Goal: Task Accomplishment & Management: Manage account settings

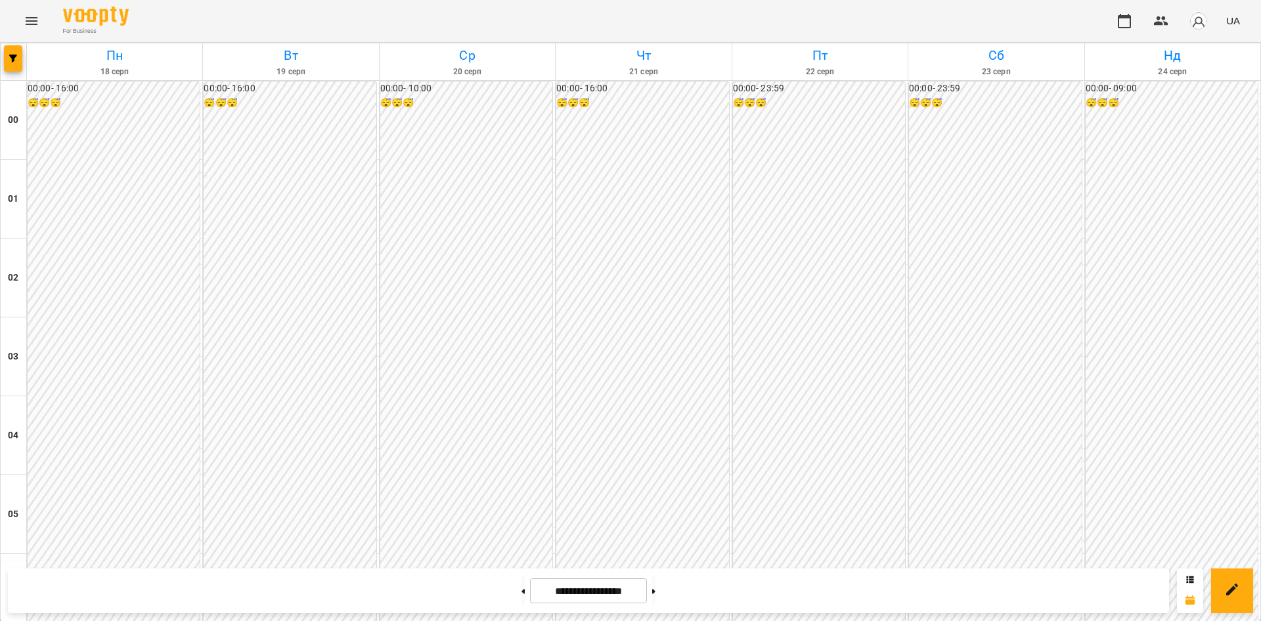
scroll to position [1230, 0]
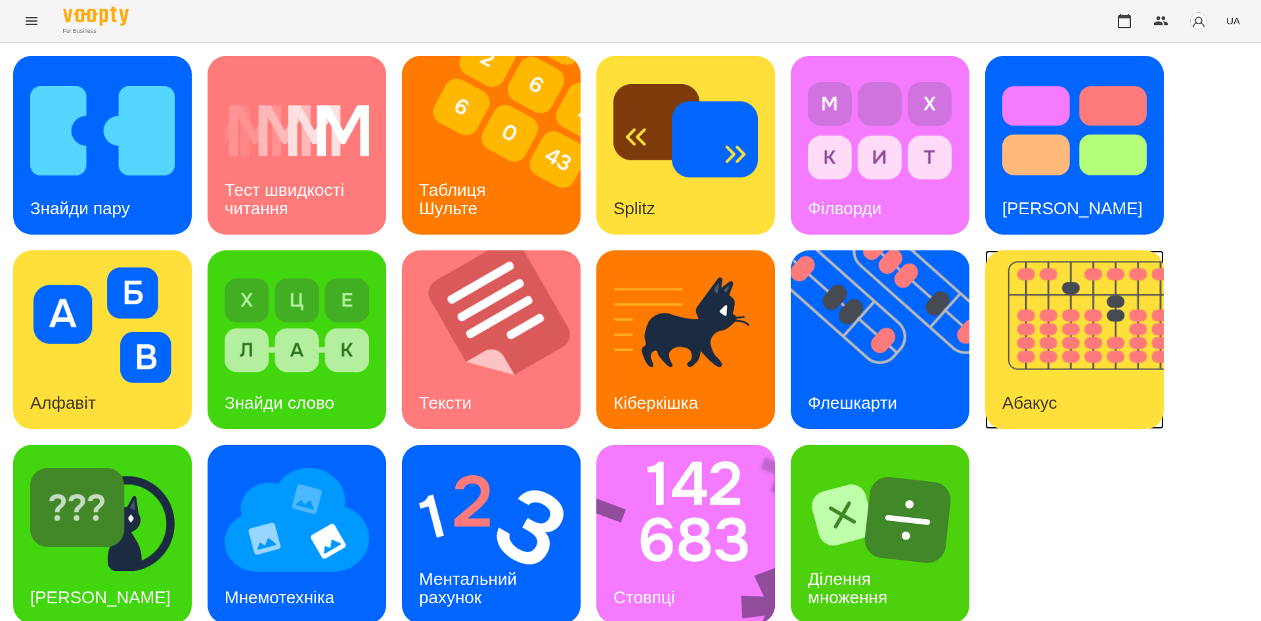
click at [1067, 369] on img at bounding box center [1082, 339] width 195 height 179
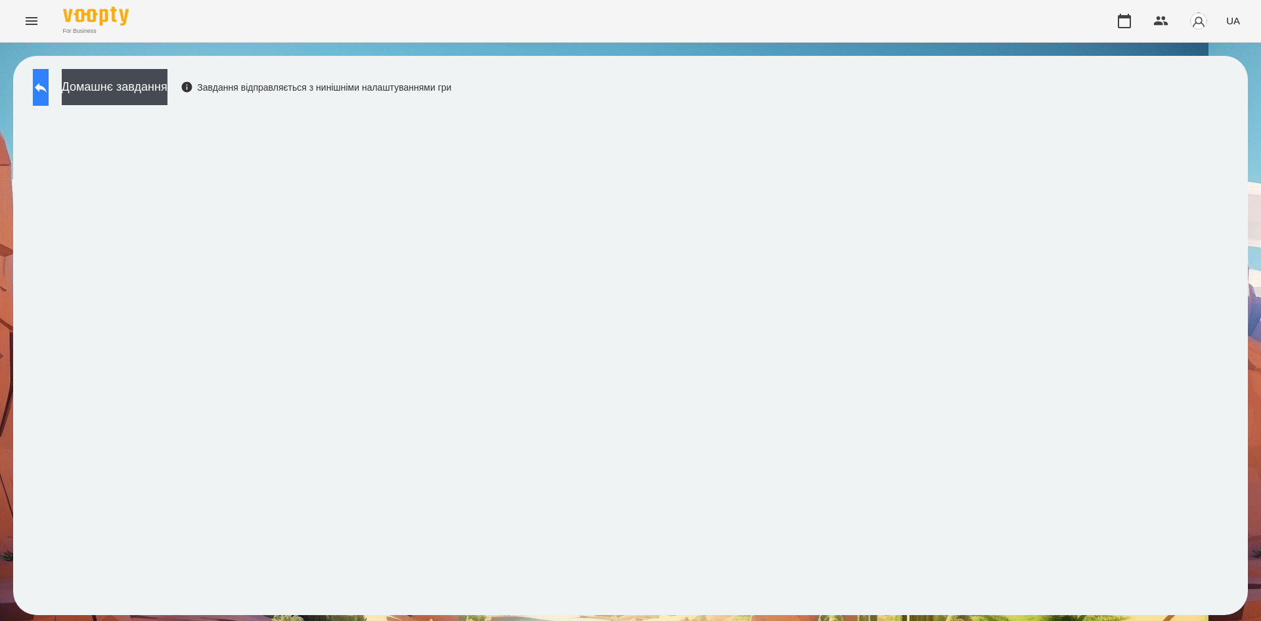
click at [49, 80] on icon at bounding box center [41, 87] width 16 height 16
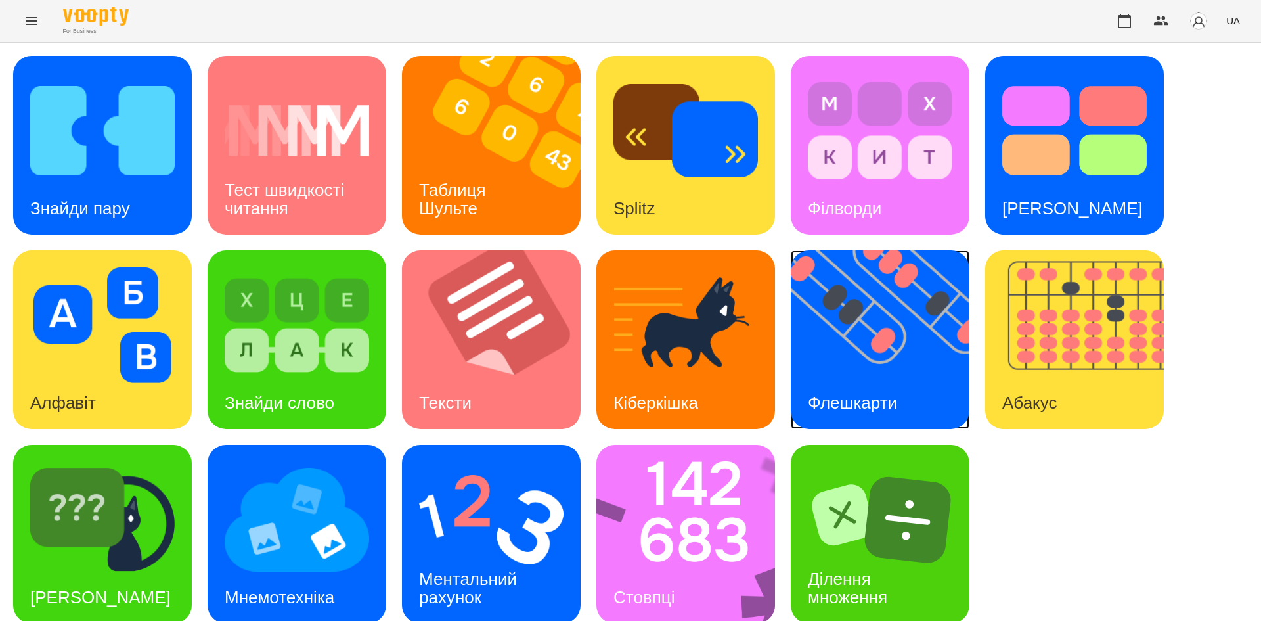
click at [894, 332] on img at bounding box center [888, 339] width 195 height 179
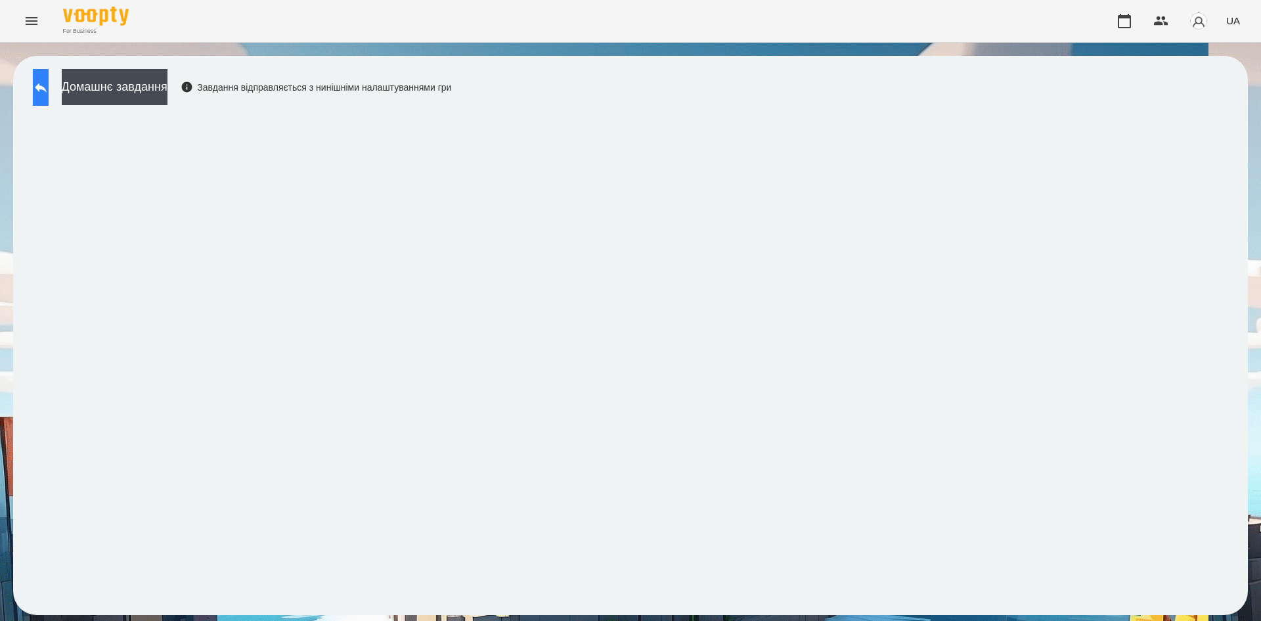
drag, startPoint x: 75, startPoint y: 88, endPoint x: 62, endPoint y: 89, distance: 12.6
click at [62, 89] on div "Домашнє завдання Завдання відправляється з нинішніми налаштуваннями гри" at bounding box center [238, 90] width 425 height 43
click at [49, 89] on button at bounding box center [41, 87] width 16 height 37
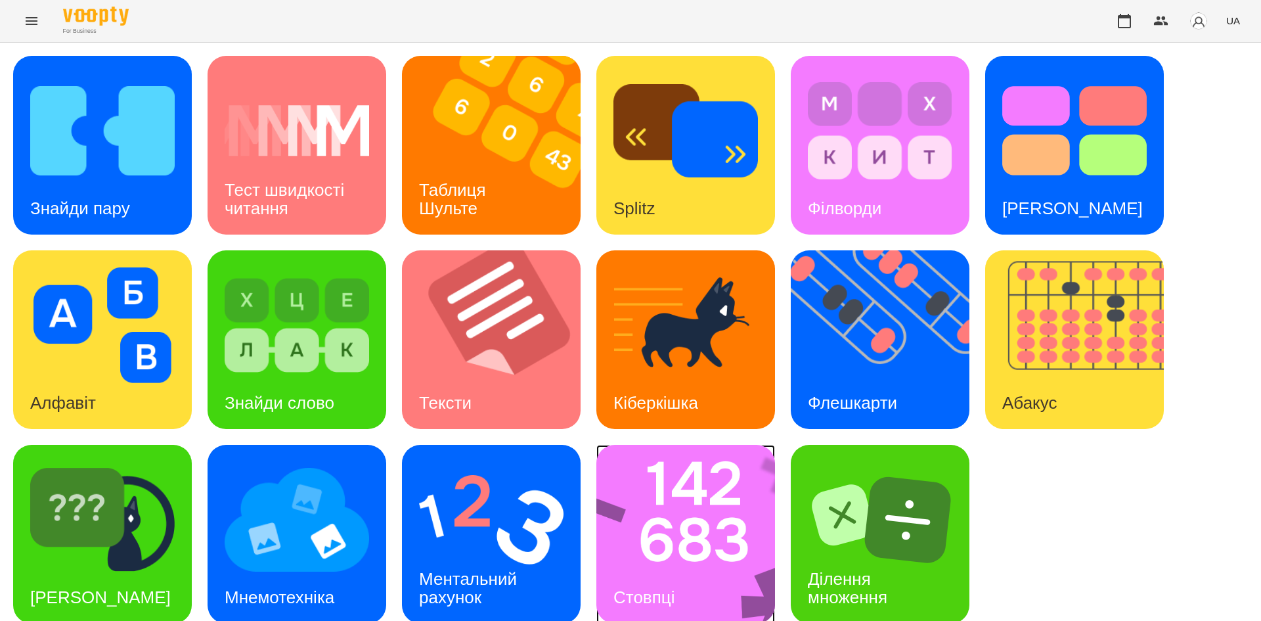
click at [693, 496] on img at bounding box center [695, 534] width 196 height 179
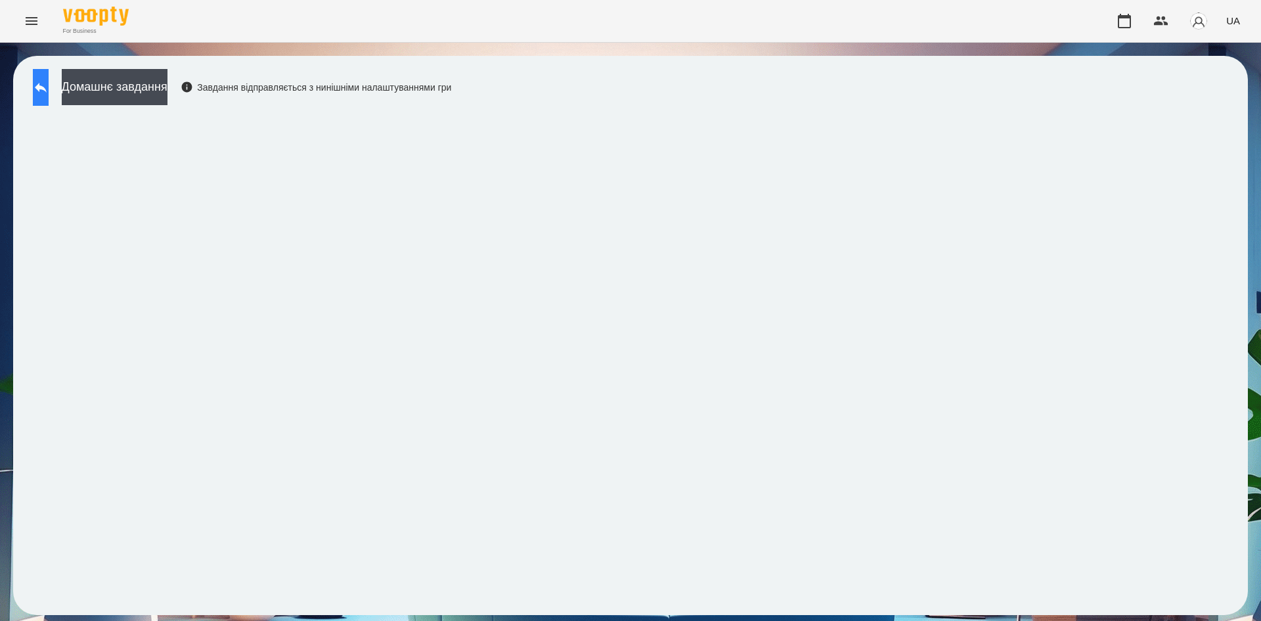
click at [49, 92] on icon at bounding box center [41, 87] width 16 height 16
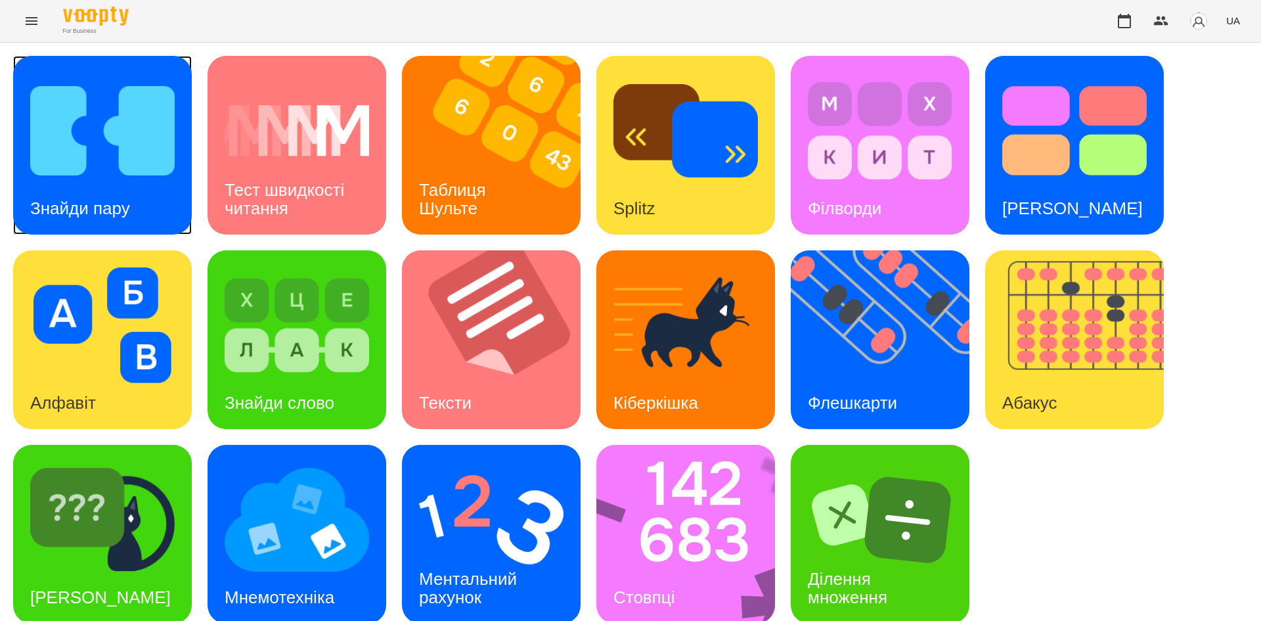
click at [122, 178] on img at bounding box center [102, 131] width 145 height 116
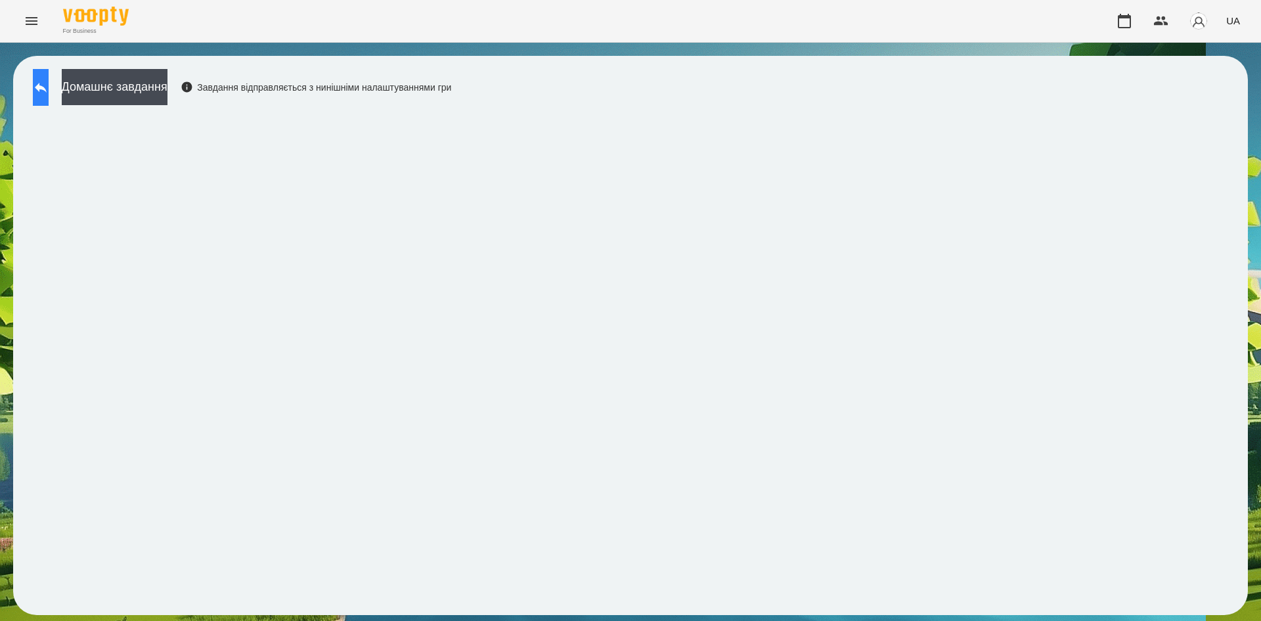
click at [47, 86] on icon at bounding box center [41, 88] width 12 height 10
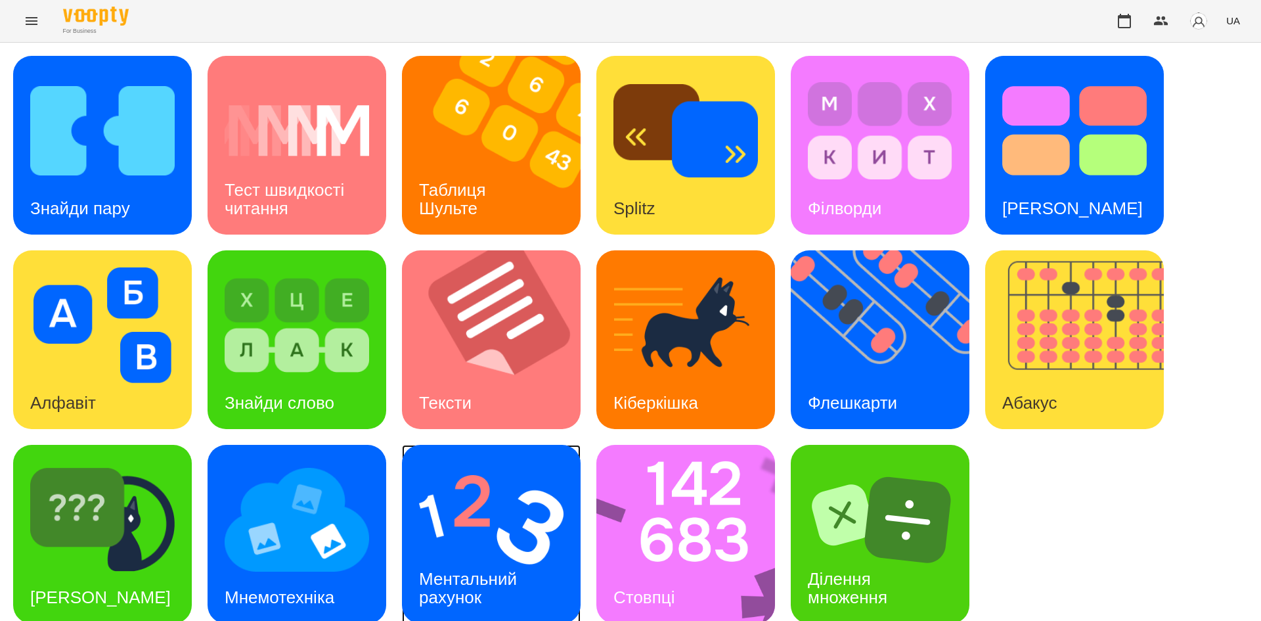
click at [481, 535] on img at bounding box center [491, 520] width 145 height 116
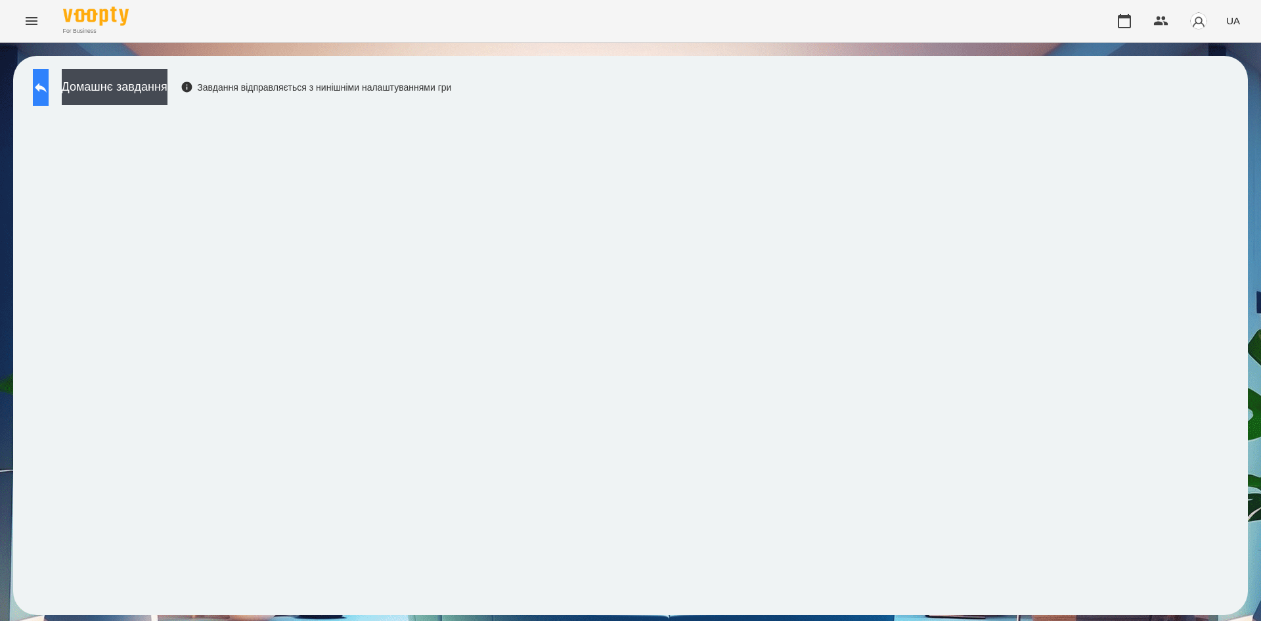
click at [45, 95] on button at bounding box center [41, 87] width 16 height 37
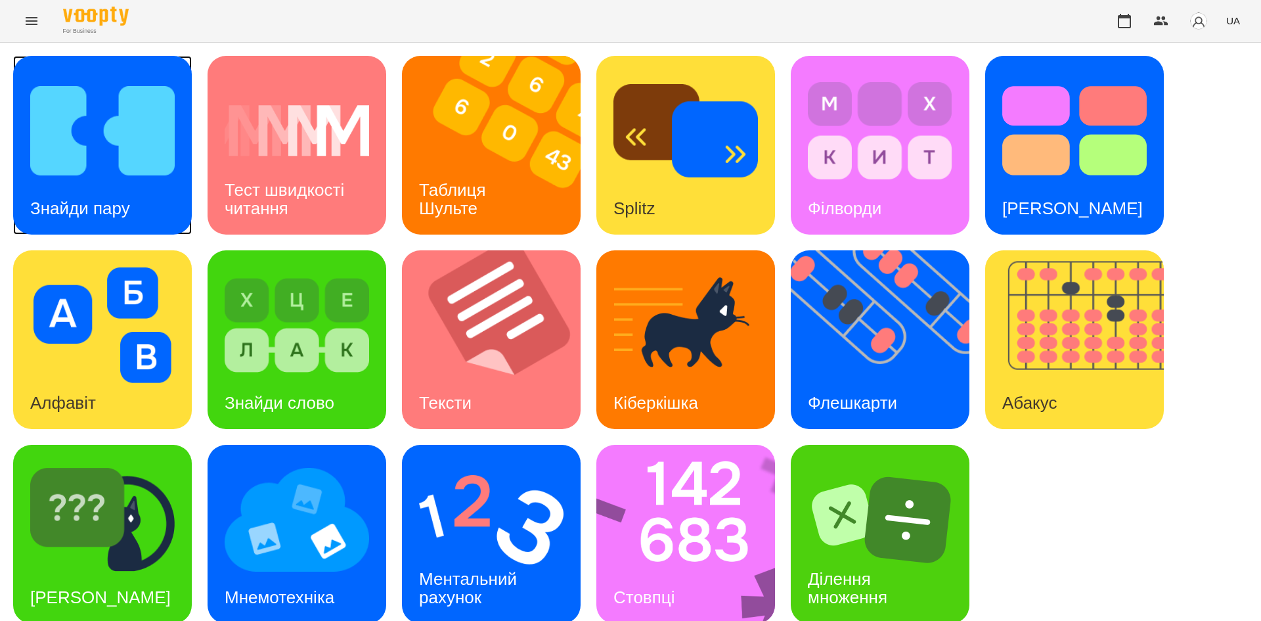
click at [95, 126] on img at bounding box center [102, 131] width 145 height 116
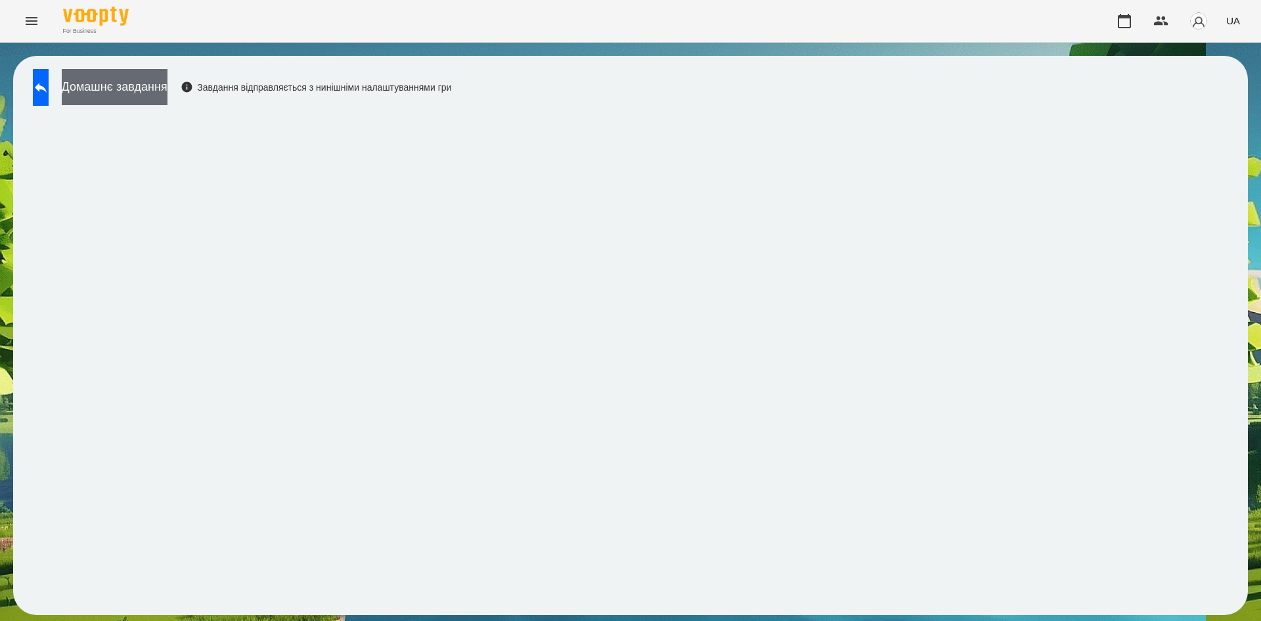
click at [168, 93] on button "Домашнє завдання" at bounding box center [115, 87] width 106 height 36
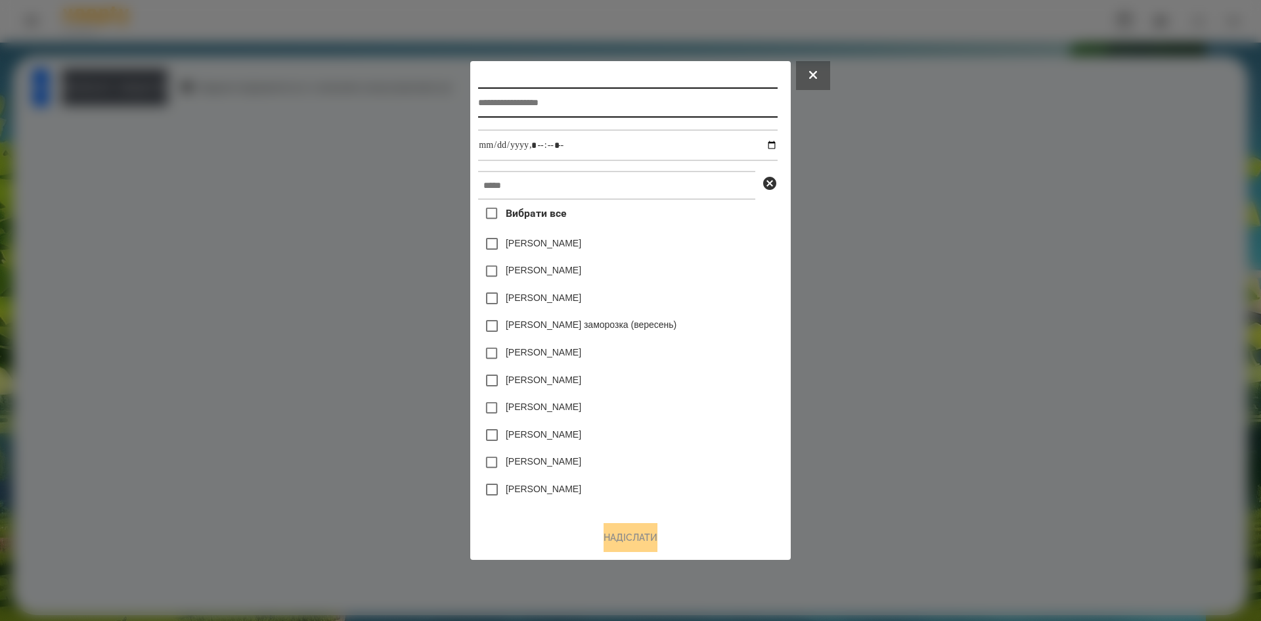
click at [558, 93] on input "text" at bounding box center [627, 102] width 299 height 30
type input "**********"
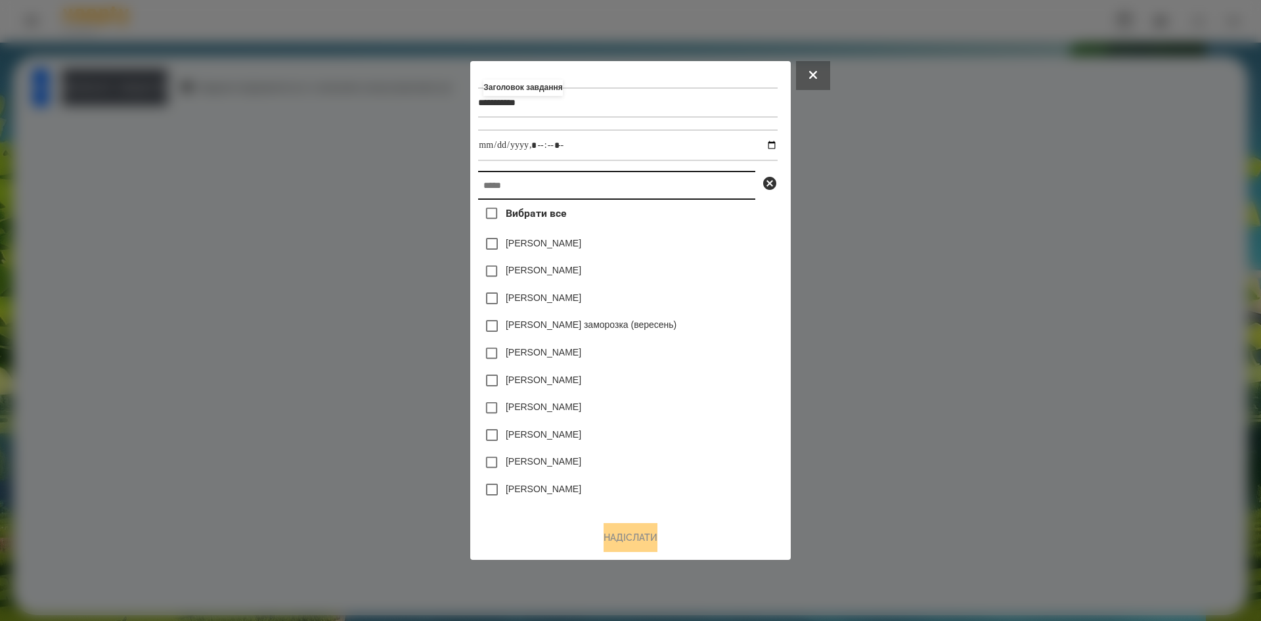
click at [538, 188] on input "text" at bounding box center [616, 185] width 277 height 29
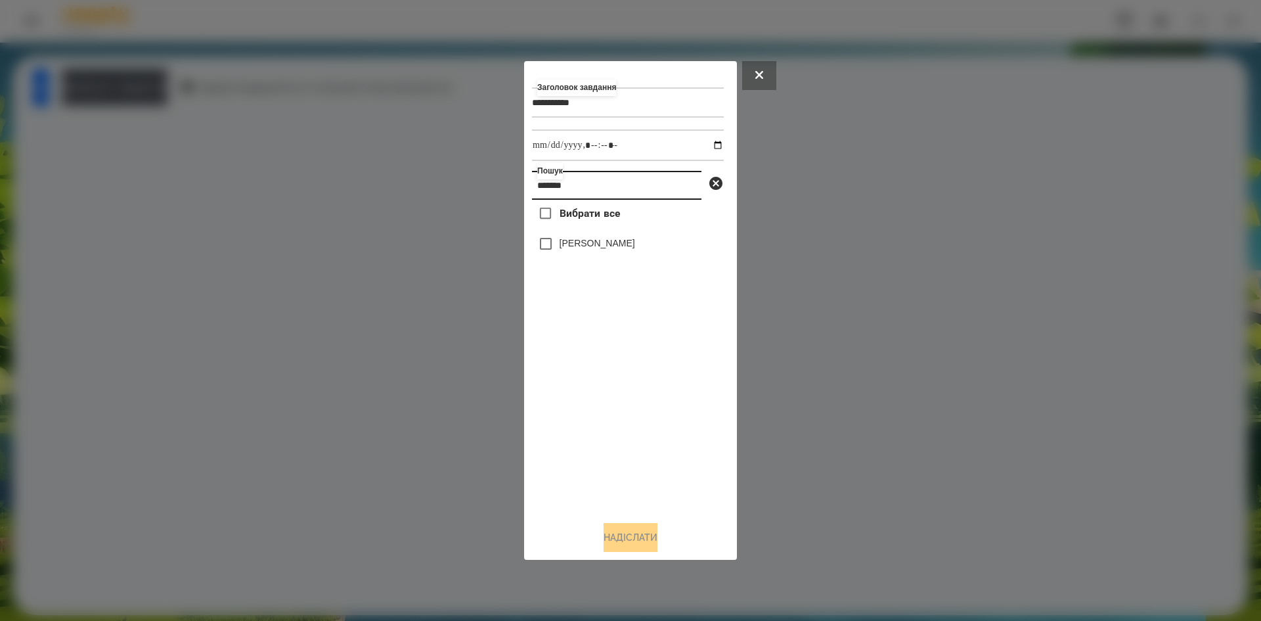
type input "*******"
click at [708, 147] on input "datetime-local" at bounding box center [628, 145] width 192 height 32
type input "**********"
click at [582, 403] on div "Вибрати все Матичина Аня" at bounding box center [628, 355] width 192 height 311
click at [617, 532] on button "Надіслати" at bounding box center [631, 537] width 54 height 29
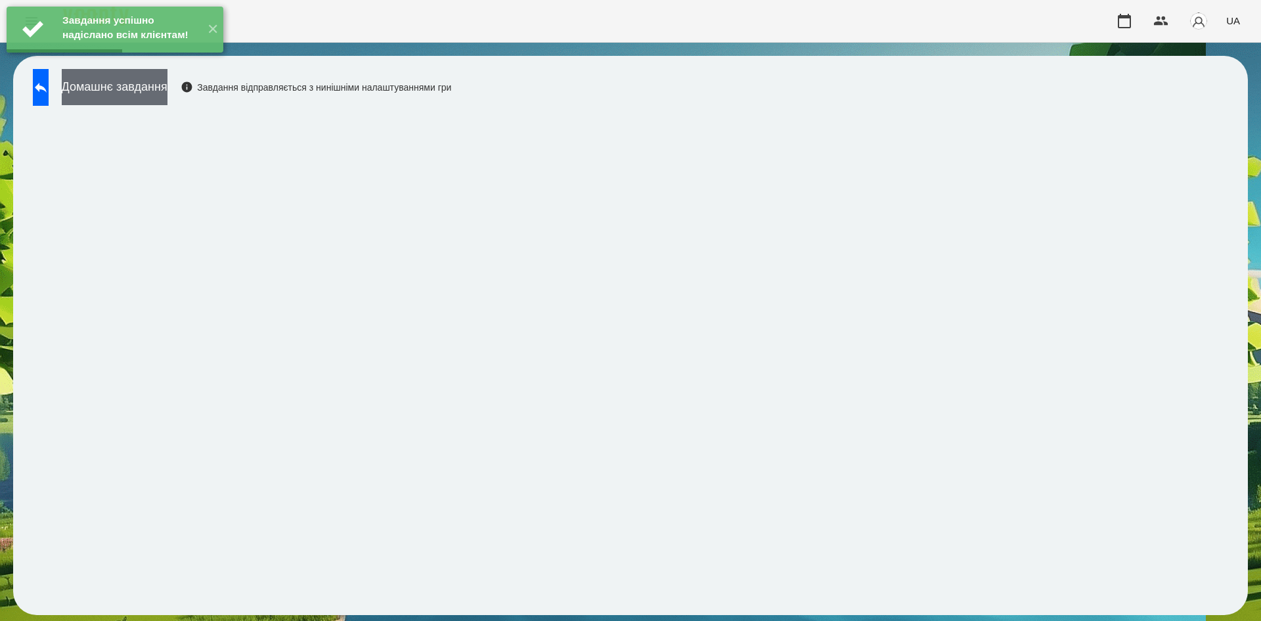
click at [168, 102] on button "Домашнє завдання" at bounding box center [115, 87] width 106 height 36
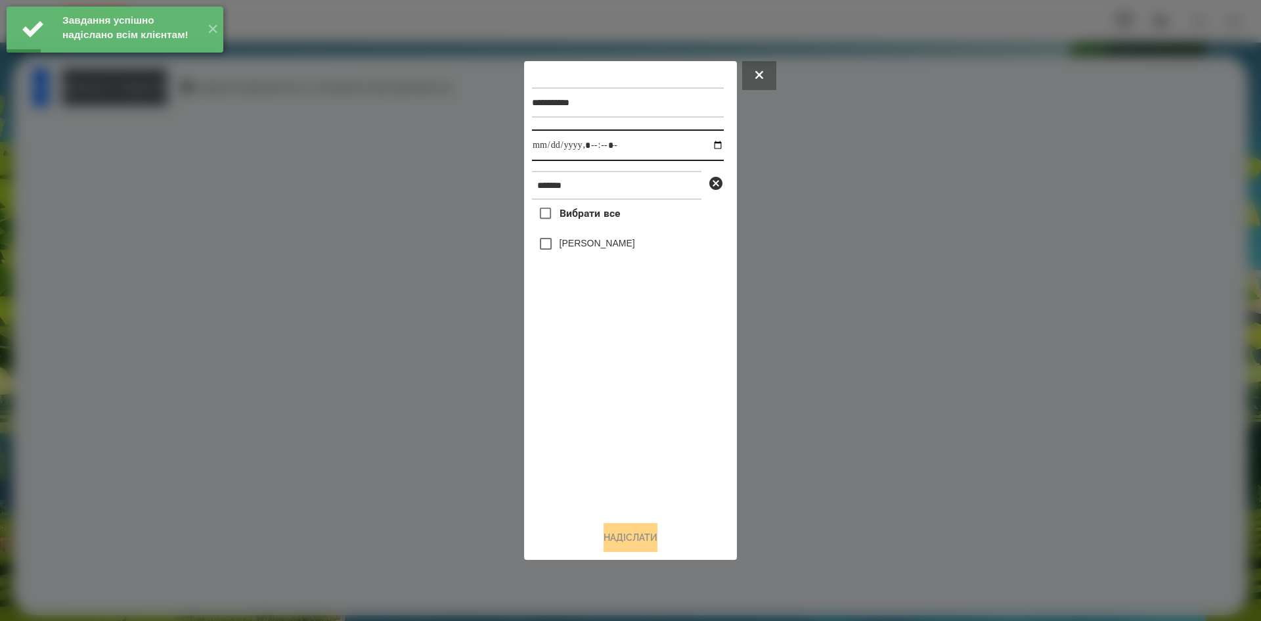
click at [704, 144] on input "datetime-local" at bounding box center [628, 145] width 192 height 32
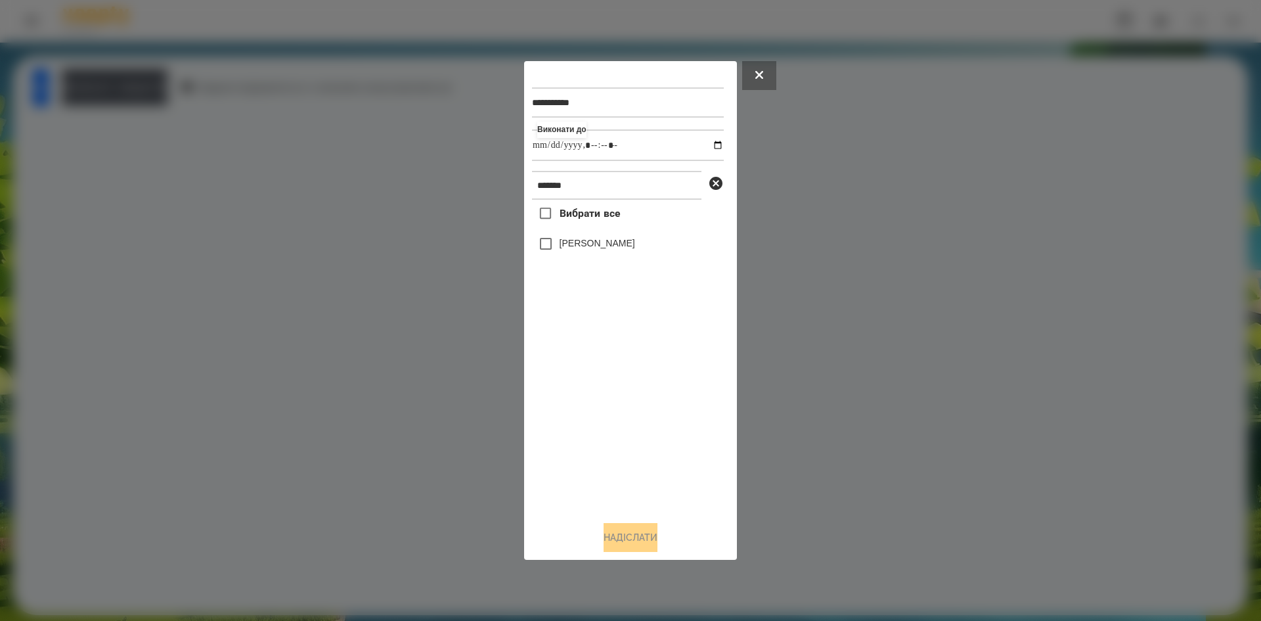
type input "**********"
click at [598, 410] on div "Вибрати все Матичина Аня" at bounding box center [628, 355] width 192 height 311
click at [623, 538] on button "Надіслати" at bounding box center [631, 537] width 54 height 29
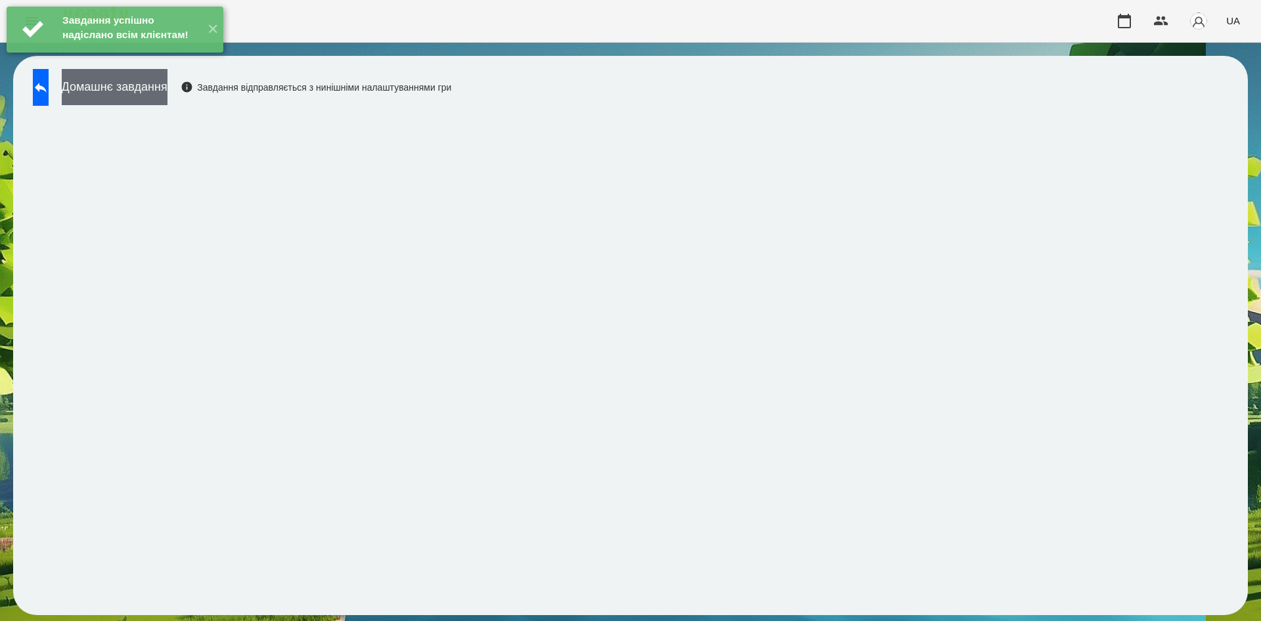
click at [168, 102] on button "Домашнє завдання" at bounding box center [115, 87] width 106 height 36
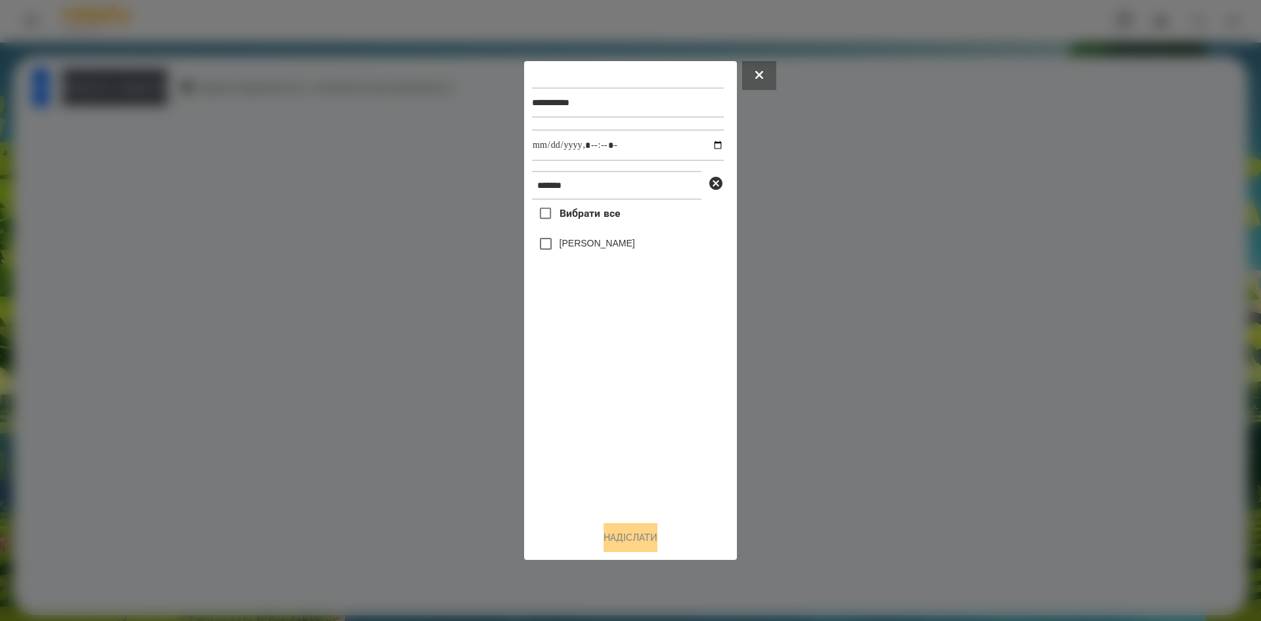
click at [877, 333] on div at bounding box center [630, 310] width 1261 height 621
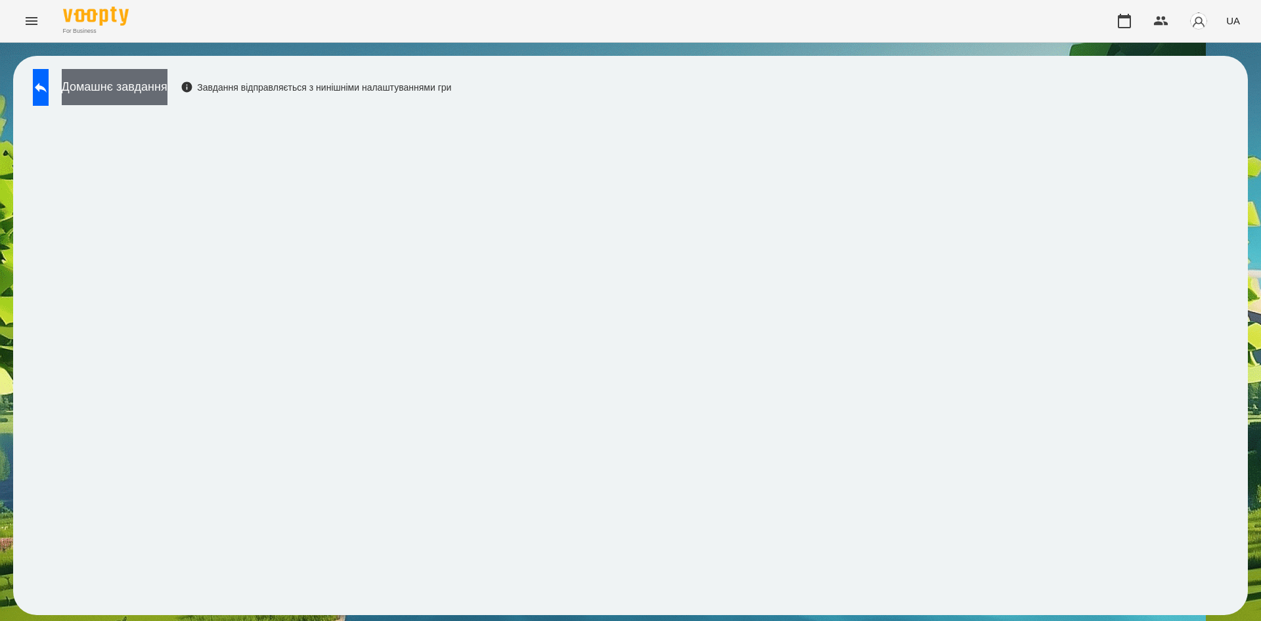
click at [147, 85] on button "Домашнє завдання" at bounding box center [115, 87] width 106 height 36
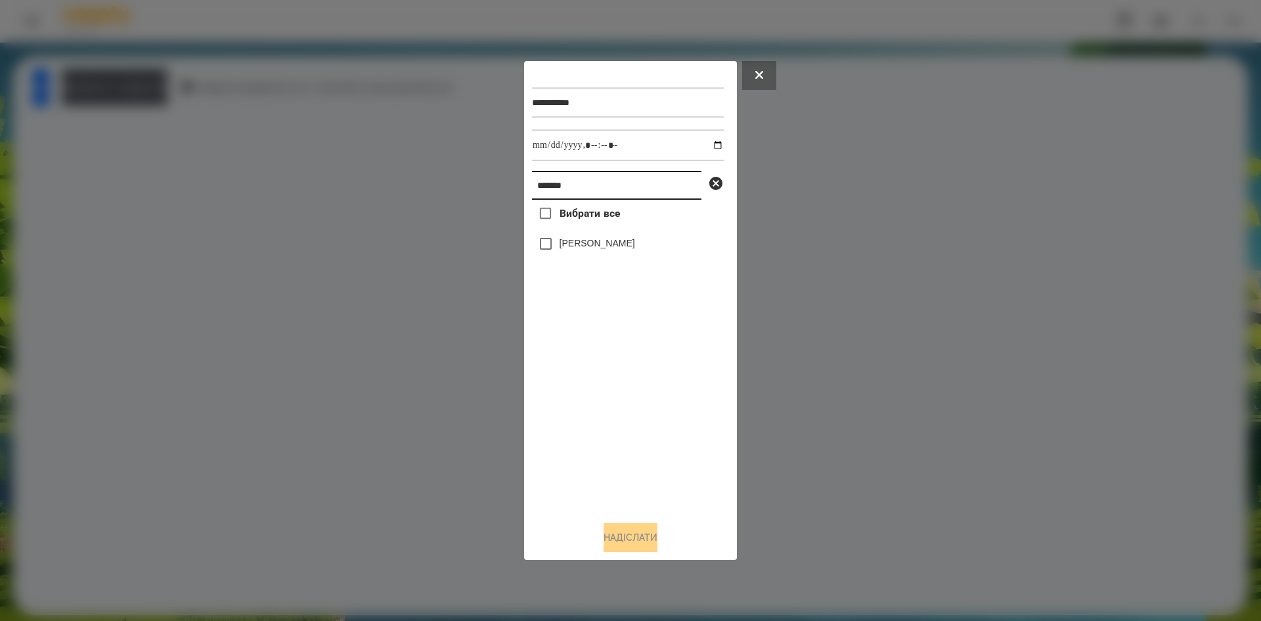
drag, startPoint x: 585, startPoint y: 183, endPoint x: 523, endPoint y: 192, distance: 63.1
click at [523, 192] on div "**********" at bounding box center [630, 310] width 1261 height 621
type input "*******"
click at [706, 143] on input "datetime-local" at bounding box center [628, 145] width 192 height 32
type input "**********"
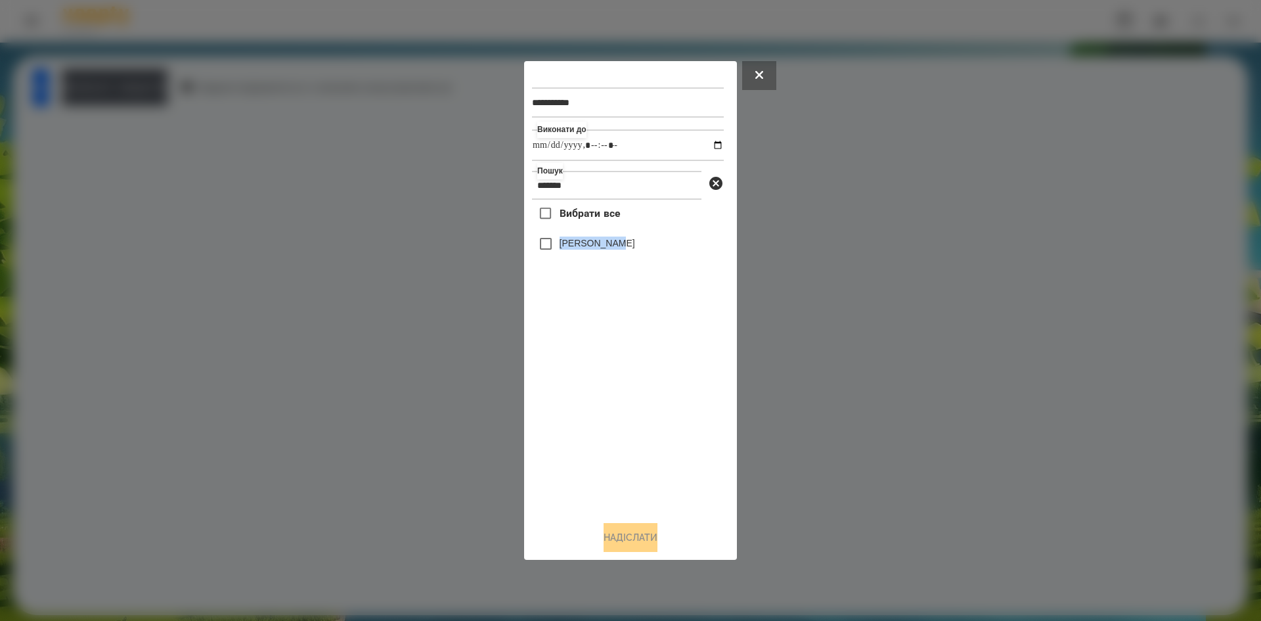
click at [539, 252] on div "Вибрати все Голіней Мія" at bounding box center [628, 355] width 192 height 311
click at [625, 545] on button "Надіслати" at bounding box center [631, 537] width 54 height 29
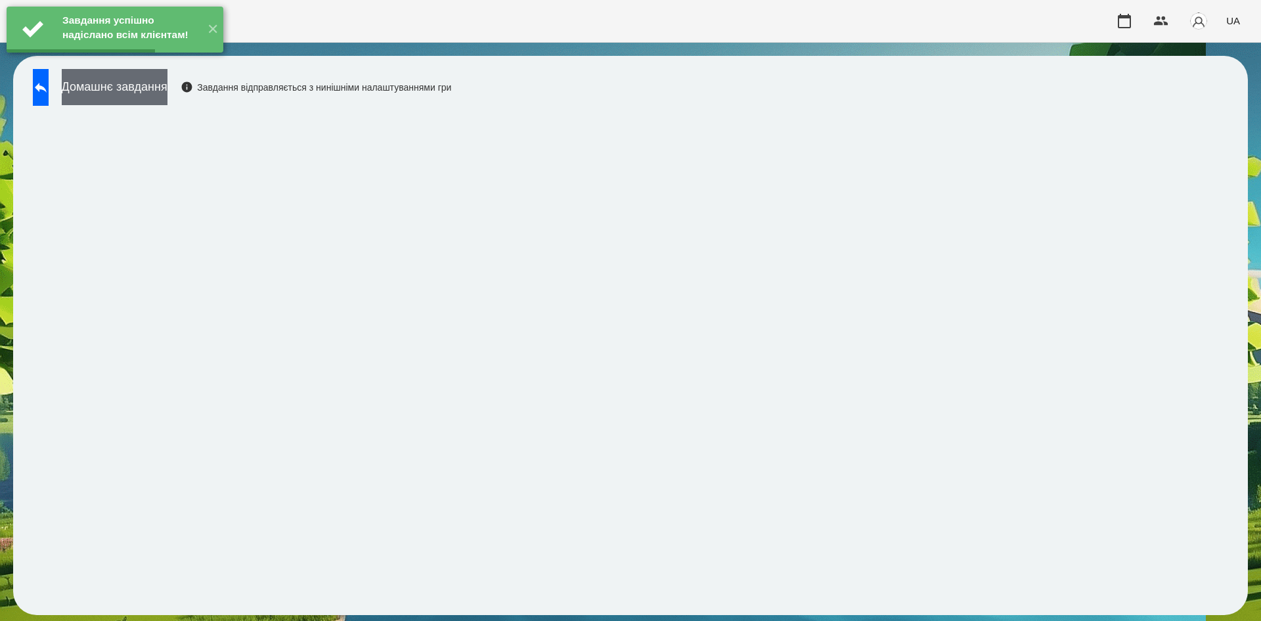
click at [168, 100] on button "Домашнє завдання" at bounding box center [115, 87] width 106 height 36
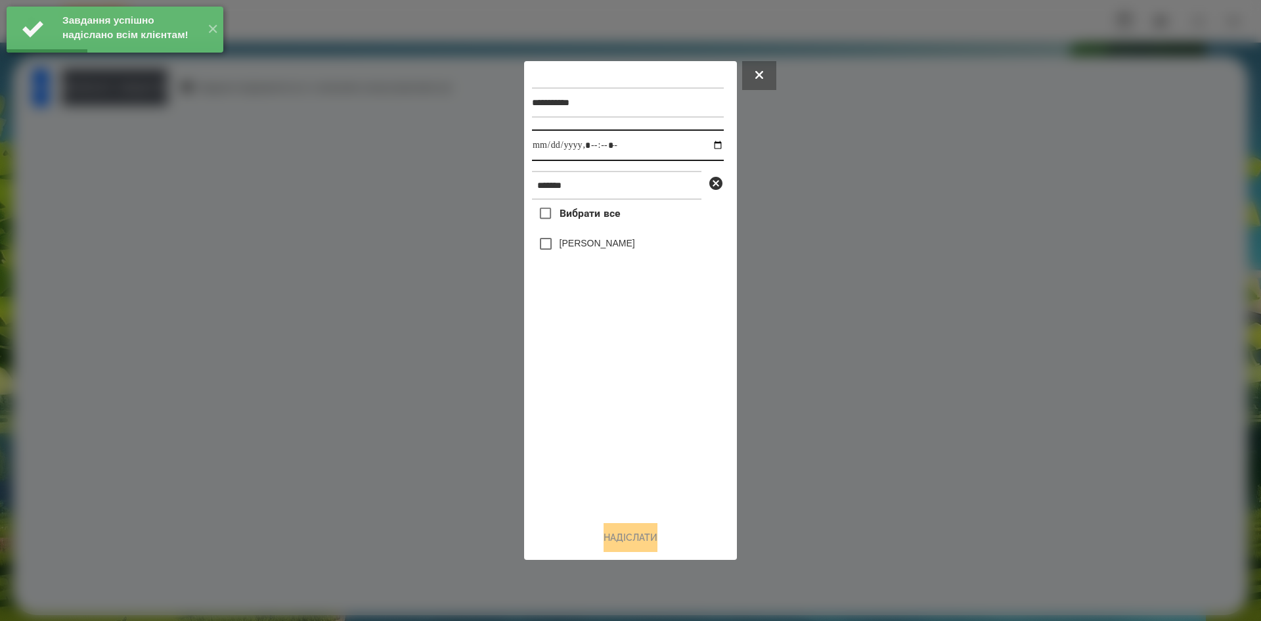
click at [704, 142] on input "datetime-local" at bounding box center [628, 145] width 192 height 32
type input "**********"
click at [546, 260] on div "Вибрати все Голіней Мія" at bounding box center [628, 355] width 192 height 311
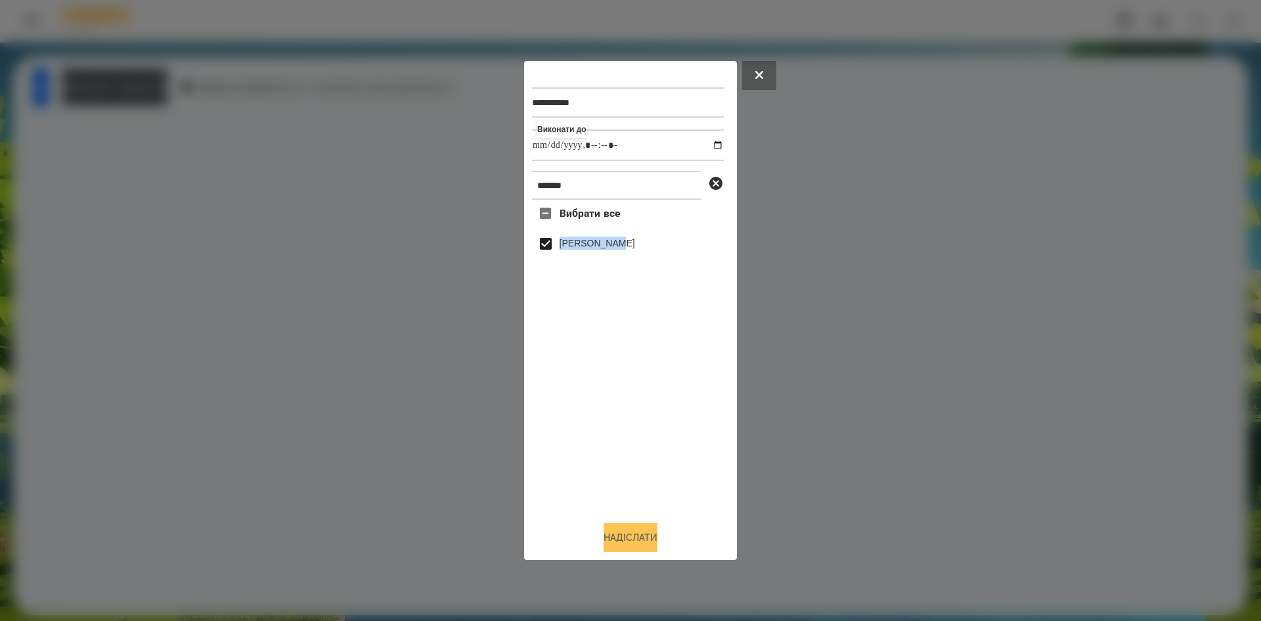
click at [625, 541] on button "Надіслати" at bounding box center [631, 537] width 54 height 29
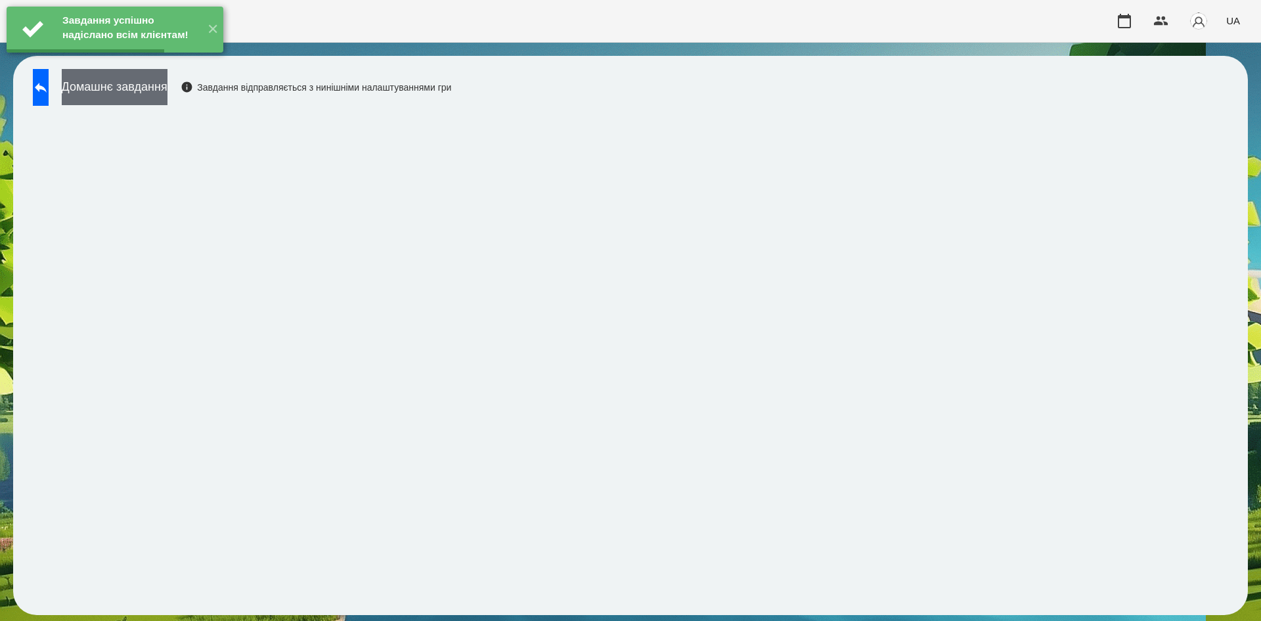
click at [168, 99] on button "Домашнє завдання" at bounding box center [115, 87] width 106 height 36
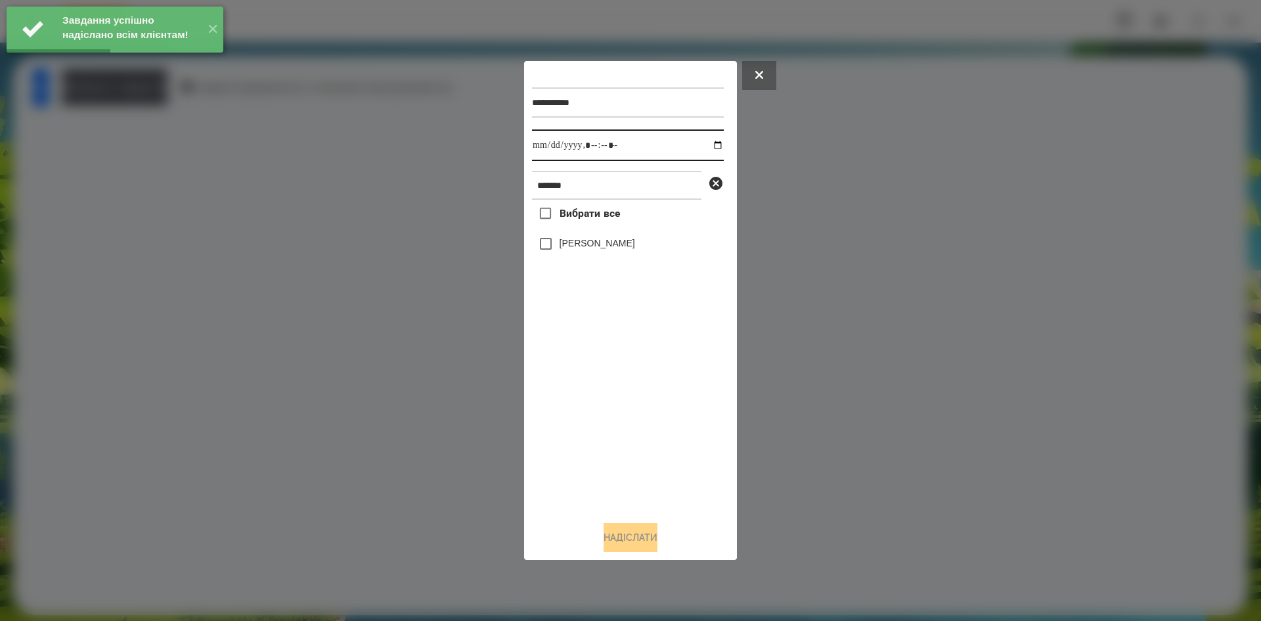
click at [708, 143] on input "datetime-local" at bounding box center [628, 145] width 192 height 32
type input "**********"
click at [600, 390] on div "Вибрати все Голіней Мія" at bounding box center [628, 355] width 192 height 311
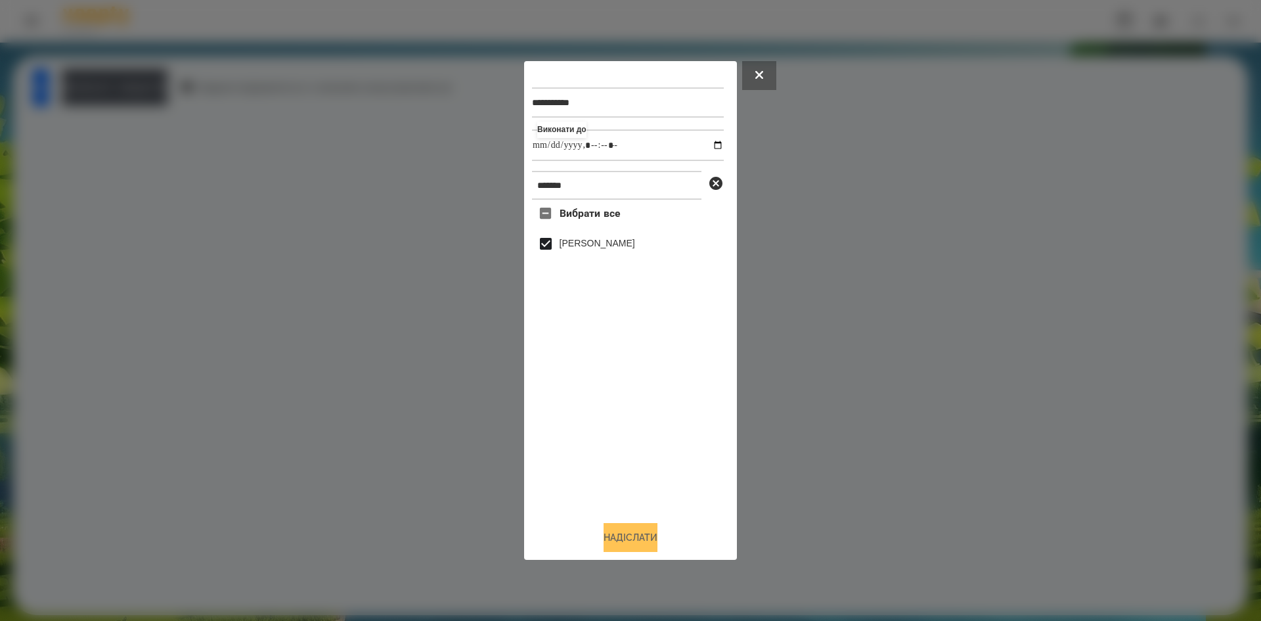
click at [620, 538] on button "Надіслати" at bounding box center [631, 537] width 54 height 29
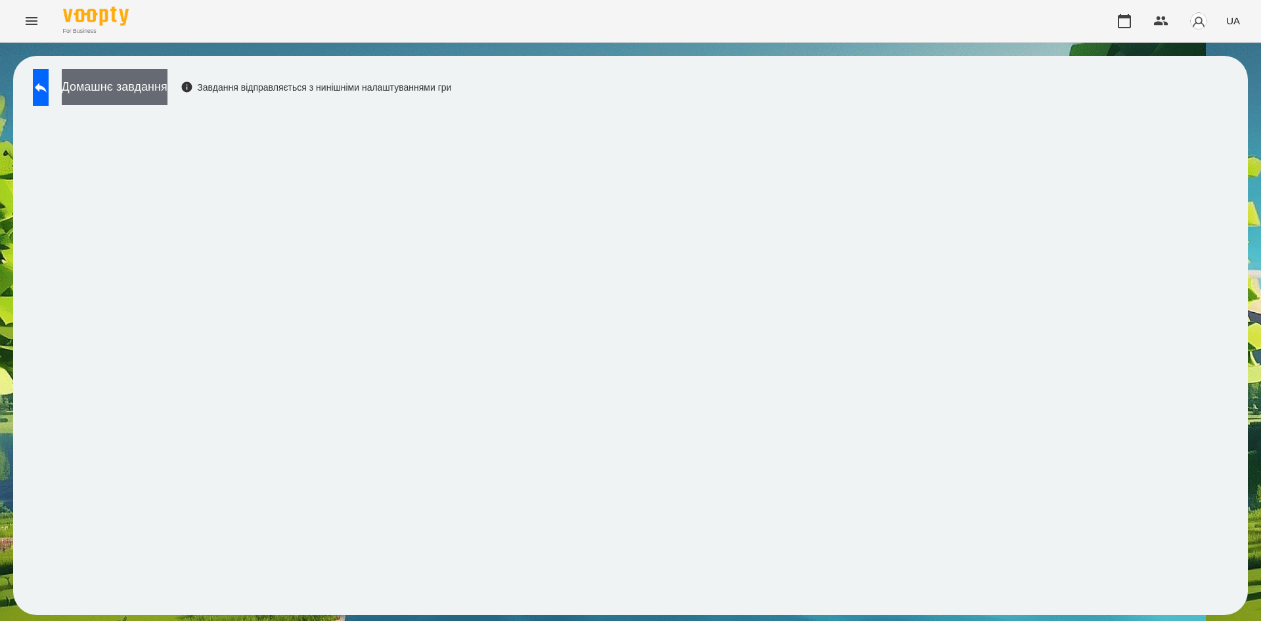
click at [168, 83] on button "Домашнє завдання" at bounding box center [115, 87] width 106 height 36
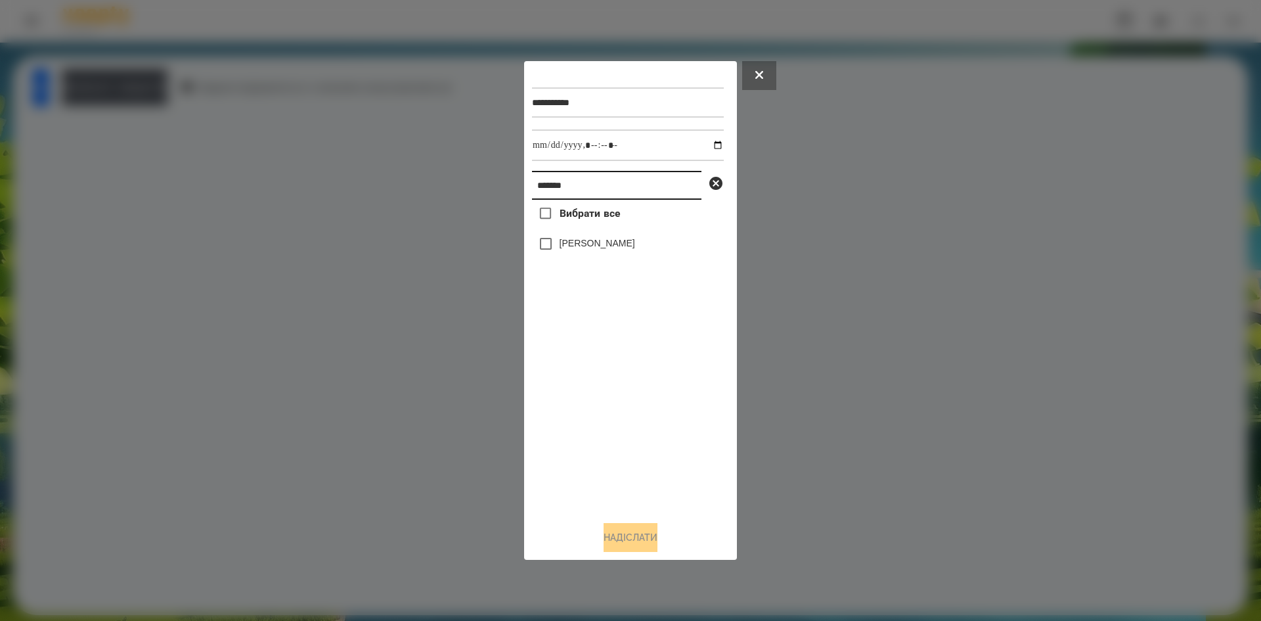
drag, startPoint x: 591, startPoint y: 187, endPoint x: 450, endPoint y: 193, distance: 141.4
click at [450, 193] on div "**********" at bounding box center [630, 310] width 1261 height 621
type input "********"
click at [705, 145] on input "datetime-local" at bounding box center [628, 145] width 192 height 32
type input "**********"
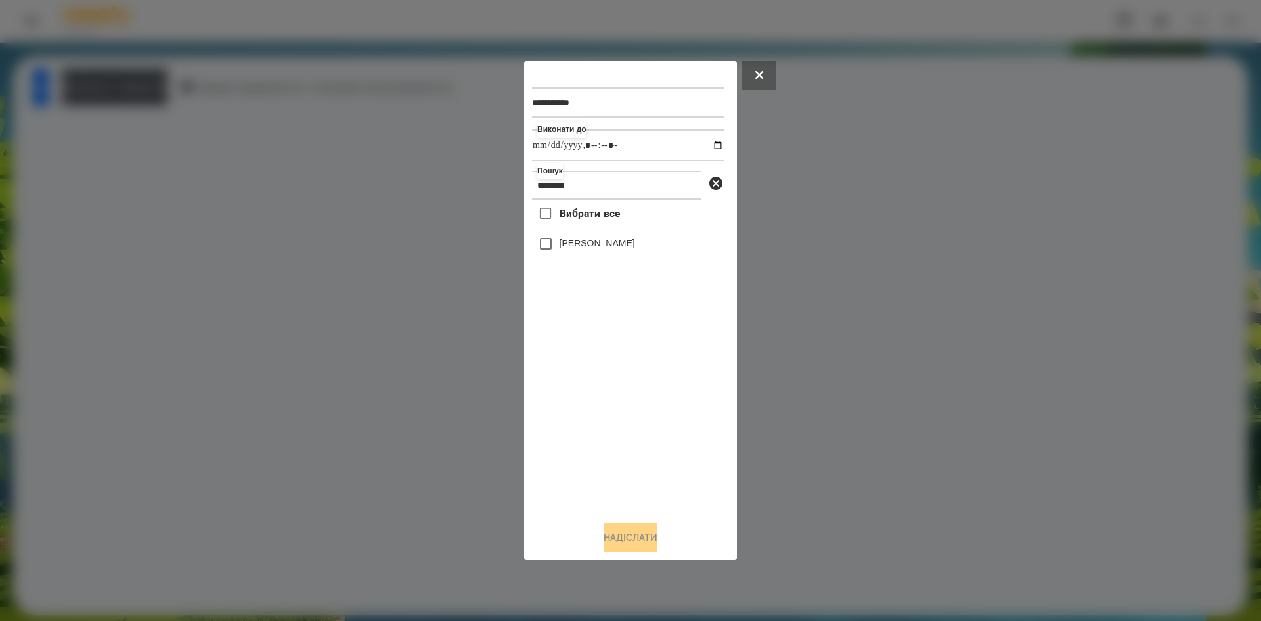
click at [544, 255] on div "Вибрати все Сагадіна Моніка" at bounding box center [628, 355] width 192 height 311
click at [615, 552] on button "Надіслати" at bounding box center [631, 537] width 54 height 29
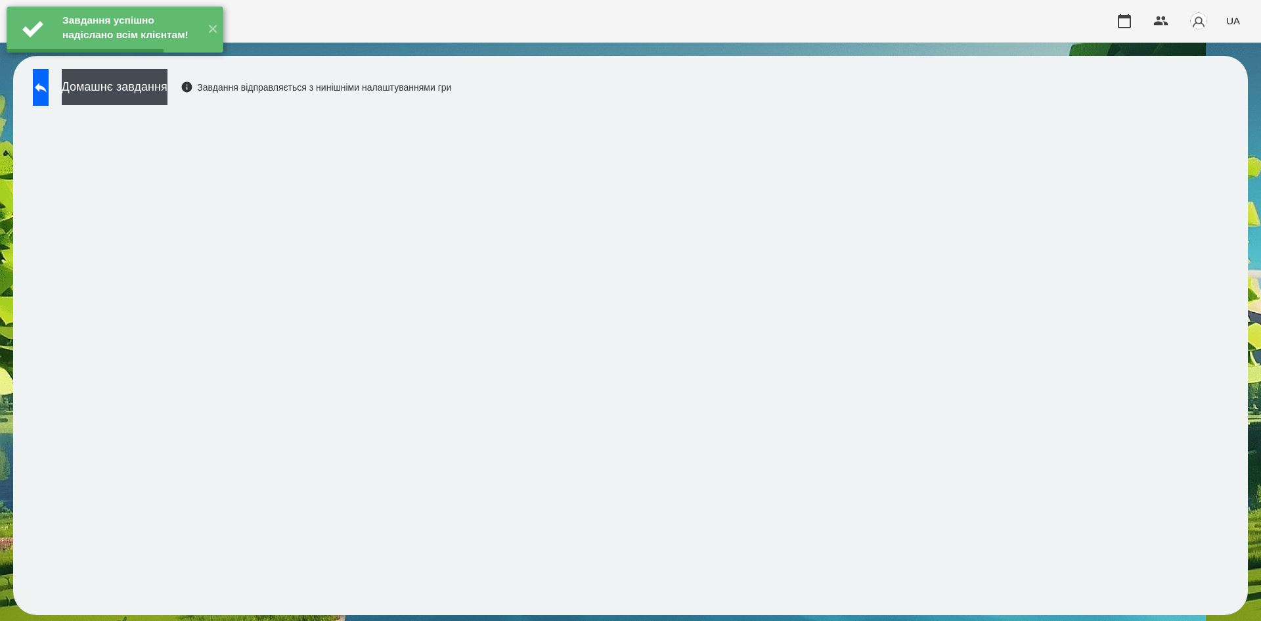
click at [168, 100] on button "Домашнє завдання" at bounding box center [115, 87] width 106 height 36
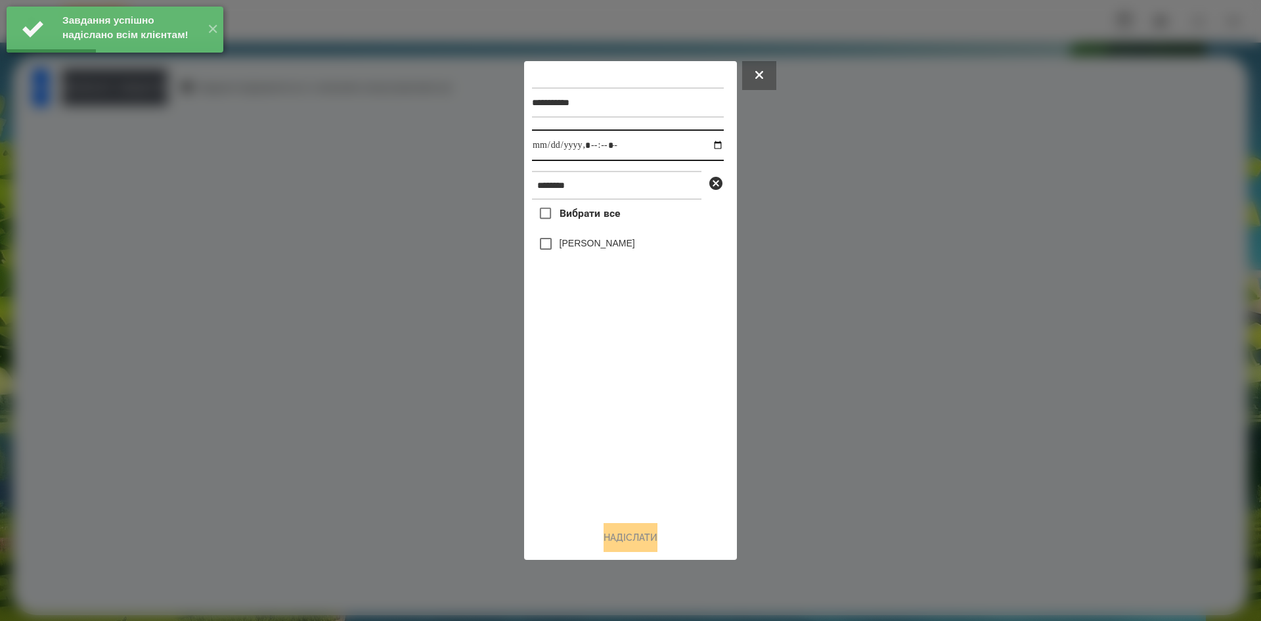
click at [706, 145] on input "datetime-local" at bounding box center [628, 145] width 192 height 32
type input "**********"
click at [545, 247] on div "Вибрати все Сагадіна Моніка" at bounding box center [628, 355] width 192 height 311
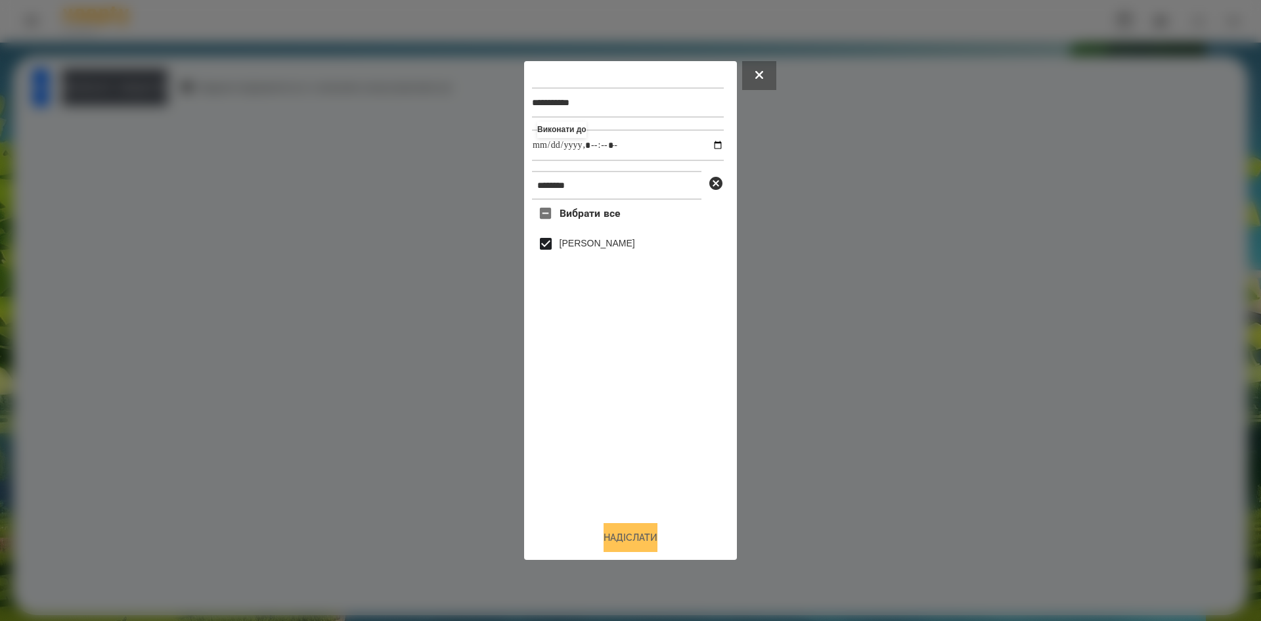
click at [637, 530] on button "Надіслати" at bounding box center [631, 537] width 54 height 29
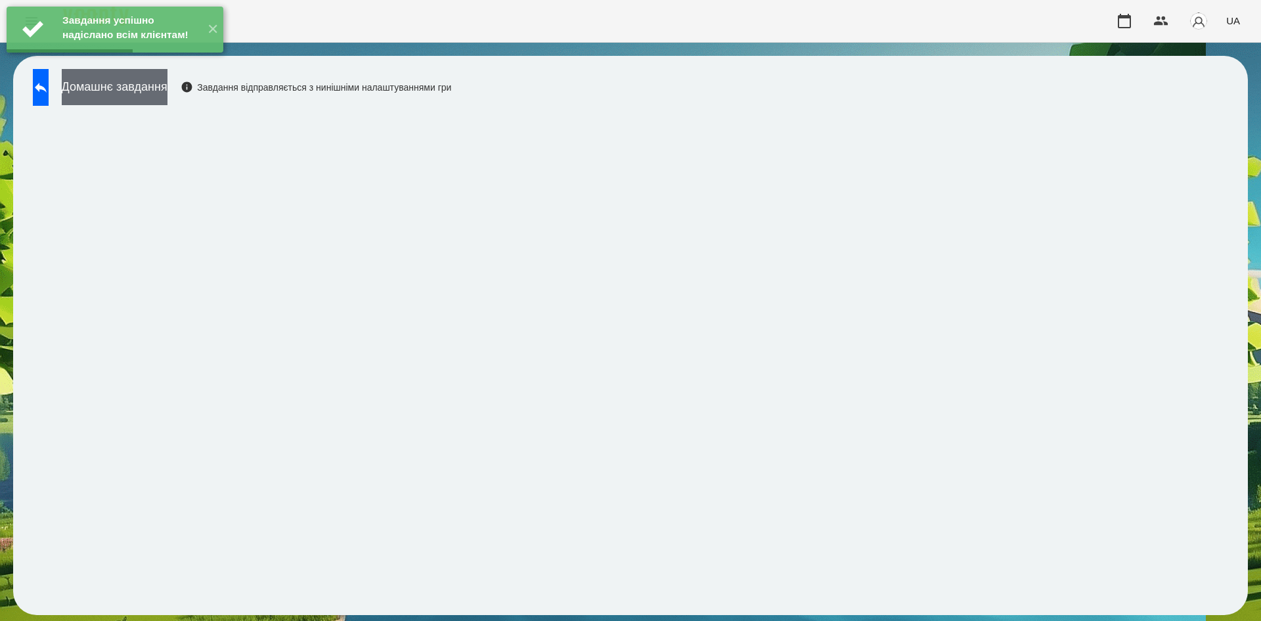
click at [168, 93] on button "Домашнє завдання" at bounding box center [115, 87] width 106 height 36
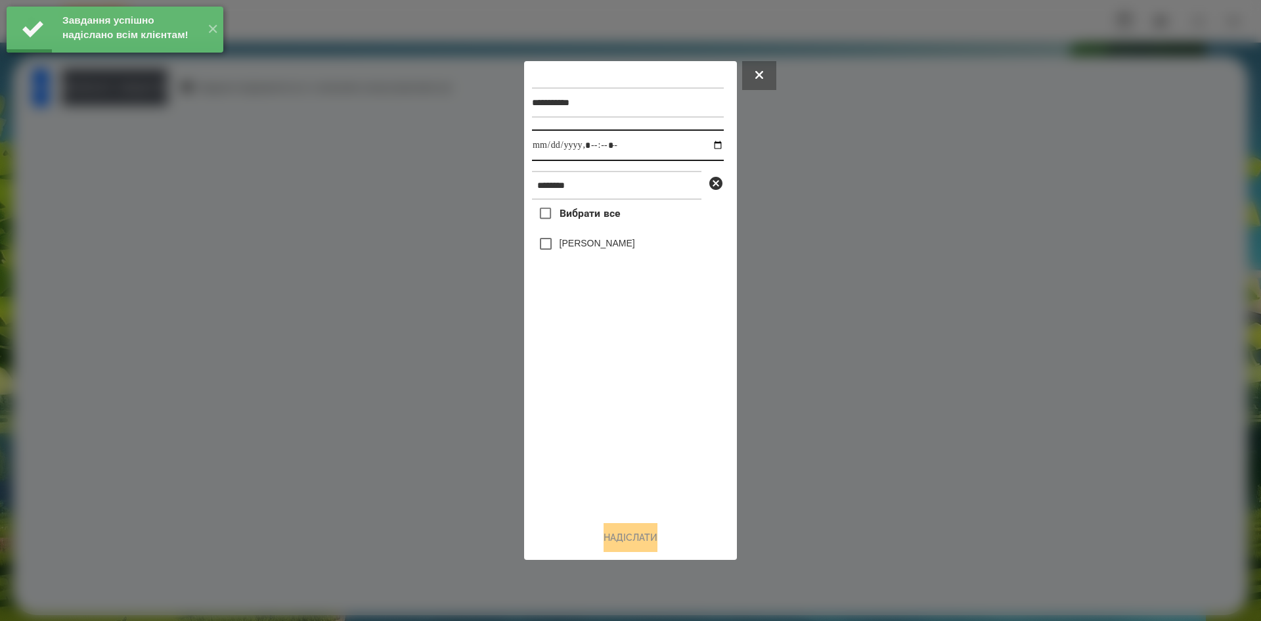
click at [710, 148] on input "datetime-local" at bounding box center [628, 145] width 192 height 32
type input "**********"
click at [589, 401] on div "Вибрати все Сагадіна Моніка" at bounding box center [628, 355] width 192 height 311
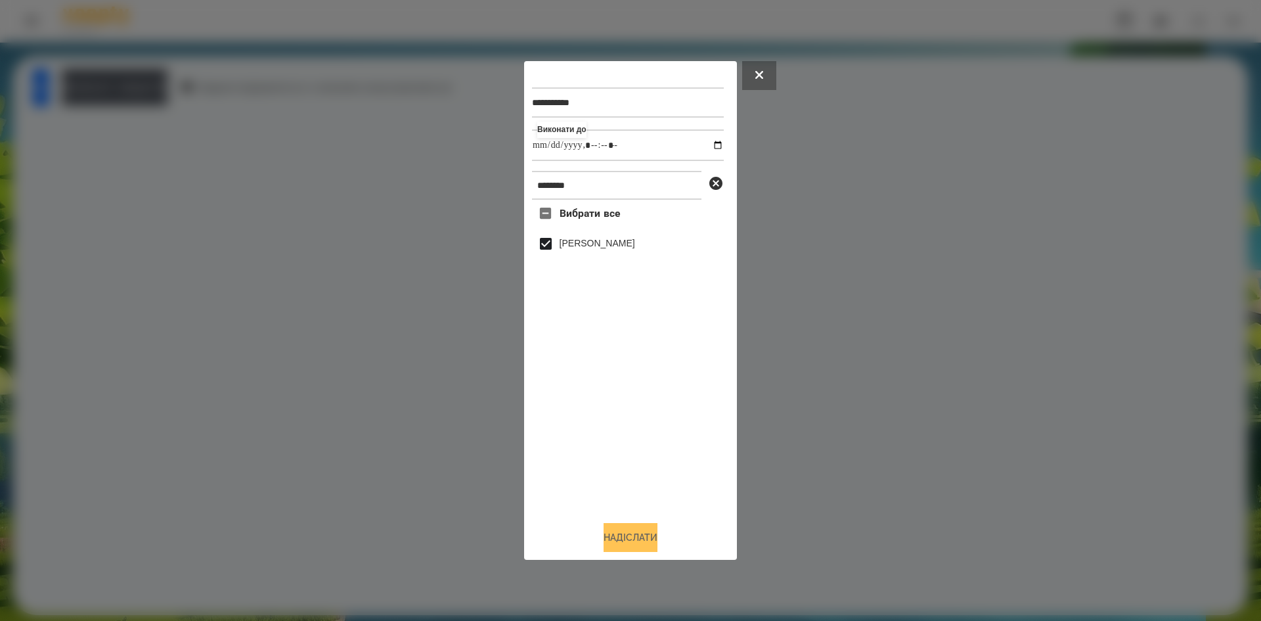
click at [629, 541] on button "Надіслати" at bounding box center [631, 537] width 54 height 29
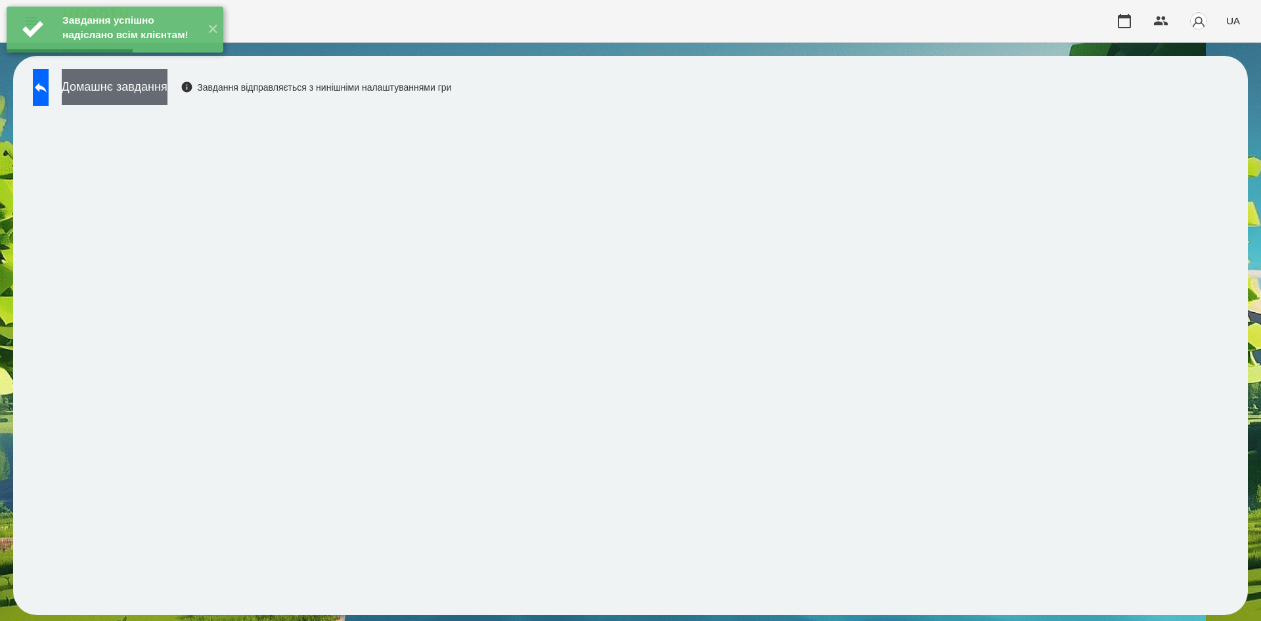
click at [168, 91] on button "Домашнє завдання" at bounding box center [115, 87] width 106 height 36
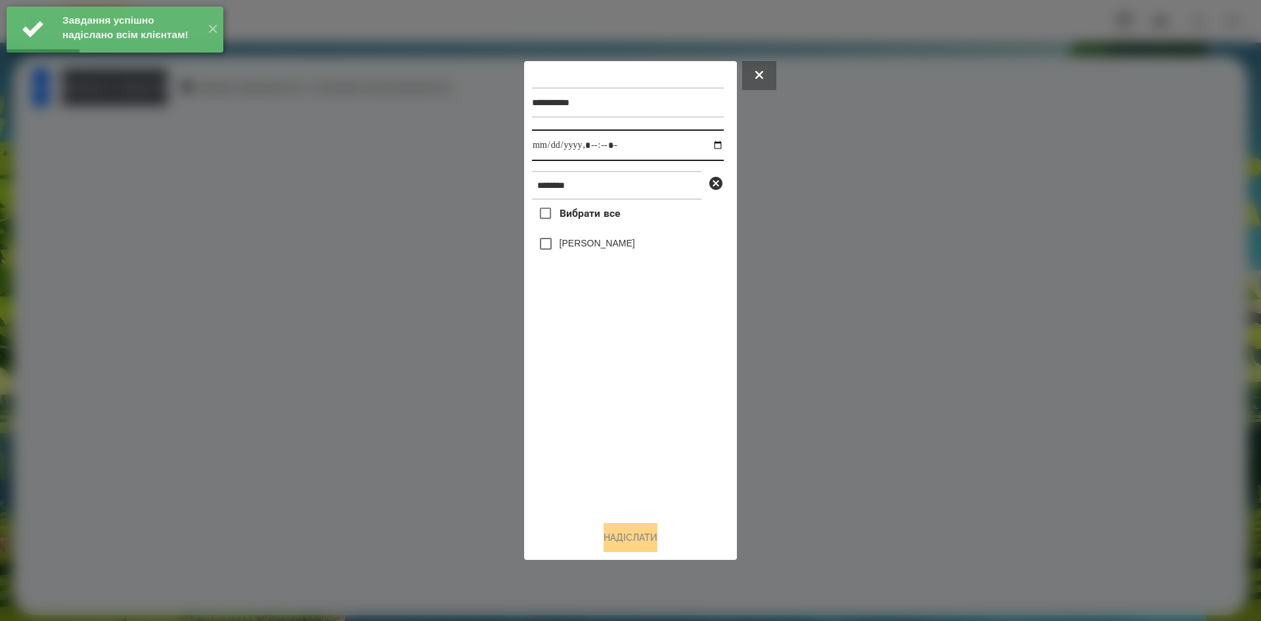
click at [705, 147] on input "datetime-local" at bounding box center [628, 145] width 192 height 32
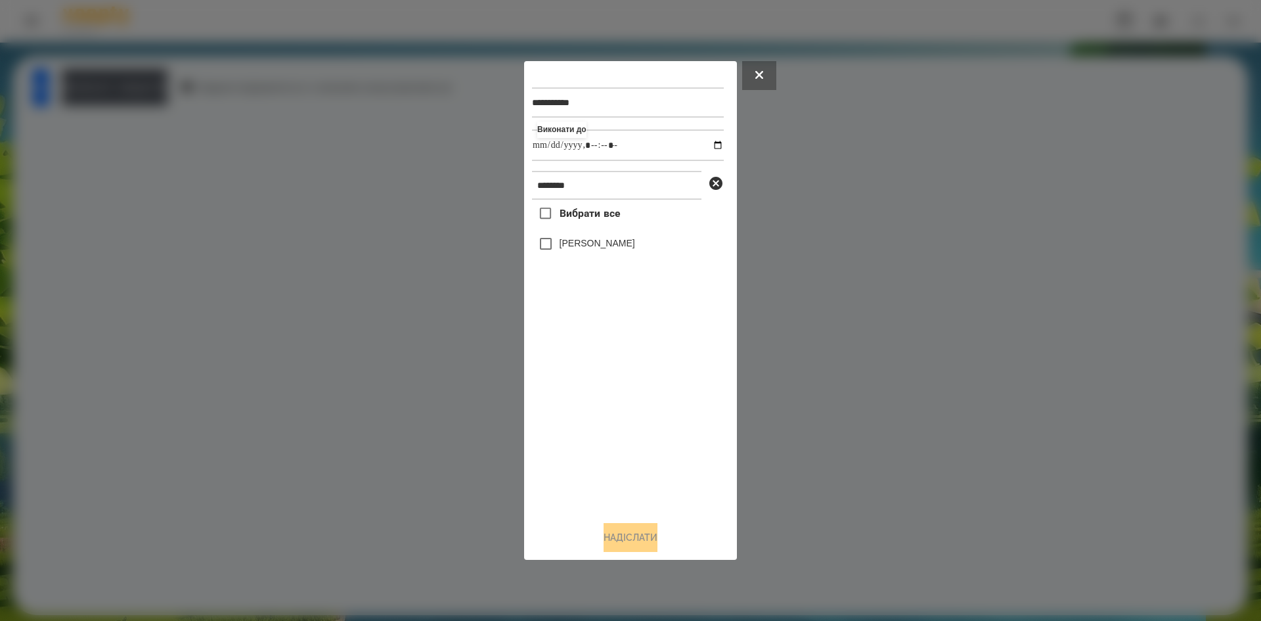
type input "**********"
click at [548, 252] on div "Вибрати все Сагадіна Моніка" at bounding box center [628, 355] width 192 height 311
click at [639, 537] on button "Надіслати" at bounding box center [631, 537] width 54 height 29
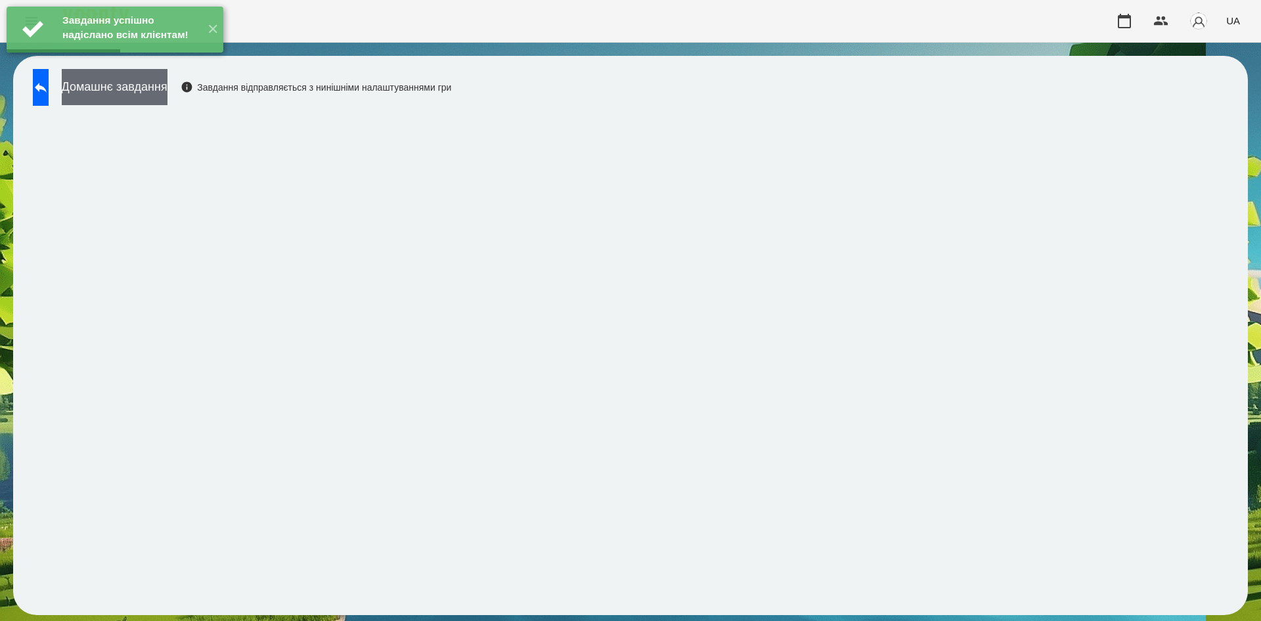
click at [168, 104] on button "Домашнє завдання" at bounding box center [115, 87] width 106 height 36
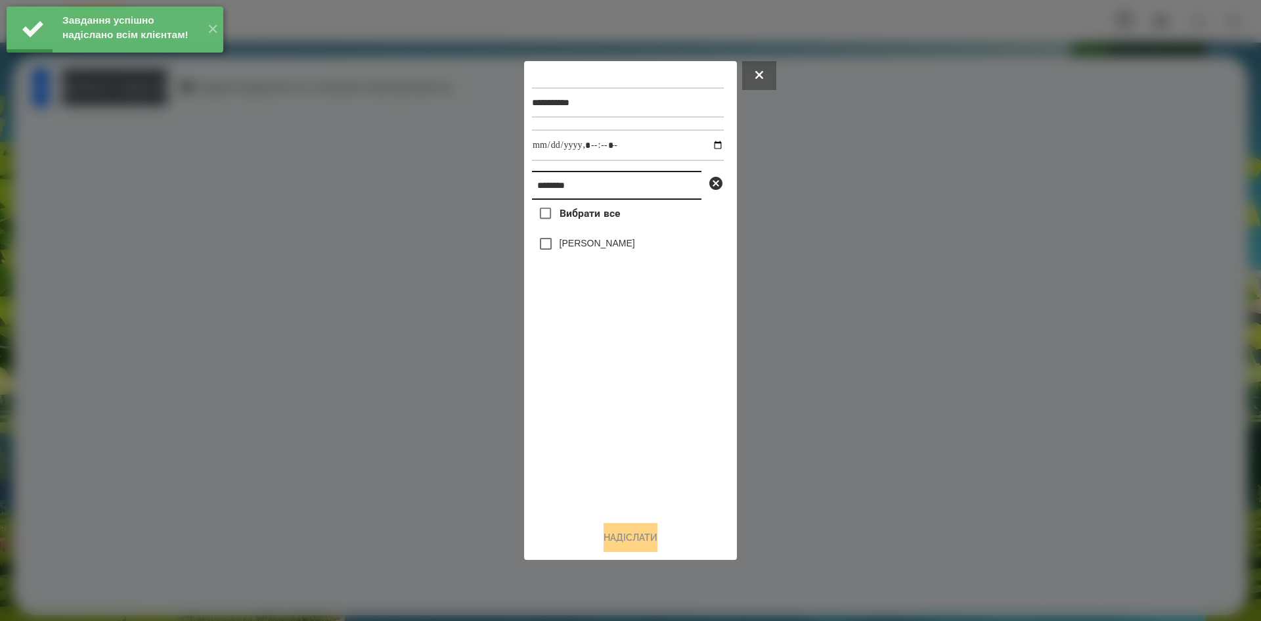
drag, startPoint x: 602, startPoint y: 196, endPoint x: 453, endPoint y: 182, distance: 149.8
click at [453, 182] on div "**********" at bounding box center [630, 310] width 1261 height 621
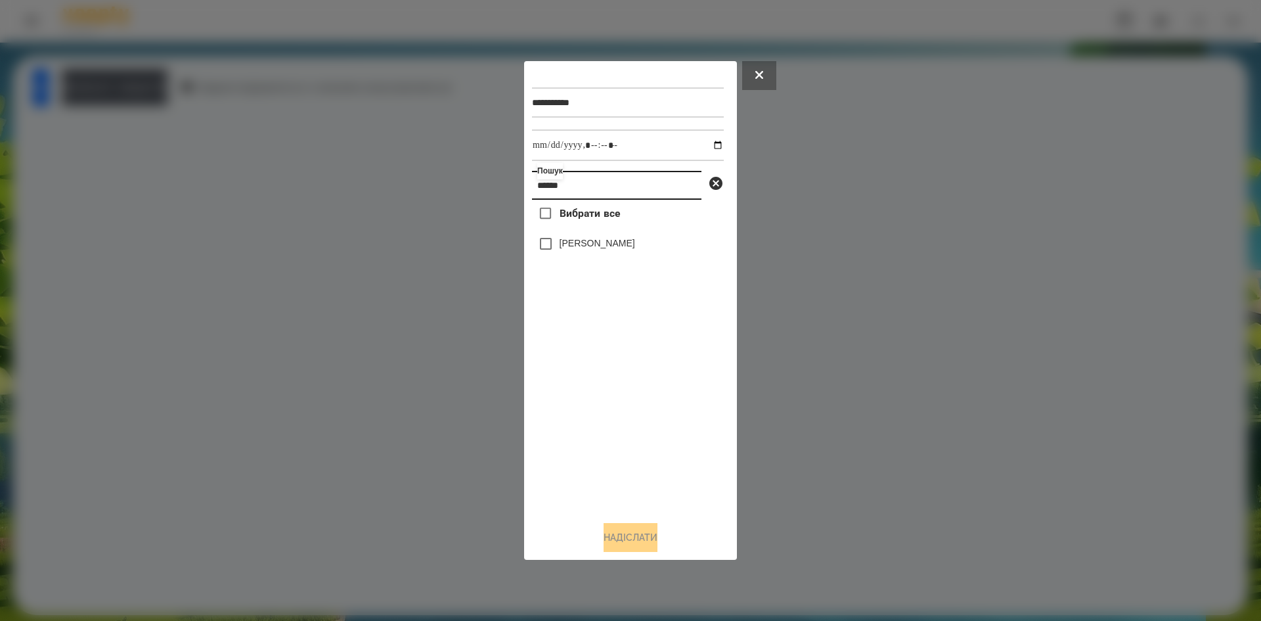
type input "******"
click at [703, 145] on input "datetime-local" at bounding box center [628, 145] width 192 height 32
type input "**********"
click at [541, 246] on div "Вибрати все Кобець Стефанія" at bounding box center [628, 355] width 192 height 311
click at [620, 531] on button "Надіслати" at bounding box center [631, 537] width 54 height 29
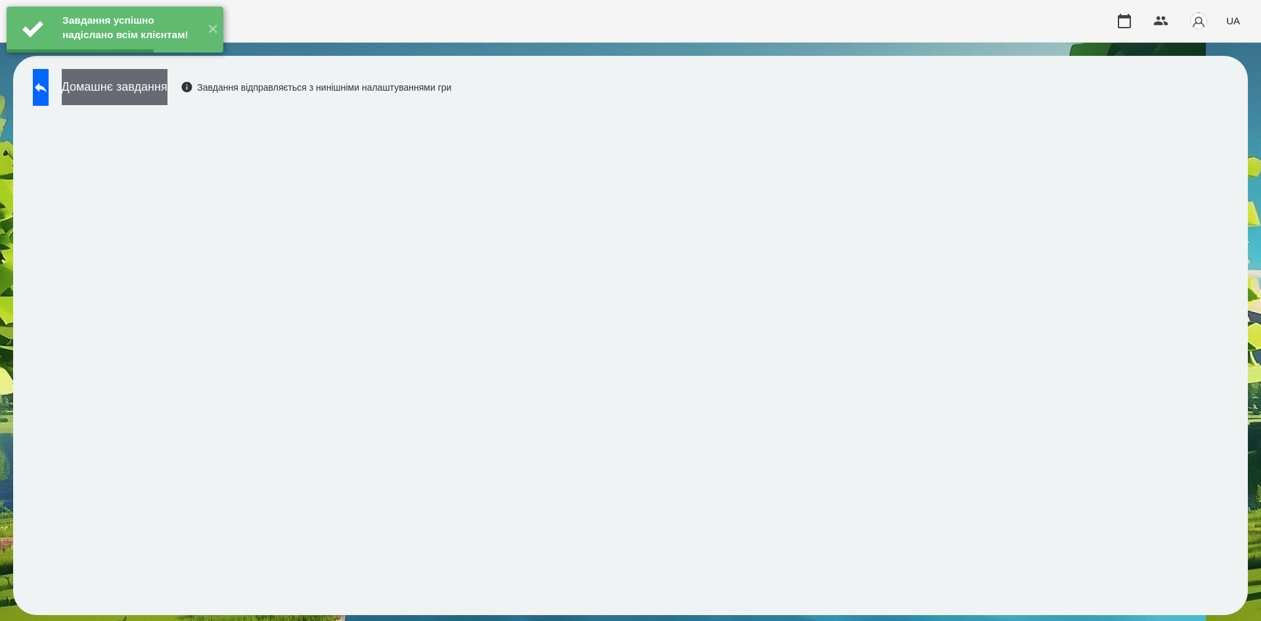
click at [168, 97] on button "Домашнє завдання" at bounding box center [115, 87] width 106 height 36
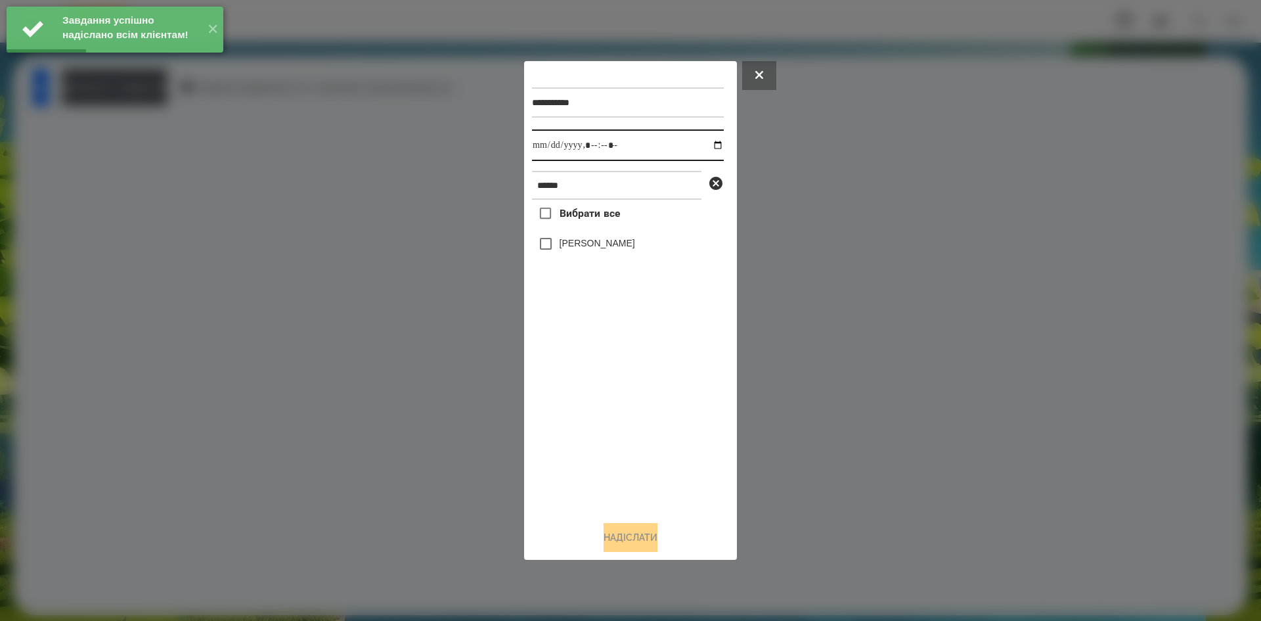
click at [707, 144] on input "datetime-local" at bounding box center [628, 145] width 192 height 32
type input "**********"
click at [547, 252] on div "Вибрати все Кобець Стефанія" at bounding box center [628, 355] width 192 height 311
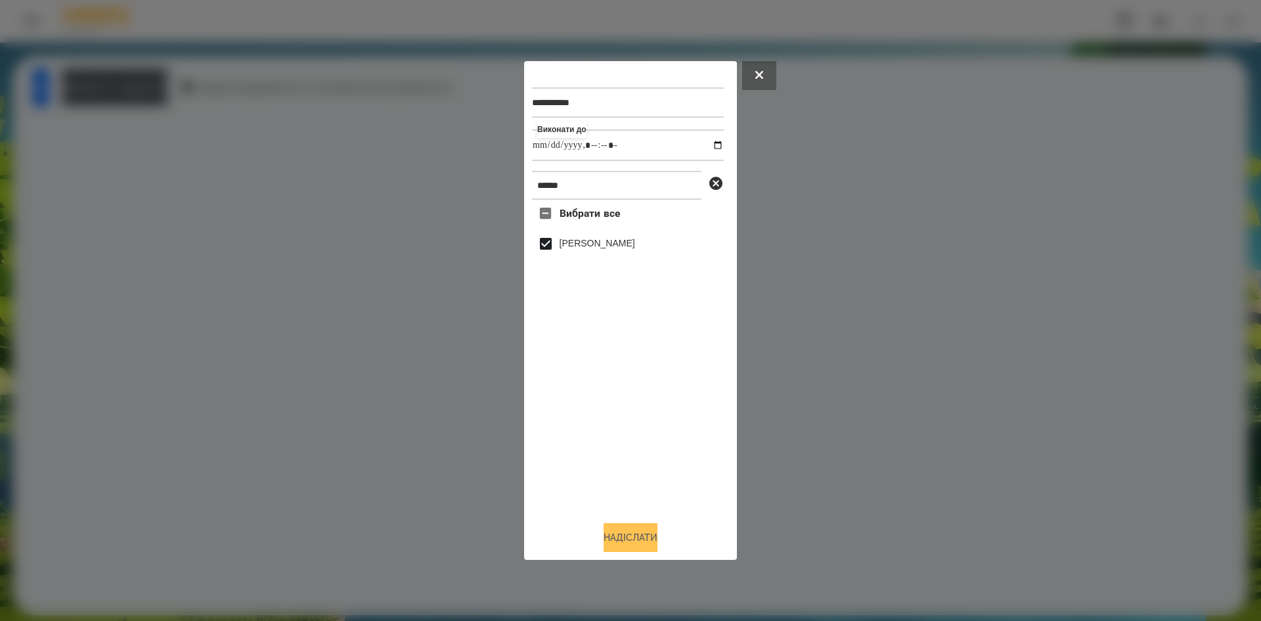
click at [649, 544] on button "Надіслати" at bounding box center [631, 537] width 54 height 29
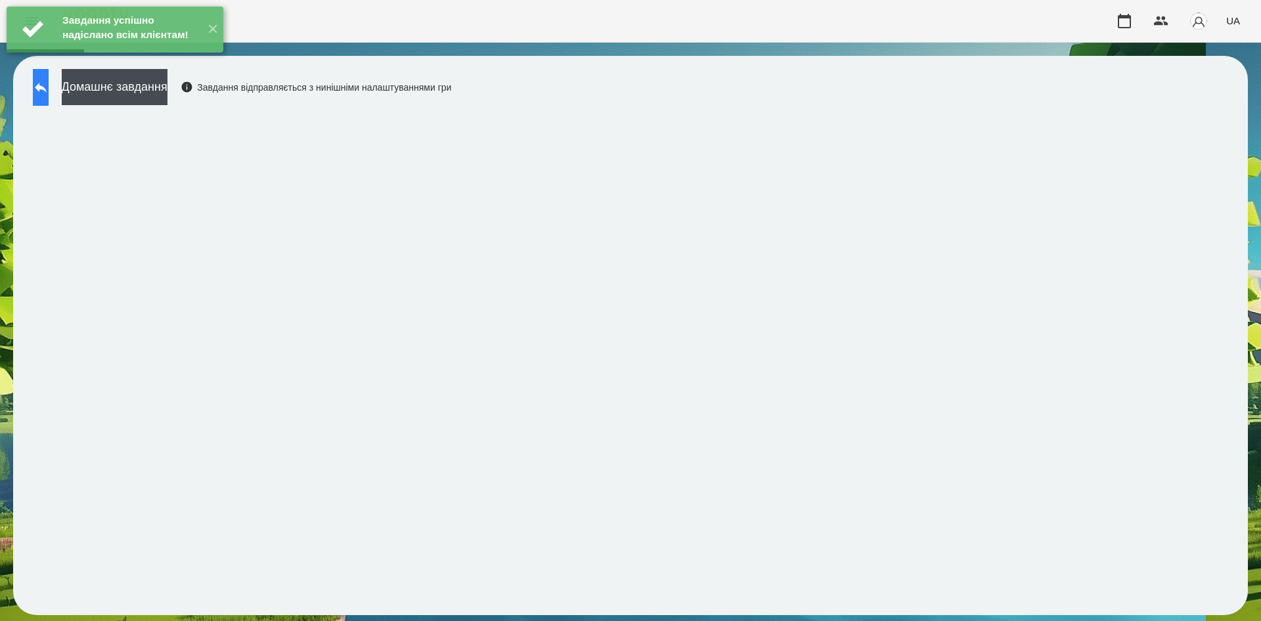
click at [49, 95] on button at bounding box center [41, 87] width 16 height 37
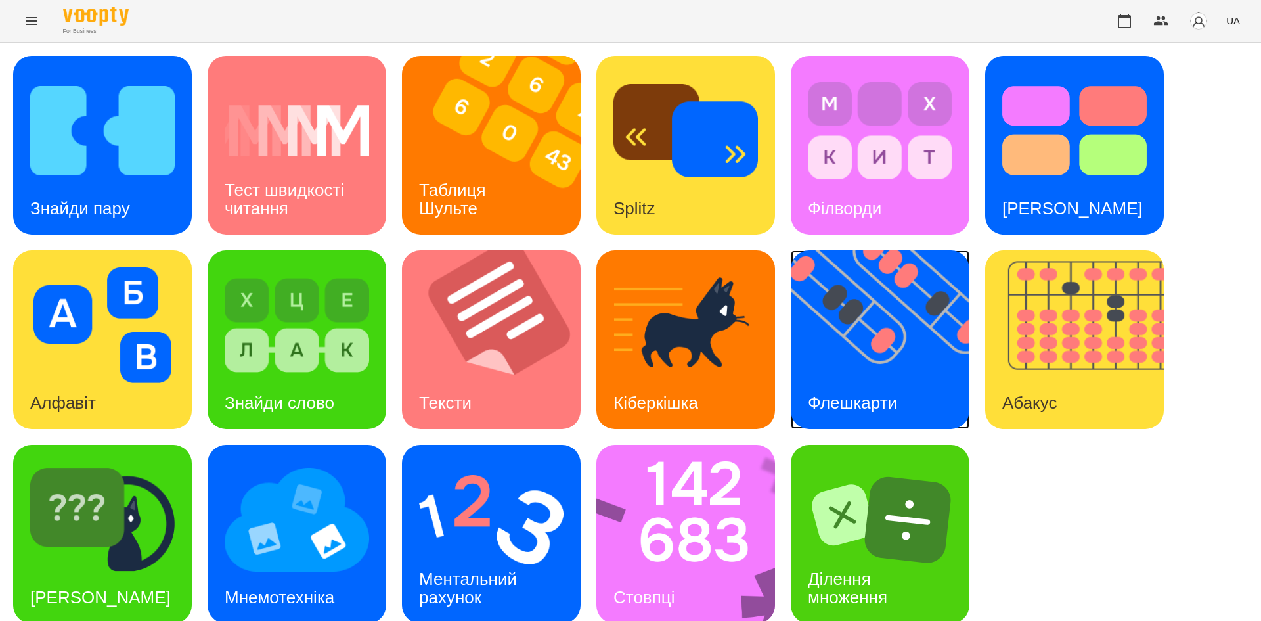
click at [876, 413] on div "Флешкарти" at bounding box center [853, 403] width 124 height 52
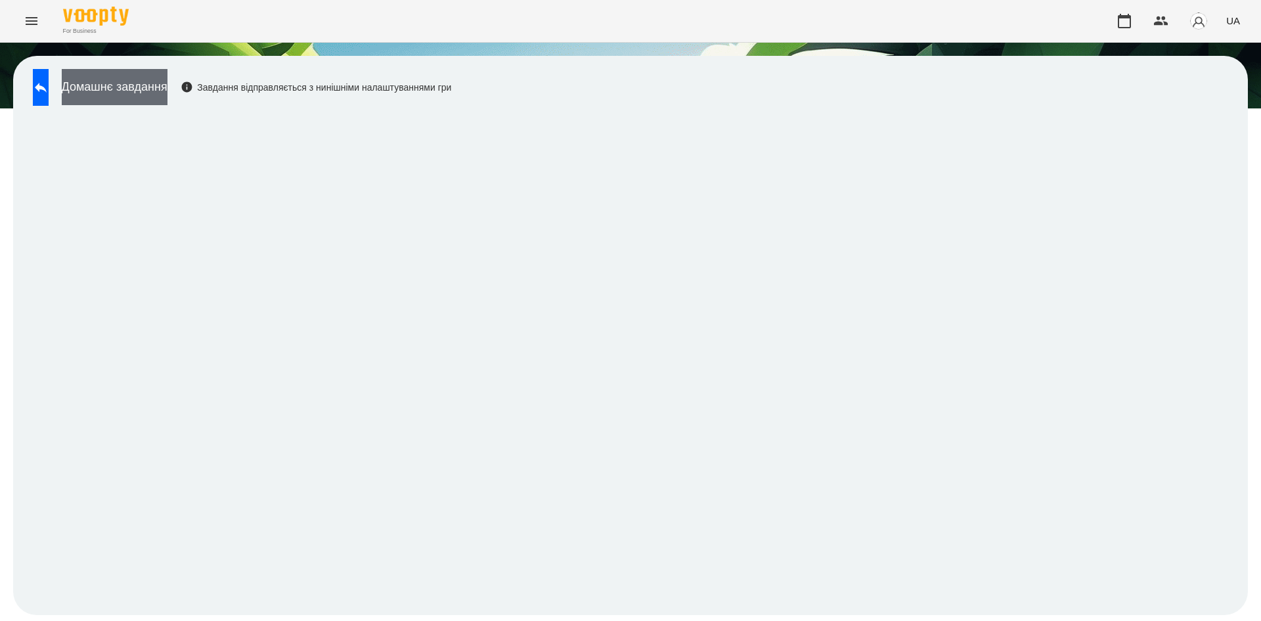
click at [150, 91] on button "Домашнє завдання" at bounding box center [115, 87] width 106 height 36
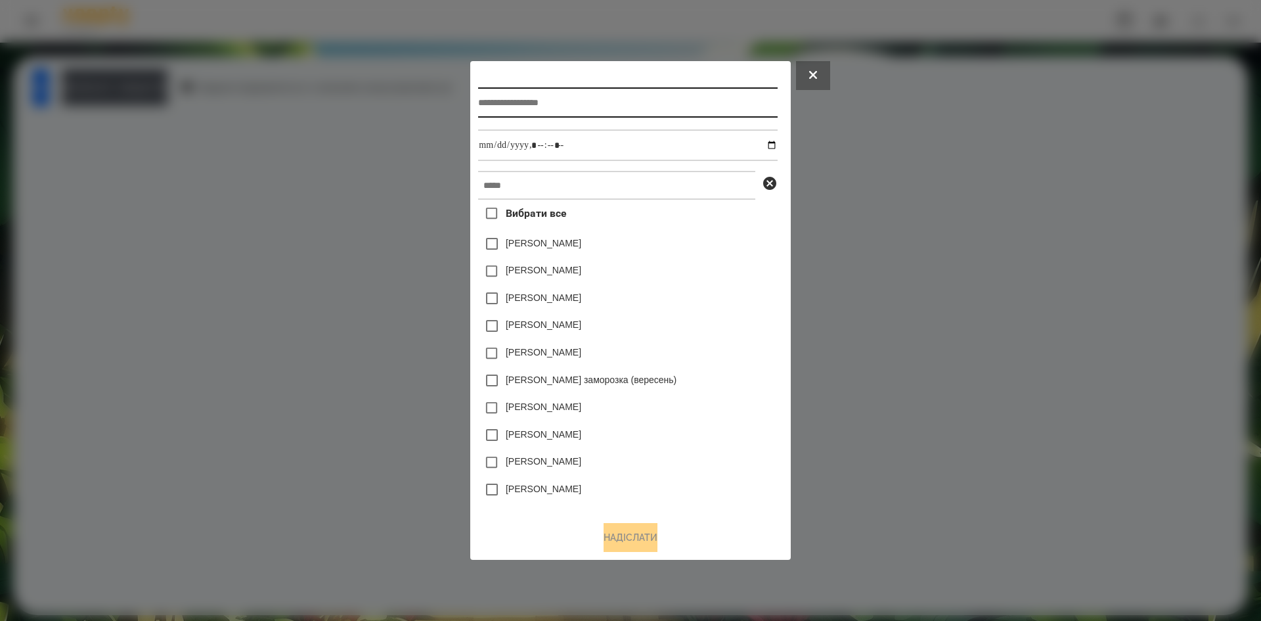
click at [509, 99] on input "text" at bounding box center [627, 102] width 299 height 30
type input "**********"
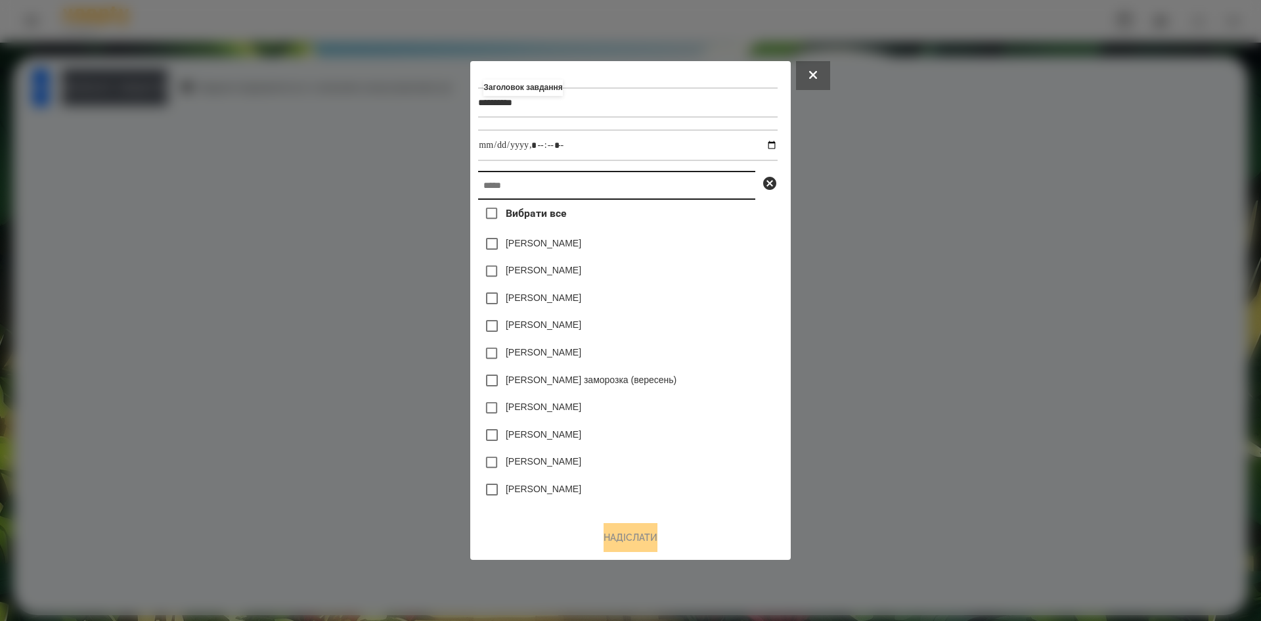
click at [510, 180] on input "text" at bounding box center [616, 185] width 277 height 29
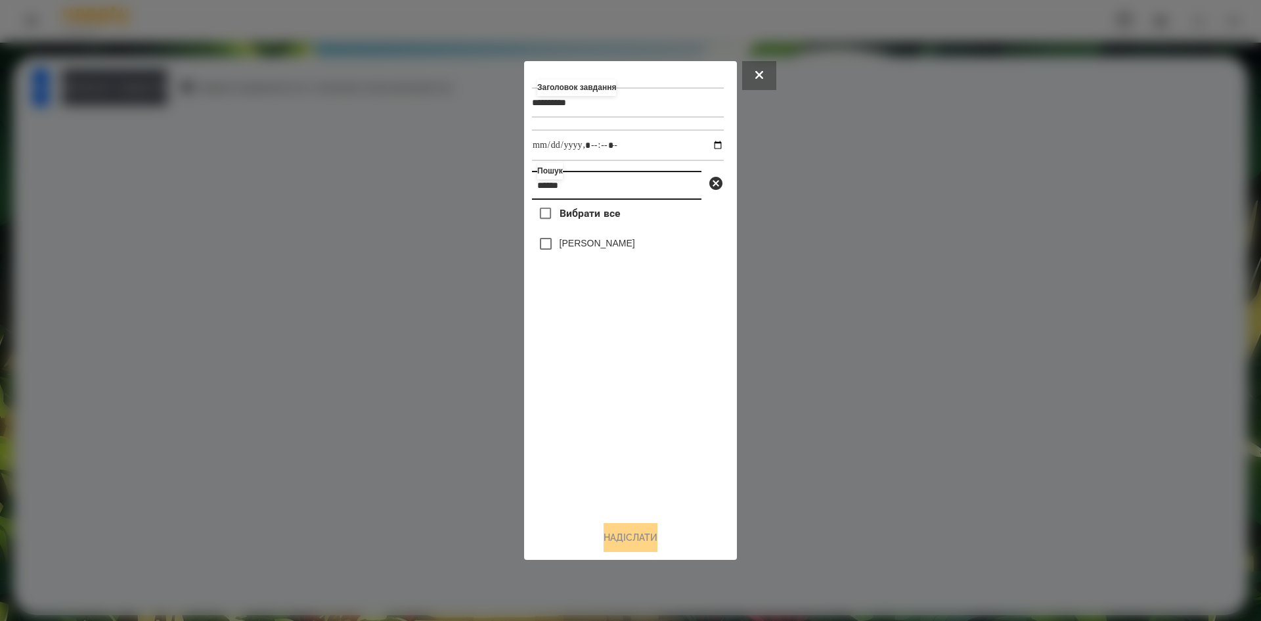
type input "******"
click at [704, 143] on input "datetime-local" at bounding box center [628, 145] width 192 height 32
type input "**********"
click at [548, 245] on div "Вибрати все Матичина Аня" at bounding box center [628, 355] width 192 height 311
click at [610, 517] on div "**********" at bounding box center [630, 311] width 197 height 484
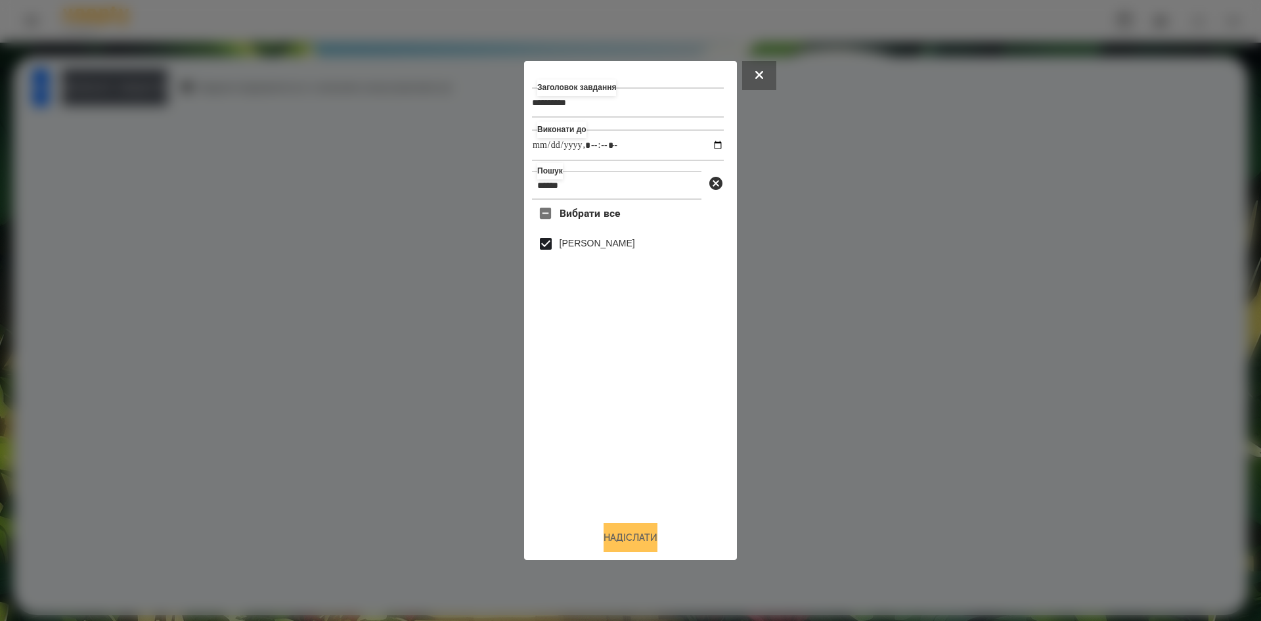
click at [609, 549] on button "Надіслати" at bounding box center [631, 537] width 54 height 29
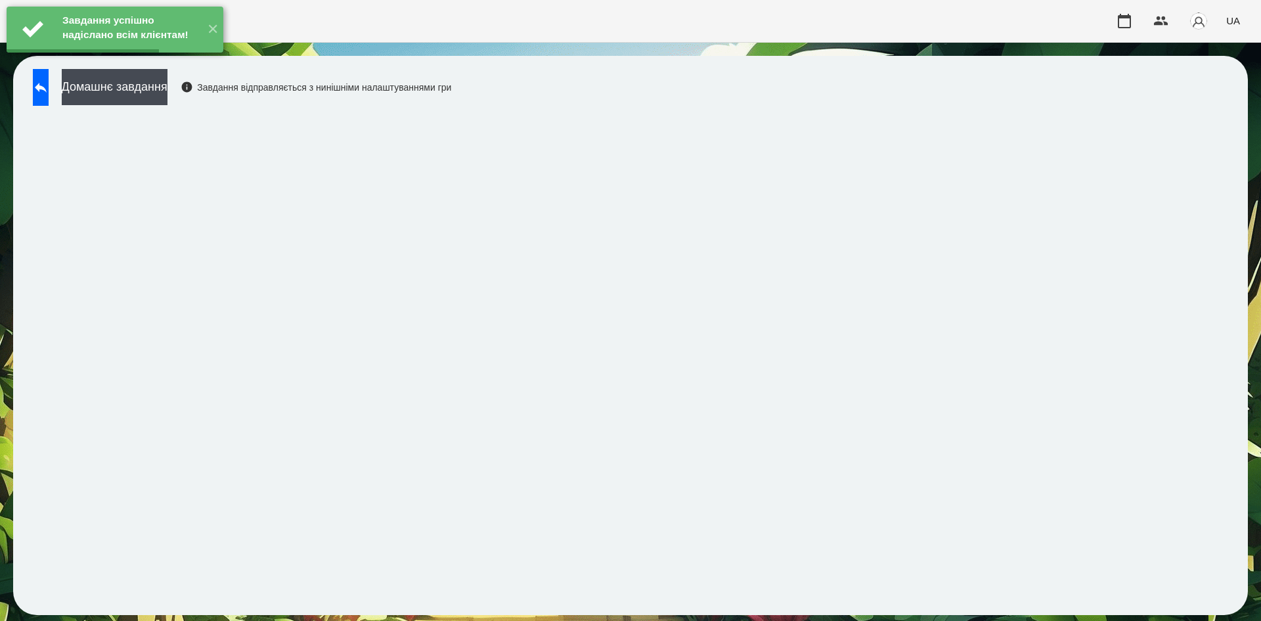
click at [168, 89] on button "Домашнє завдання" at bounding box center [115, 87] width 106 height 36
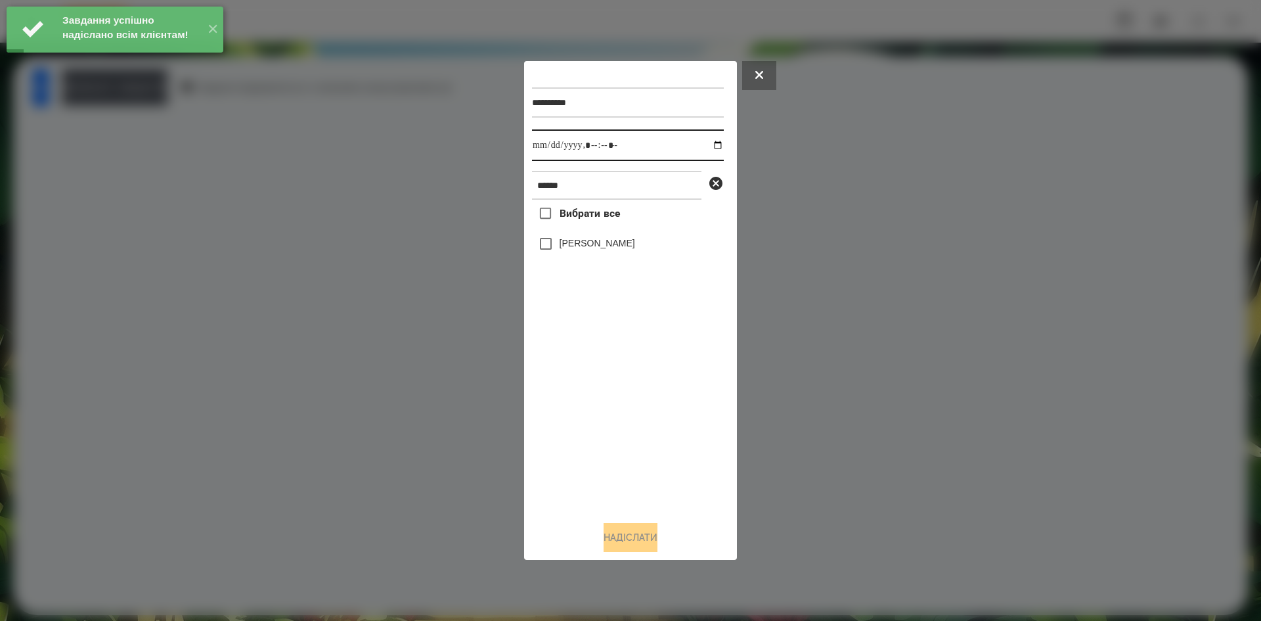
click at [707, 145] on input "datetime-local" at bounding box center [628, 145] width 192 height 32
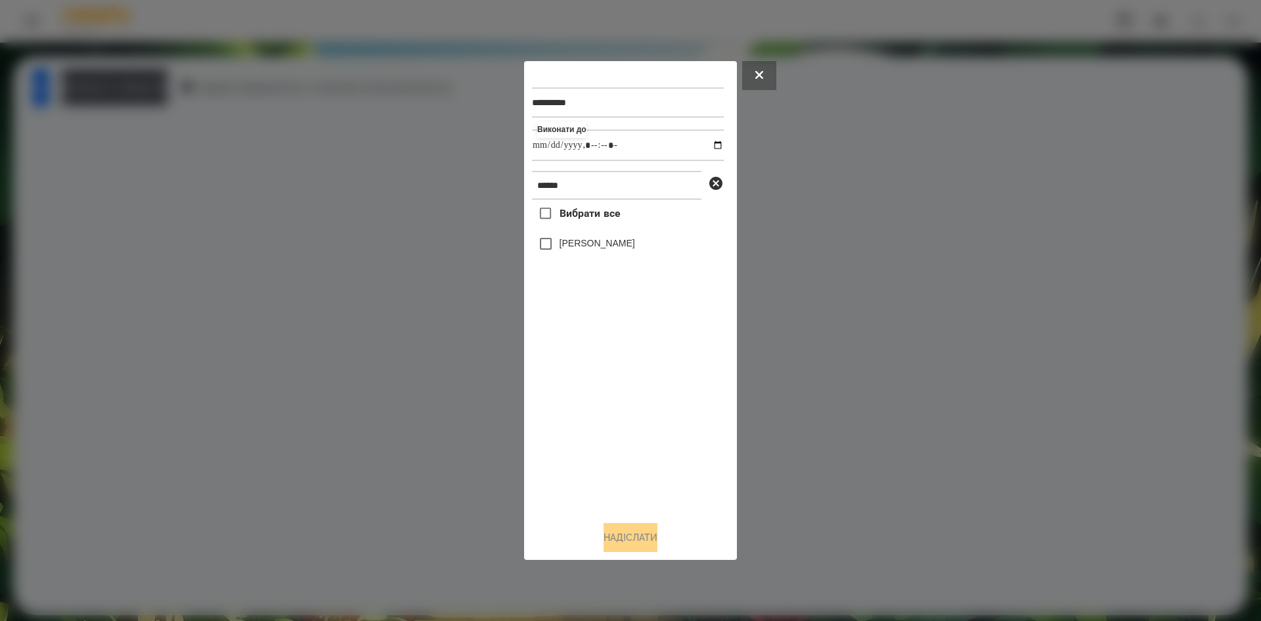
type input "**********"
click at [544, 252] on div "Вибрати все Матичина Аня" at bounding box center [628, 355] width 192 height 311
click at [604, 532] on button "Надіслати" at bounding box center [631, 537] width 54 height 29
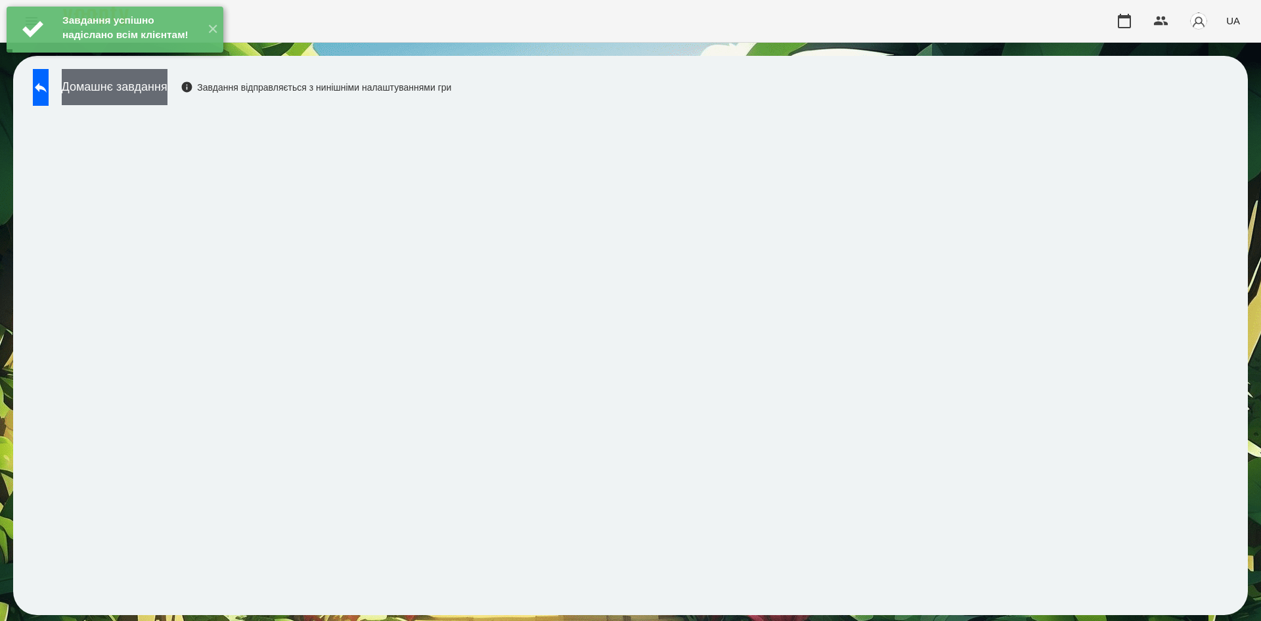
click at [168, 87] on button "Домашнє завдання" at bounding box center [115, 87] width 106 height 36
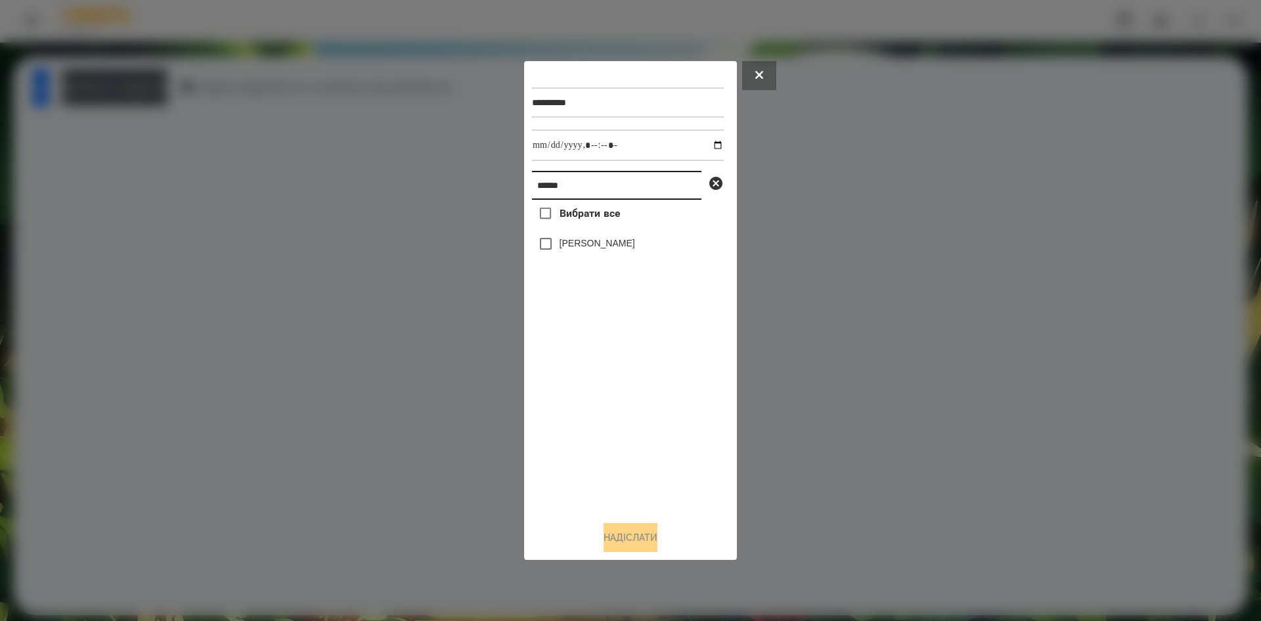
drag, startPoint x: 591, startPoint y: 188, endPoint x: 456, endPoint y: 202, distance: 136.0
click at [456, 202] on div "**********" at bounding box center [630, 310] width 1261 height 621
type input "*******"
click at [710, 146] on input "datetime-local" at bounding box center [628, 145] width 192 height 32
type input "**********"
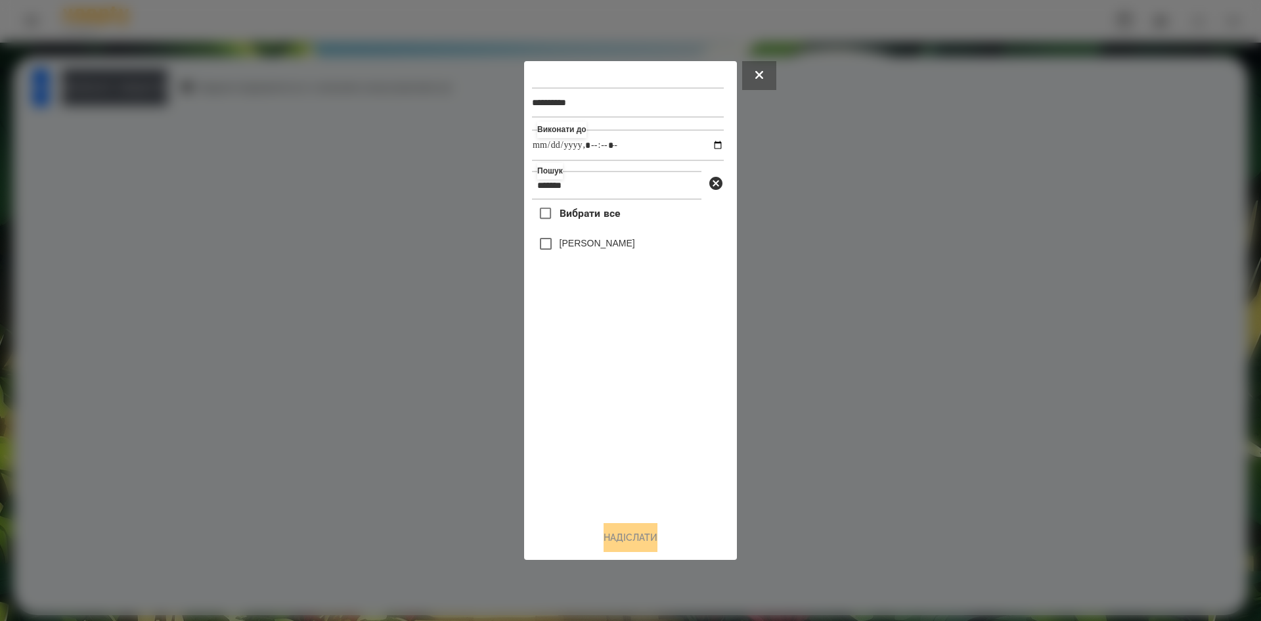
click at [587, 419] on div "Вибрати все Голіней Мія" at bounding box center [628, 355] width 192 height 311
click at [622, 552] on button "Надіслати" at bounding box center [631, 537] width 54 height 29
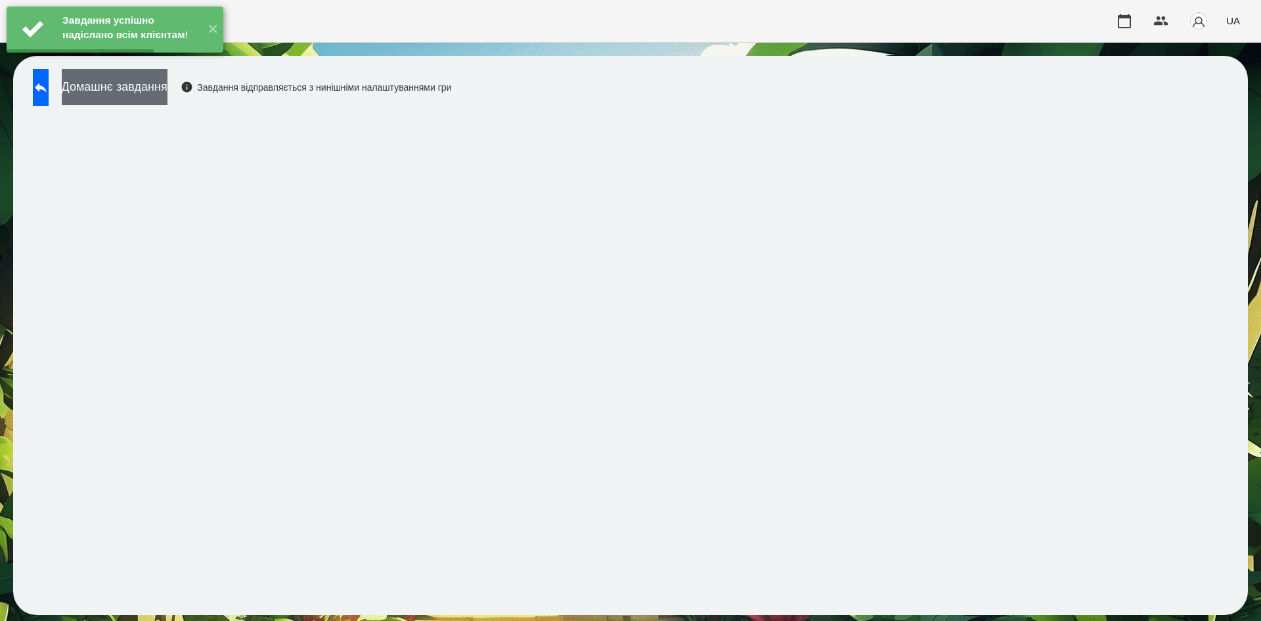
click at [168, 99] on button "Домашнє завдання" at bounding box center [115, 87] width 106 height 36
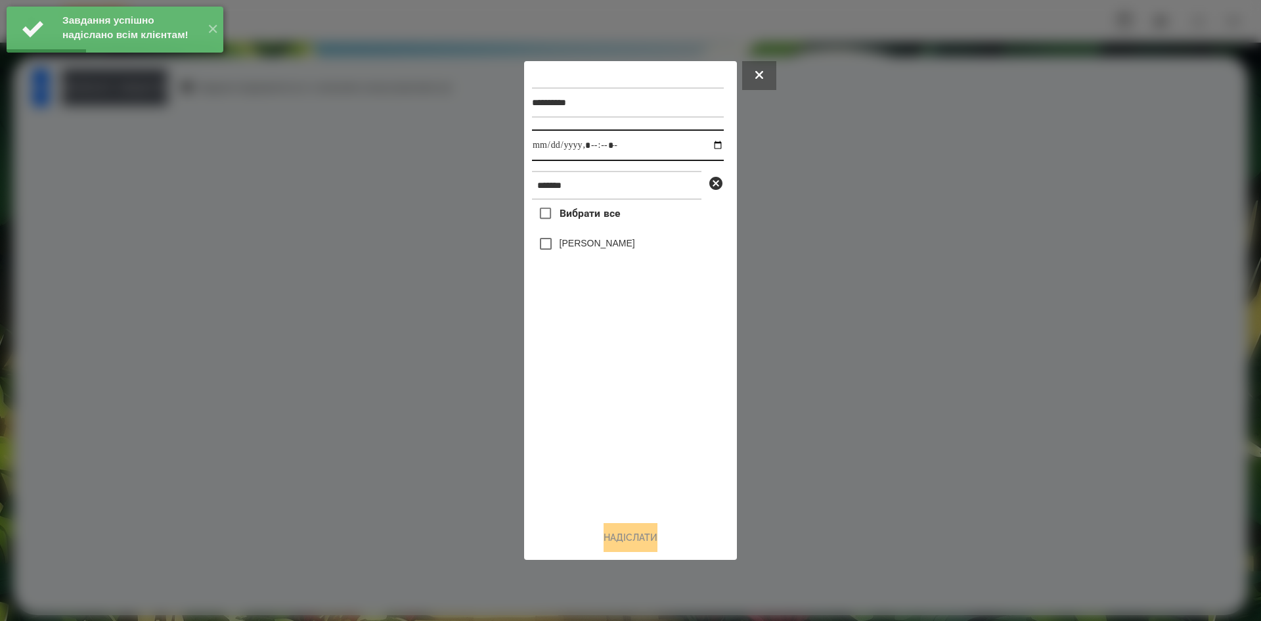
click at [710, 143] on input "datetime-local" at bounding box center [628, 145] width 192 height 32
type input "**********"
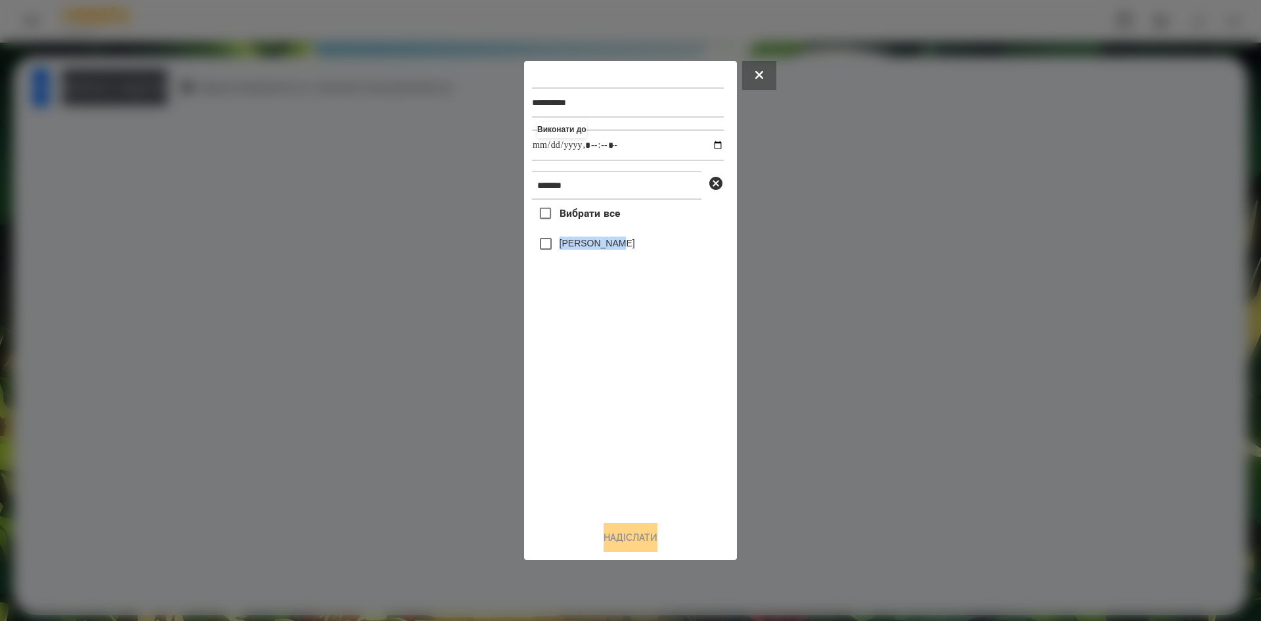
click at [543, 248] on div "Вибрати все Голіней Мія" at bounding box center [628, 355] width 192 height 311
click at [614, 544] on button "Надіслати" at bounding box center [631, 537] width 54 height 29
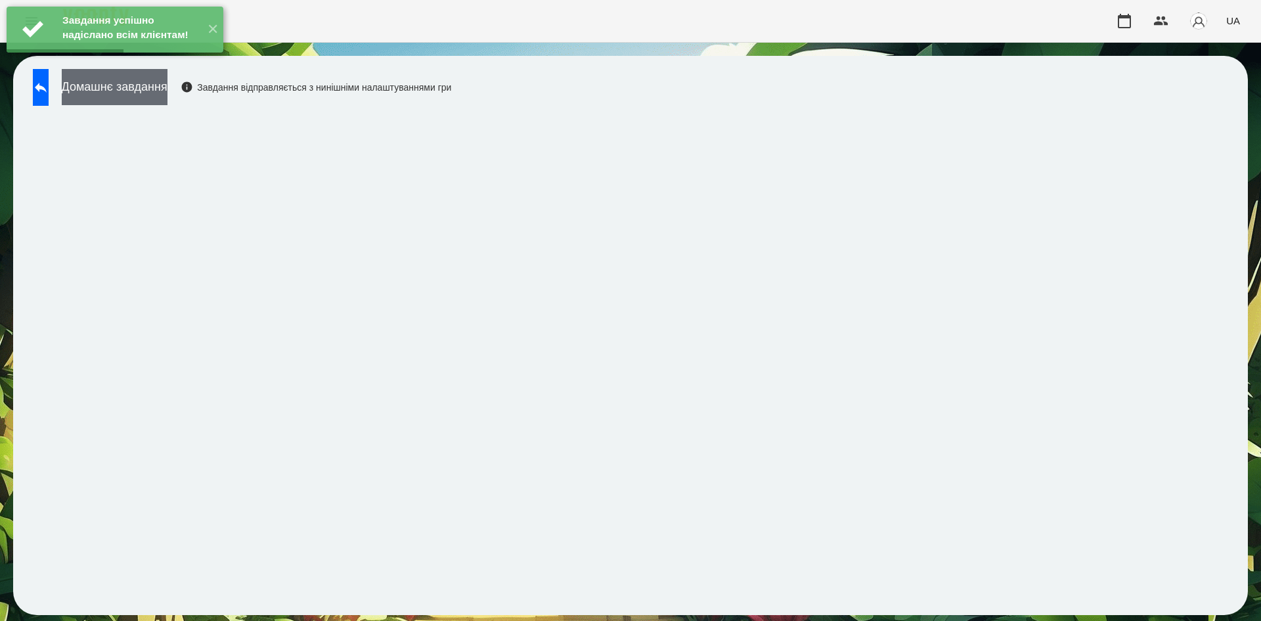
click at [168, 93] on button "Домашнє завдання" at bounding box center [115, 87] width 106 height 36
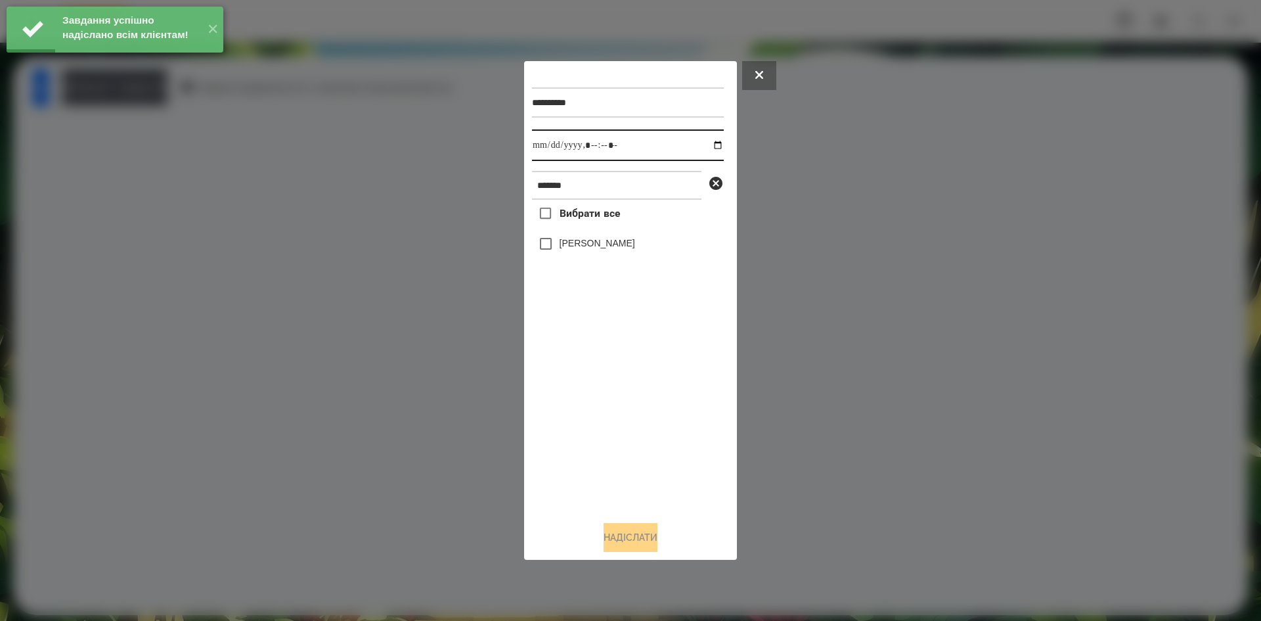
click at [709, 143] on input "datetime-local" at bounding box center [628, 145] width 192 height 32
type input "**********"
click at [599, 380] on div "Вибрати все Голіней Мія" at bounding box center [628, 355] width 192 height 311
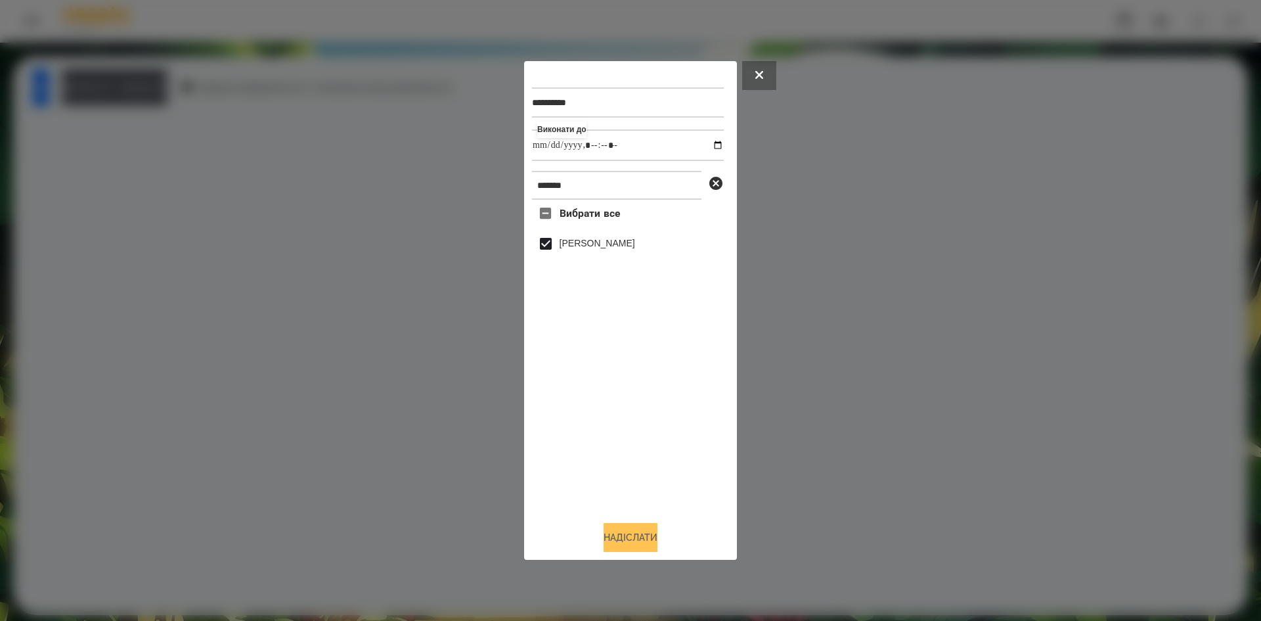
click at [627, 539] on button "Надіслати" at bounding box center [631, 537] width 54 height 29
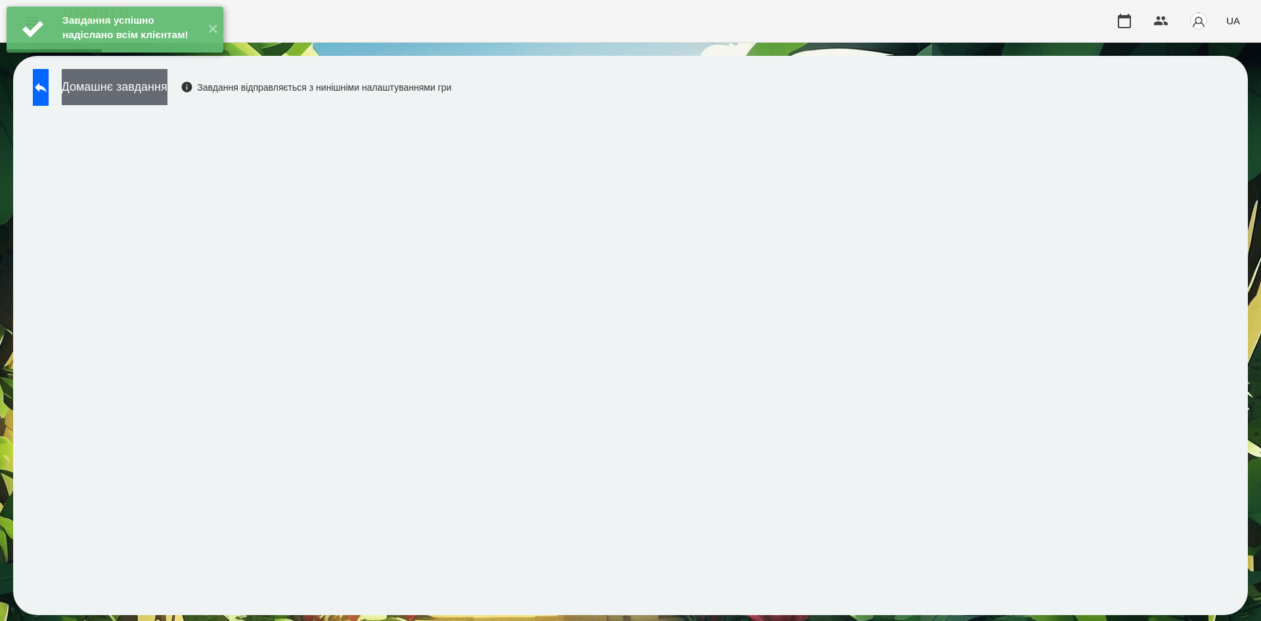
click at [151, 95] on button "Домашнє завдання" at bounding box center [115, 87] width 106 height 36
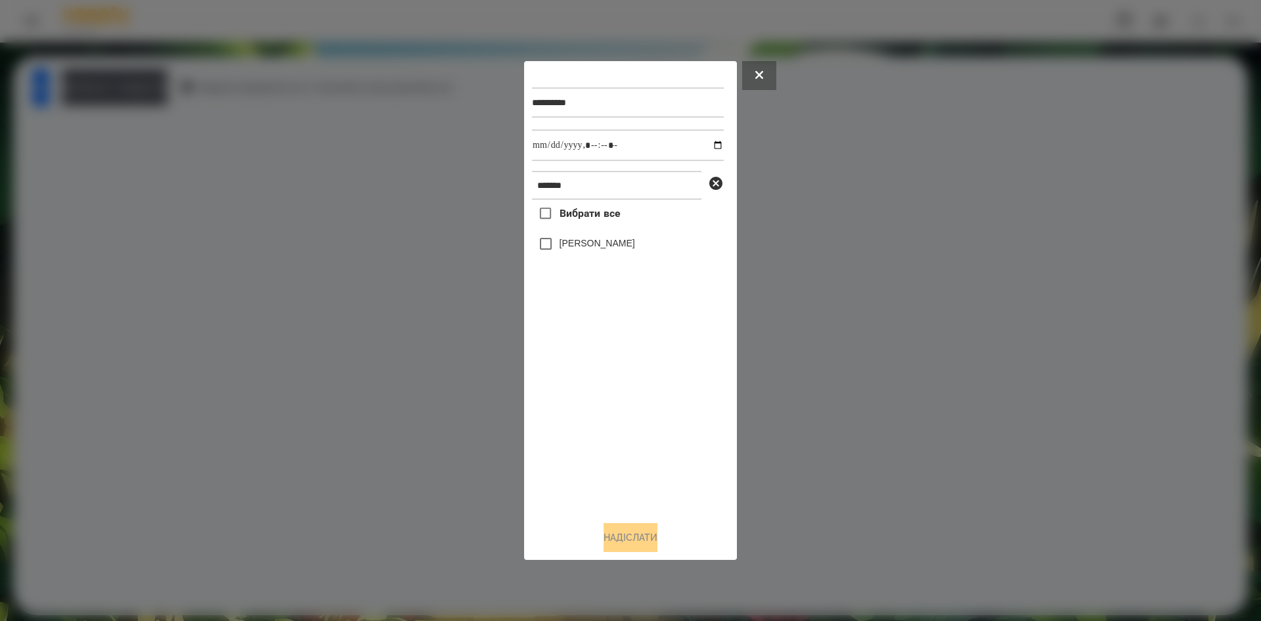
drag, startPoint x: 593, startPoint y: 169, endPoint x: 576, endPoint y: 192, distance: 28.6
click at [576, 192] on div "**********" at bounding box center [630, 289] width 197 height 441
drag, startPoint x: 576, startPoint y: 192, endPoint x: 432, endPoint y: 196, distance: 143.3
click at [432, 196] on div "**********" at bounding box center [630, 310] width 1261 height 621
type input "********"
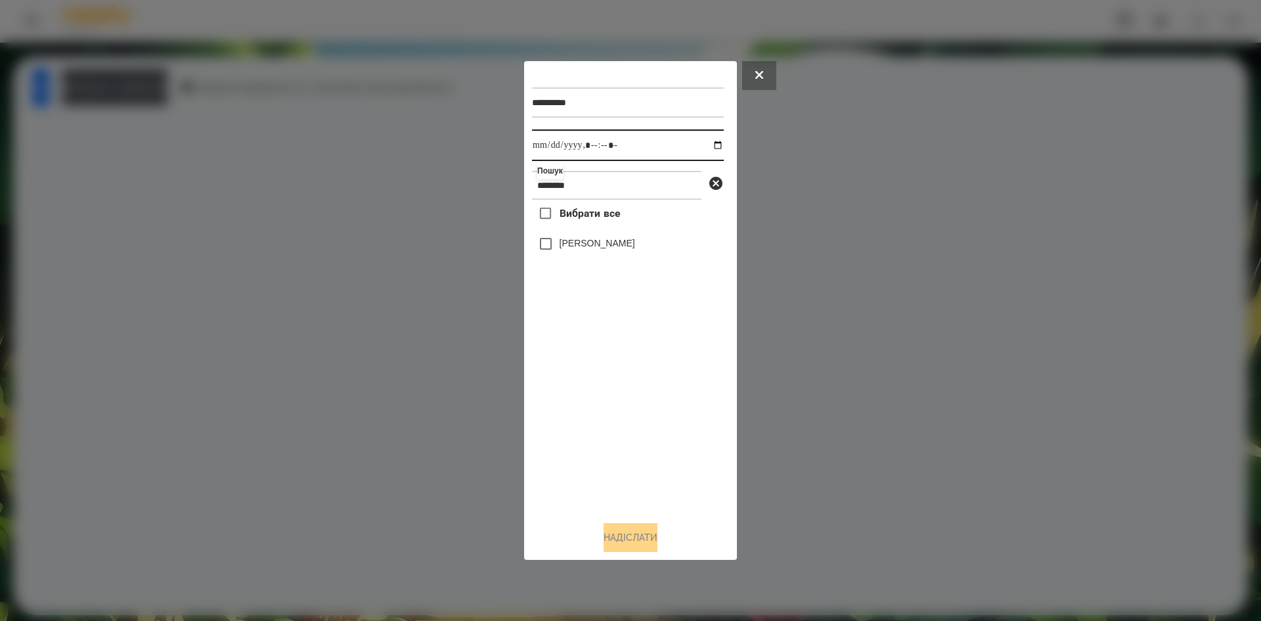
click at [707, 145] on input "datetime-local" at bounding box center [628, 145] width 192 height 32
type input "**********"
click at [547, 250] on div "Вибрати все Сагадіна Моніка" at bounding box center [628, 355] width 192 height 311
click at [608, 535] on button "Надіслати" at bounding box center [631, 537] width 54 height 29
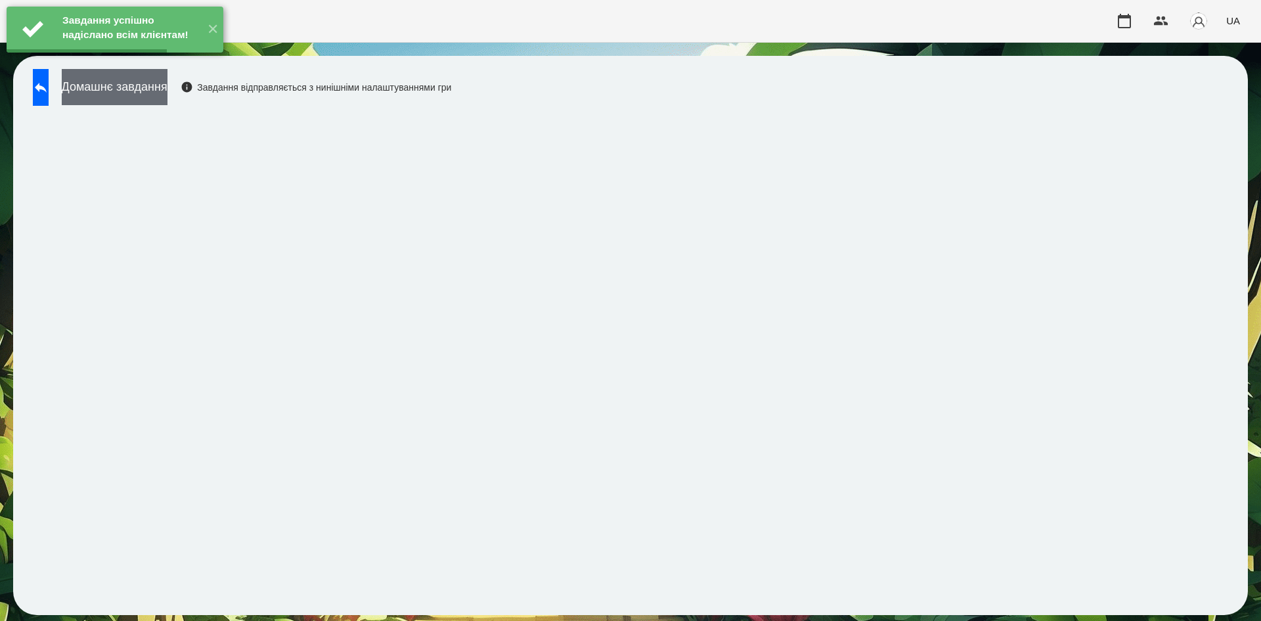
click at [168, 95] on button "Домашнє завдання" at bounding box center [115, 87] width 106 height 36
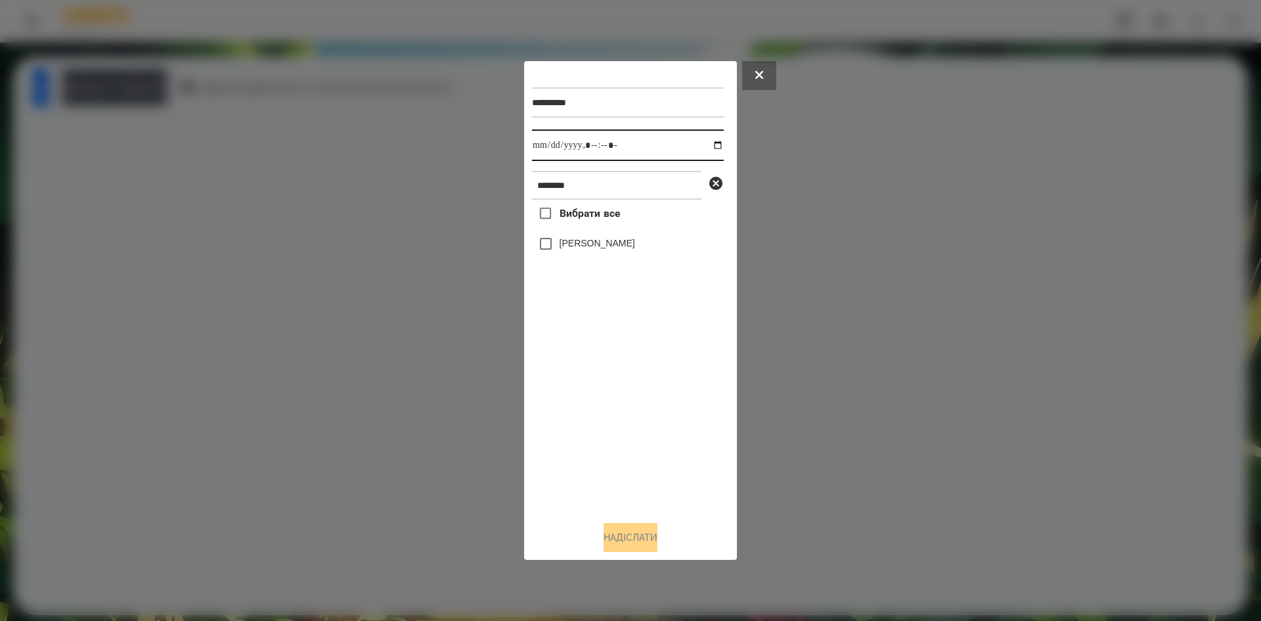
click at [708, 145] on input "datetime-local" at bounding box center [628, 145] width 192 height 32
type input "**********"
click at [586, 430] on div "Вибрати все Сагадіна Моніка" at bounding box center [628, 355] width 192 height 311
click at [628, 535] on button "Надіслати" at bounding box center [631, 537] width 54 height 29
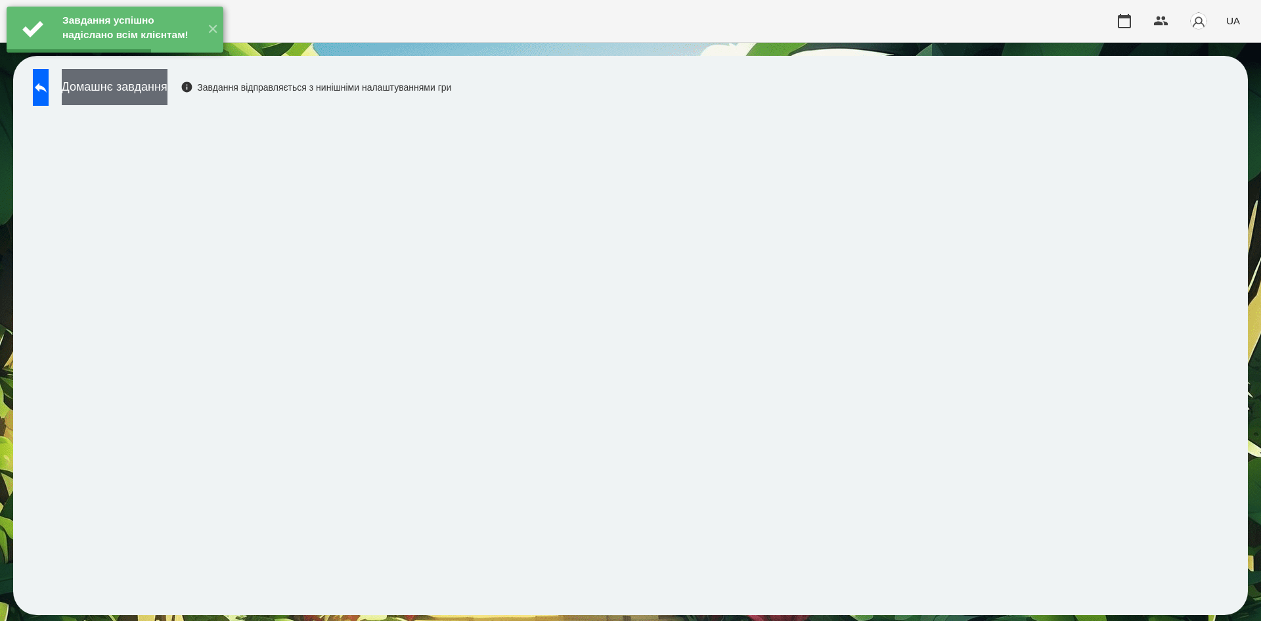
click at [168, 87] on button "Домашнє завдання" at bounding box center [115, 87] width 106 height 36
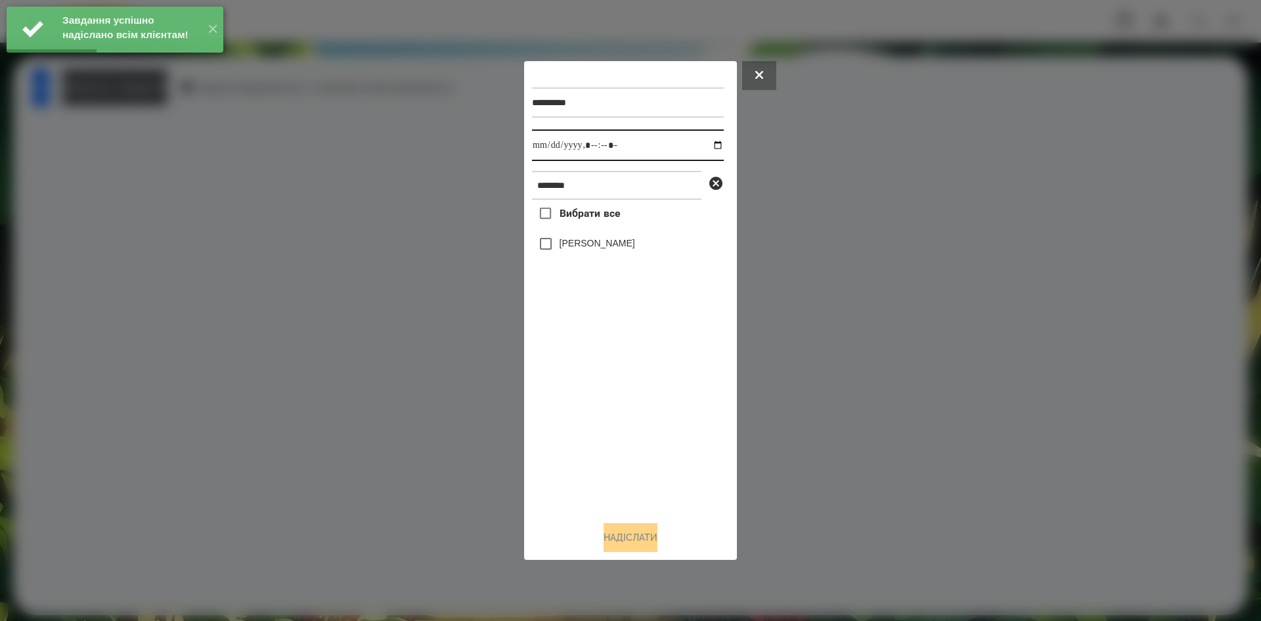
click at [706, 143] on input "datetime-local" at bounding box center [628, 145] width 192 height 32
type input "**********"
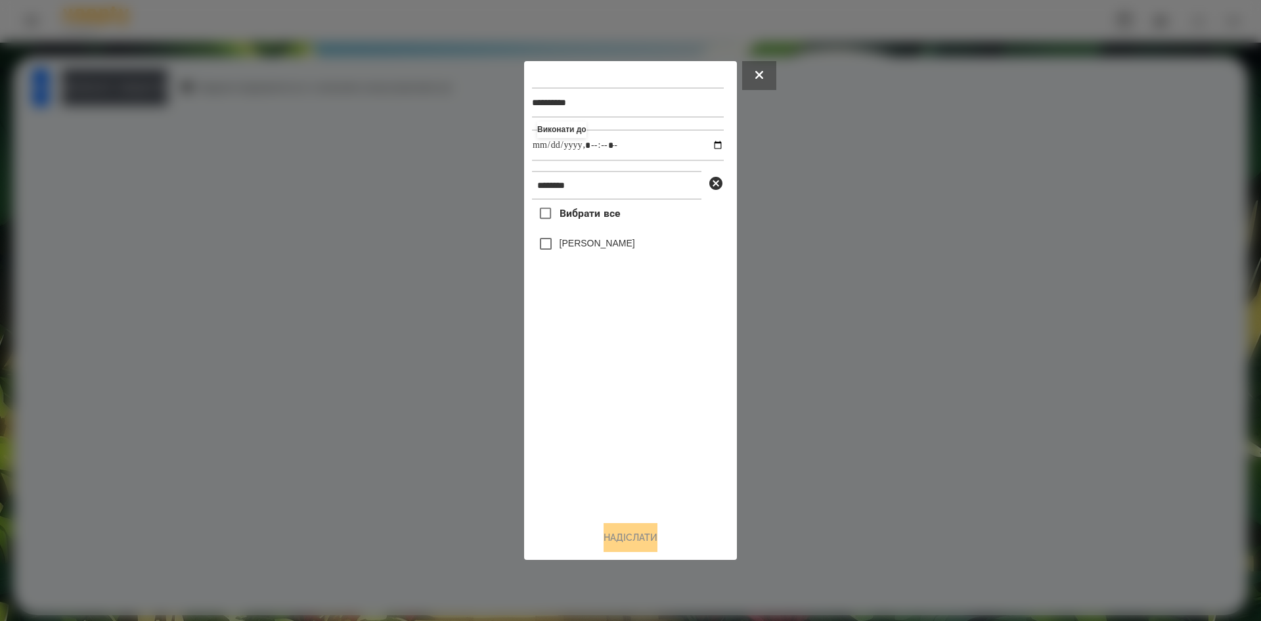
click at [546, 248] on div "Вибрати все Сагадіна Моніка" at bounding box center [628, 355] width 192 height 311
click at [639, 540] on button "Надіслати" at bounding box center [631, 537] width 54 height 29
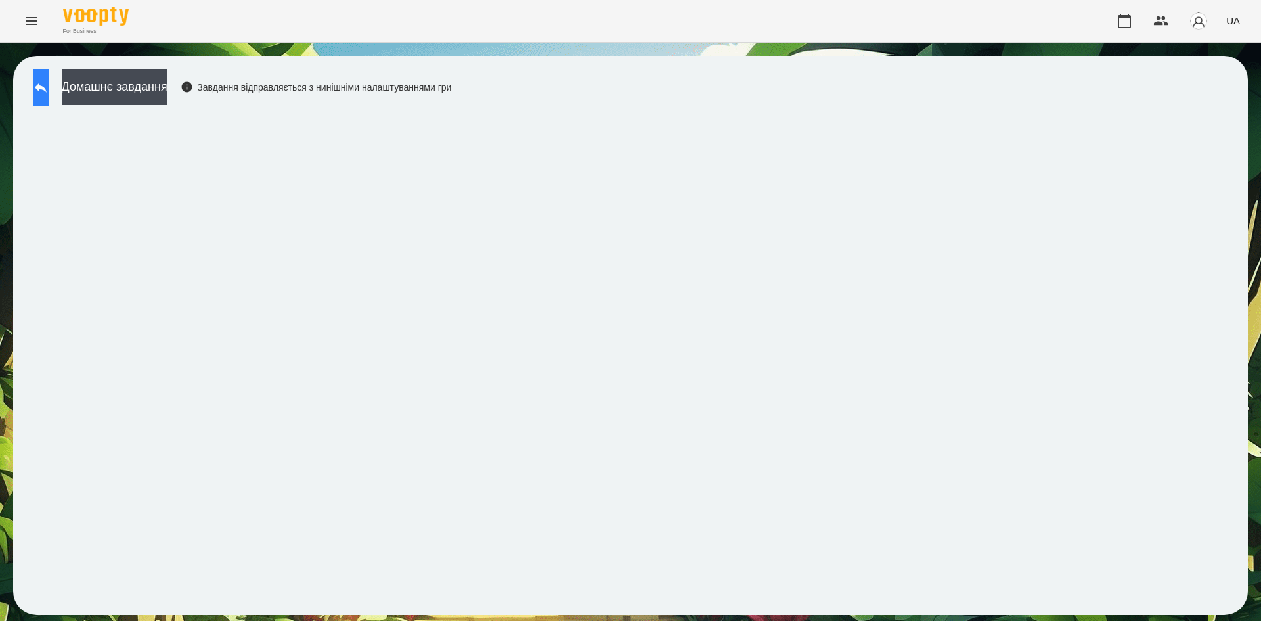
click at [49, 102] on button at bounding box center [41, 87] width 16 height 37
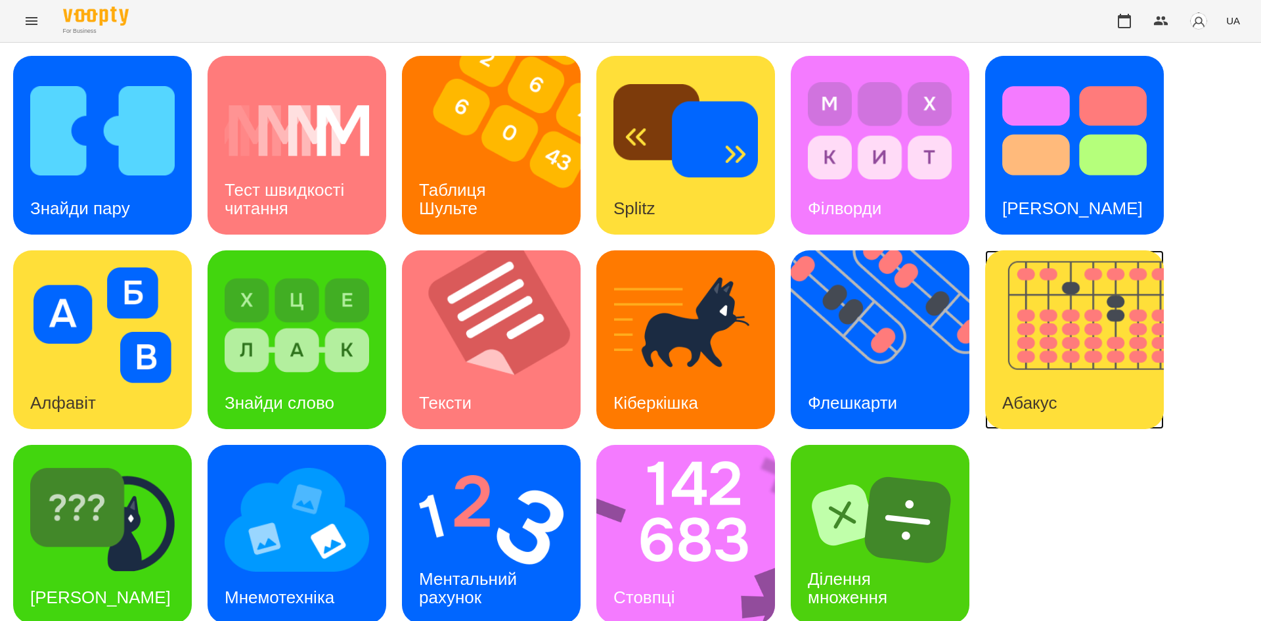
click at [1106, 377] on img at bounding box center [1082, 339] width 195 height 179
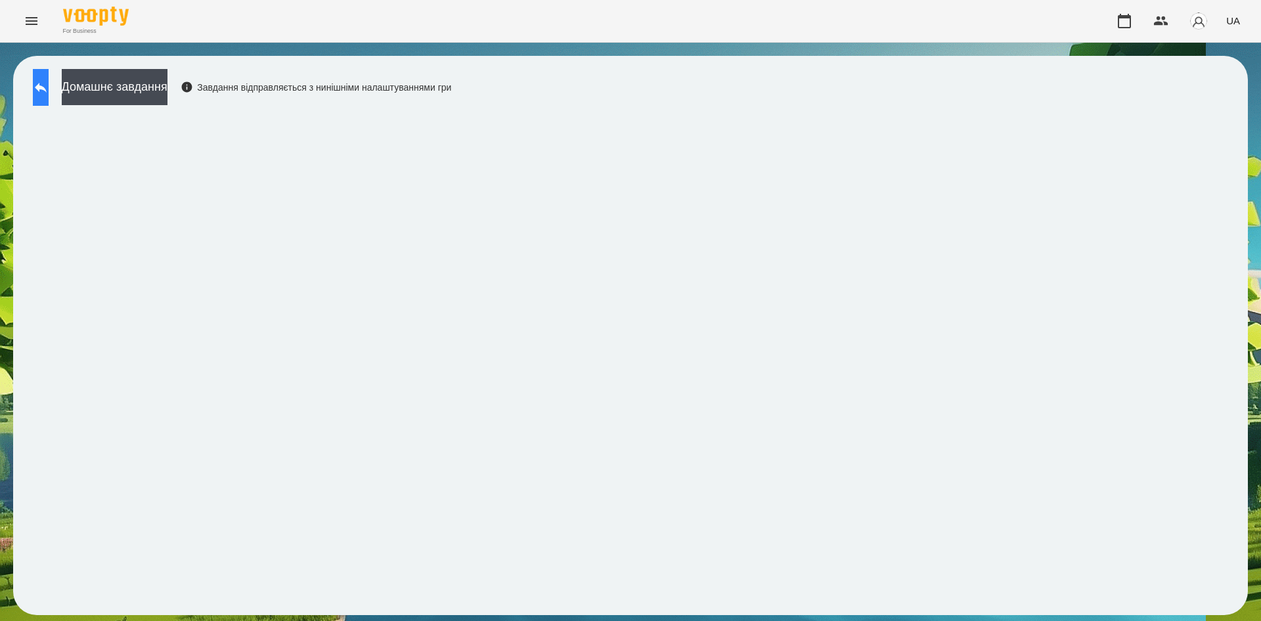
click at [49, 89] on icon at bounding box center [41, 87] width 16 height 16
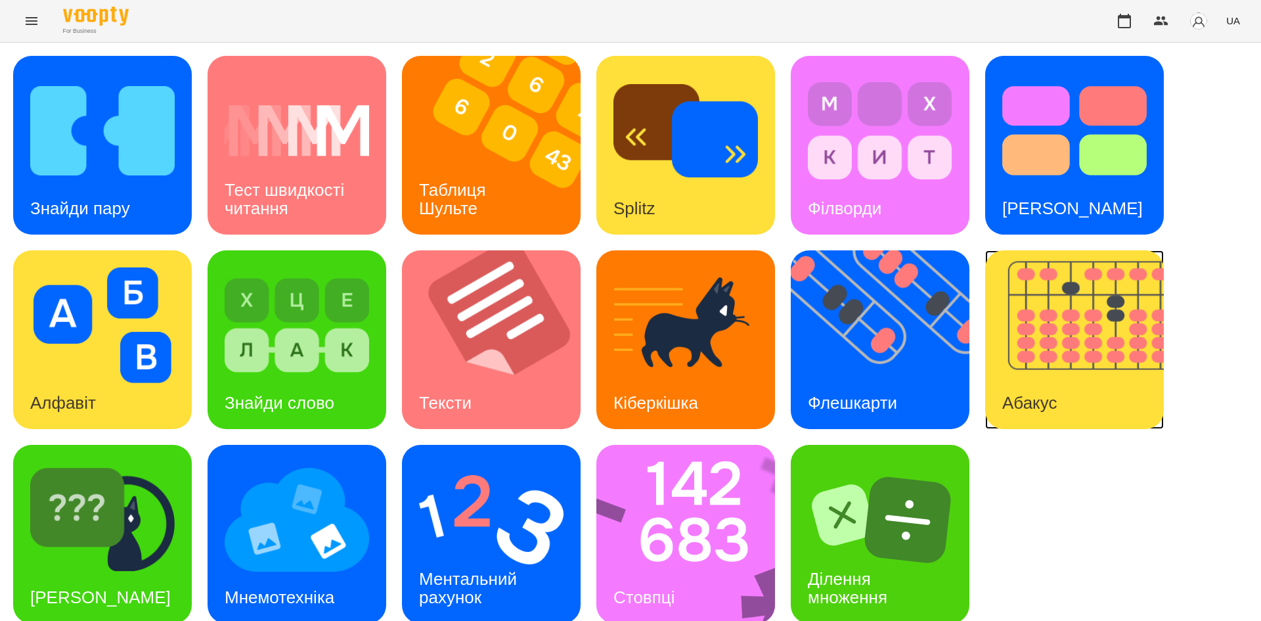
click at [1073, 387] on div "Абакус" at bounding box center [1029, 403] width 89 height 52
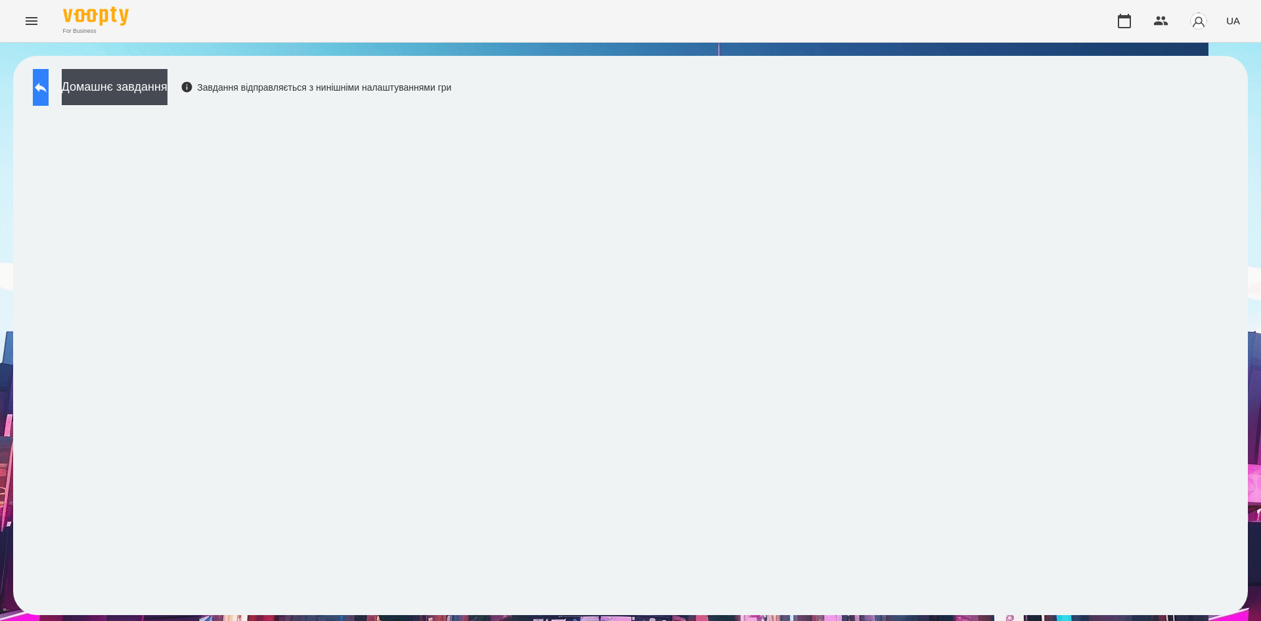
click at [49, 95] on icon at bounding box center [41, 87] width 16 height 16
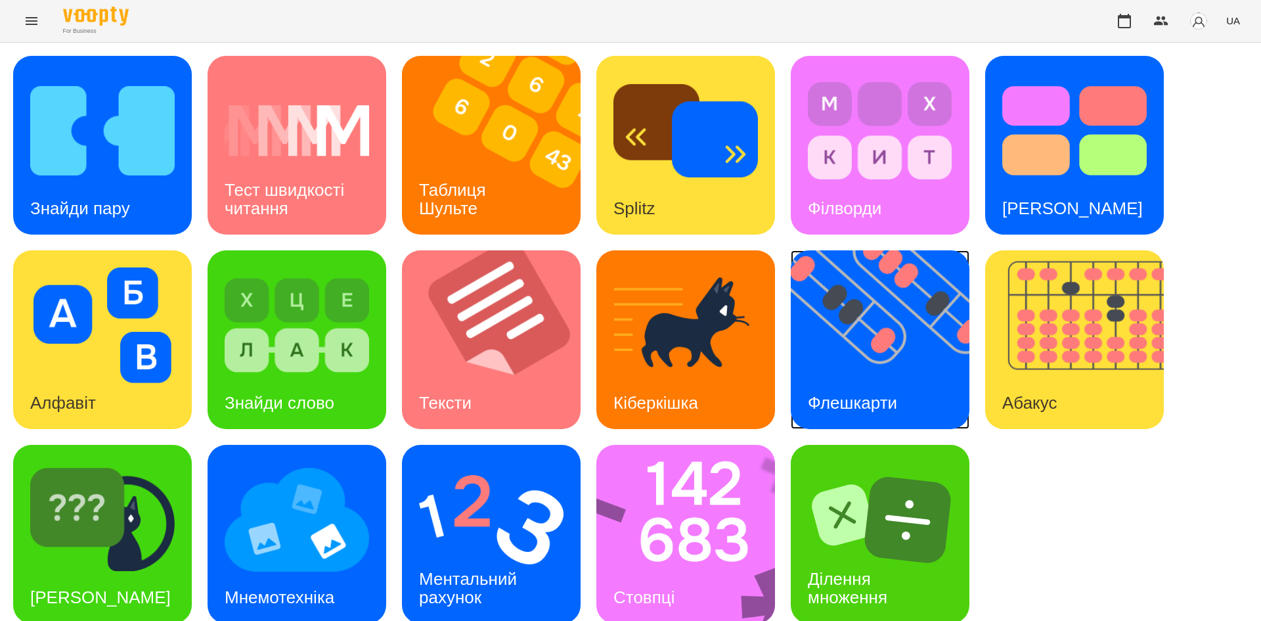
click at [892, 344] on img at bounding box center [888, 339] width 195 height 179
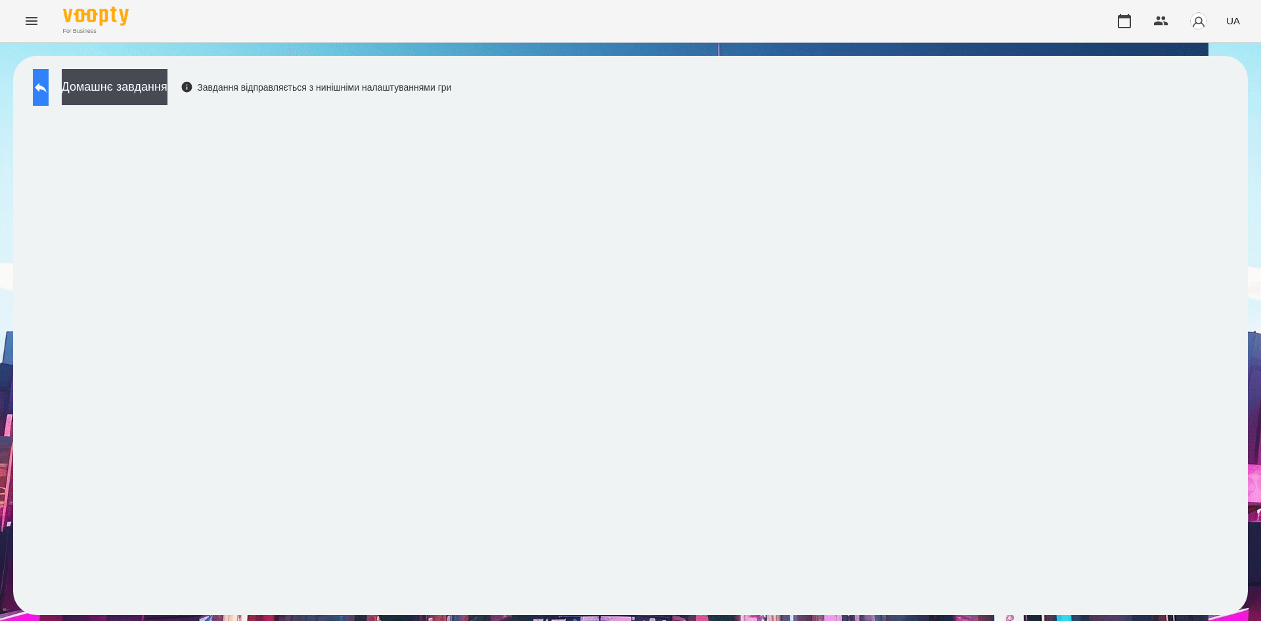
click at [49, 91] on icon at bounding box center [41, 87] width 16 height 16
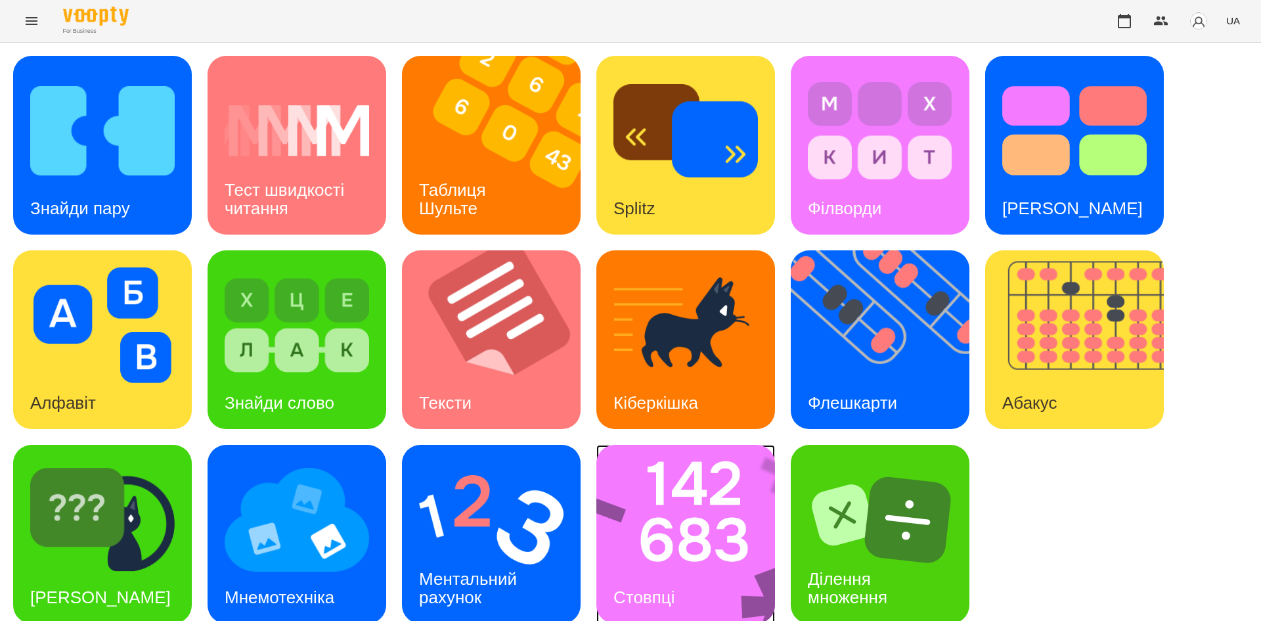
click at [685, 518] on img at bounding box center [695, 534] width 196 height 179
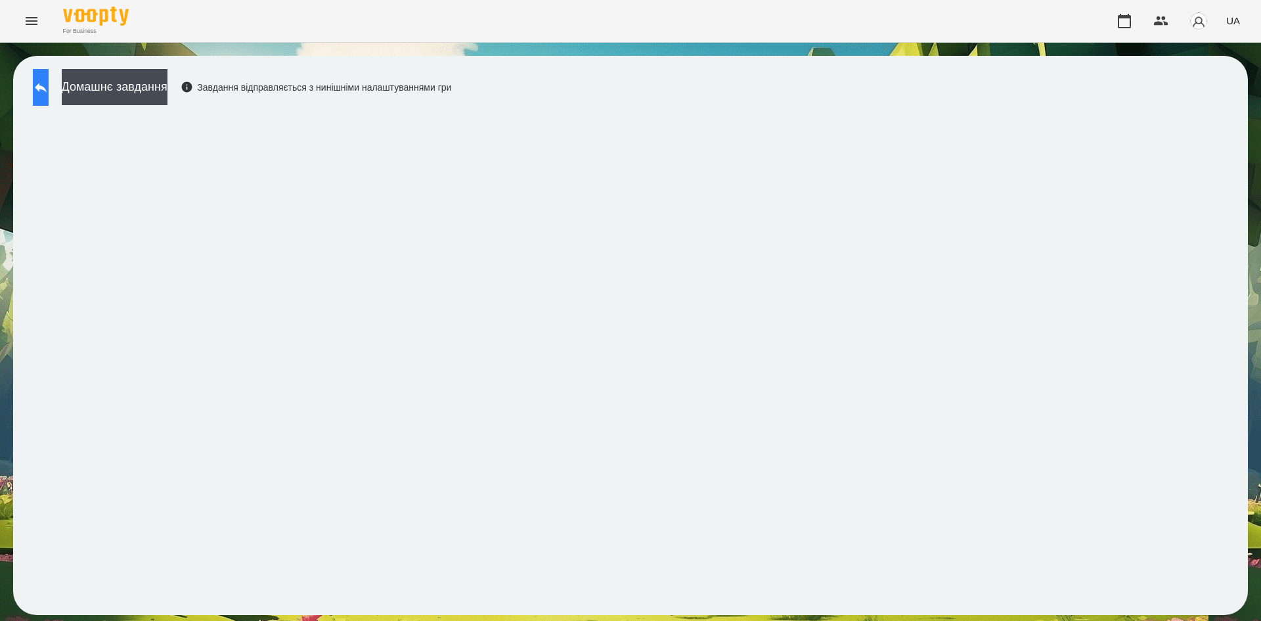
click at [39, 87] on button at bounding box center [41, 87] width 16 height 37
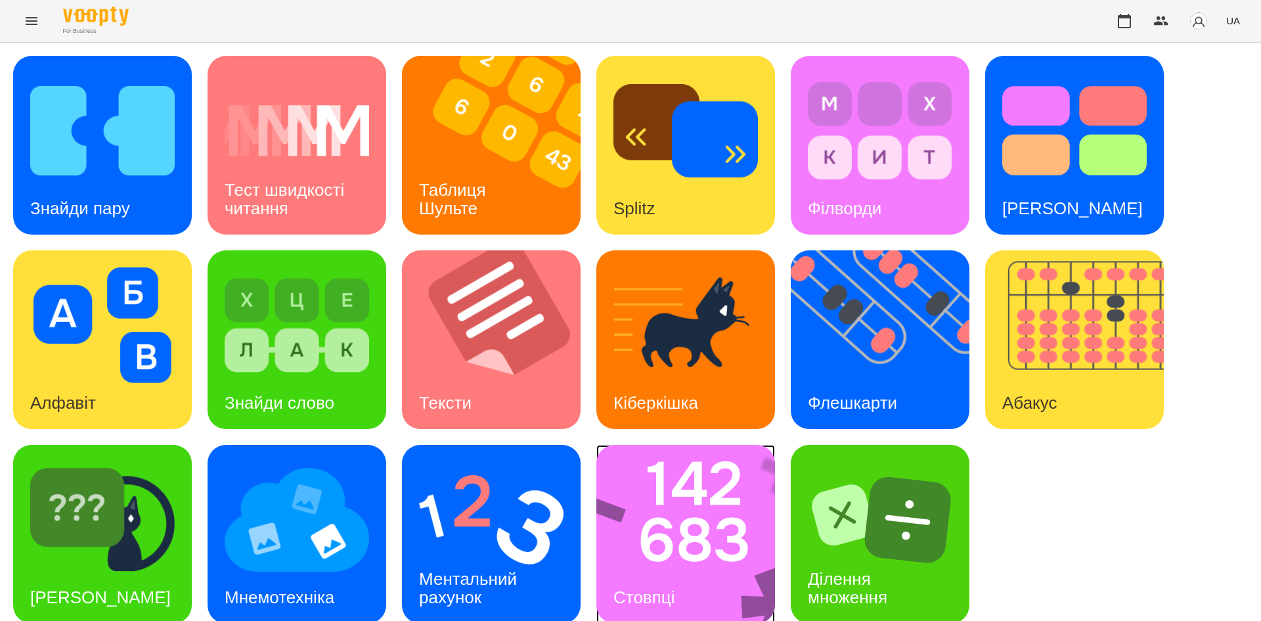
click at [716, 493] on img at bounding box center [695, 534] width 196 height 179
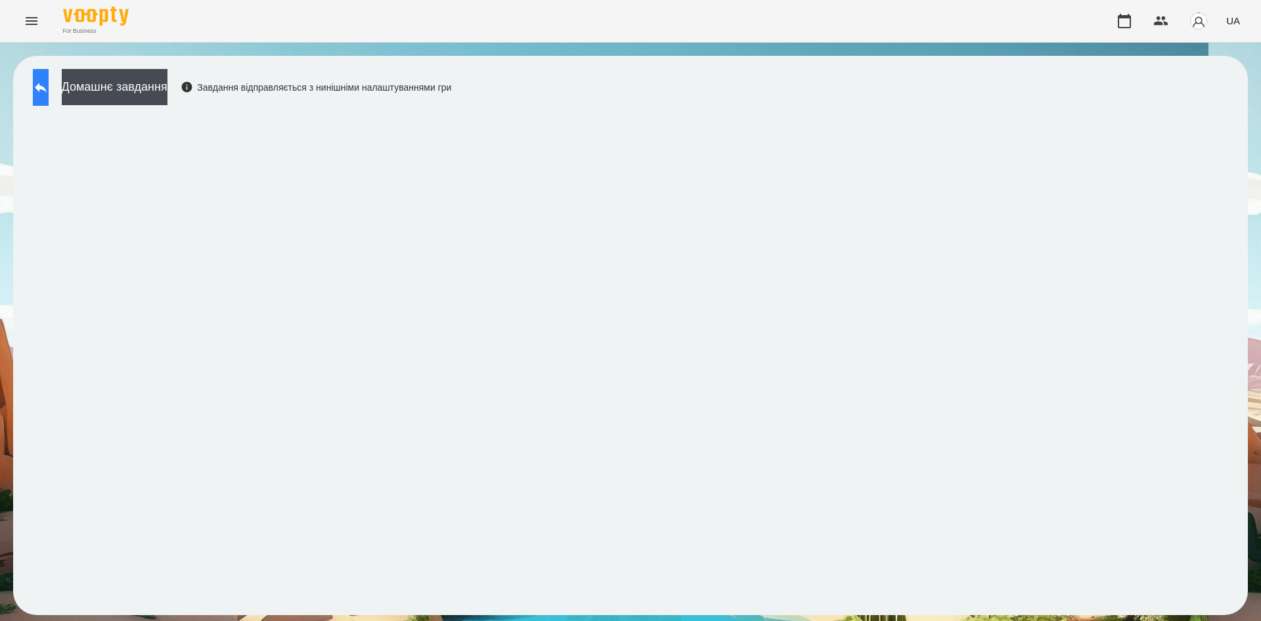
click at [43, 97] on button at bounding box center [41, 87] width 16 height 37
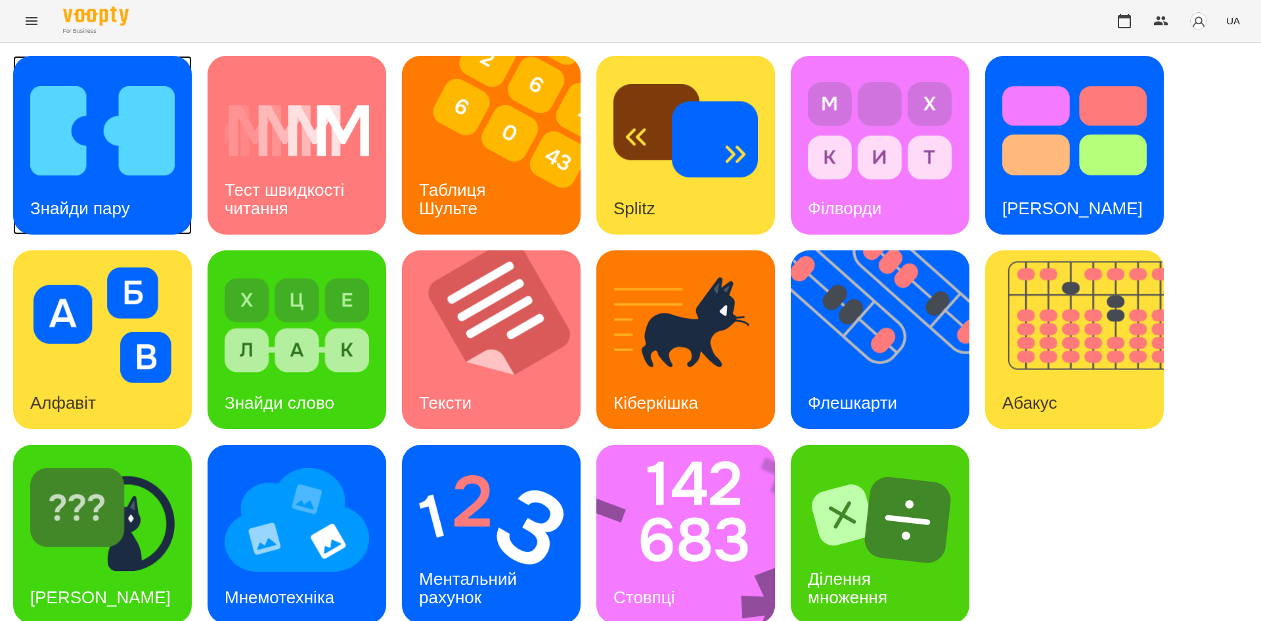
click at [50, 167] on img at bounding box center [102, 131] width 145 height 116
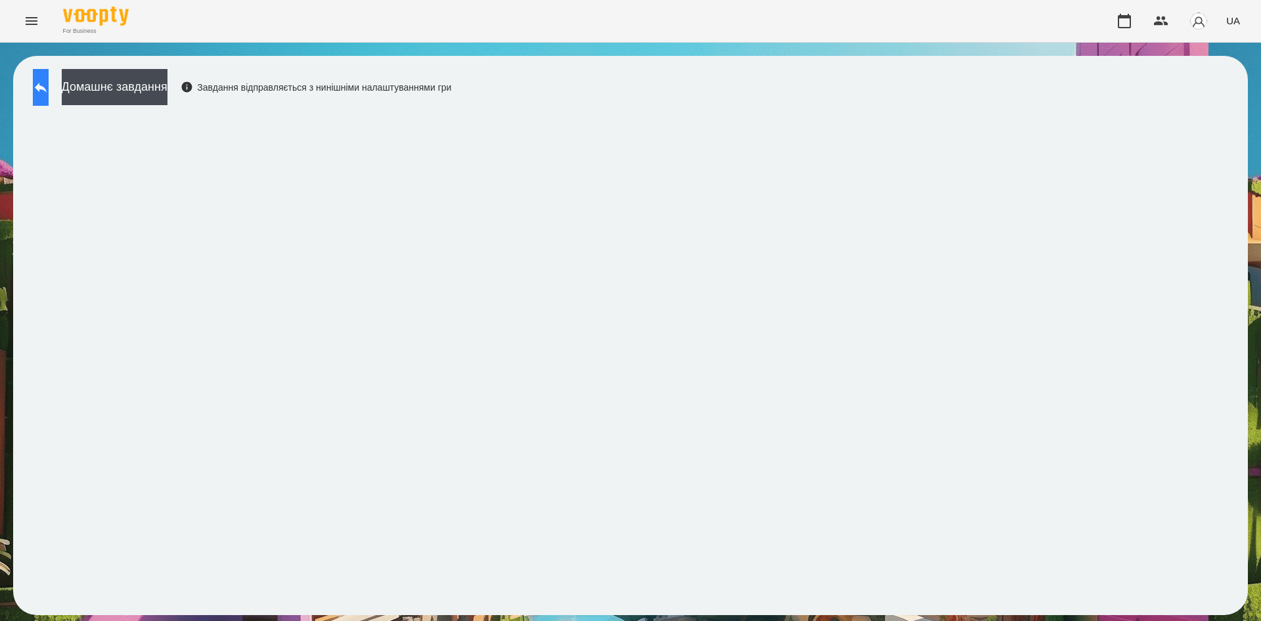
click at [47, 99] on button at bounding box center [41, 87] width 16 height 37
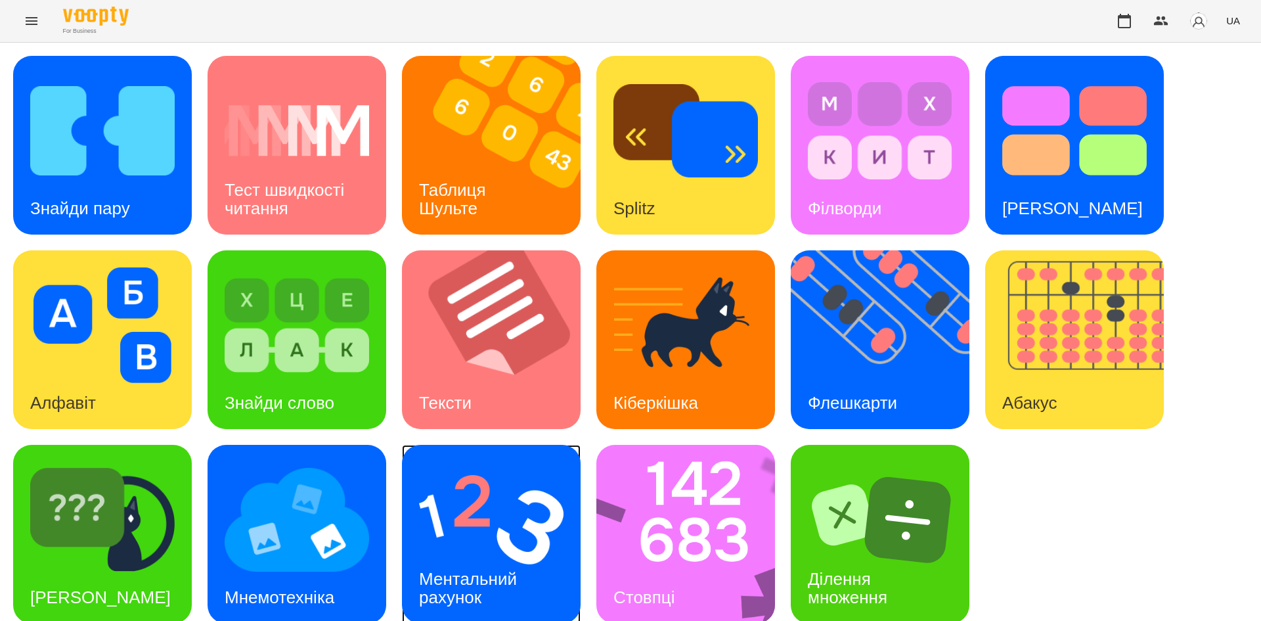
click at [457, 559] on div "Ментальний рахунок" at bounding box center [470, 588] width 137 height 70
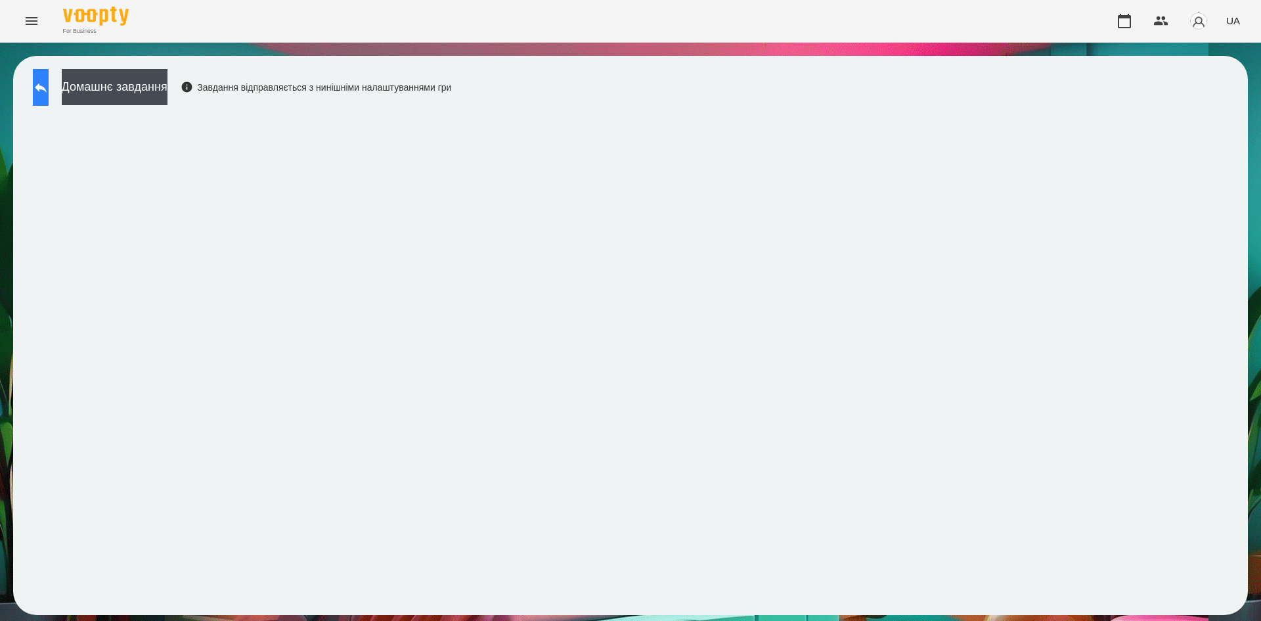
click at [49, 85] on button at bounding box center [41, 87] width 16 height 37
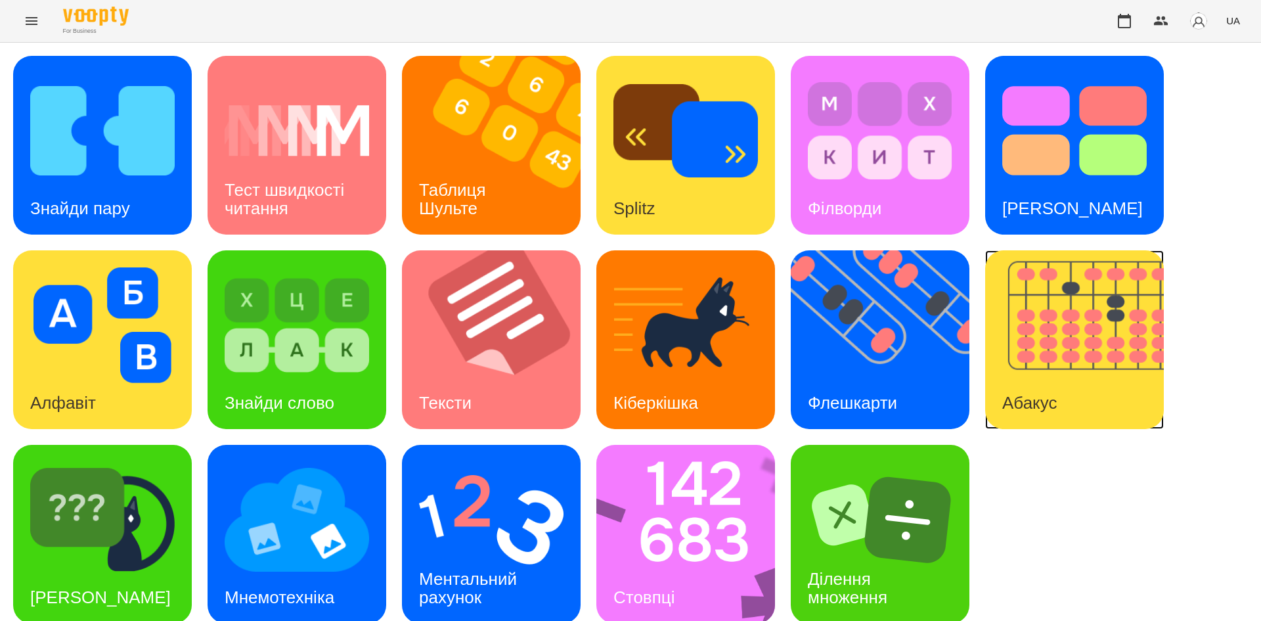
click at [1083, 346] on img at bounding box center [1082, 339] width 195 height 179
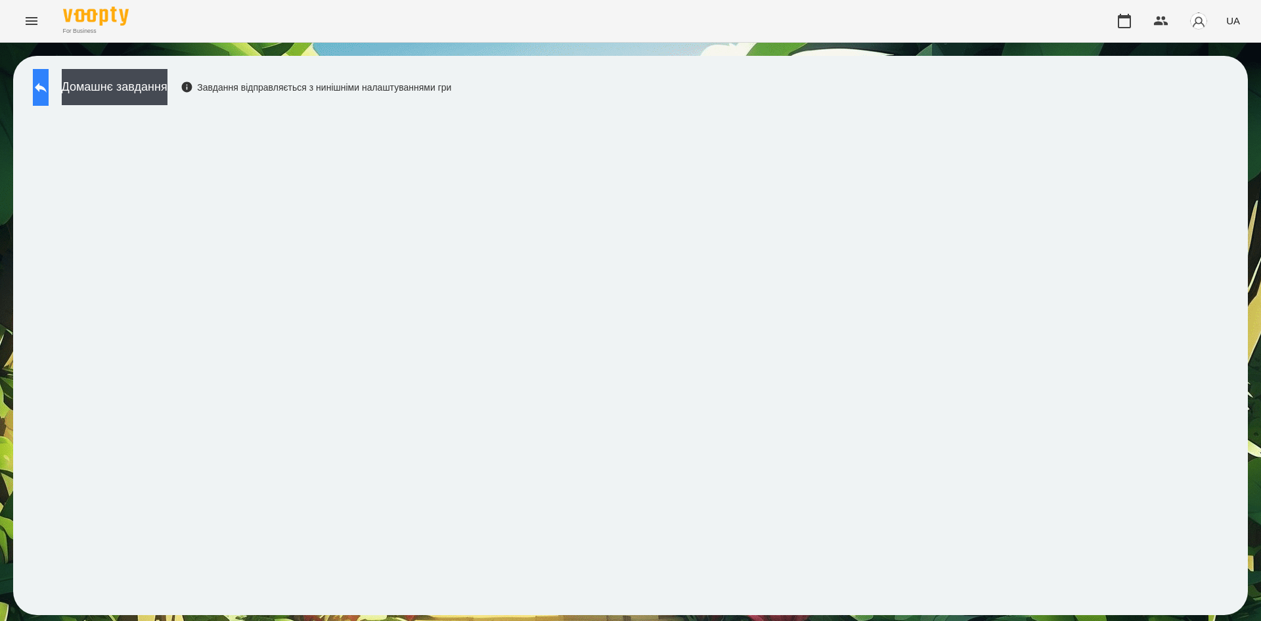
click at [49, 92] on icon at bounding box center [41, 87] width 16 height 16
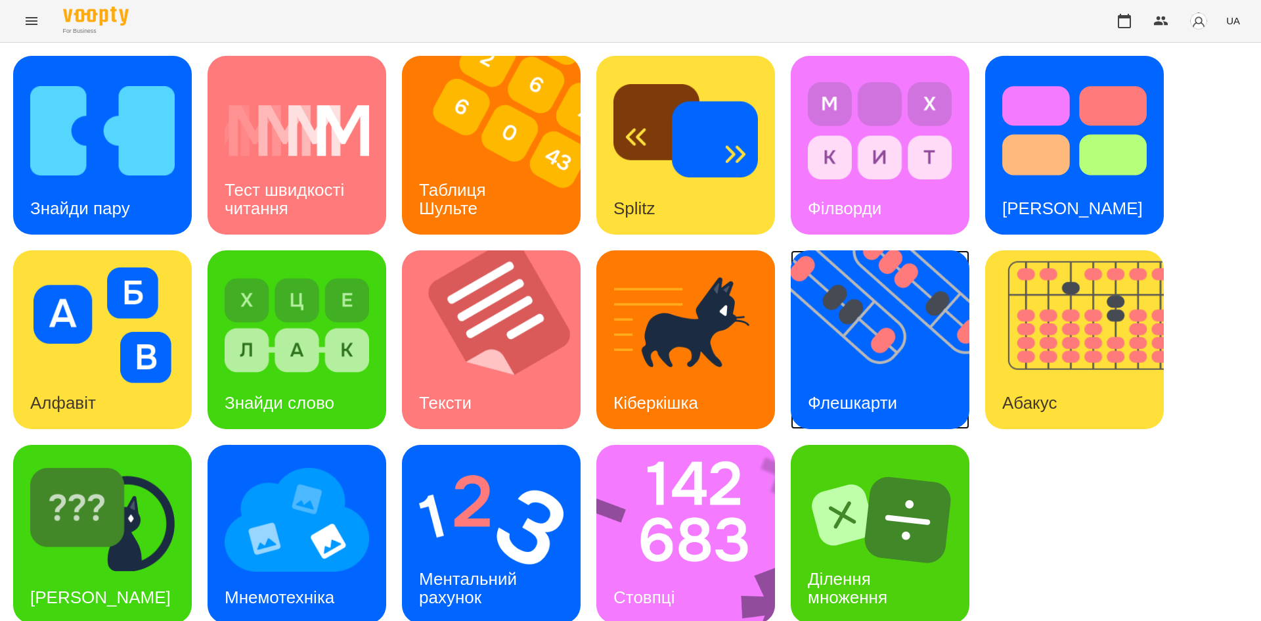
click at [878, 400] on h3 "Флешкарти" at bounding box center [852, 403] width 89 height 20
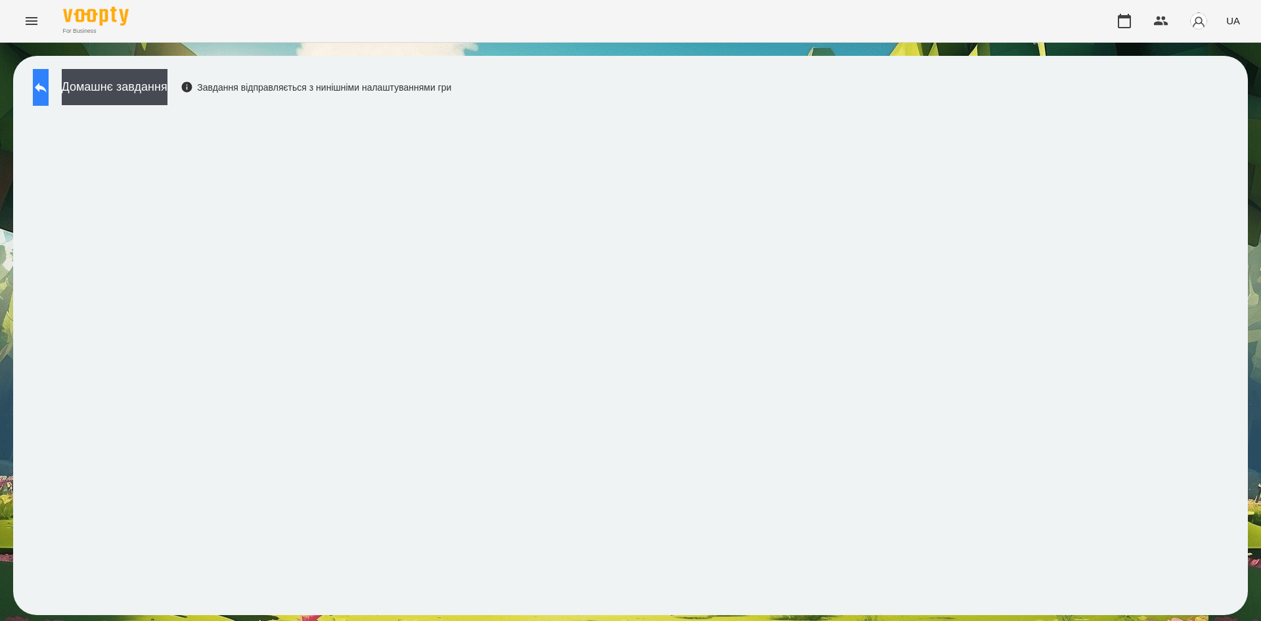
click at [49, 101] on button at bounding box center [41, 87] width 16 height 37
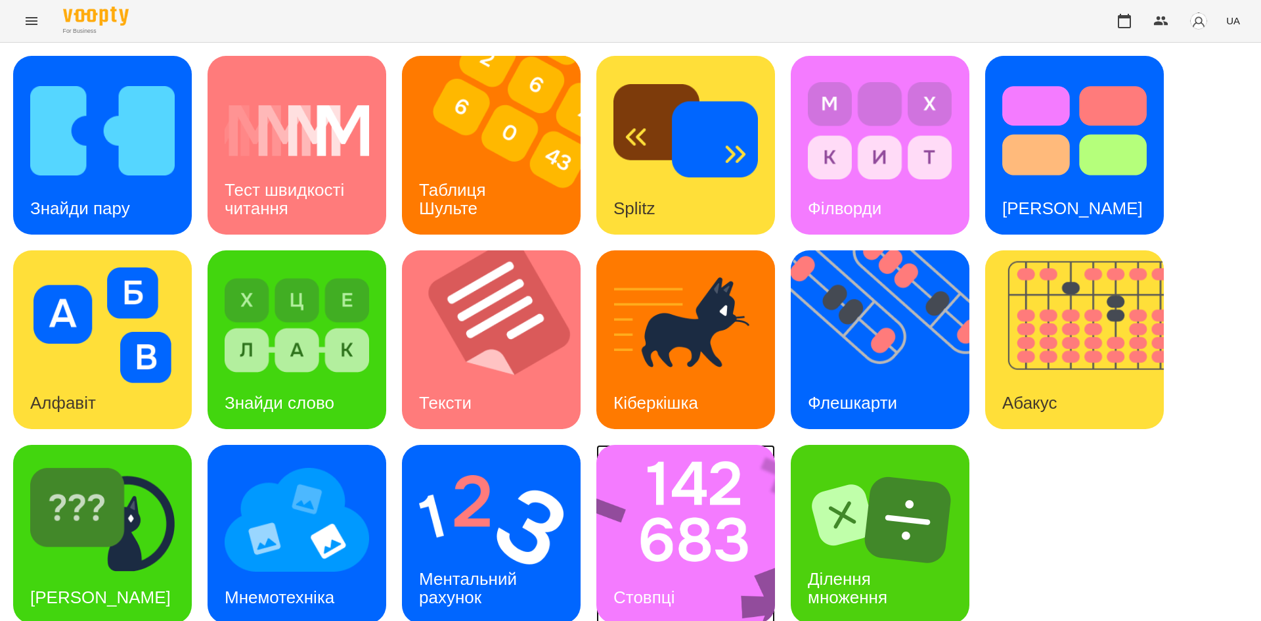
click at [624, 514] on img at bounding box center [695, 534] width 196 height 179
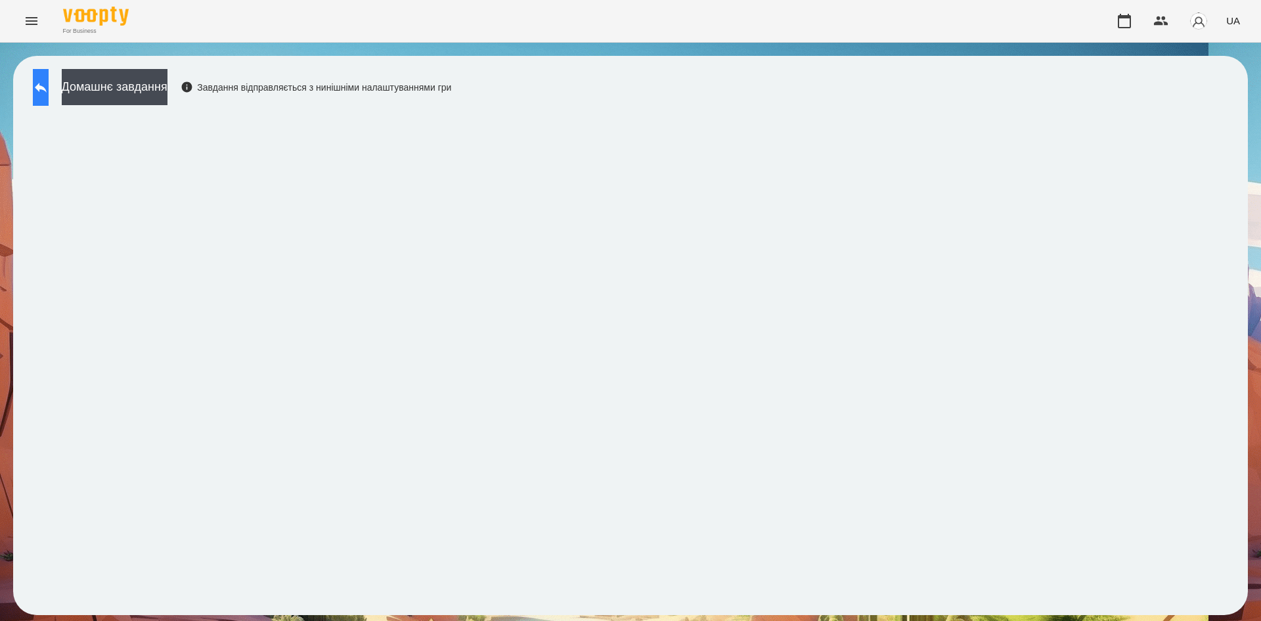
click at [46, 79] on button at bounding box center [41, 87] width 16 height 37
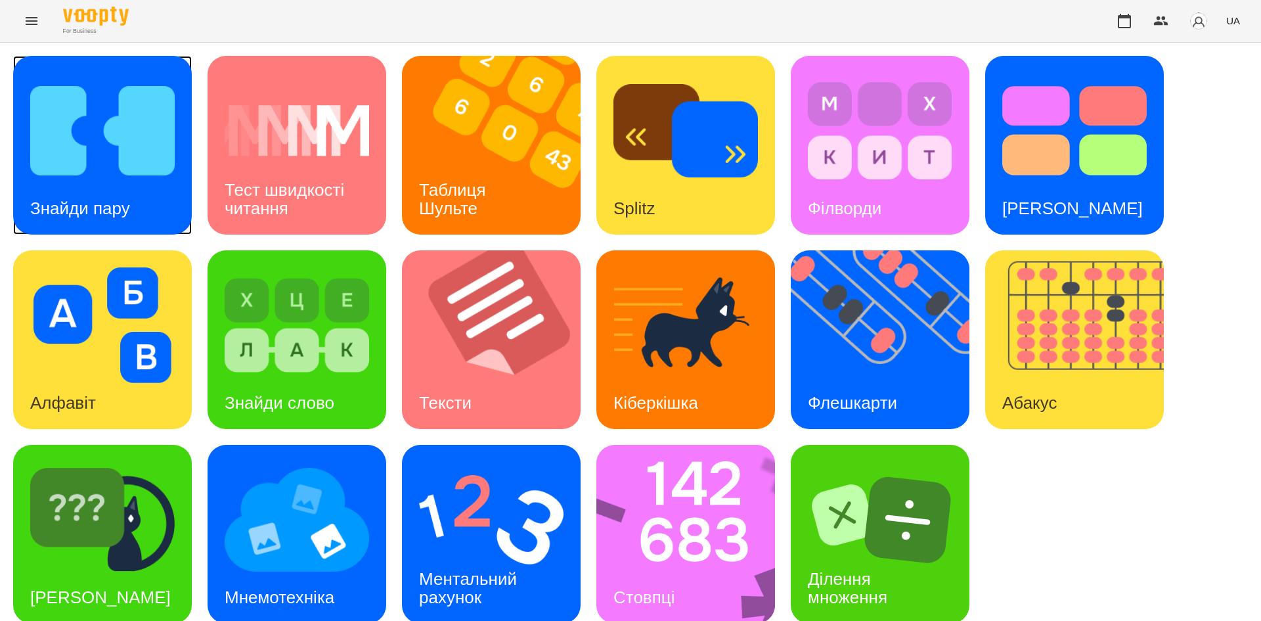
click at [136, 83] on img at bounding box center [102, 131] width 145 height 116
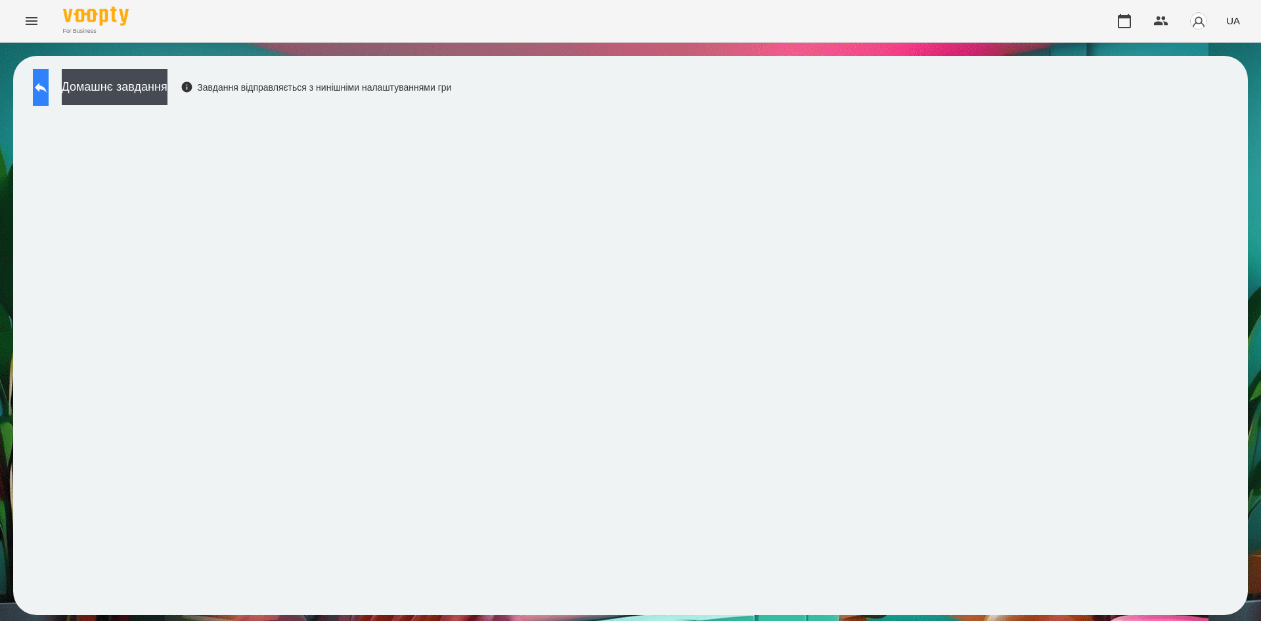
click at [46, 101] on button at bounding box center [41, 87] width 16 height 37
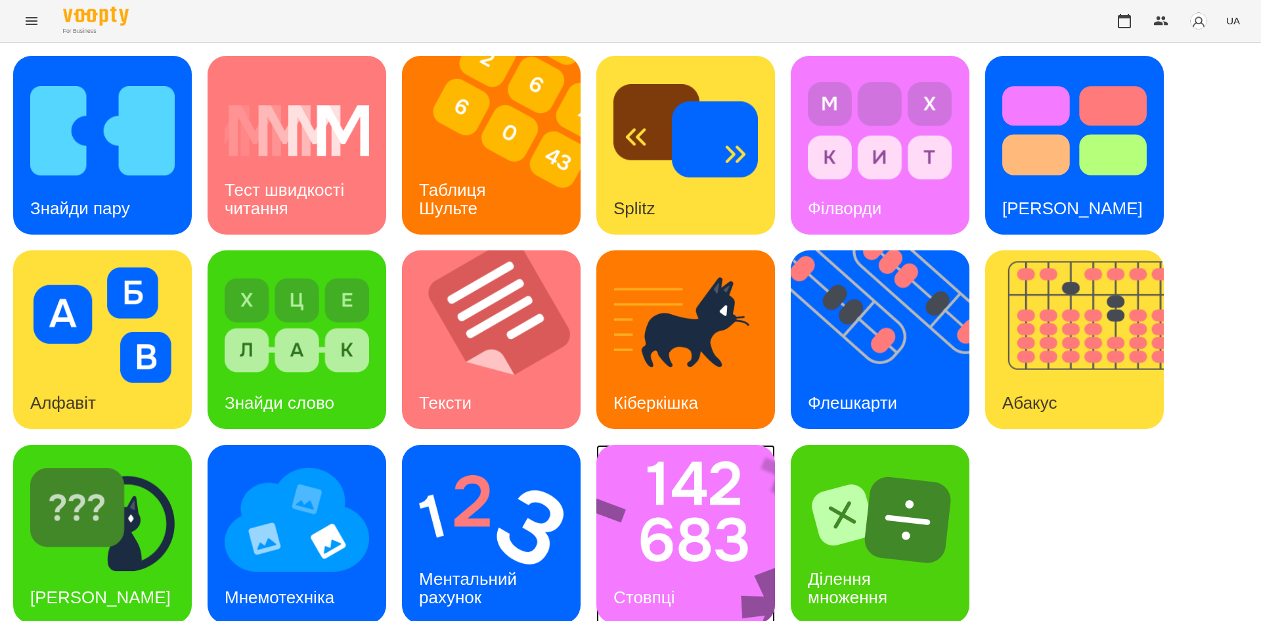
click at [710, 523] on img at bounding box center [695, 534] width 196 height 179
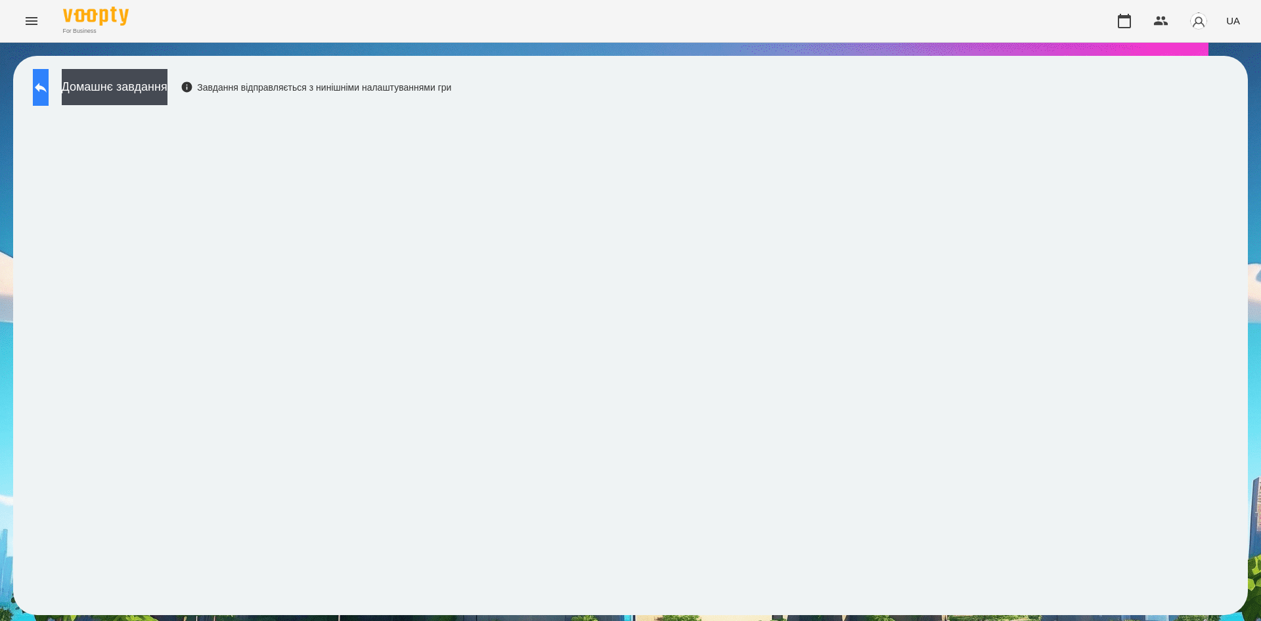
click at [45, 91] on button at bounding box center [41, 87] width 16 height 37
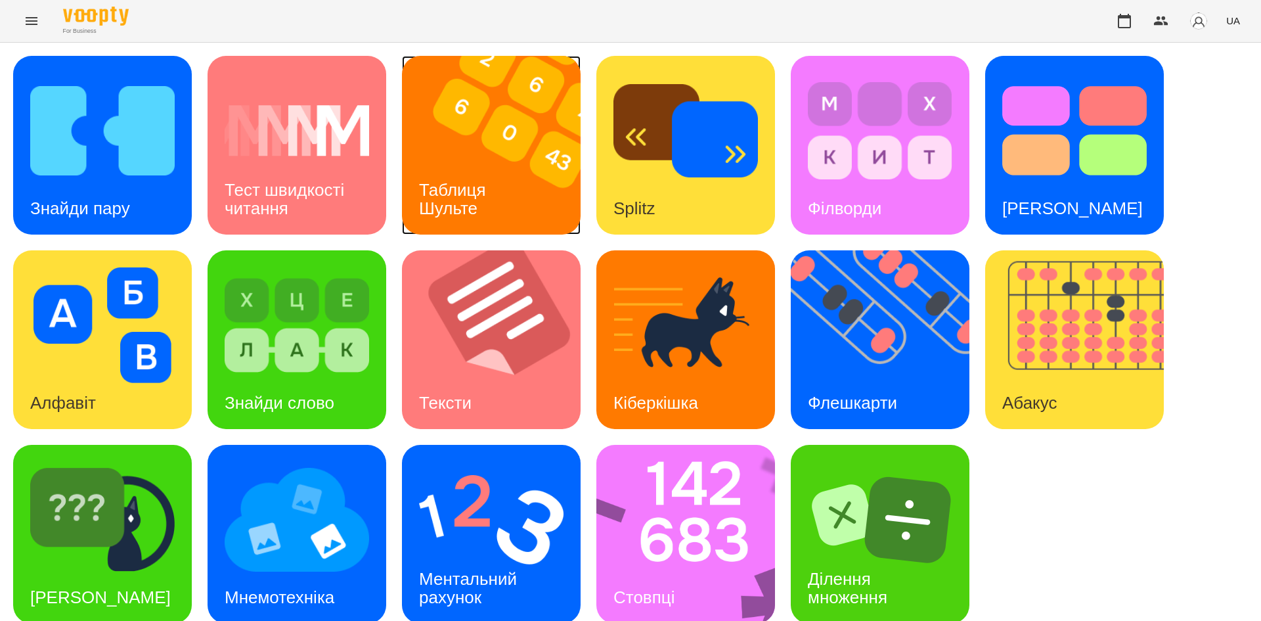
click at [544, 129] on img at bounding box center [499, 145] width 195 height 179
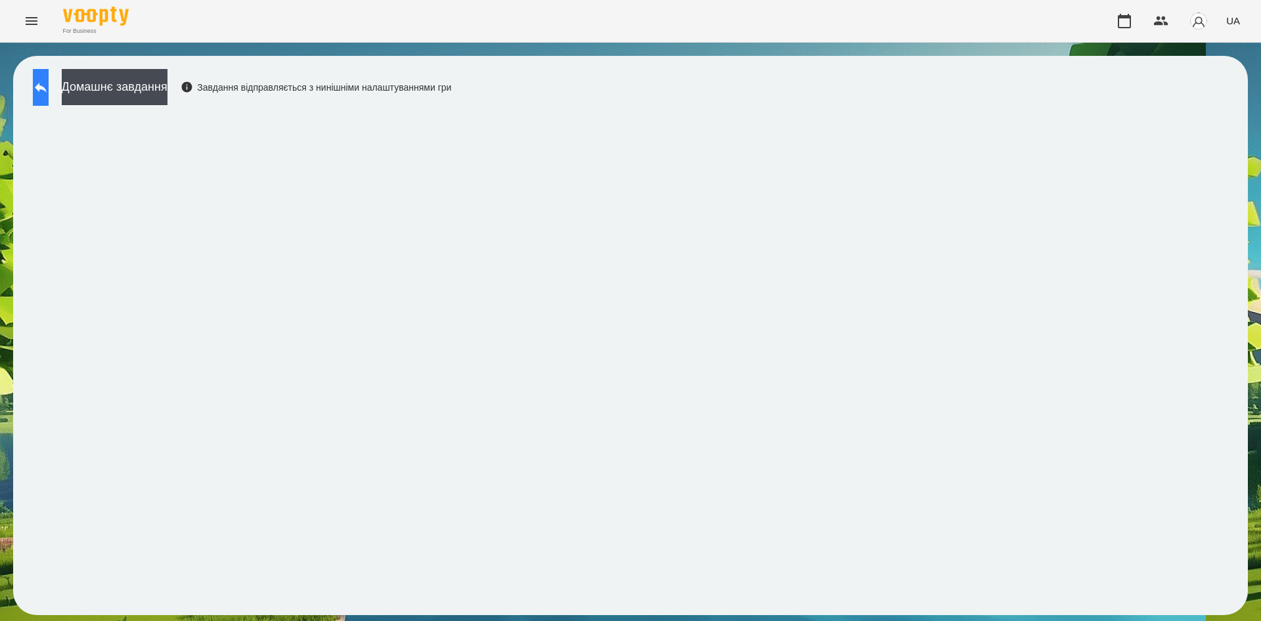
click at [43, 82] on button at bounding box center [41, 87] width 16 height 37
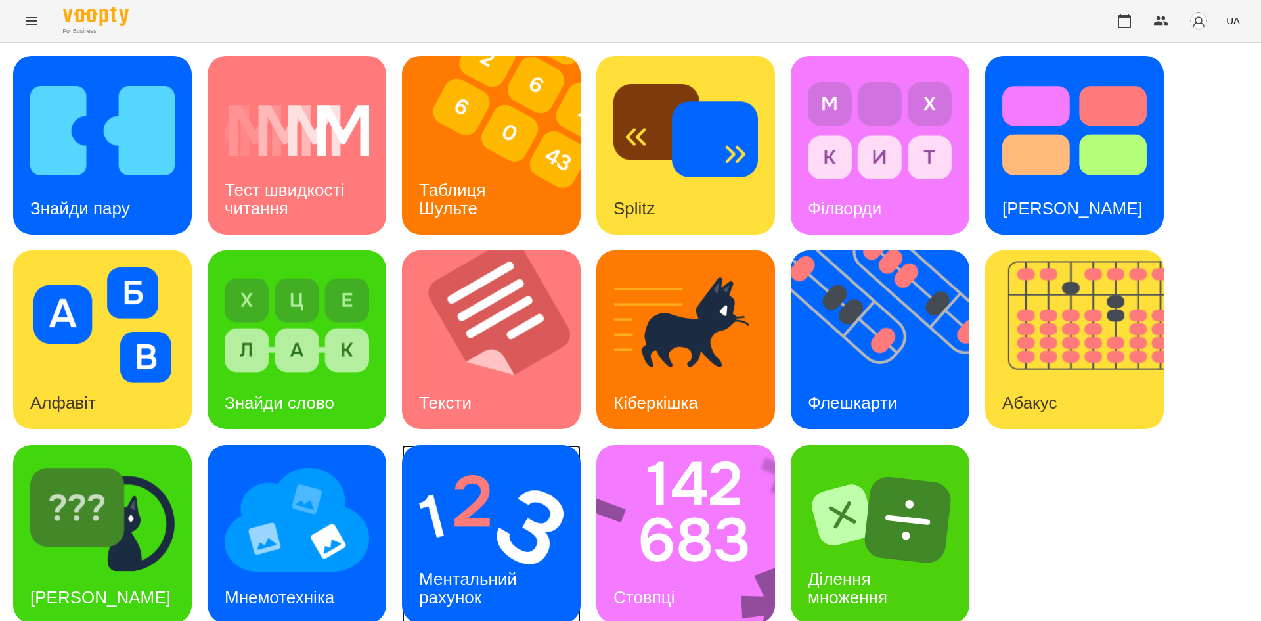
click at [480, 526] on img at bounding box center [491, 520] width 145 height 116
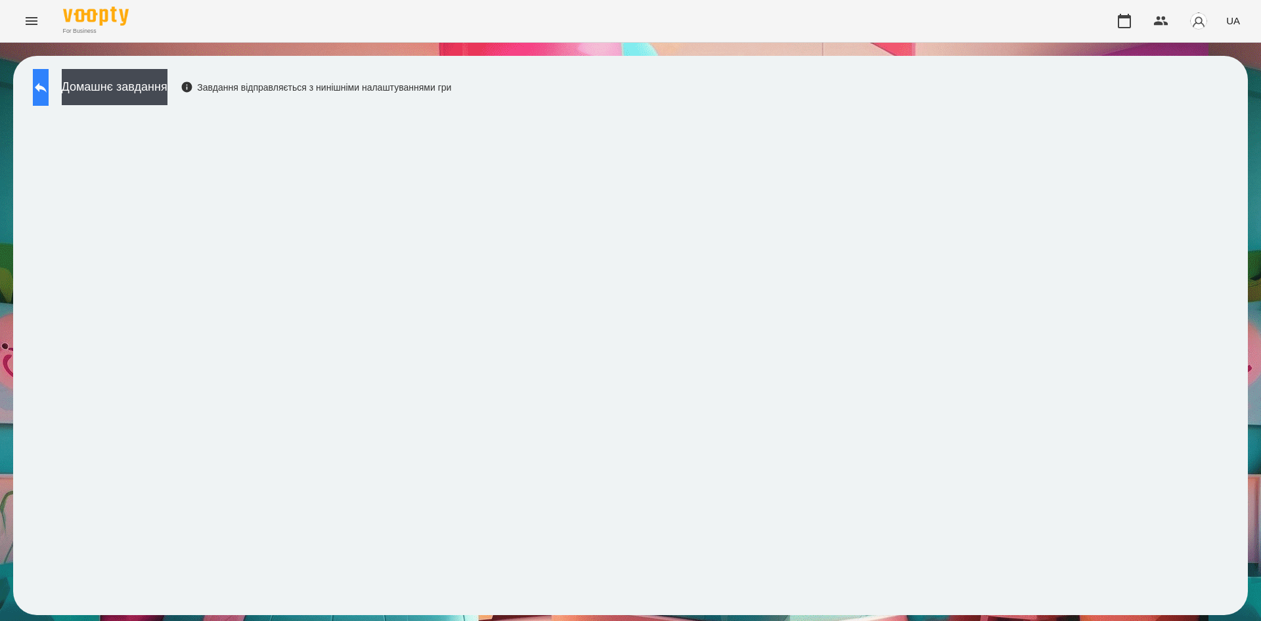
click at [49, 102] on button at bounding box center [41, 87] width 16 height 37
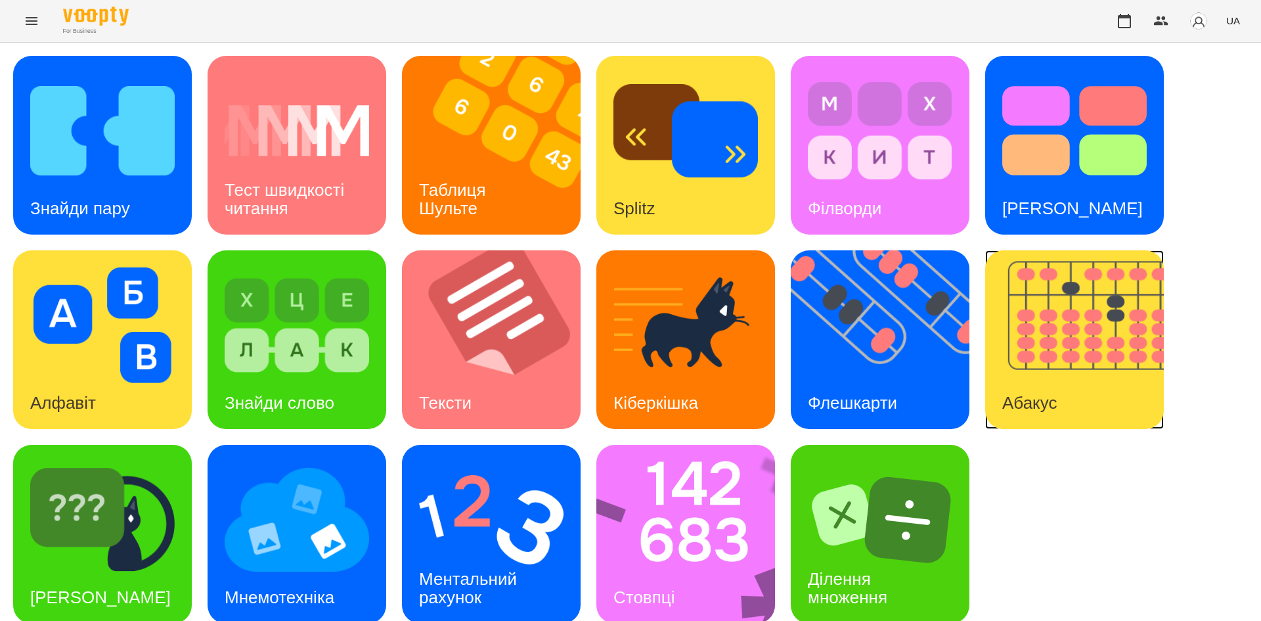
click at [1072, 395] on div "Абакус" at bounding box center [1029, 403] width 89 height 52
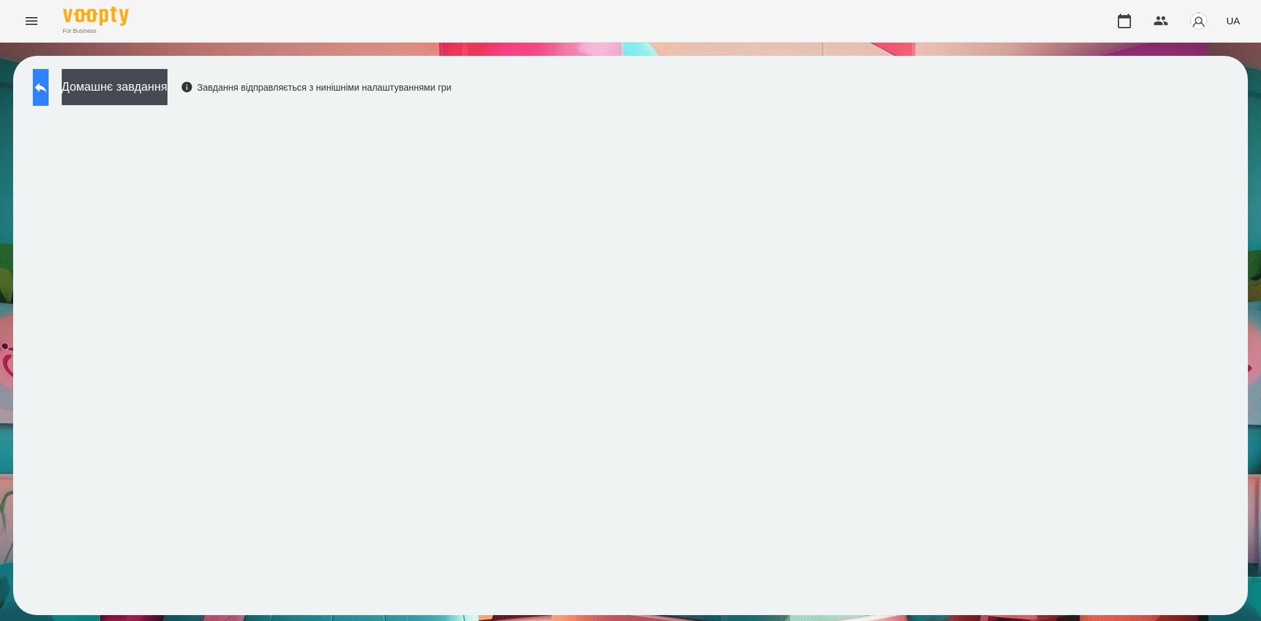
click at [43, 93] on button at bounding box center [41, 87] width 16 height 37
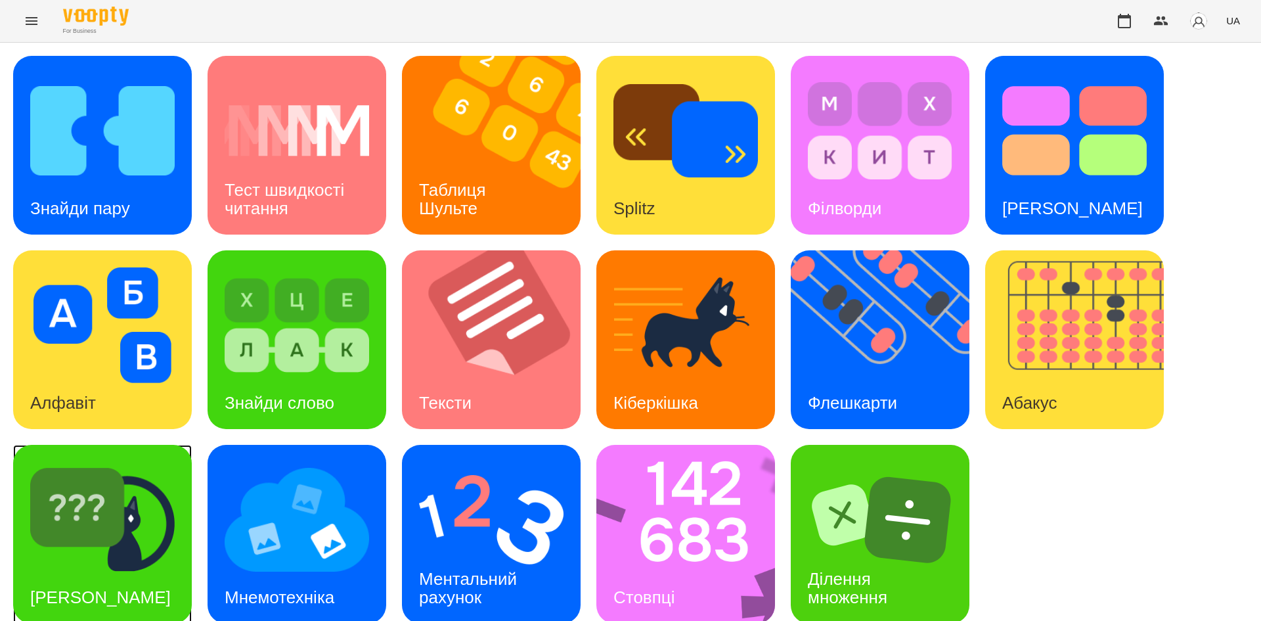
click at [83, 532] on img at bounding box center [102, 520] width 145 height 116
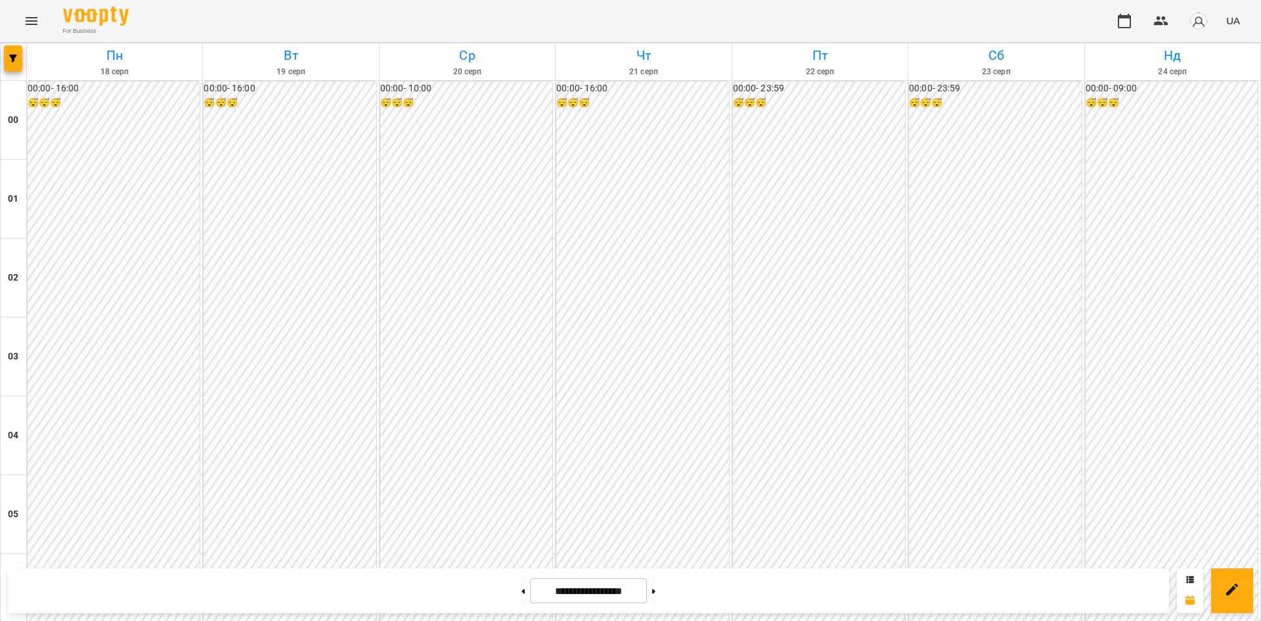
scroll to position [1188, 0]
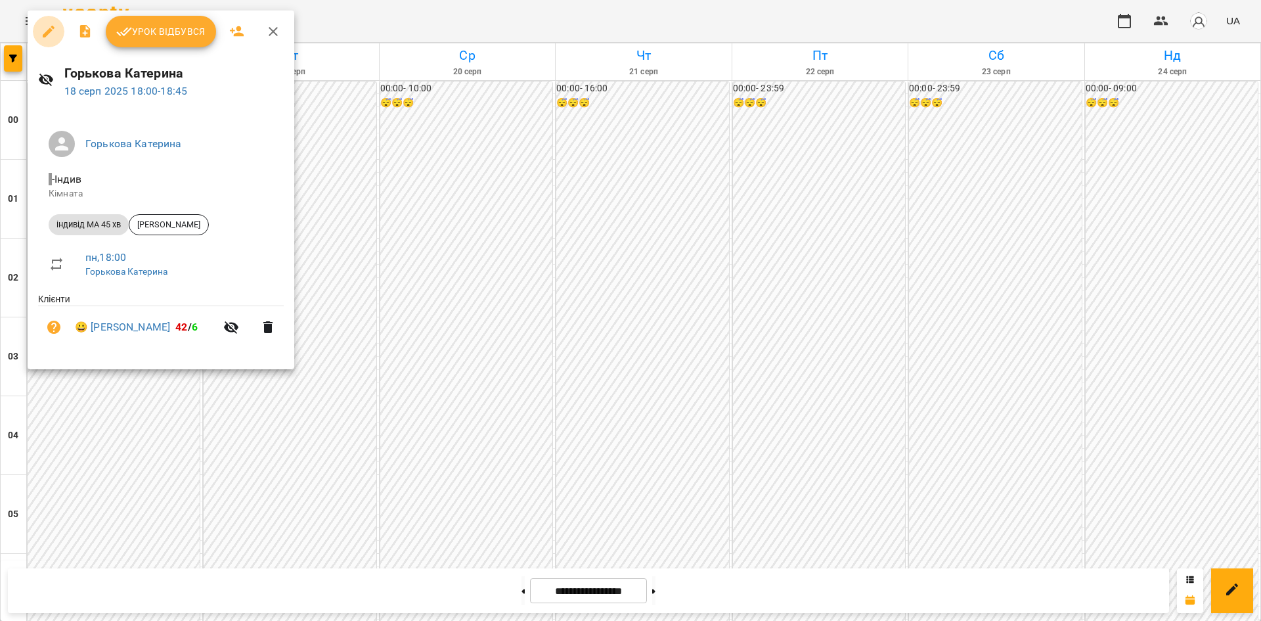
click at [47, 28] on icon "button" at bounding box center [49, 32] width 16 height 16
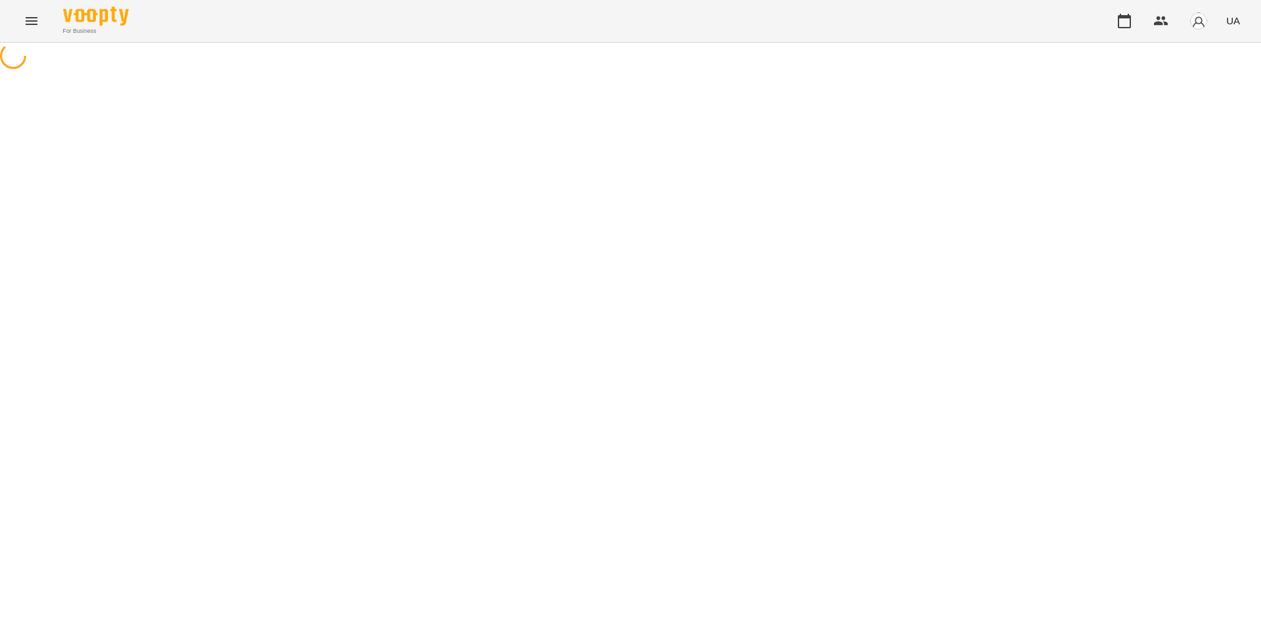
select select "**********"
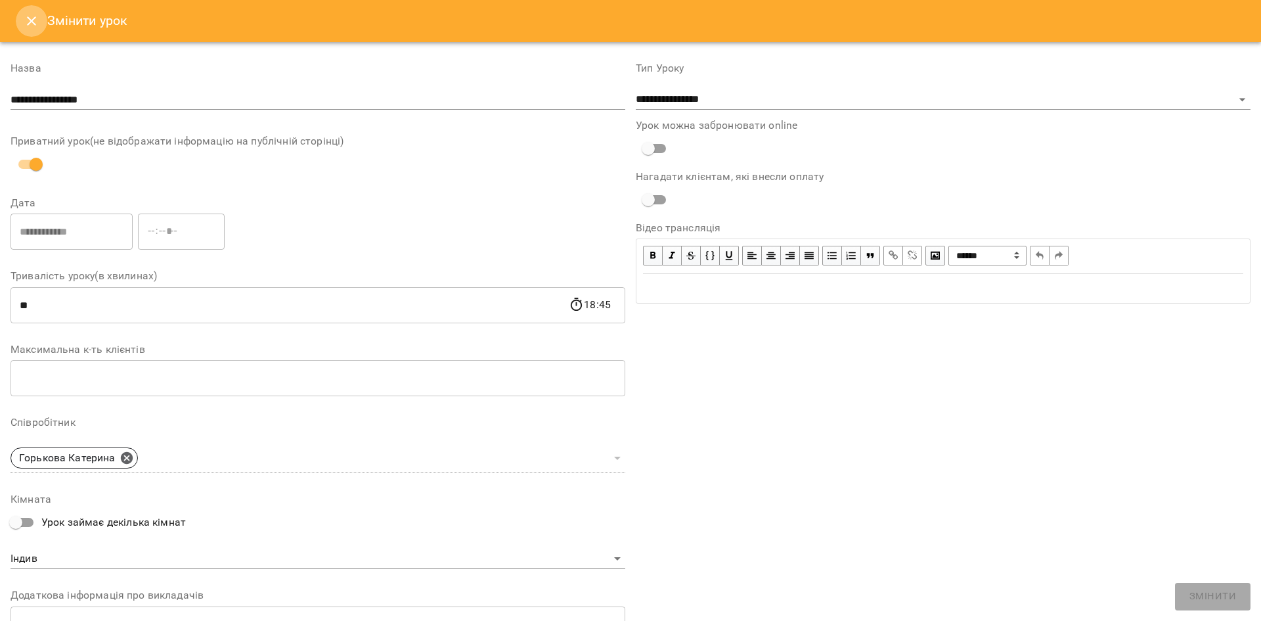
click at [37, 30] on button "Close" at bounding box center [32, 21] width 32 height 32
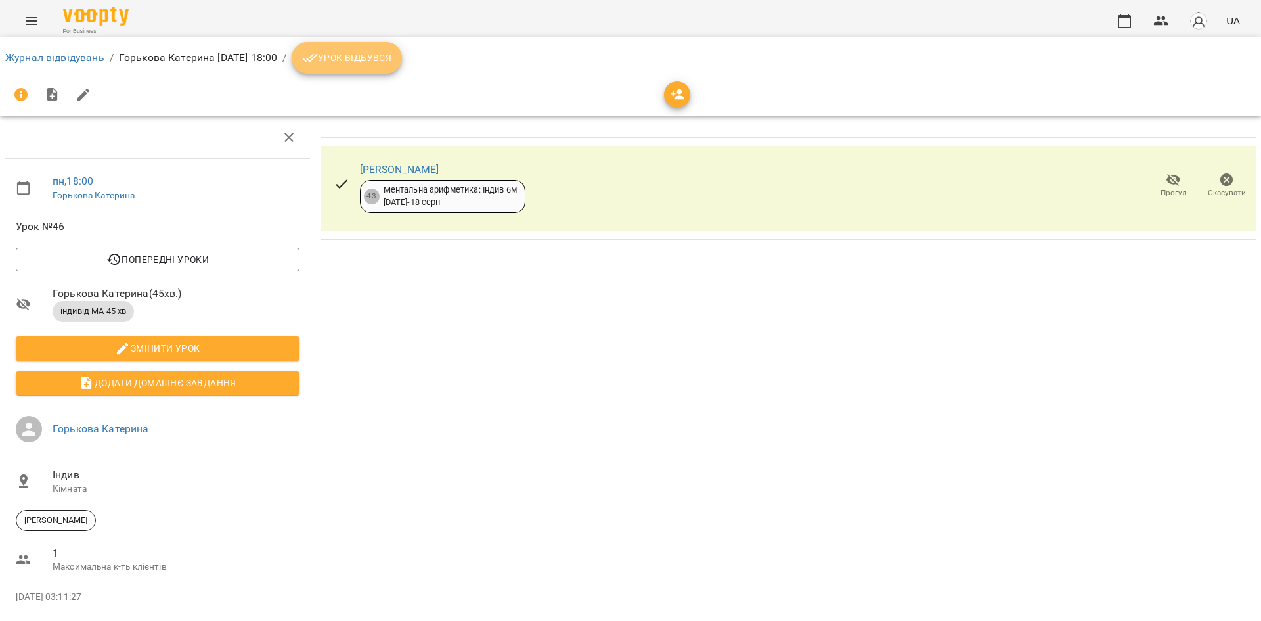
click at [392, 60] on span "Урок відбувся" at bounding box center [346, 58] width 89 height 16
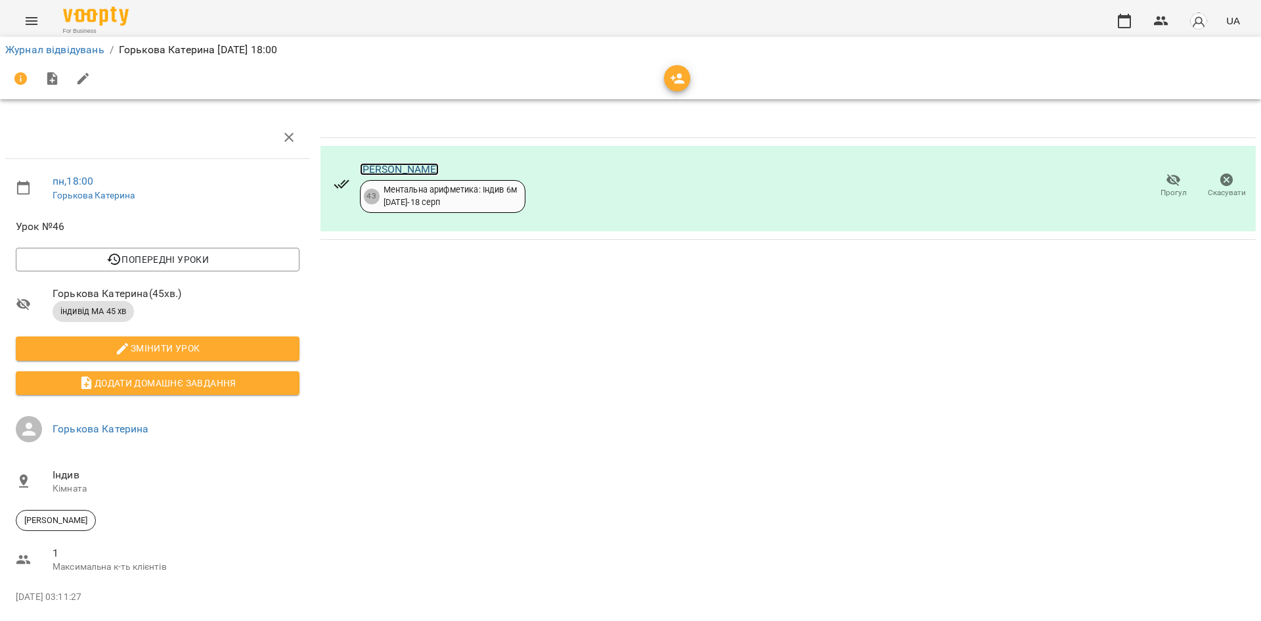
click at [392, 171] on link "[PERSON_NAME]" at bounding box center [399, 169] width 79 height 12
click at [32, 24] on icon "Menu" at bounding box center [32, 21] width 12 height 8
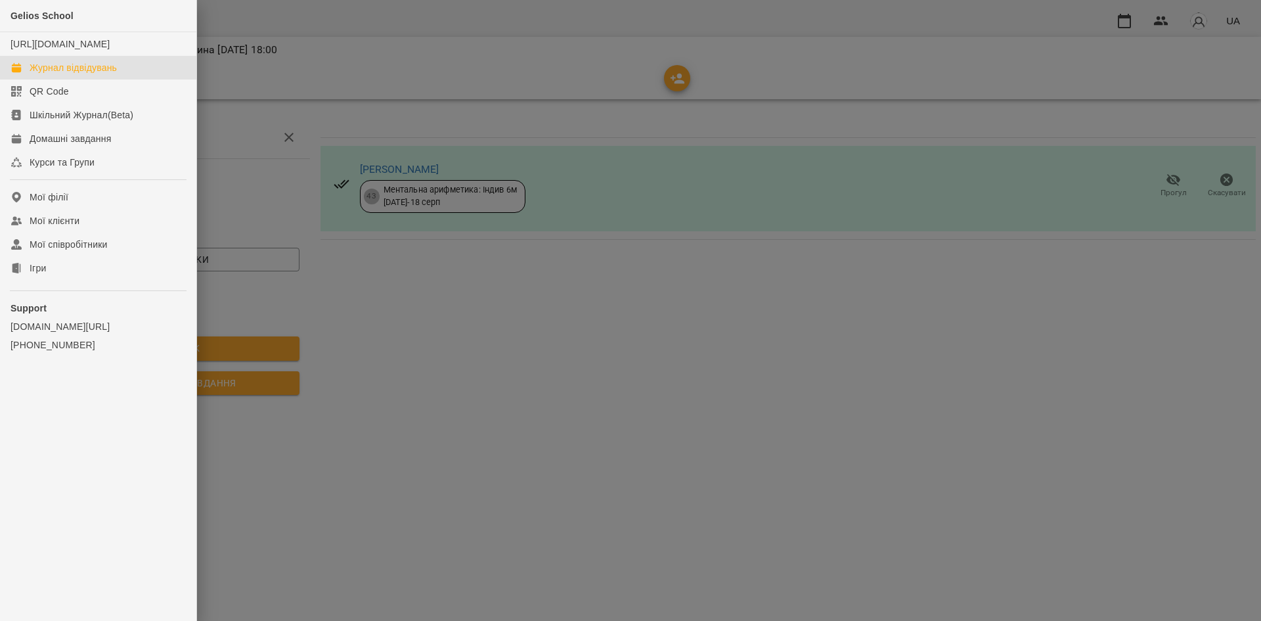
click at [63, 74] on div "Журнал відвідувань" at bounding box center [73, 67] width 87 height 13
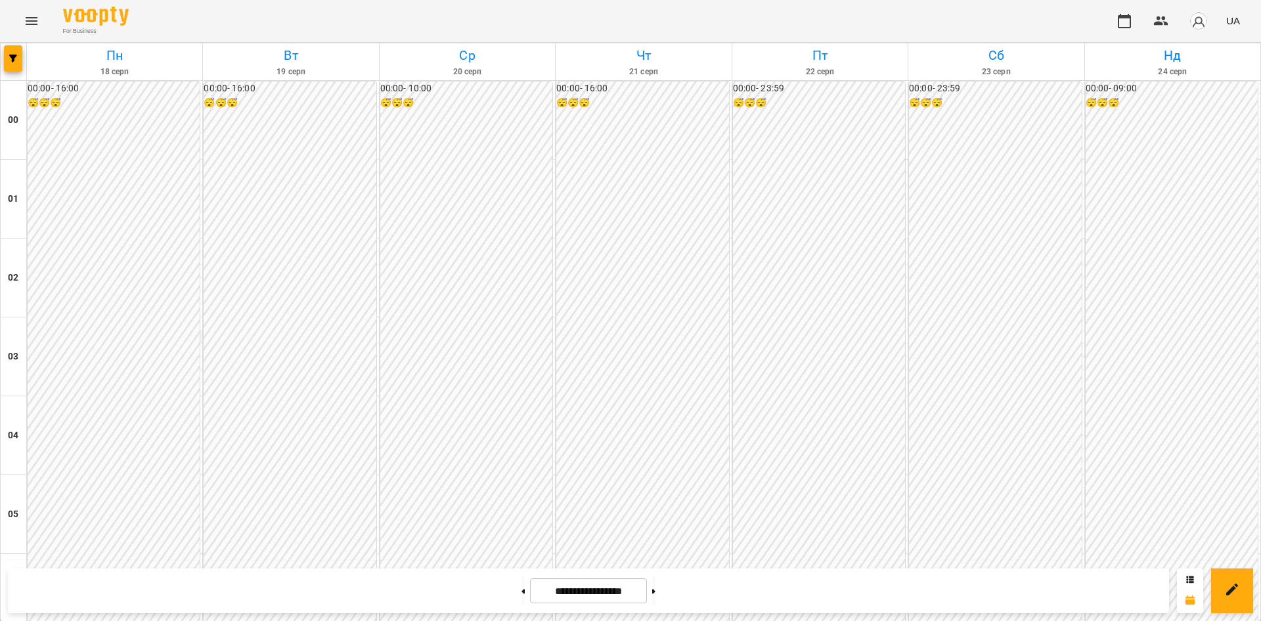
scroll to position [1179, 0]
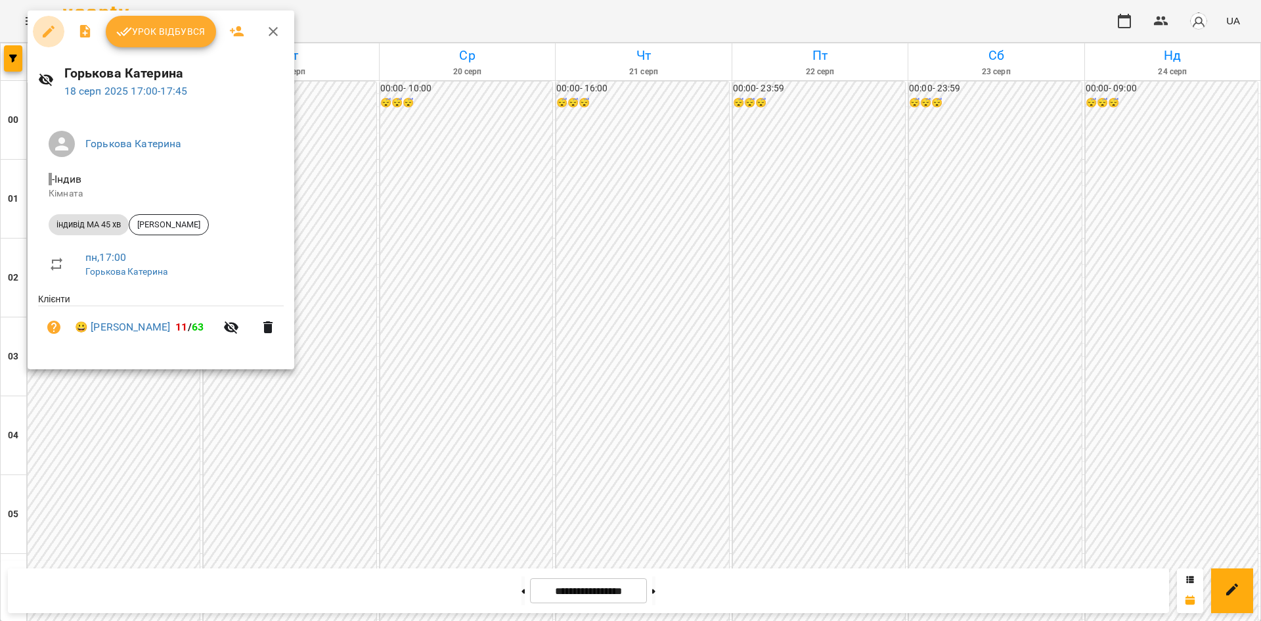
click at [47, 25] on icon "button" at bounding box center [49, 32] width 16 height 16
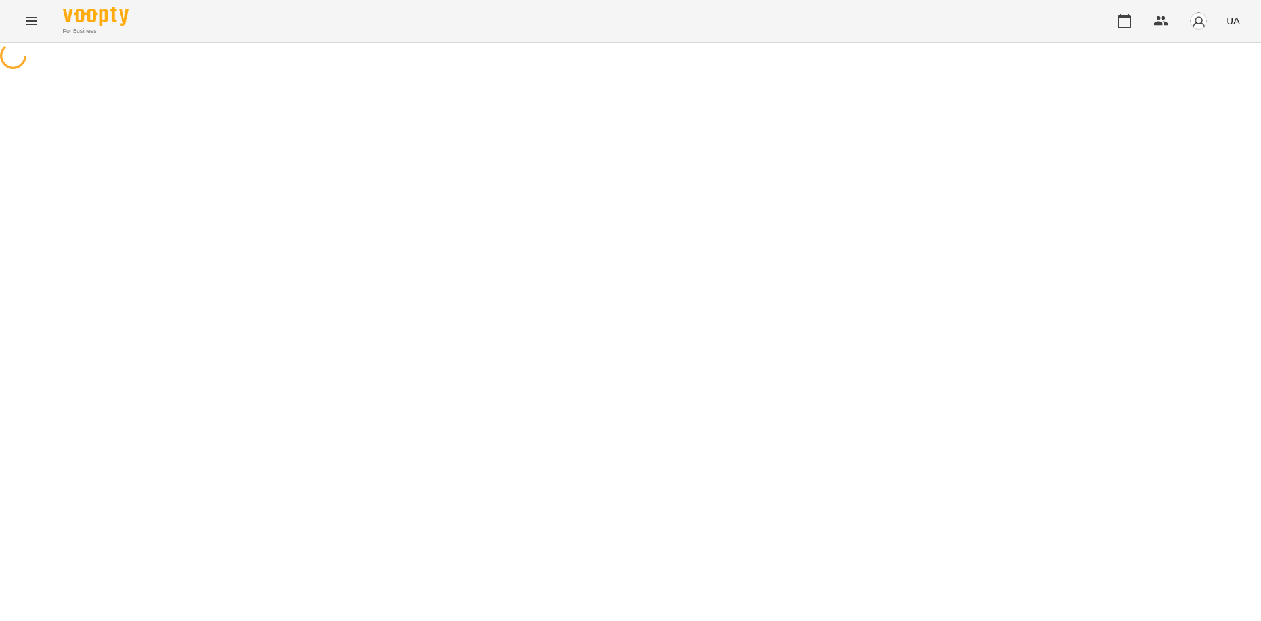
select select "**********"
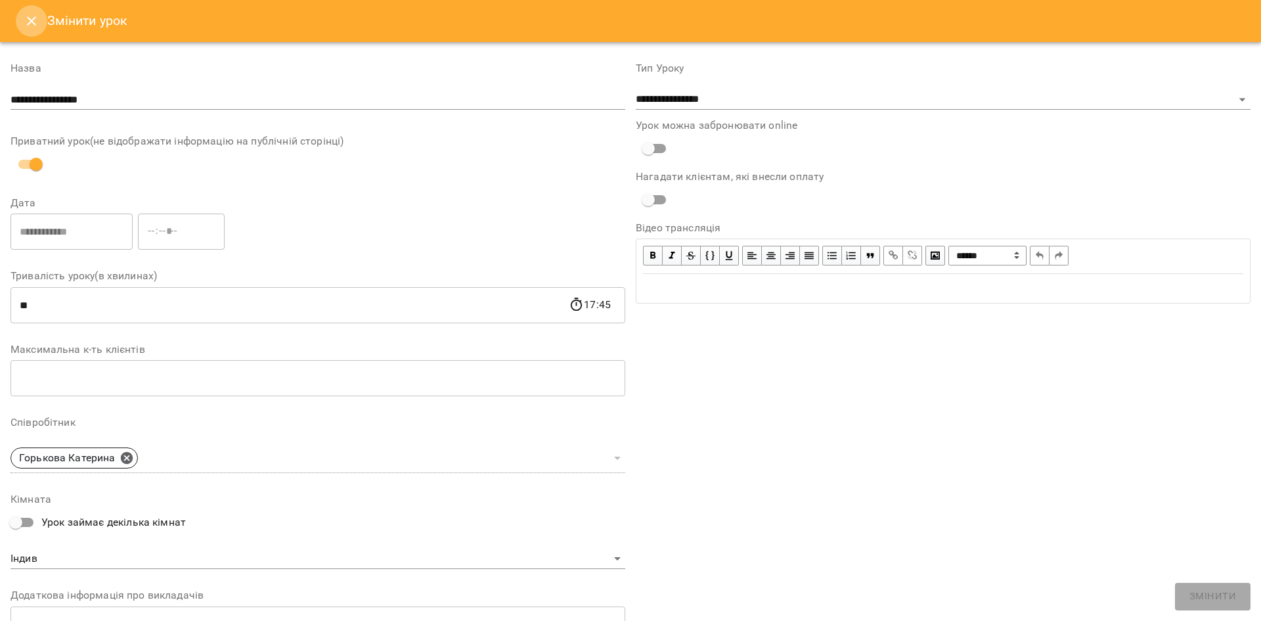
click at [30, 16] on icon "Close" at bounding box center [32, 21] width 16 height 16
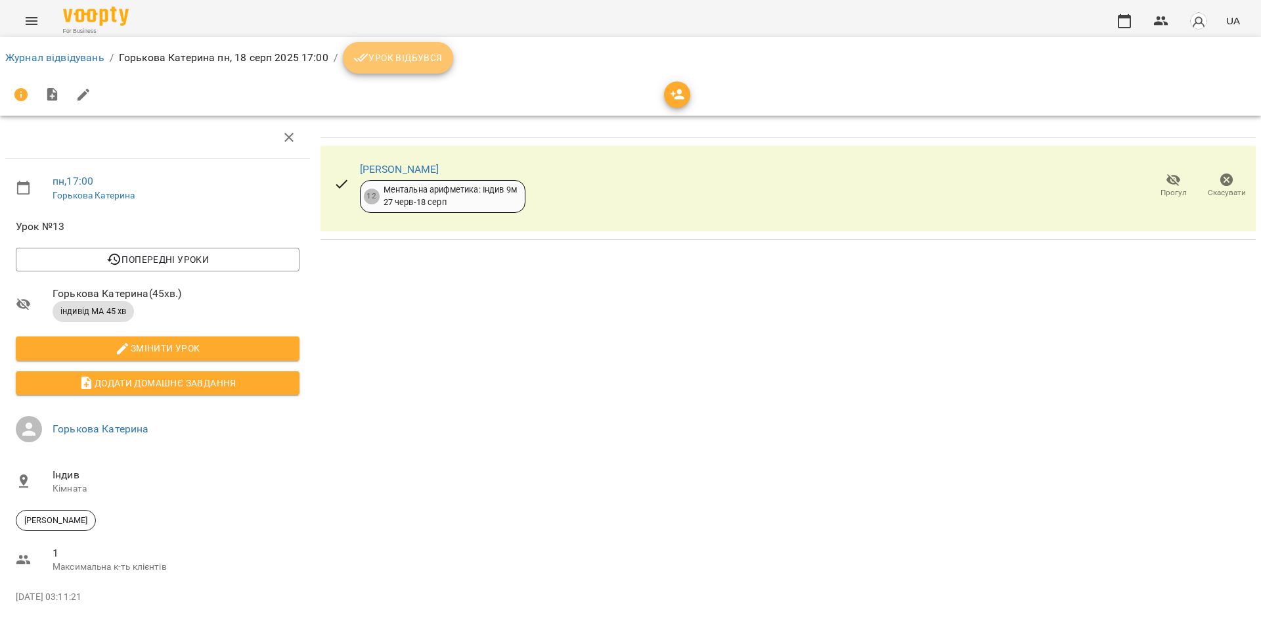
click at [423, 64] on span "Урок відбувся" at bounding box center [397, 58] width 89 height 16
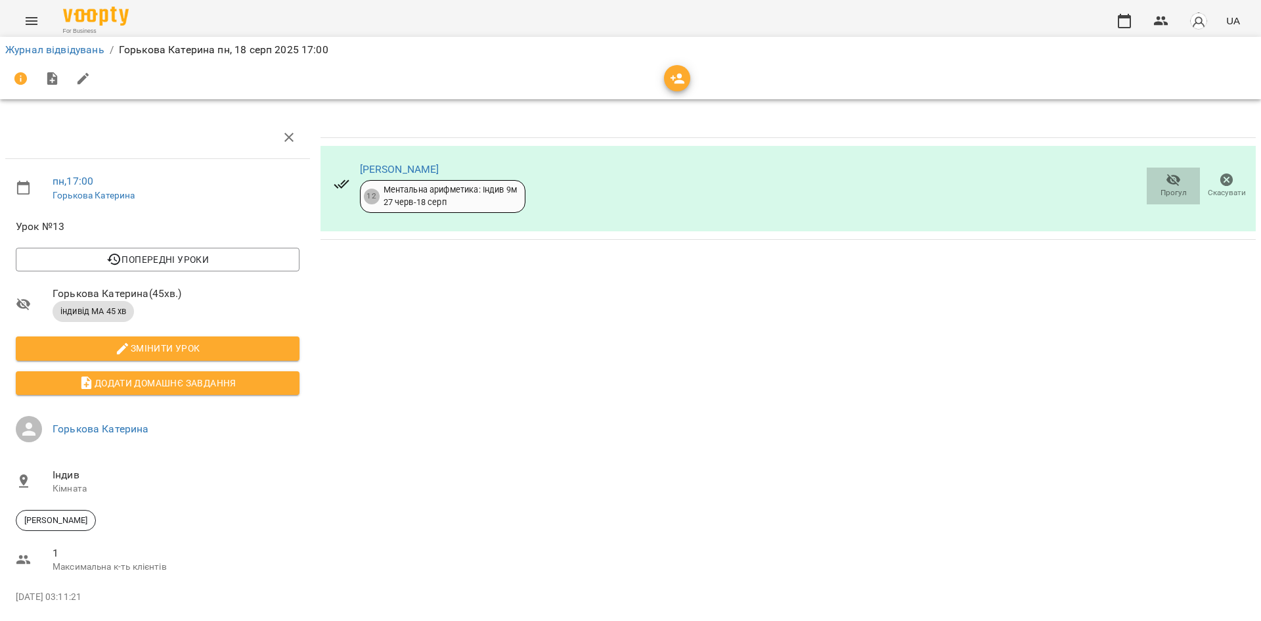
click at [1169, 180] on icon "button" at bounding box center [1174, 180] width 14 height 12
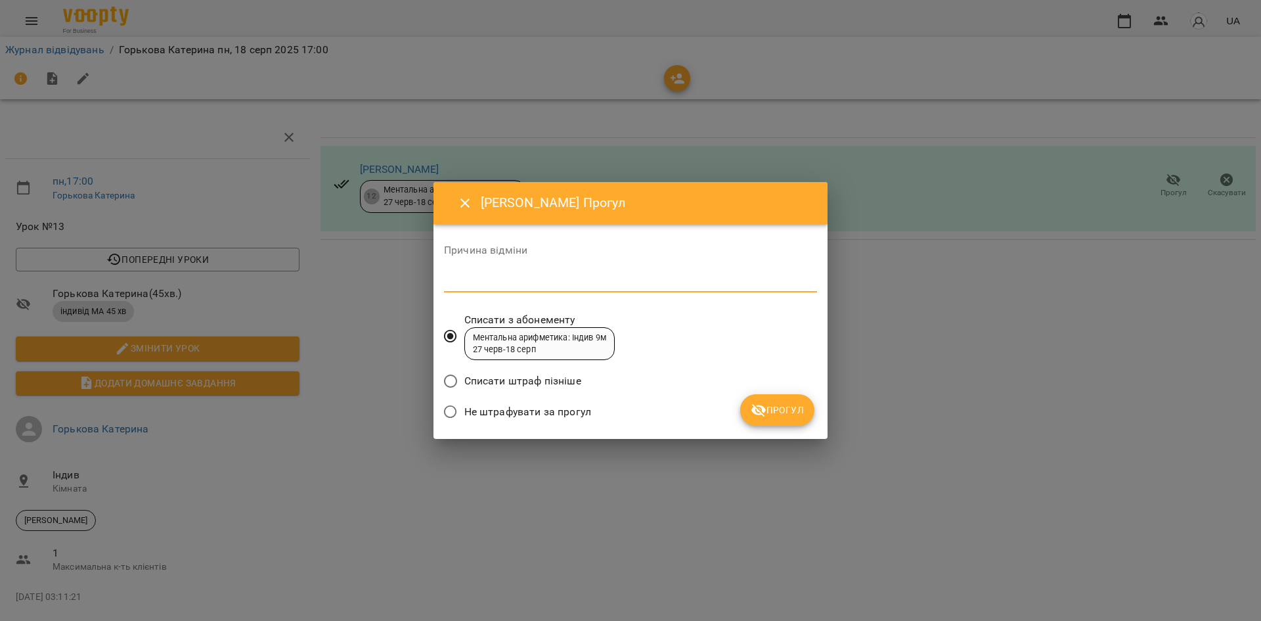
click at [599, 284] on textarea at bounding box center [630, 281] width 373 height 12
type textarea "*******"
click at [788, 405] on span "Прогул" at bounding box center [777, 410] width 53 height 16
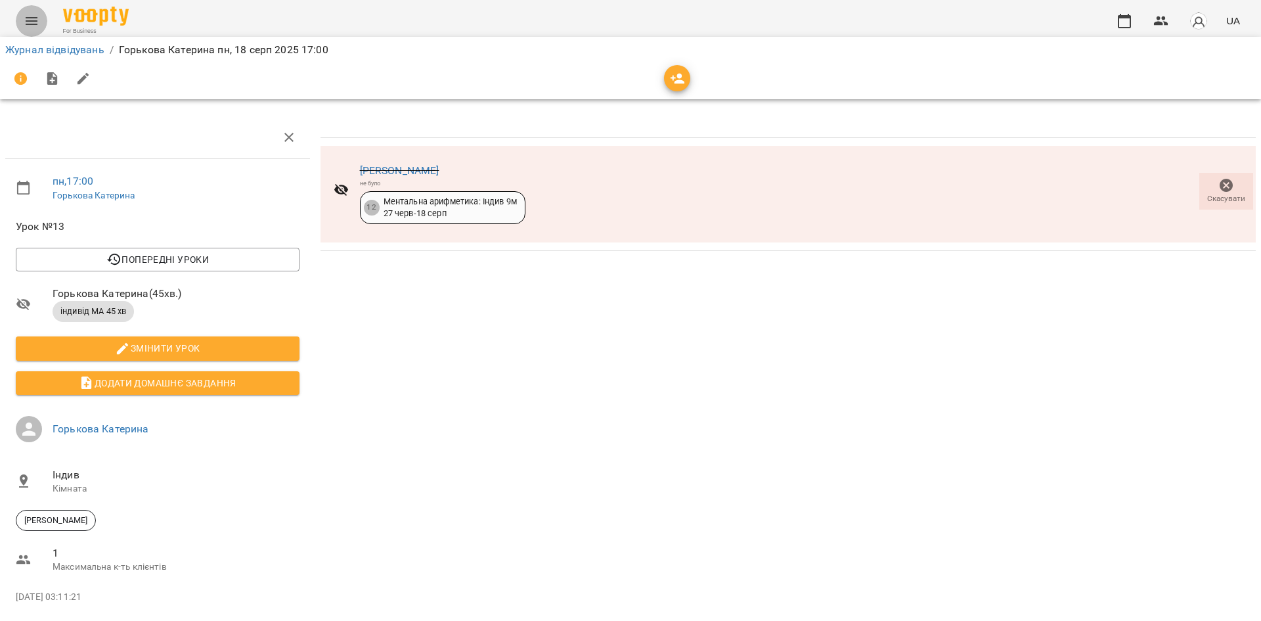
click at [25, 18] on icon "Menu" at bounding box center [32, 21] width 16 height 16
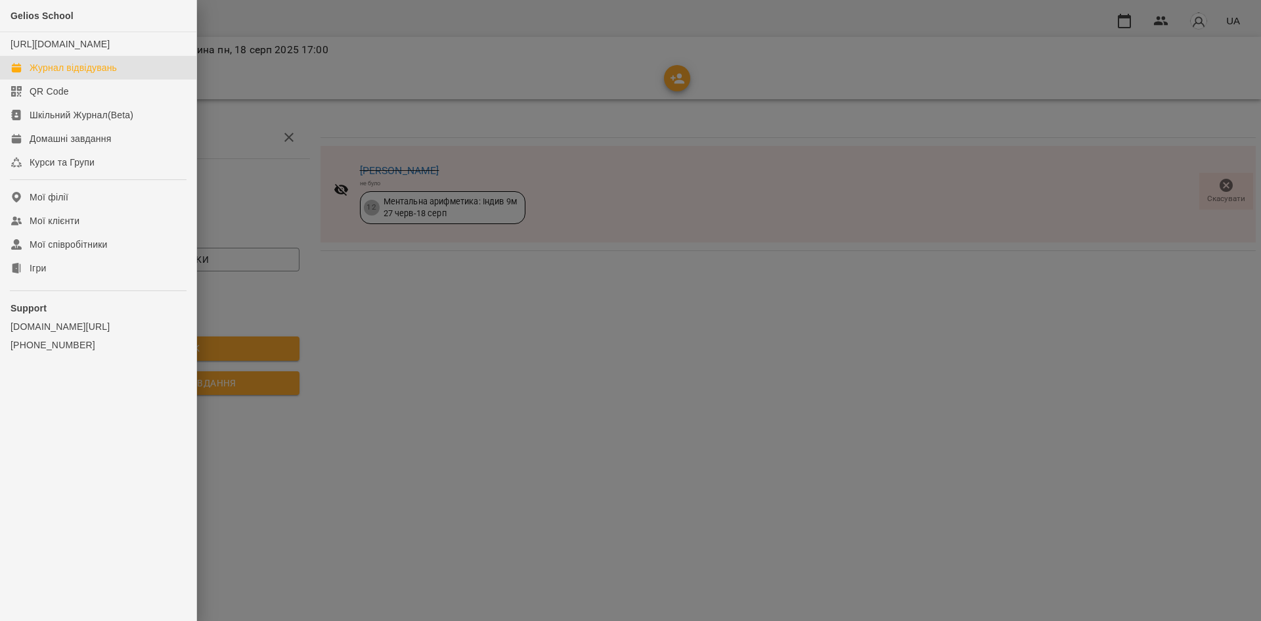
click at [80, 74] on div "Журнал відвідувань" at bounding box center [73, 67] width 87 height 13
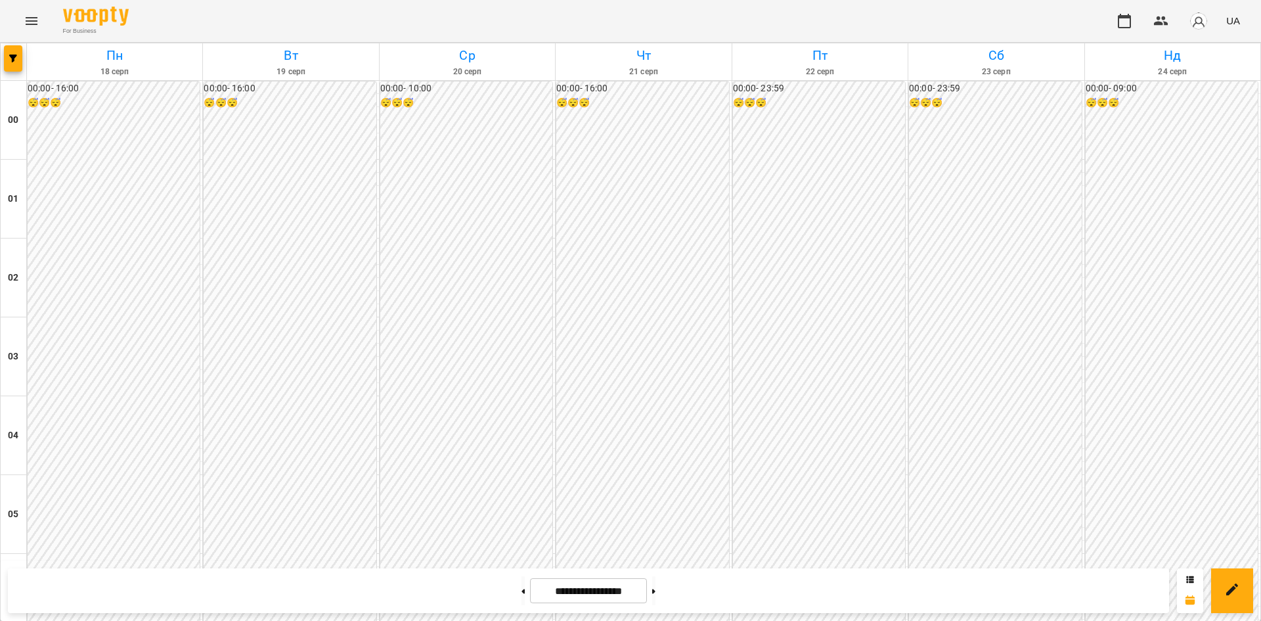
scroll to position [583, 0]
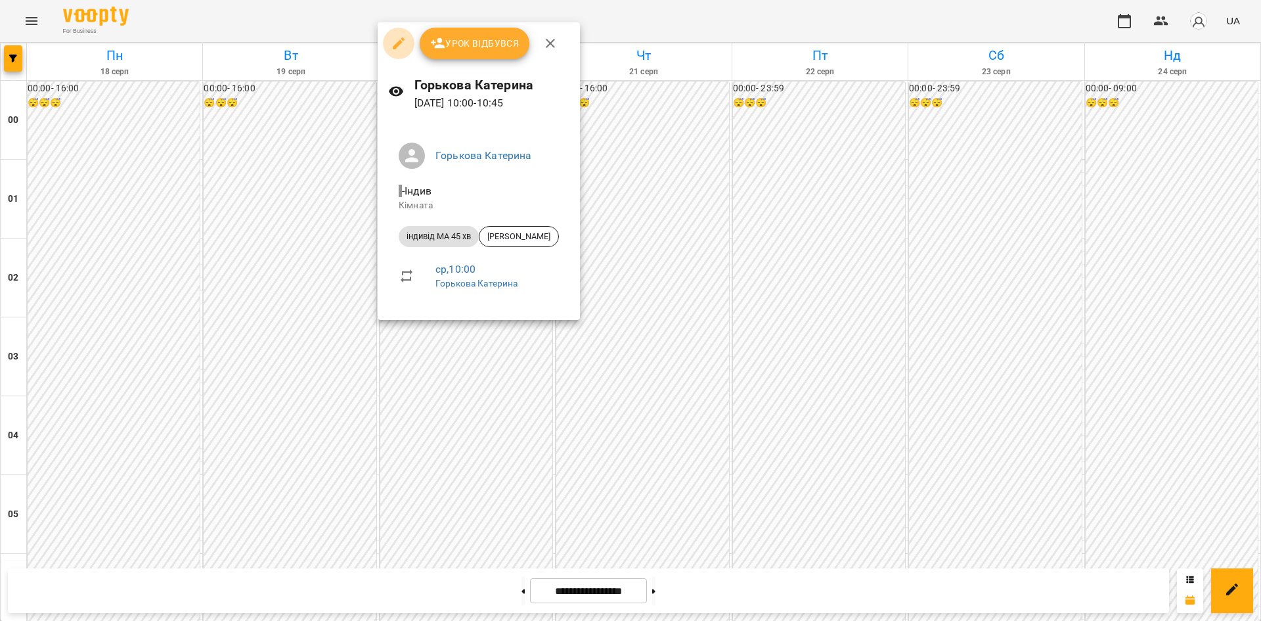
click at [396, 41] on icon "button" at bounding box center [399, 43] width 16 height 16
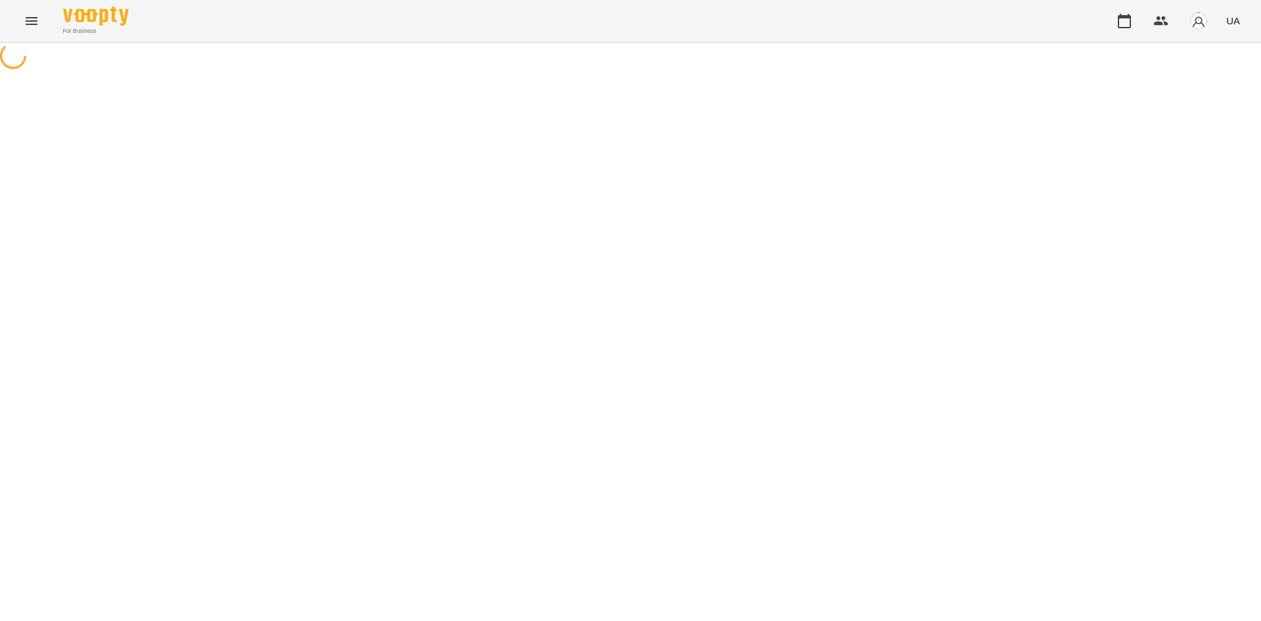
select select "**********"
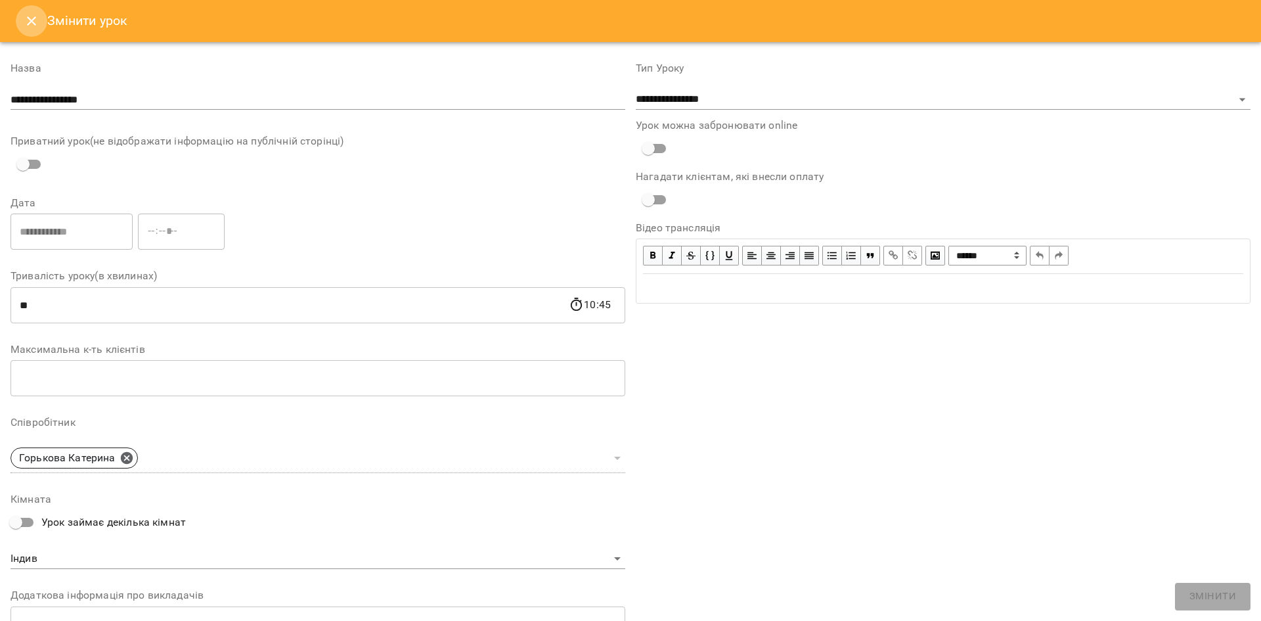
click at [37, 24] on icon "Close" at bounding box center [32, 21] width 16 height 16
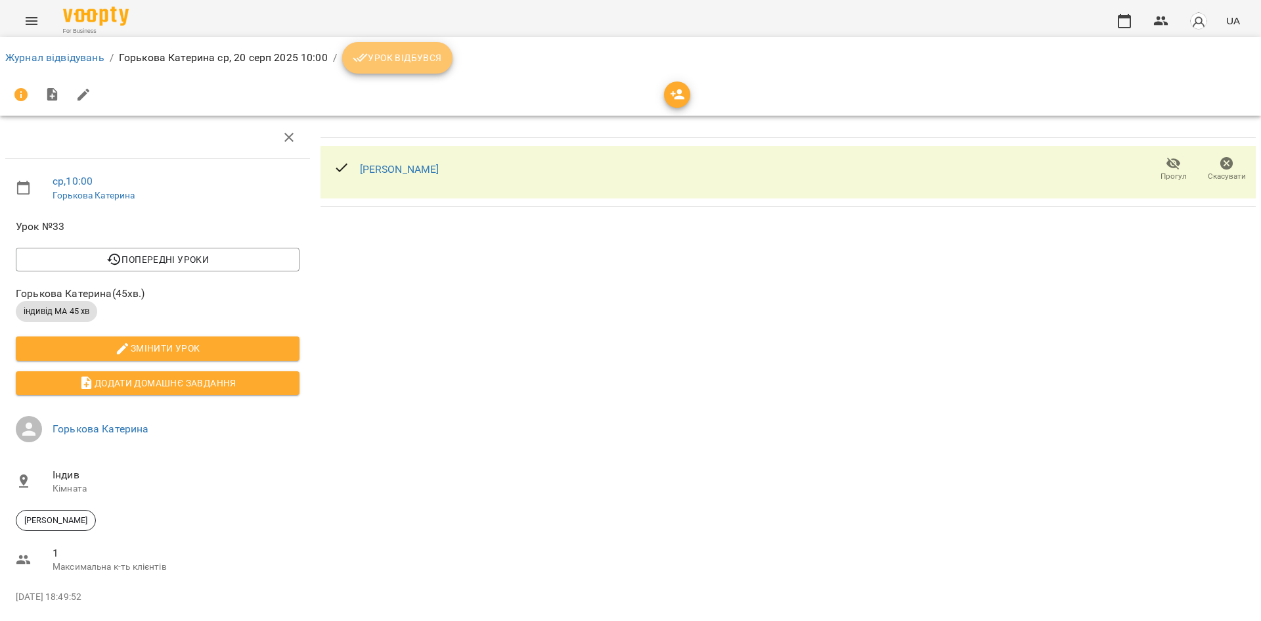
click at [407, 58] on span "Урок відбувся" at bounding box center [397, 58] width 89 height 16
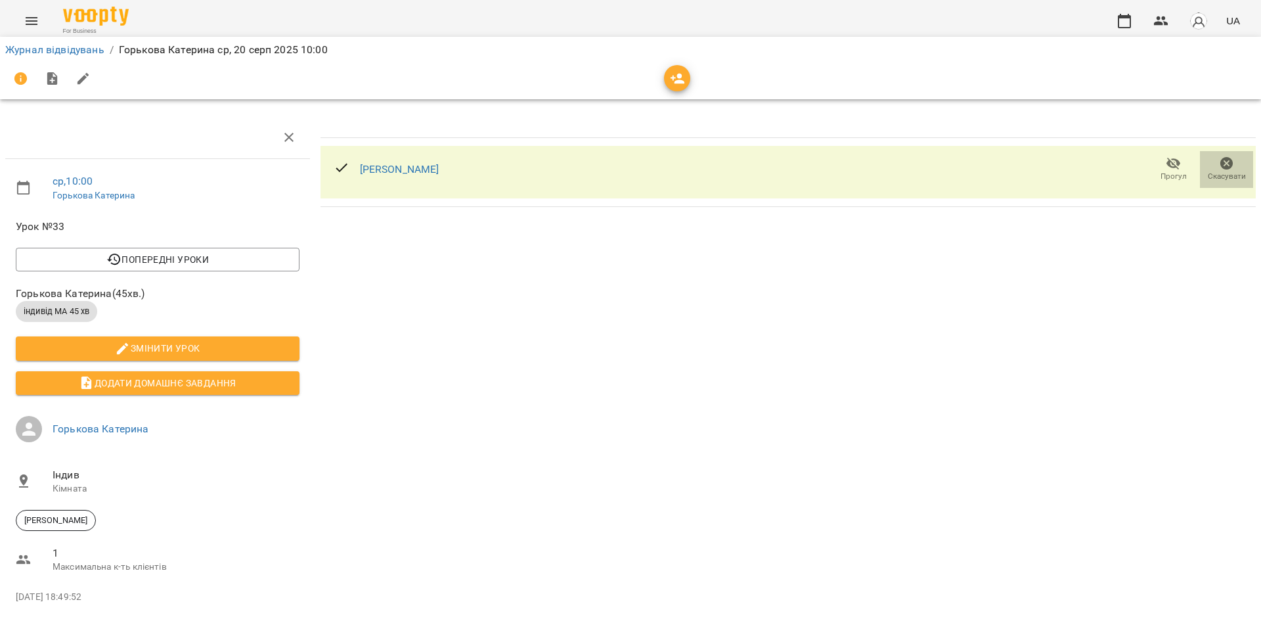
click at [1221, 162] on icon "button" at bounding box center [1227, 163] width 13 height 13
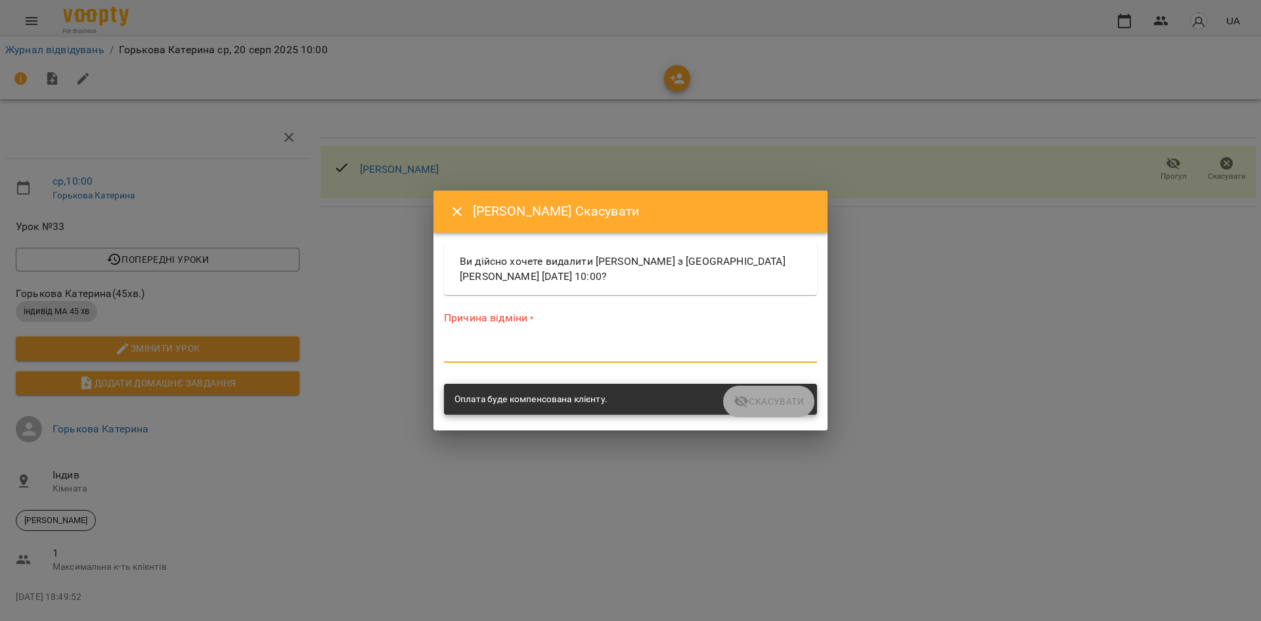
click at [617, 346] on textarea at bounding box center [630, 352] width 373 height 12
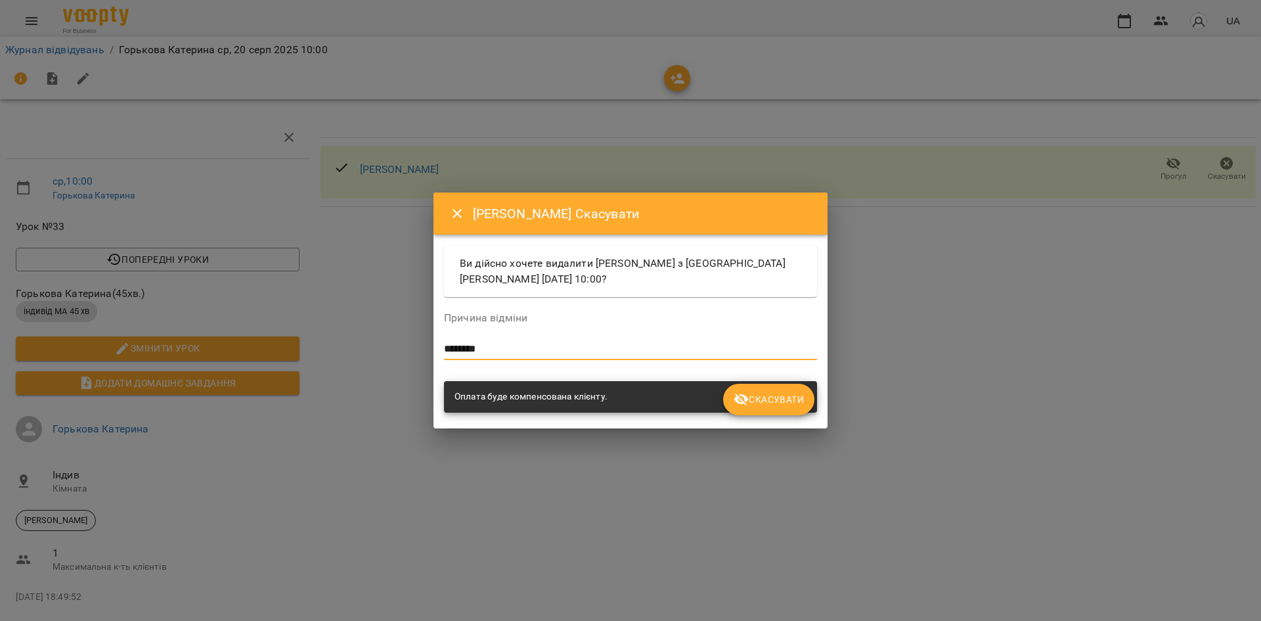
click at [470, 353] on textarea "********" at bounding box center [630, 349] width 373 height 12
type textarea "********"
click at [754, 399] on span "Скасувати" at bounding box center [769, 400] width 70 height 16
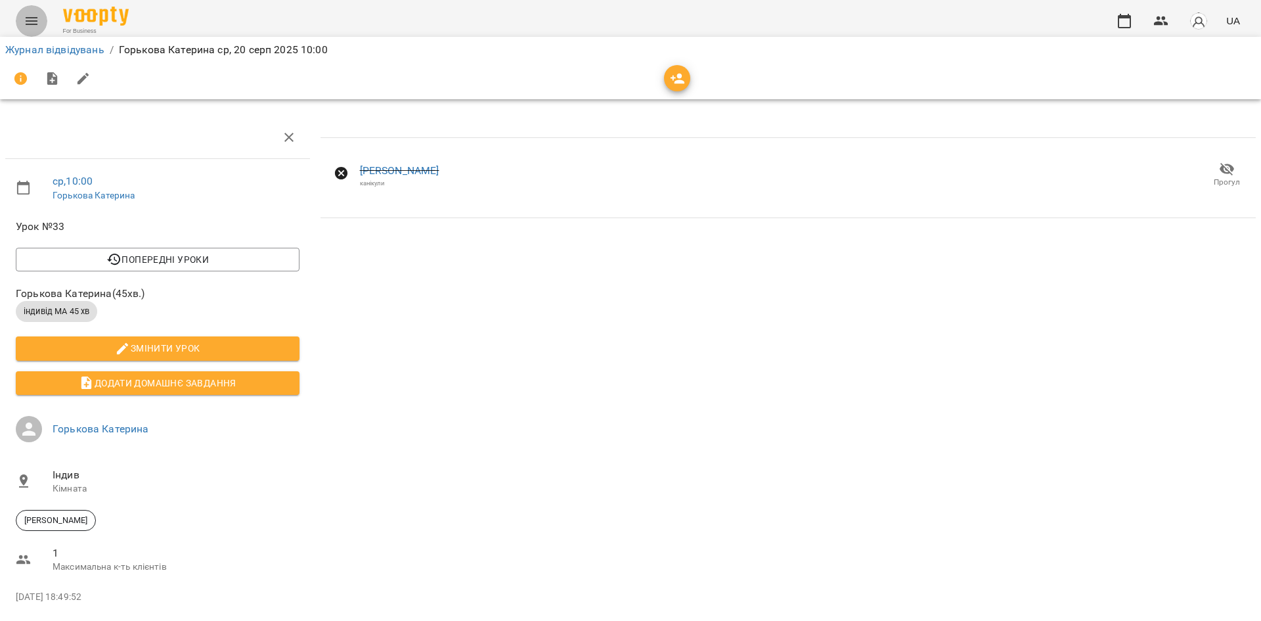
click at [40, 30] on button "Menu" at bounding box center [32, 21] width 32 height 32
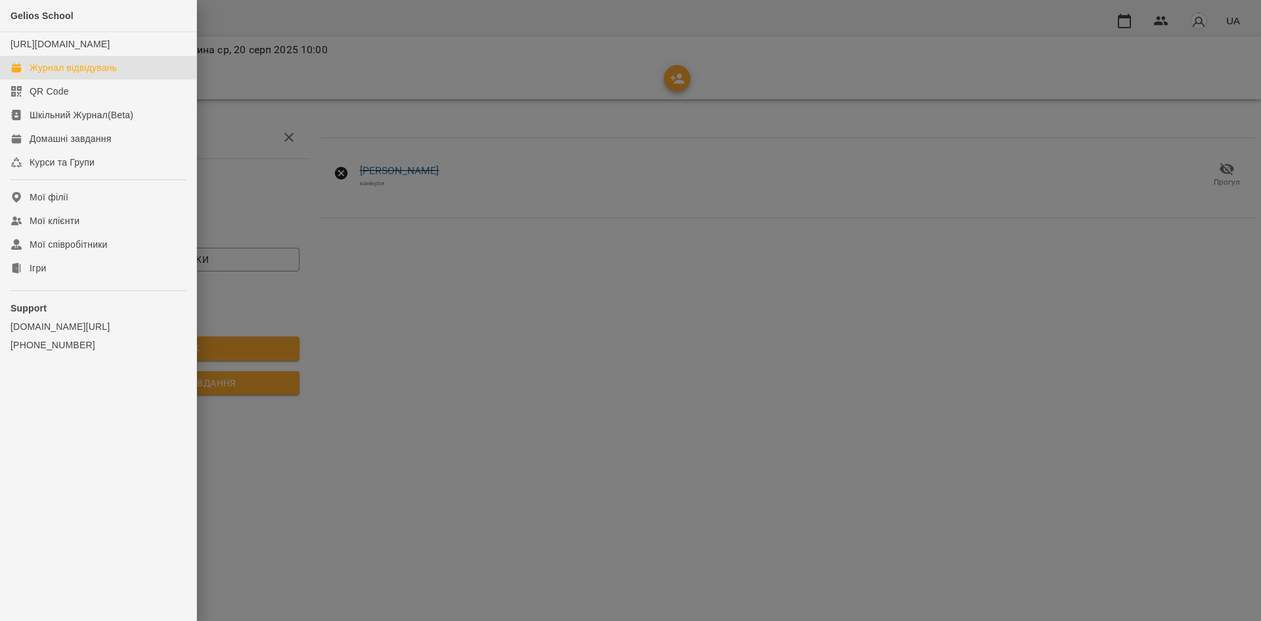
click at [85, 74] on div "Журнал відвідувань" at bounding box center [73, 67] width 87 height 13
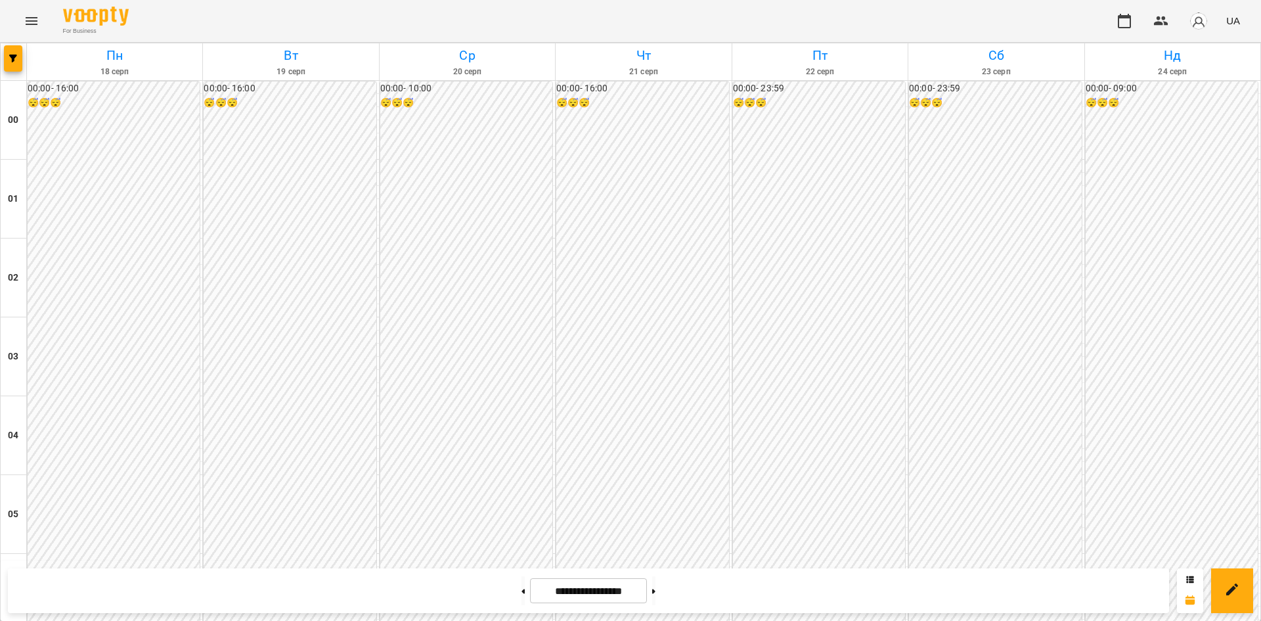
scroll to position [675, 0]
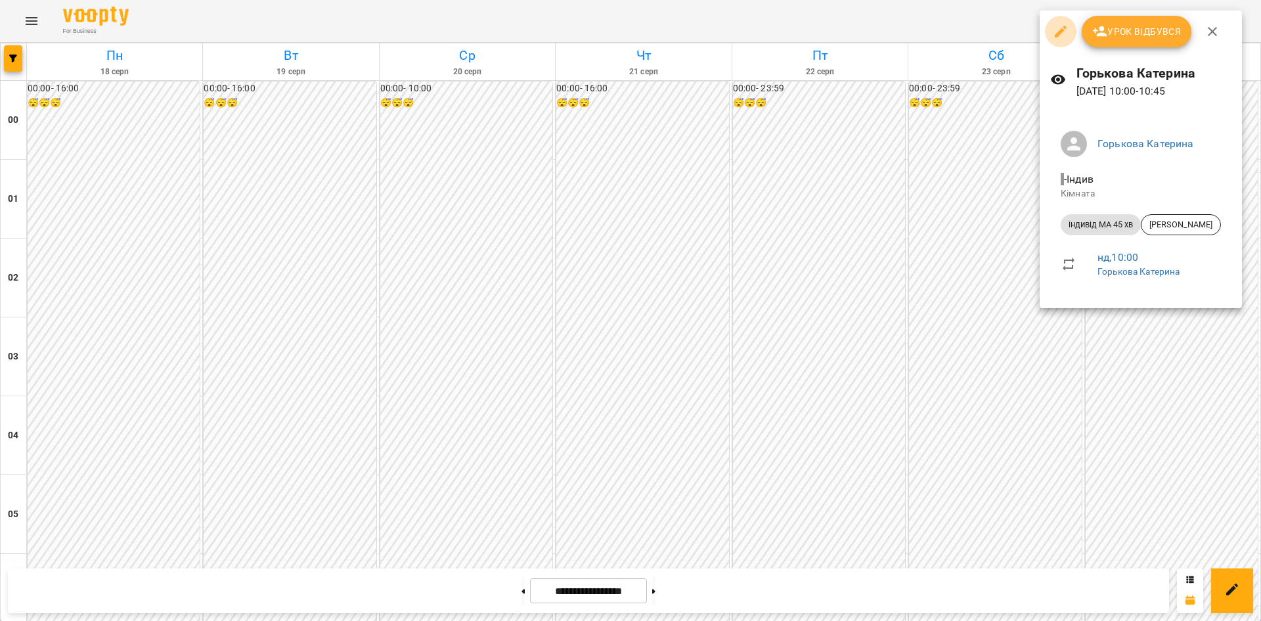
click at [1058, 29] on icon "button" at bounding box center [1061, 32] width 16 height 16
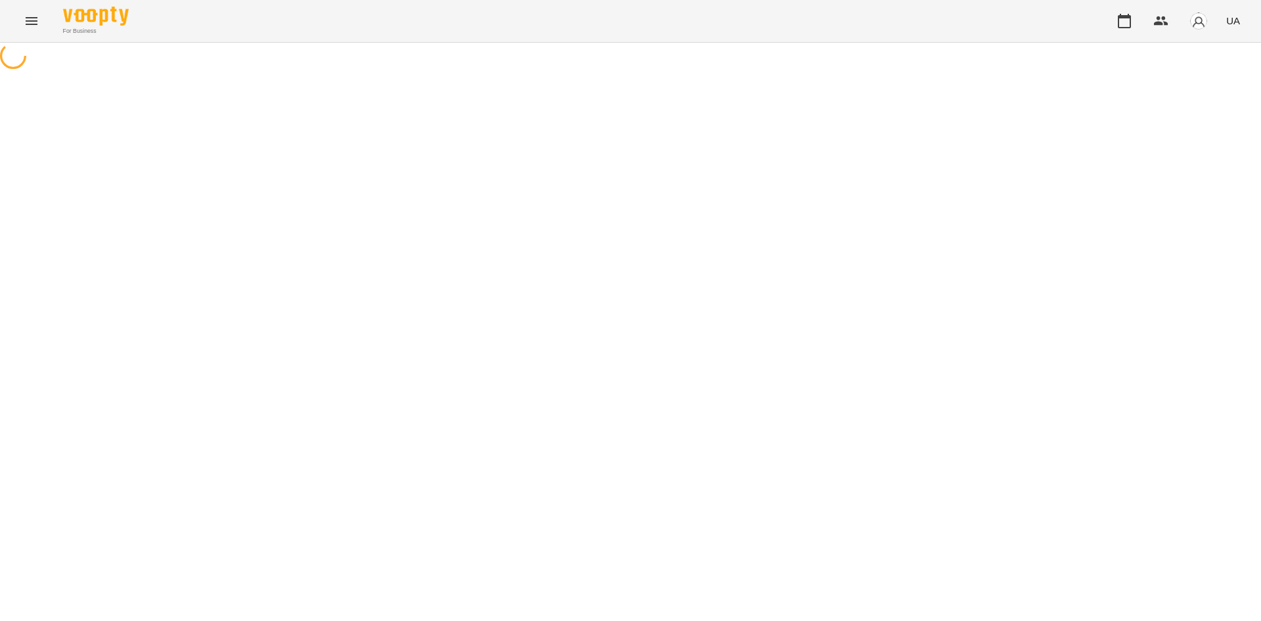
select select "**********"
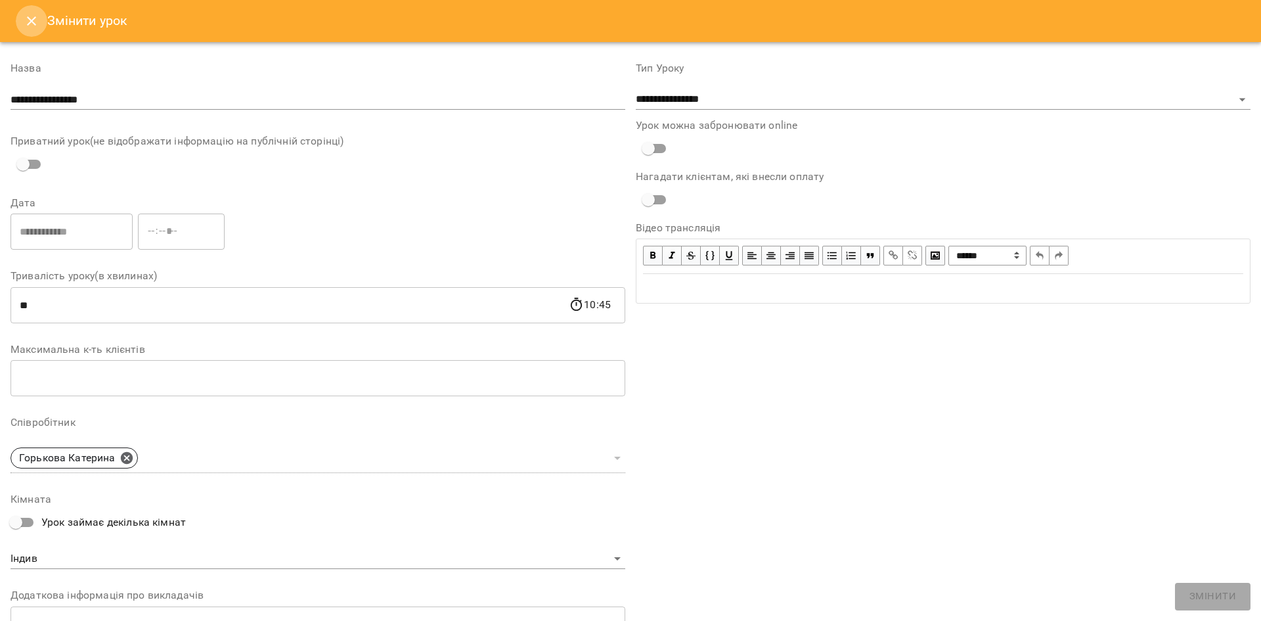
click at [26, 29] on button "Close" at bounding box center [32, 21] width 32 height 32
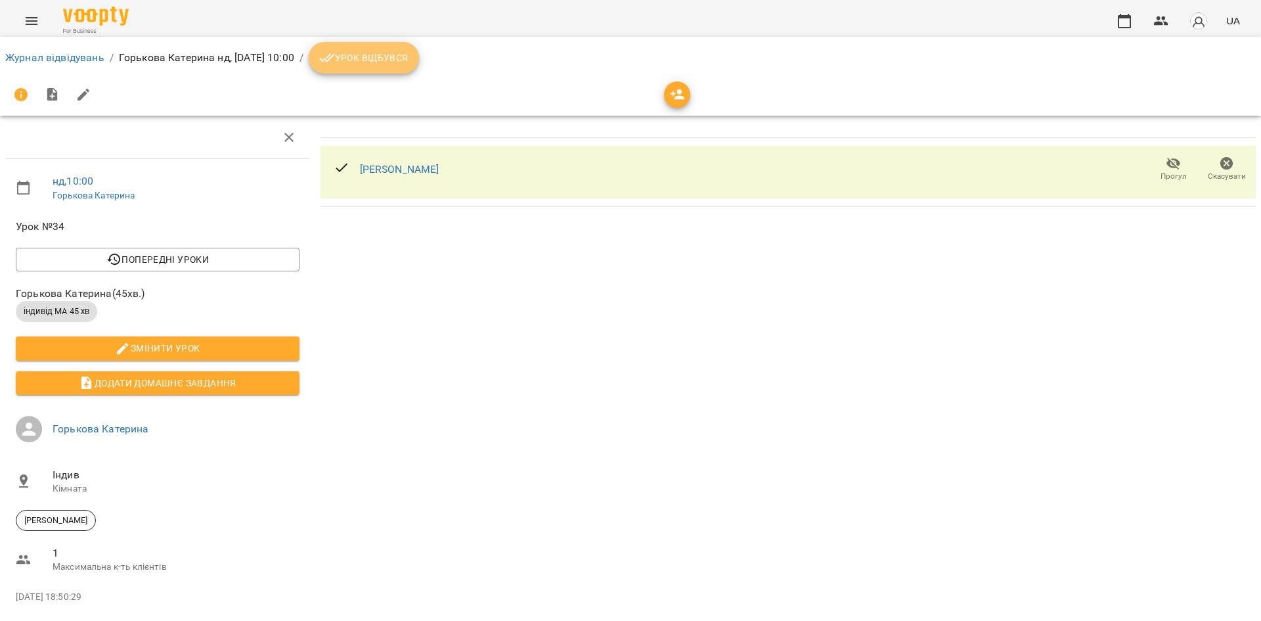
click at [409, 62] on span "Урок відбувся" at bounding box center [363, 58] width 89 height 16
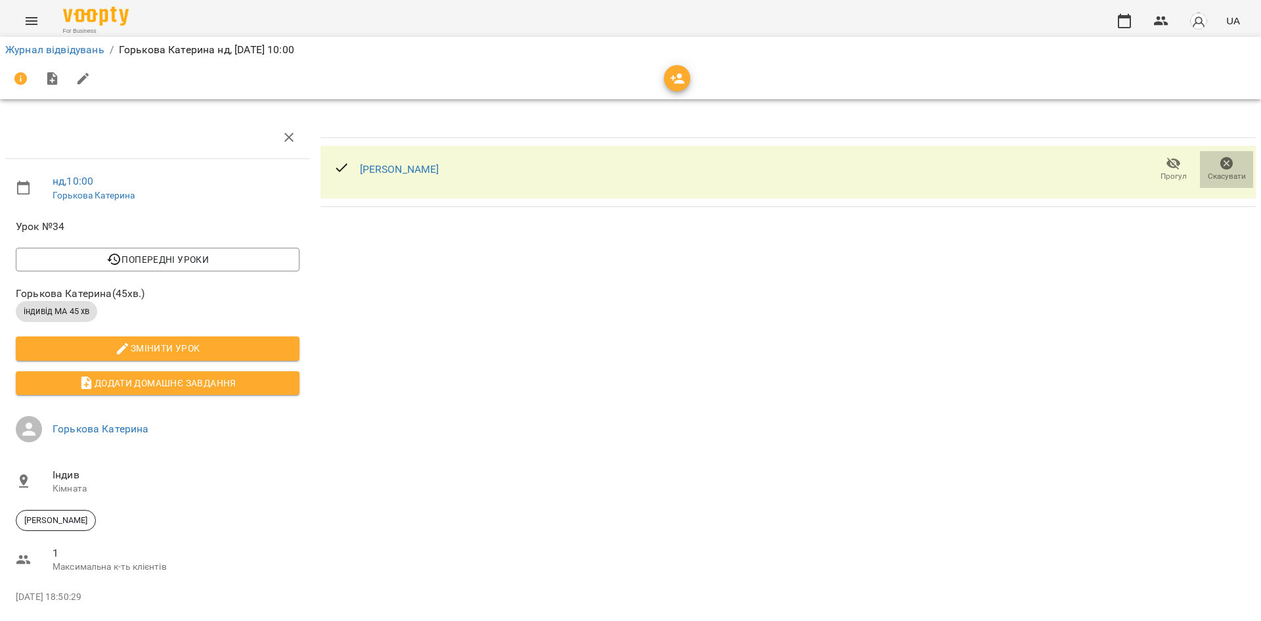
click at [1221, 162] on icon "button" at bounding box center [1227, 163] width 13 height 13
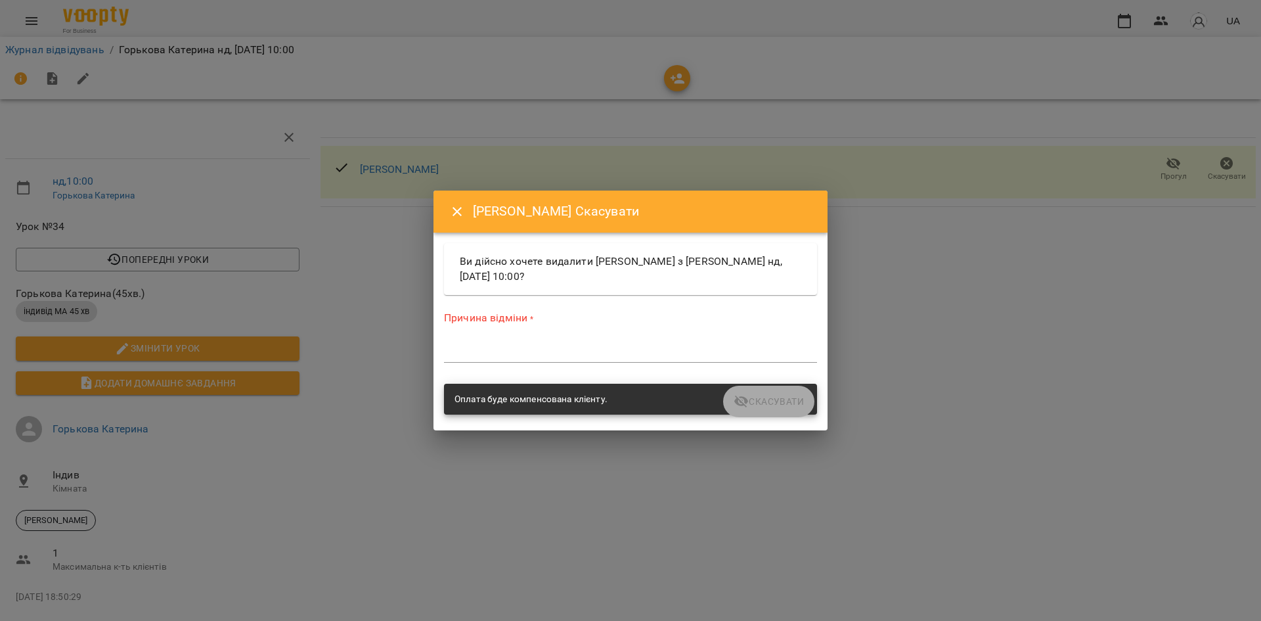
click at [503, 361] on div "*" at bounding box center [630, 352] width 373 height 21
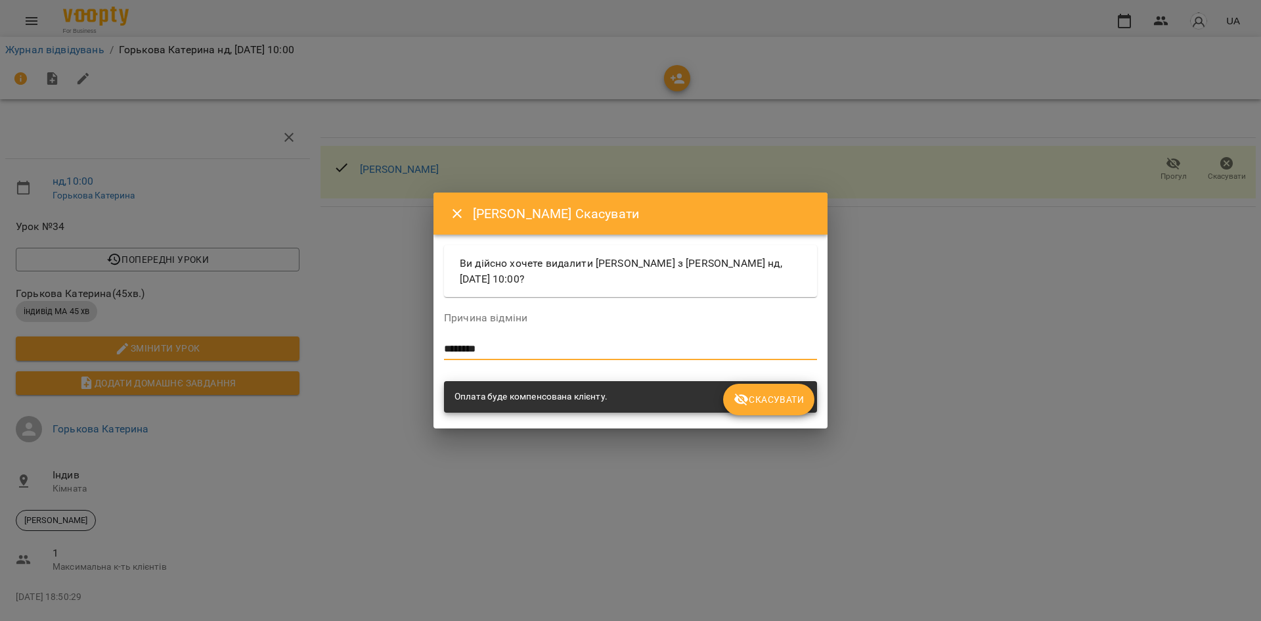
type textarea "********"
click at [772, 397] on span "Скасувати" at bounding box center [769, 400] width 70 height 16
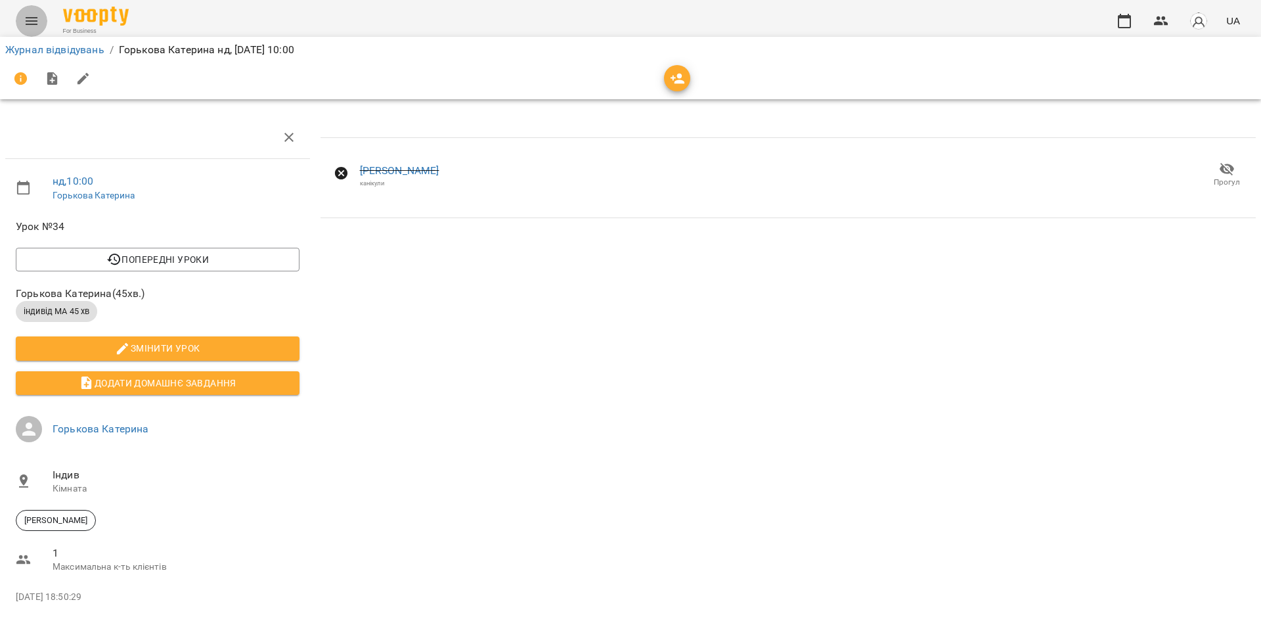
click at [27, 16] on icon "Menu" at bounding box center [32, 21] width 16 height 16
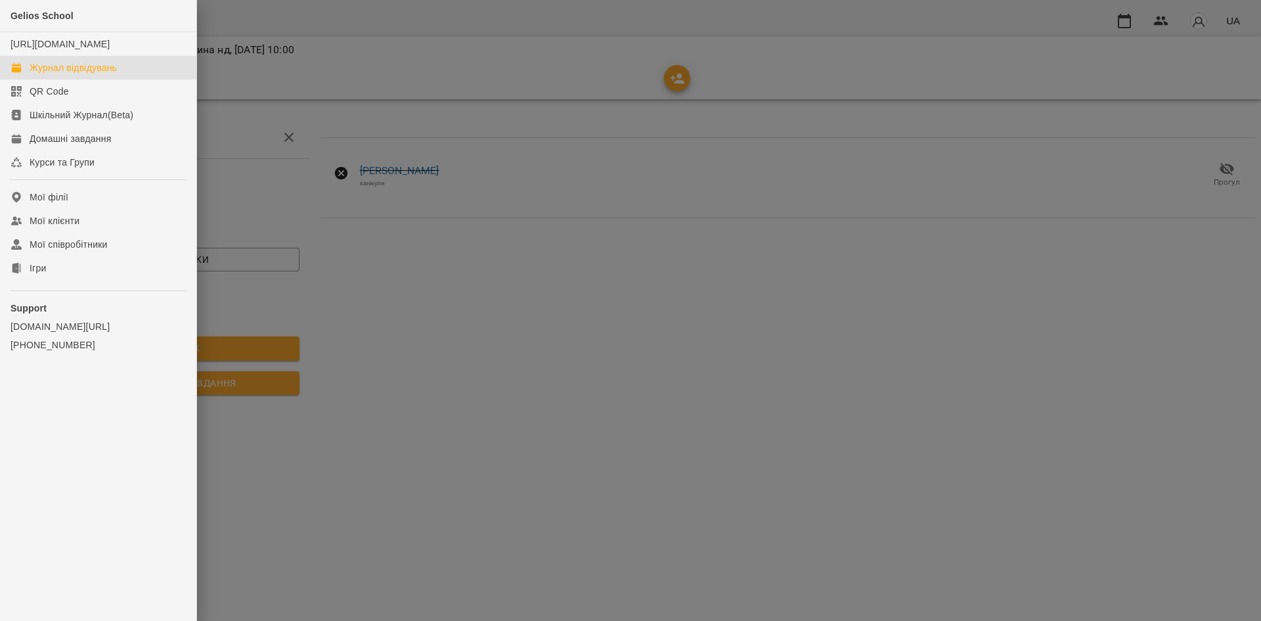
click at [88, 74] on div "Журнал відвідувань" at bounding box center [73, 67] width 87 height 13
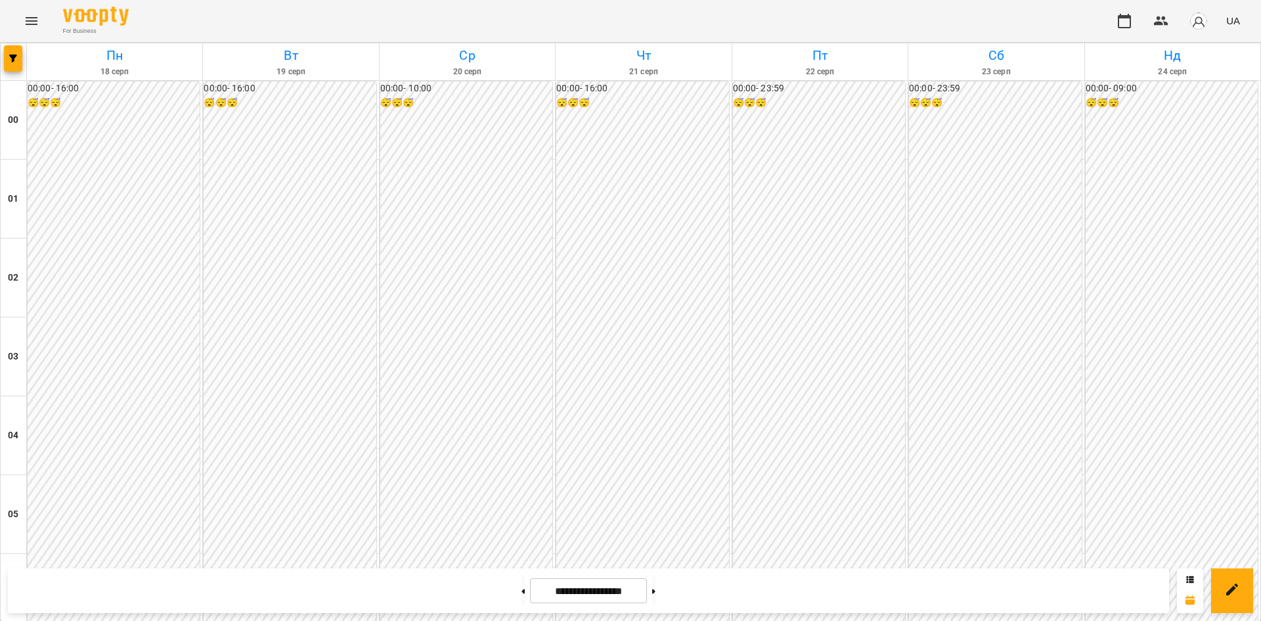
scroll to position [1186, 0]
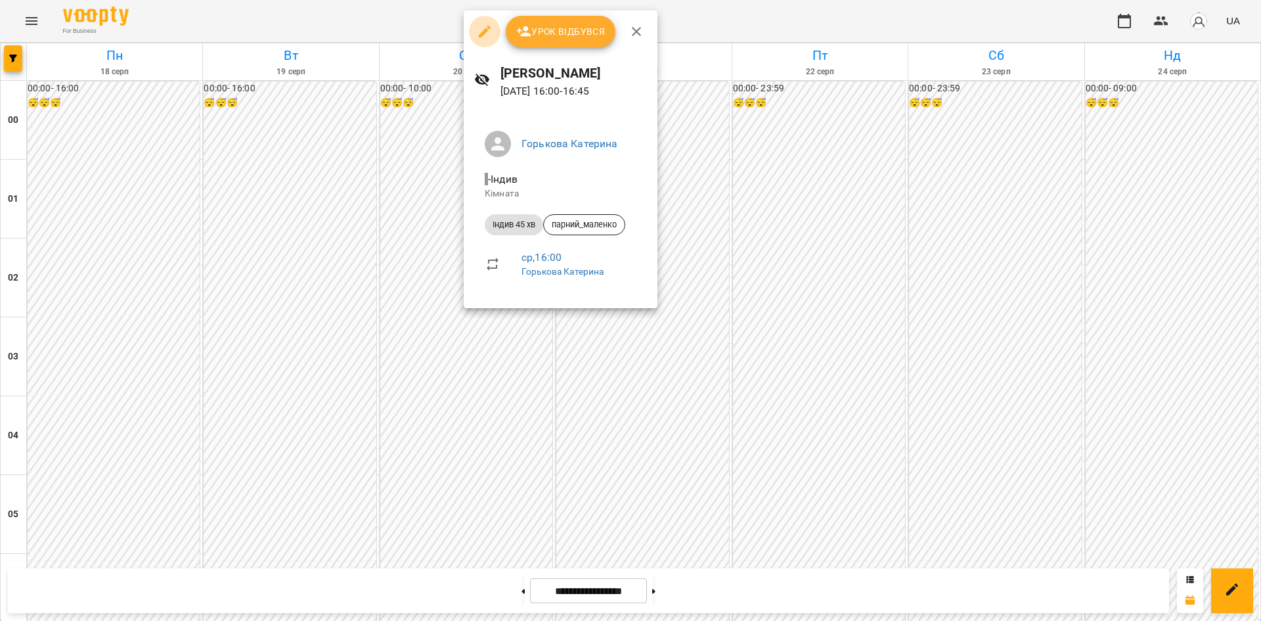
click at [482, 37] on icon "button" at bounding box center [485, 32] width 16 height 16
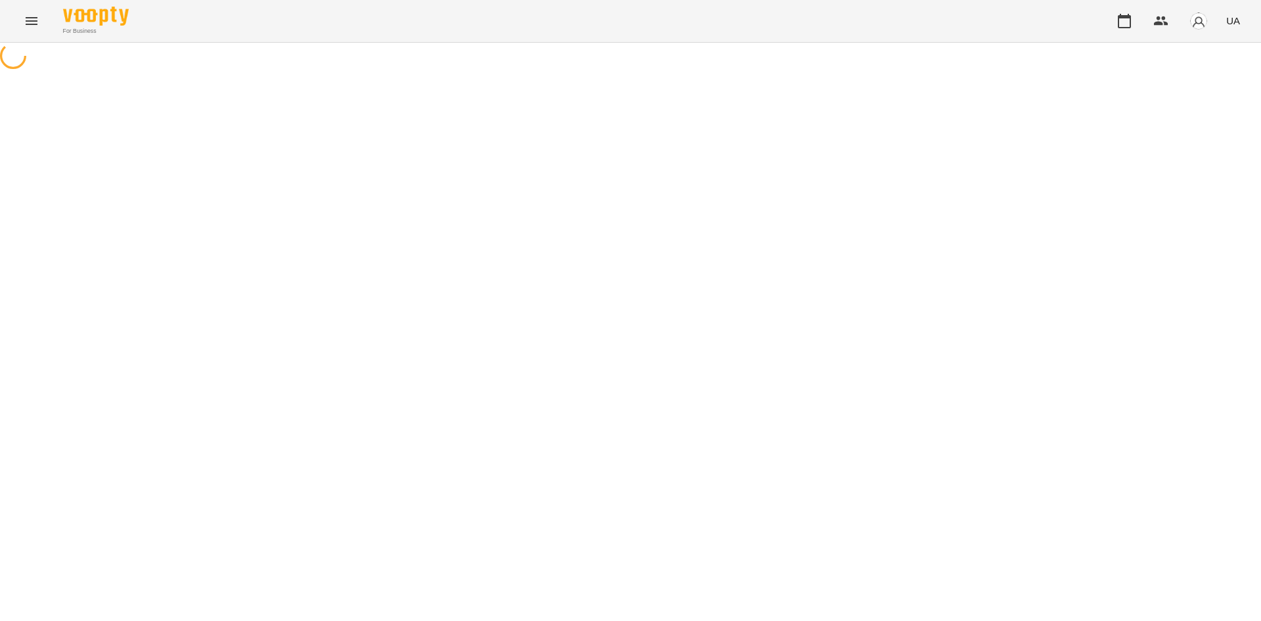
select select "**********"
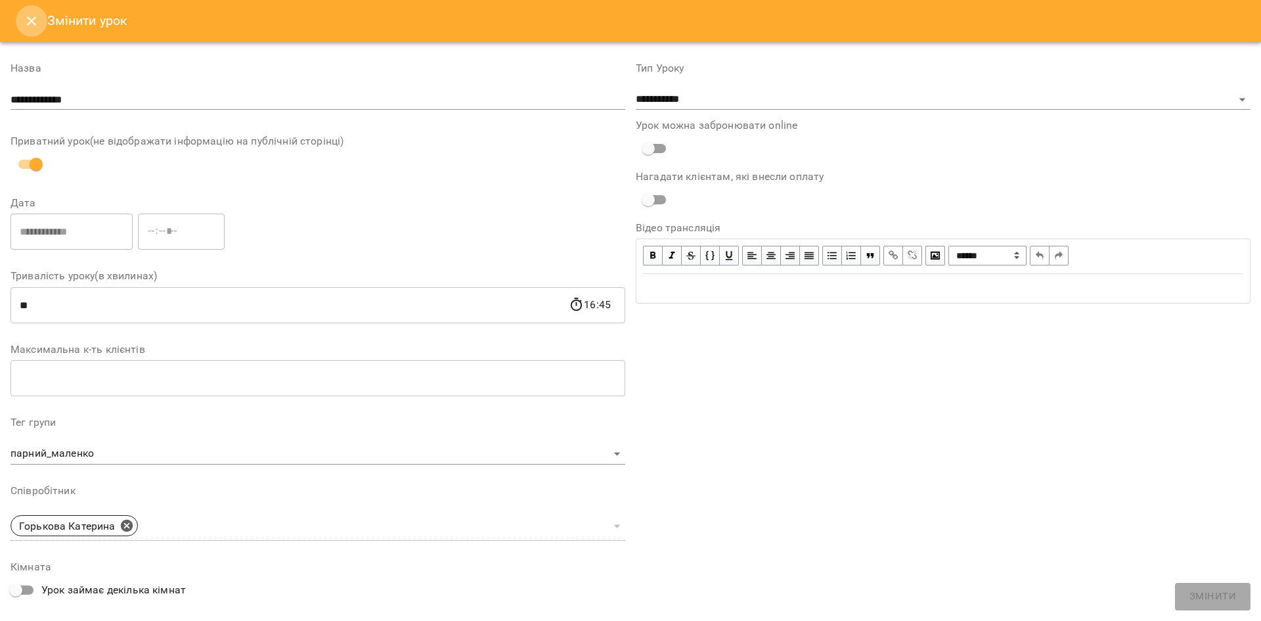
click at [37, 25] on icon "Close" at bounding box center [32, 21] width 16 height 16
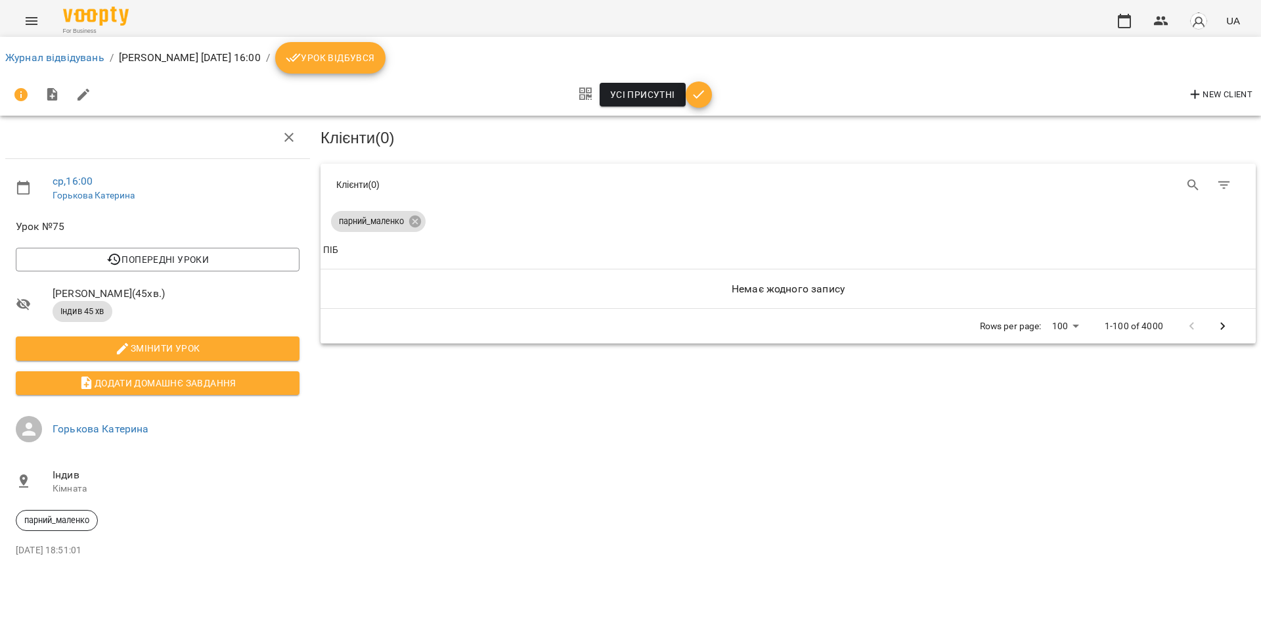
click at [25, 23] on icon "Menu" at bounding box center [32, 21] width 16 height 16
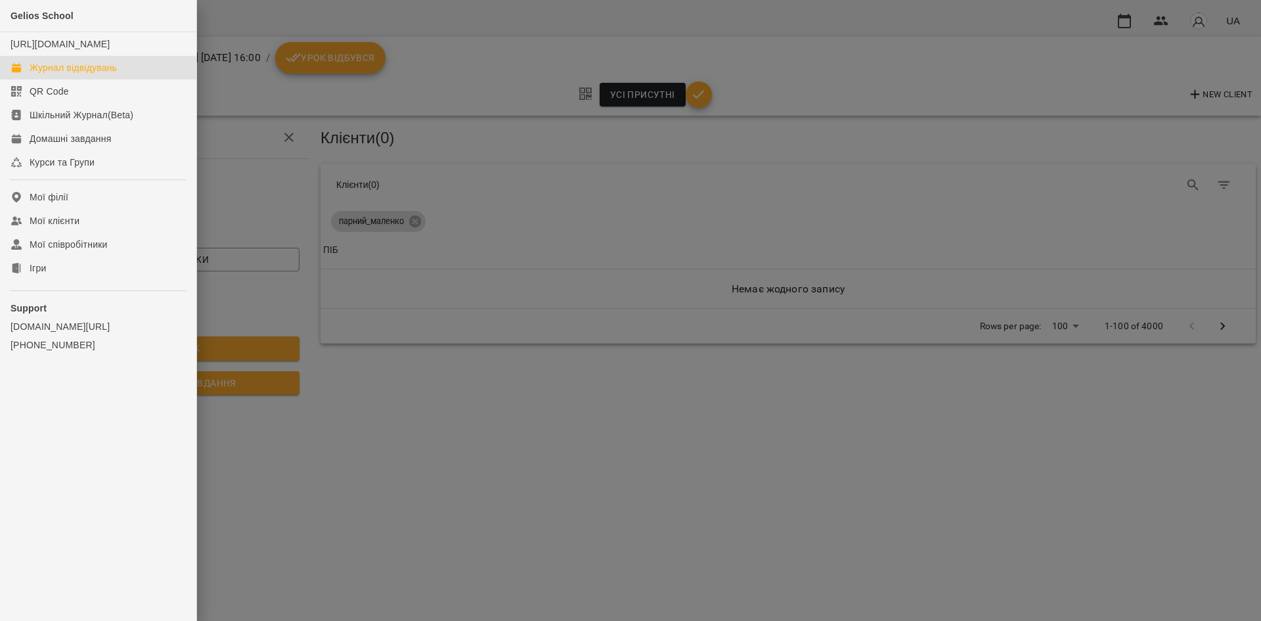
click at [62, 74] on div "Журнал відвідувань" at bounding box center [73, 67] width 87 height 13
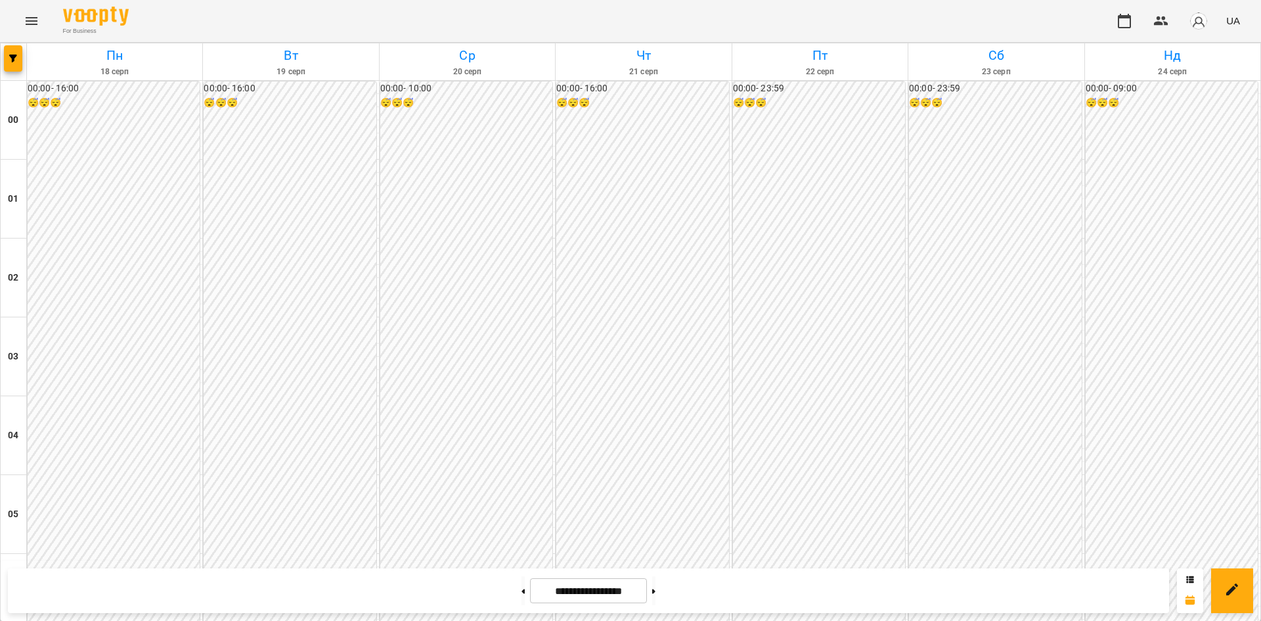
scroll to position [1411, 0]
click at [656, 583] on button at bounding box center [653, 590] width 3 height 29
type input "**********"
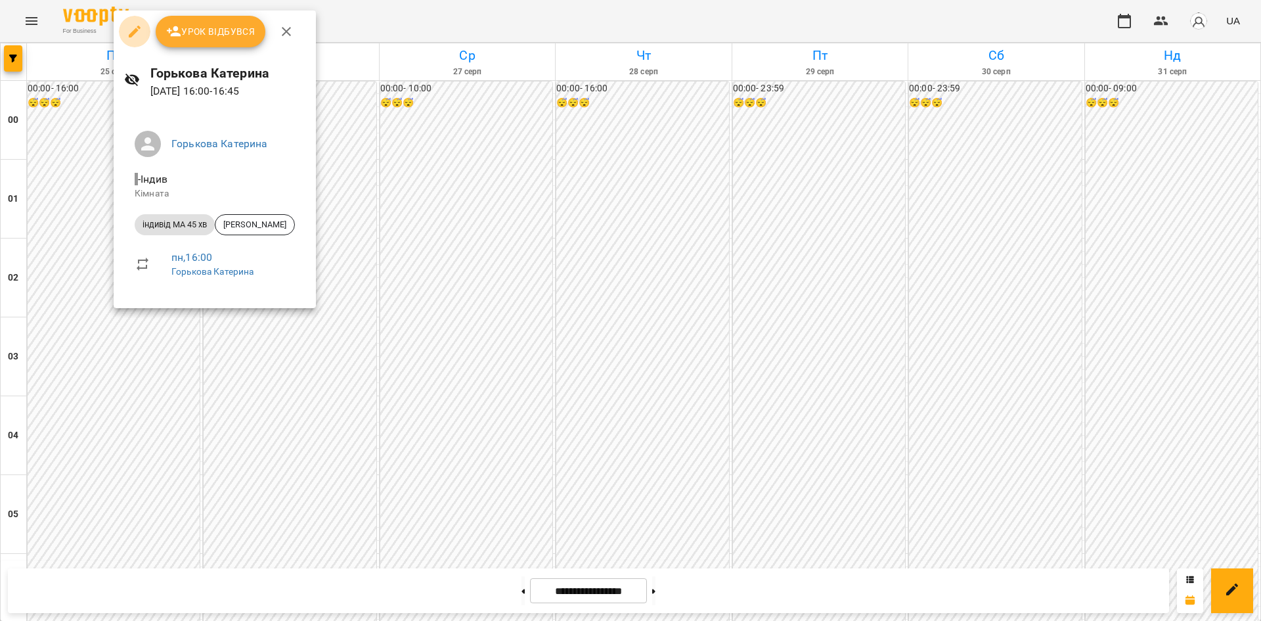
click at [128, 33] on icon "button" at bounding box center [135, 32] width 16 height 16
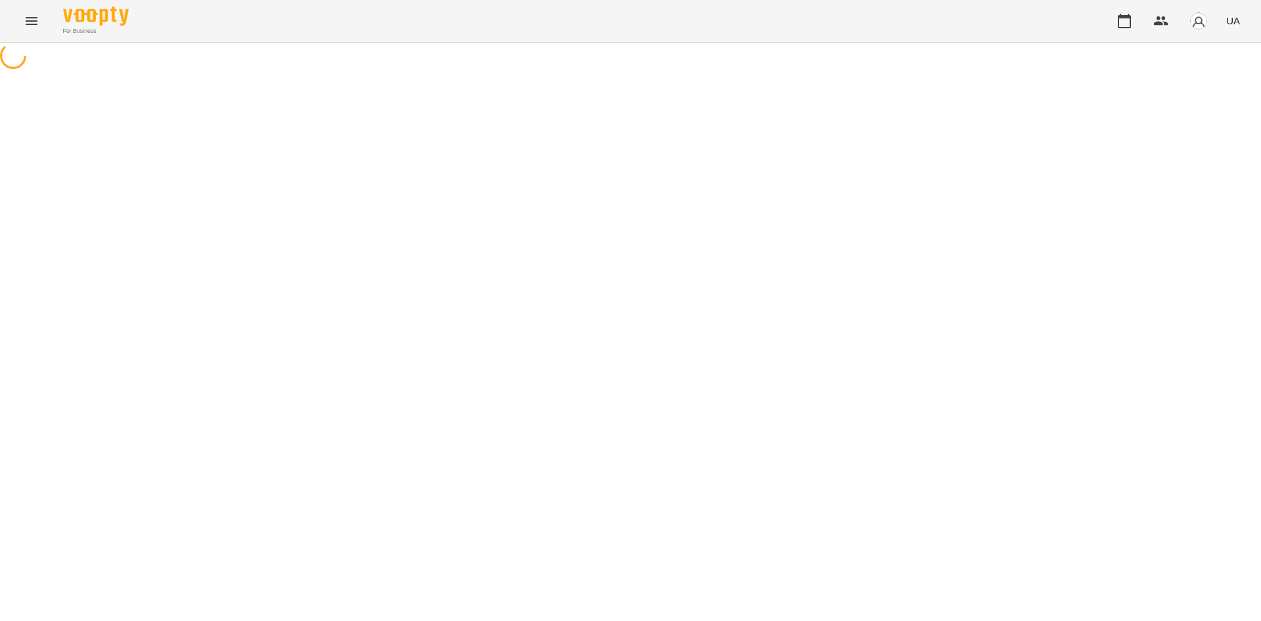
select select "**********"
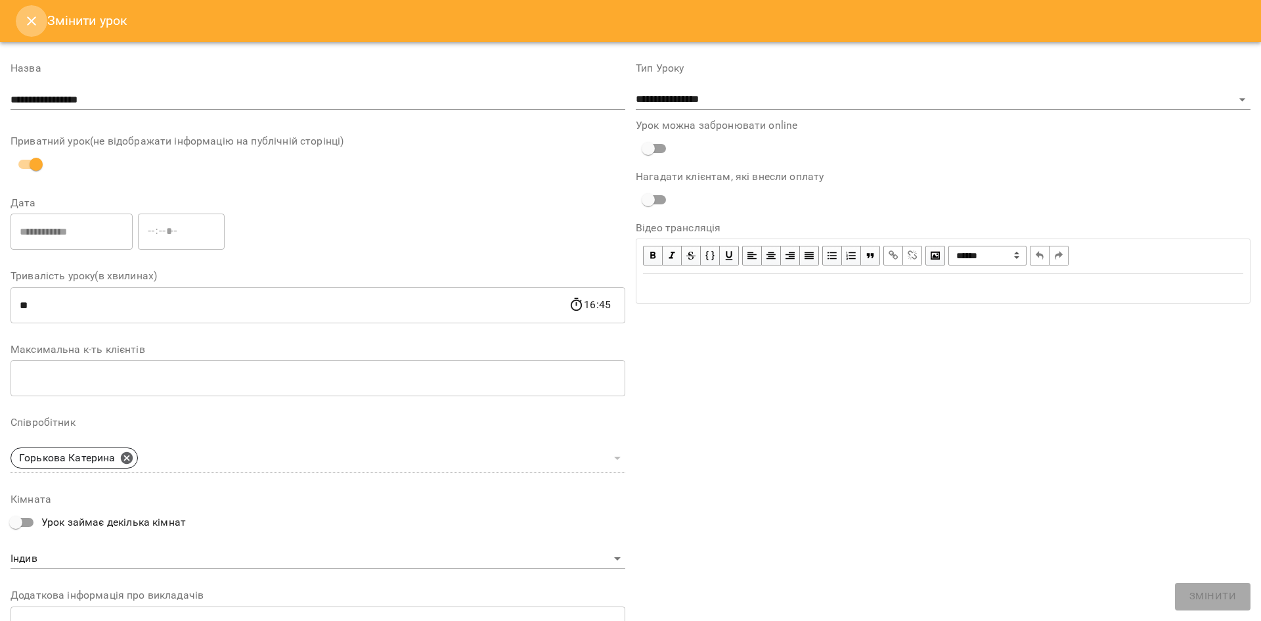
click at [31, 20] on icon "Close" at bounding box center [31, 20] width 9 height 9
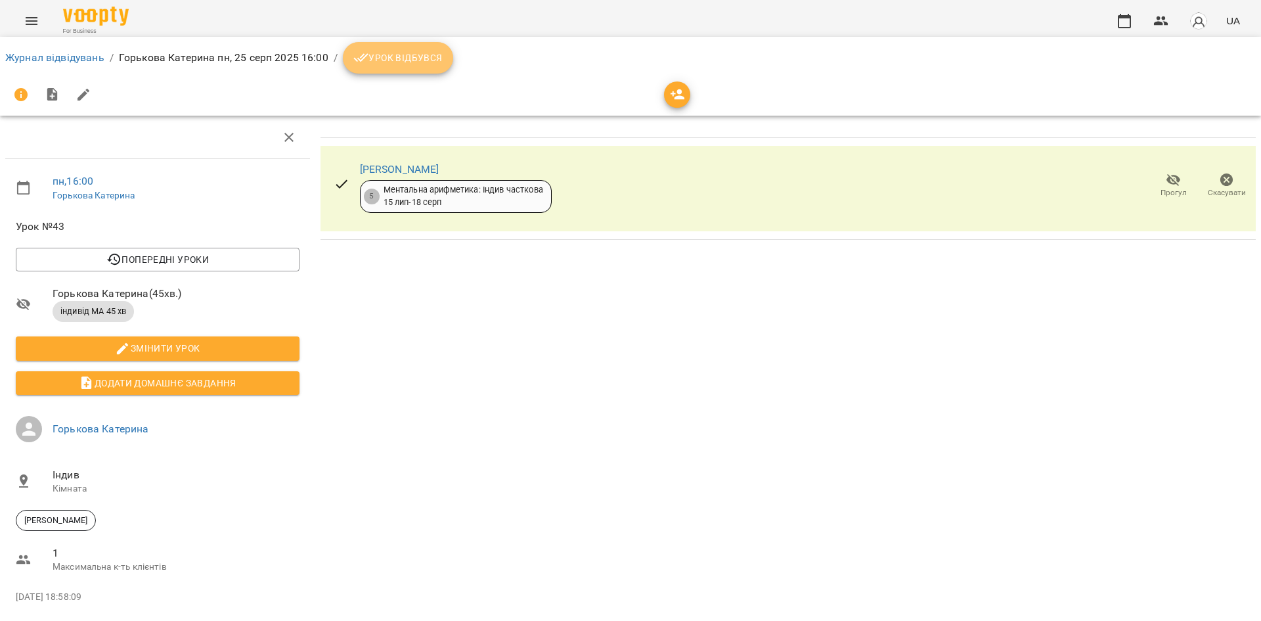
click at [418, 58] on span "Урок відбувся" at bounding box center [397, 58] width 89 height 16
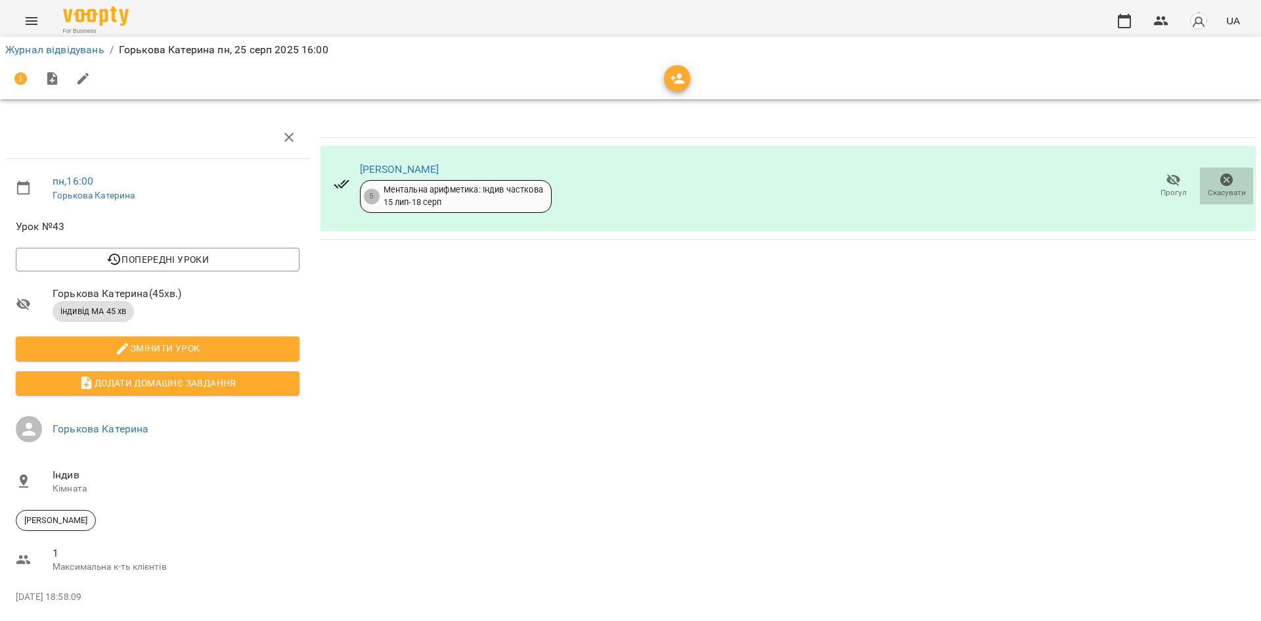
click at [1219, 187] on icon "button" at bounding box center [1227, 180] width 16 height 16
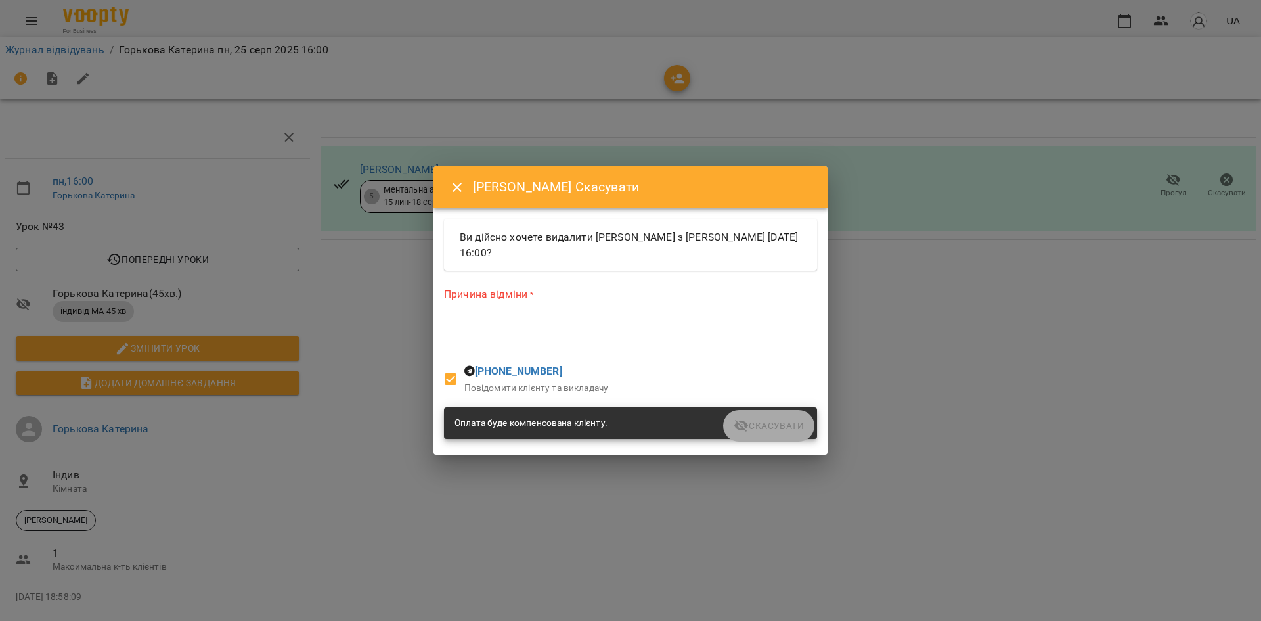
click at [547, 334] on div "*" at bounding box center [630, 327] width 373 height 21
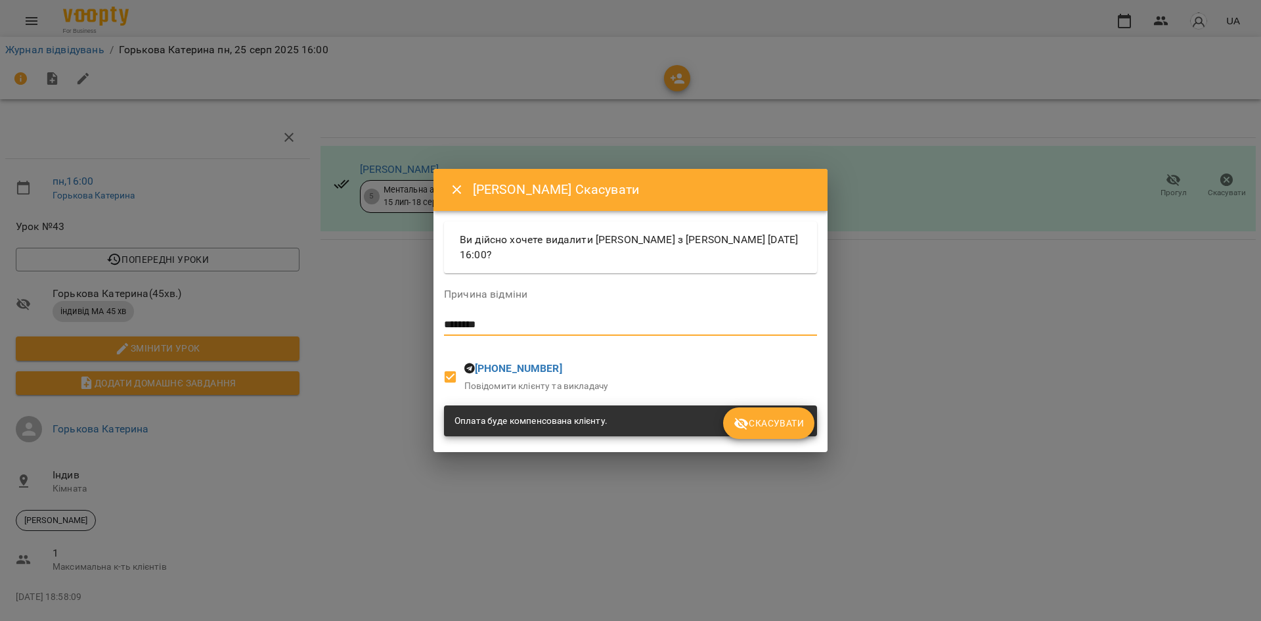
type textarea "********"
click at [747, 414] on button "Скасувати" at bounding box center [768, 423] width 91 height 32
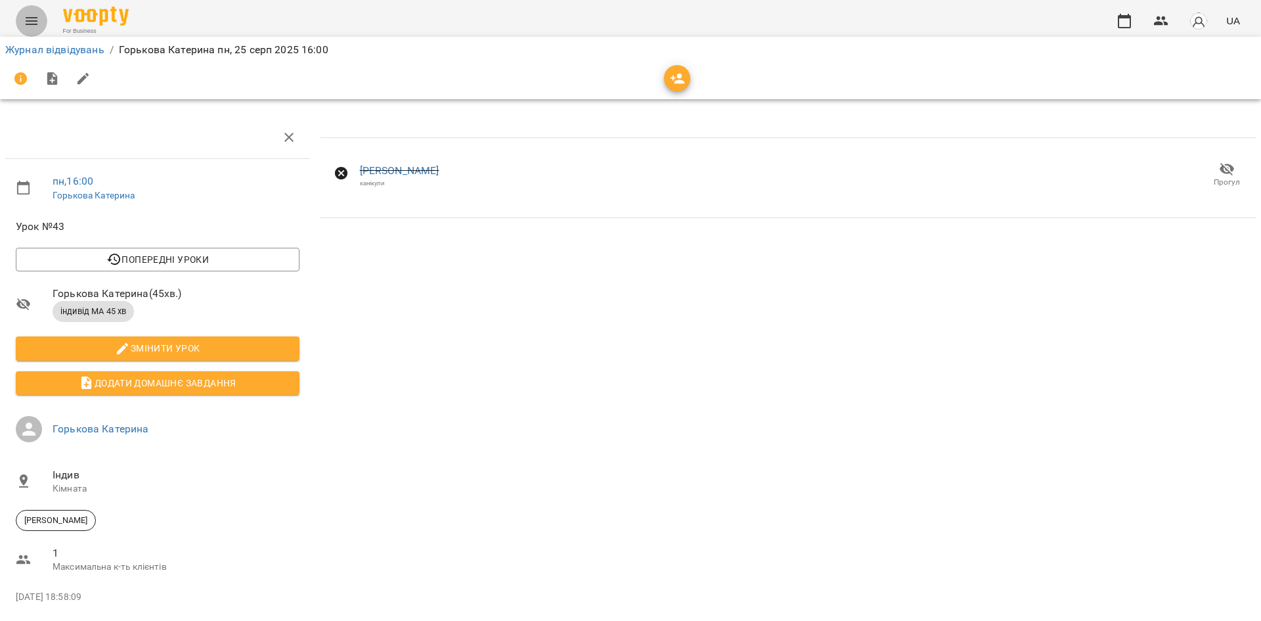
click at [30, 19] on icon "Menu" at bounding box center [32, 21] width 16 height 16
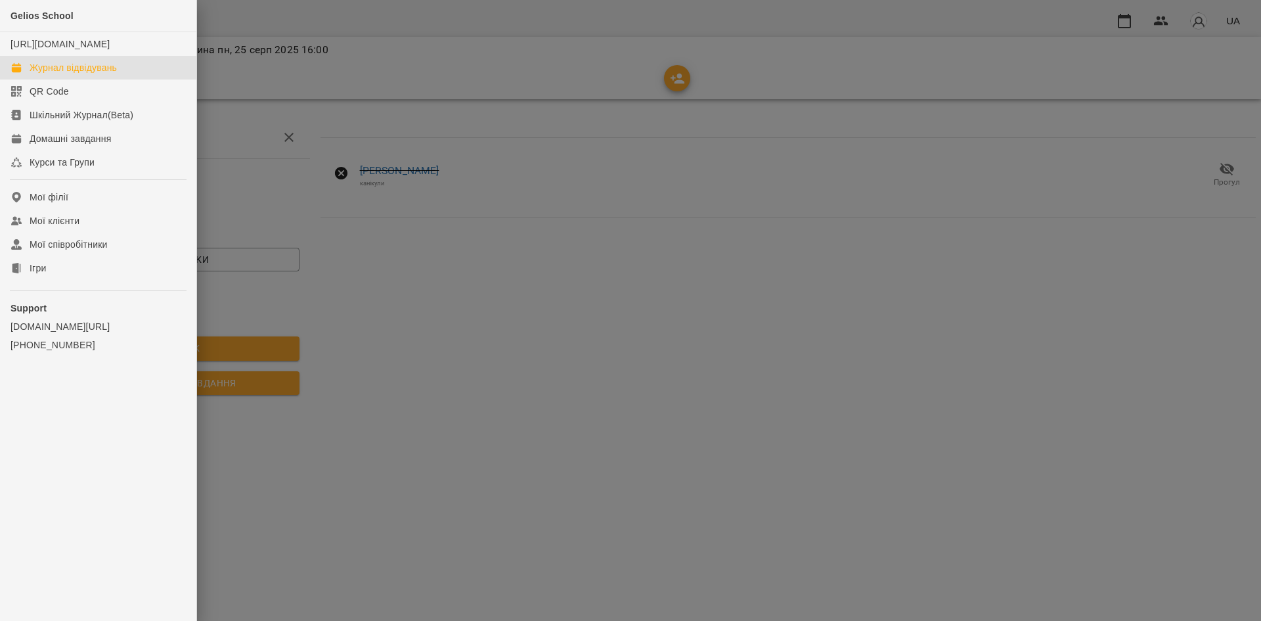
click at [45, 74] on div "Журнал відвідувань" at bounding box center [73, 67] width 87 height 13
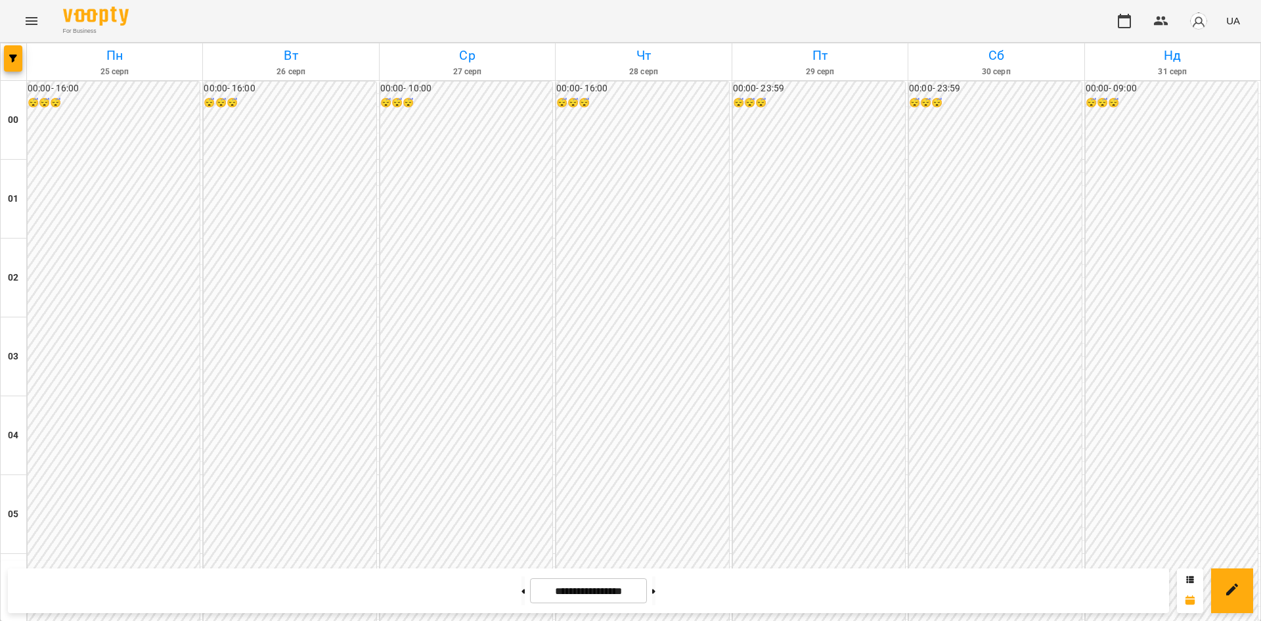
scroll to position [1172, 0]
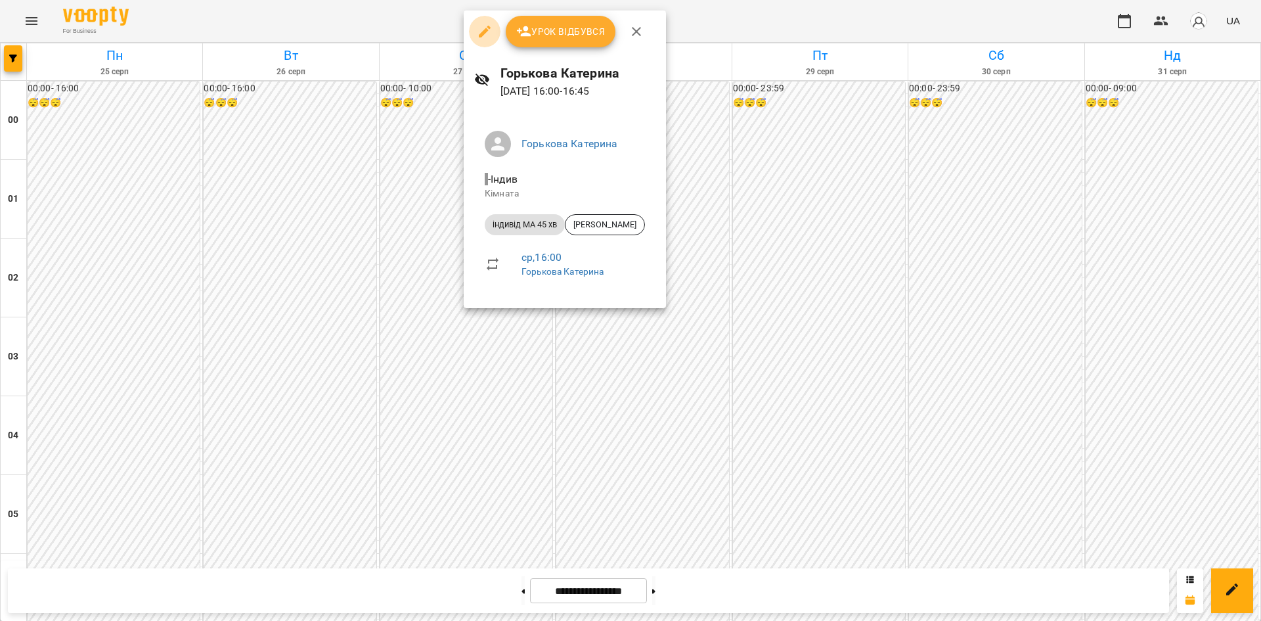
click at [482, 35] on icon "button" at bounding box center [485, 32] width 12 height 12
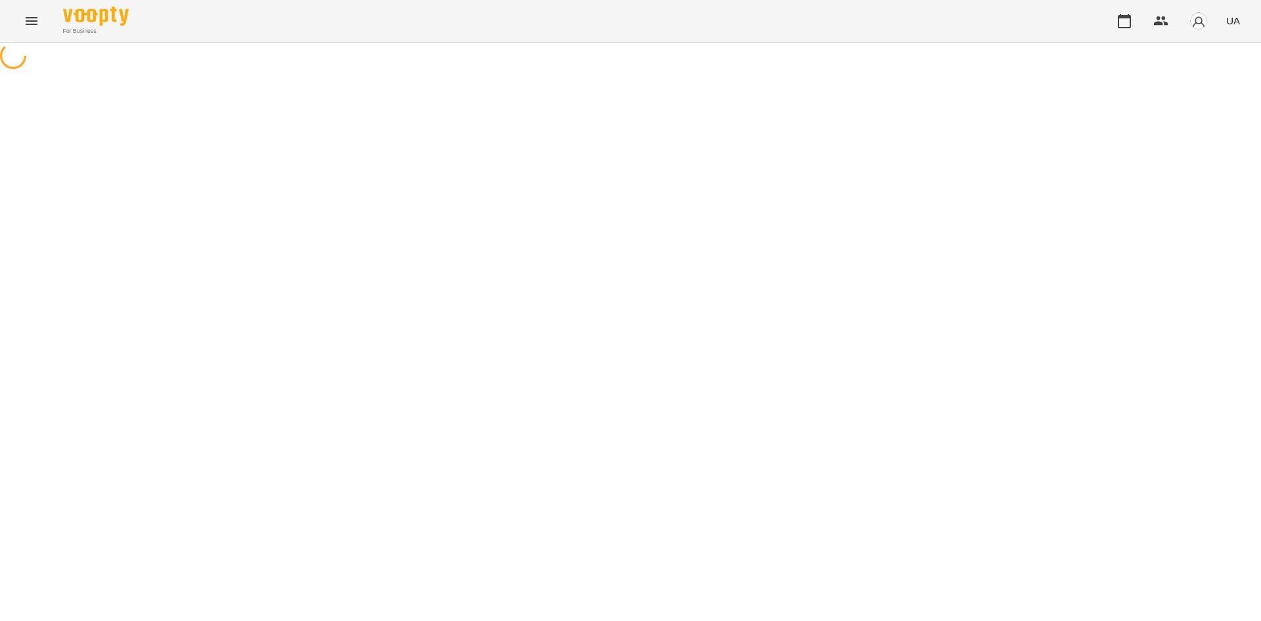
select select "**********"
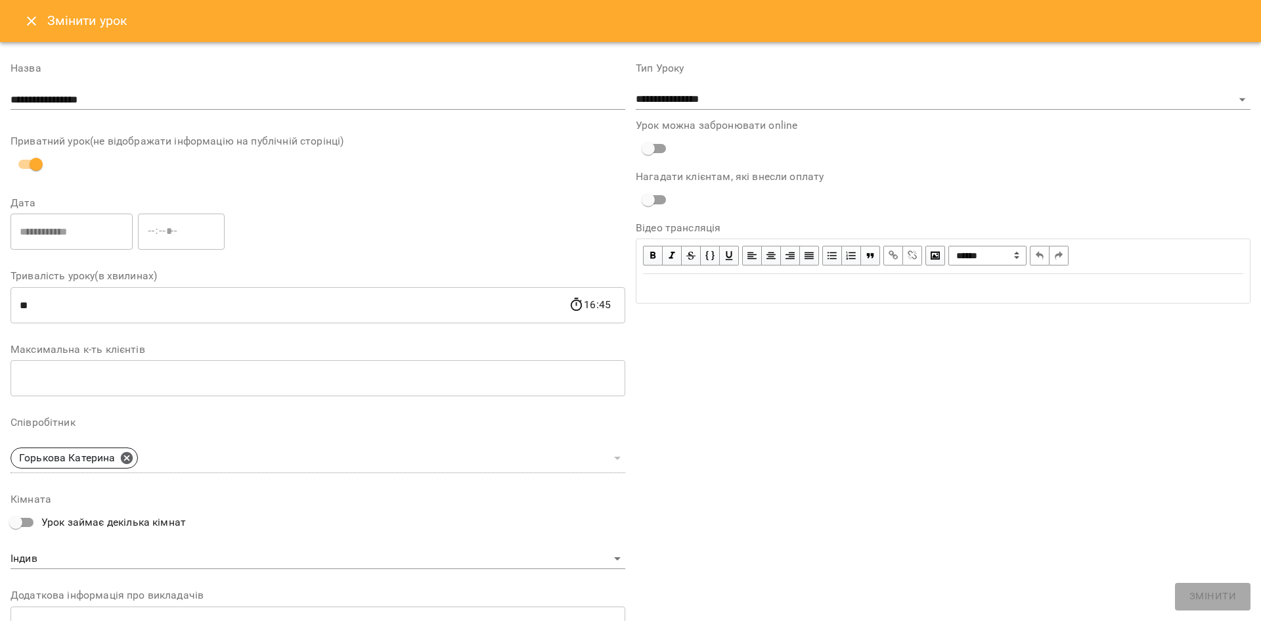
click at [36, 30] on button "Close" at bounding box center [32, 21] width 32 height 32
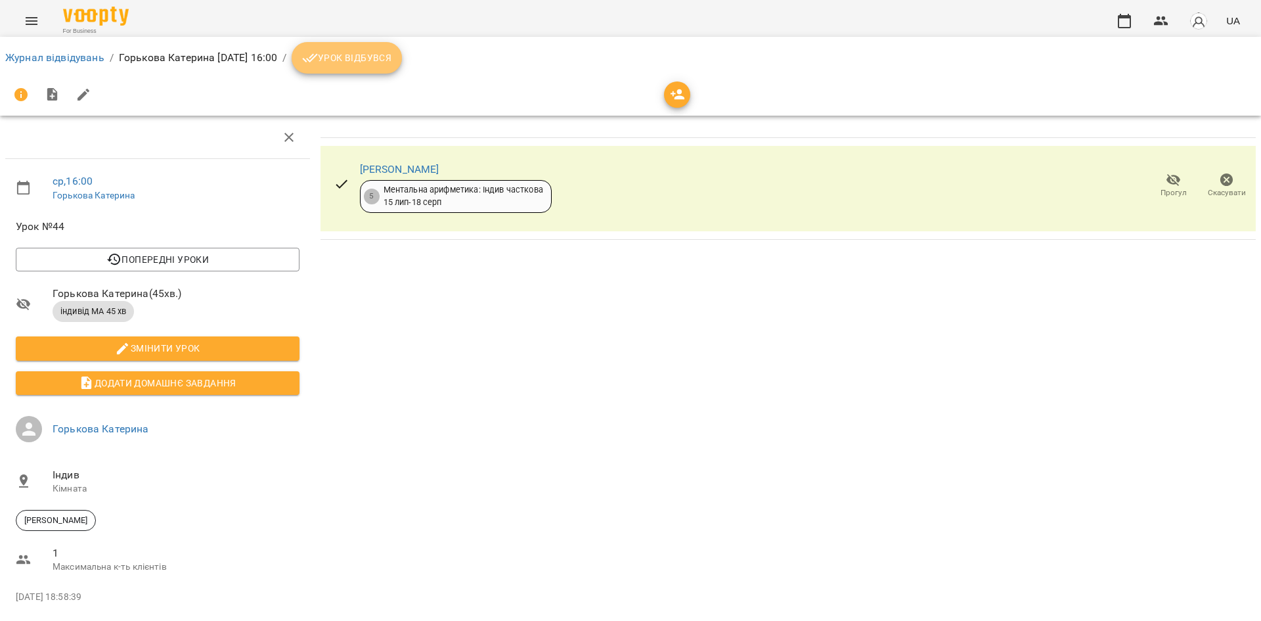
click at [392, 60] on span "Урок відбувся" at bounding box center [346, 58] width 89 height 16
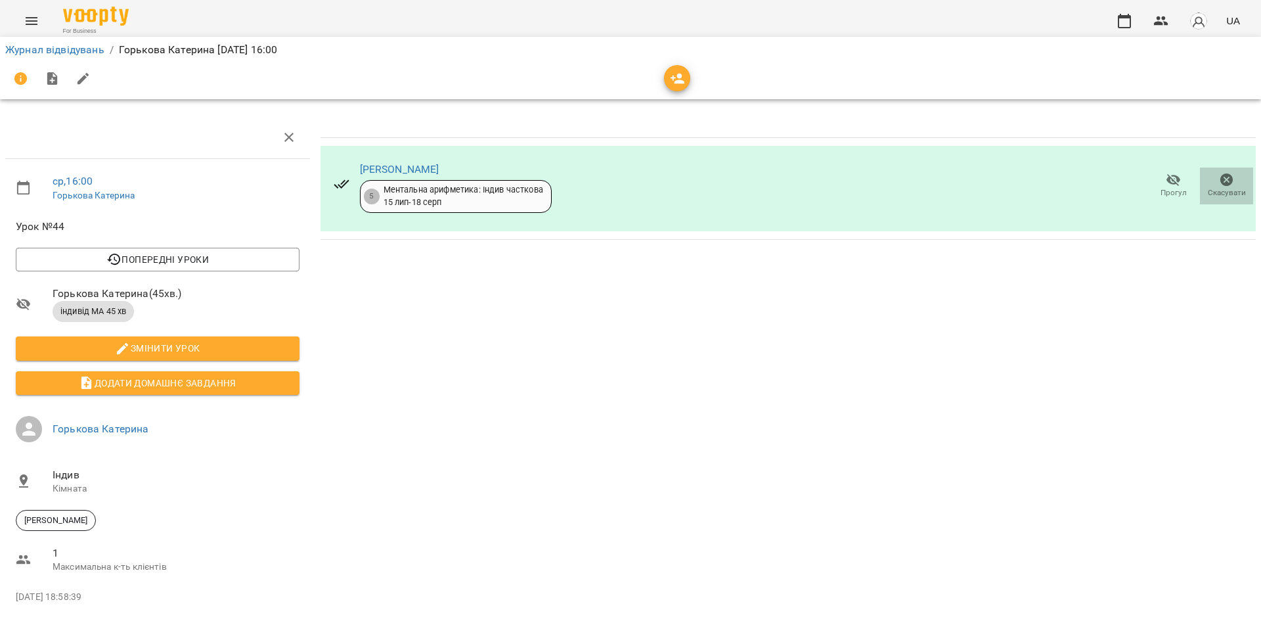
click at [1213, 192] on span "Скасувати" at bounding box center [1227, 192] width 38 height 11
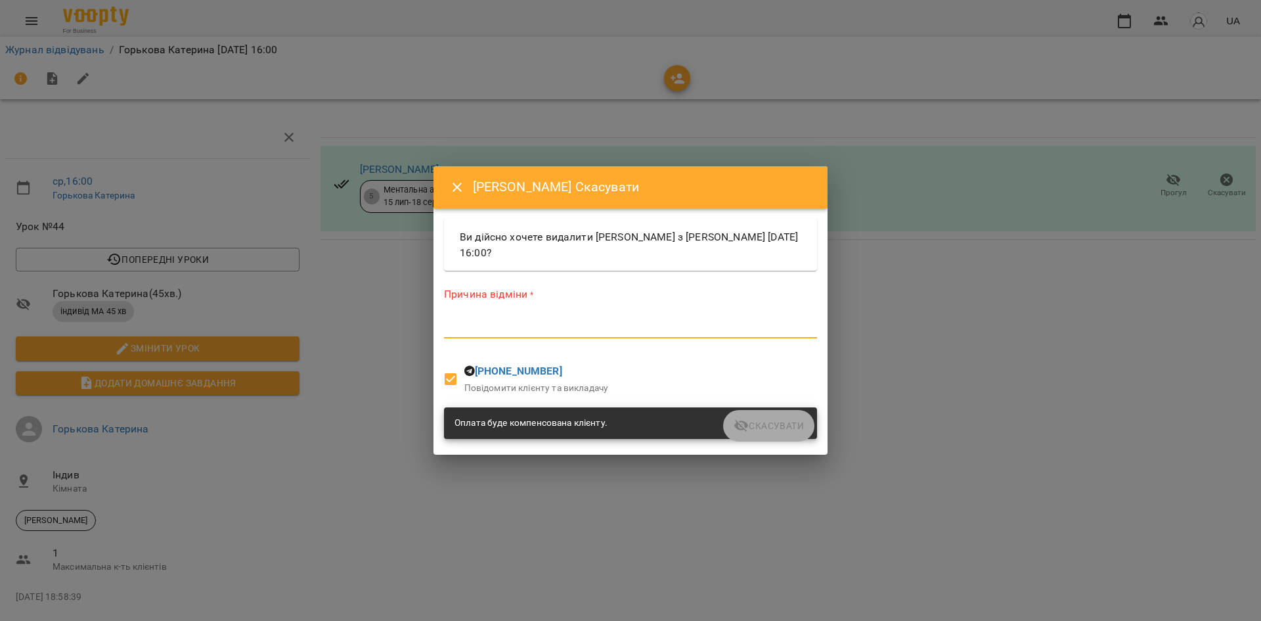
click at [579, 331] on textarea at bounding box center [630, 327] width 373 height 12
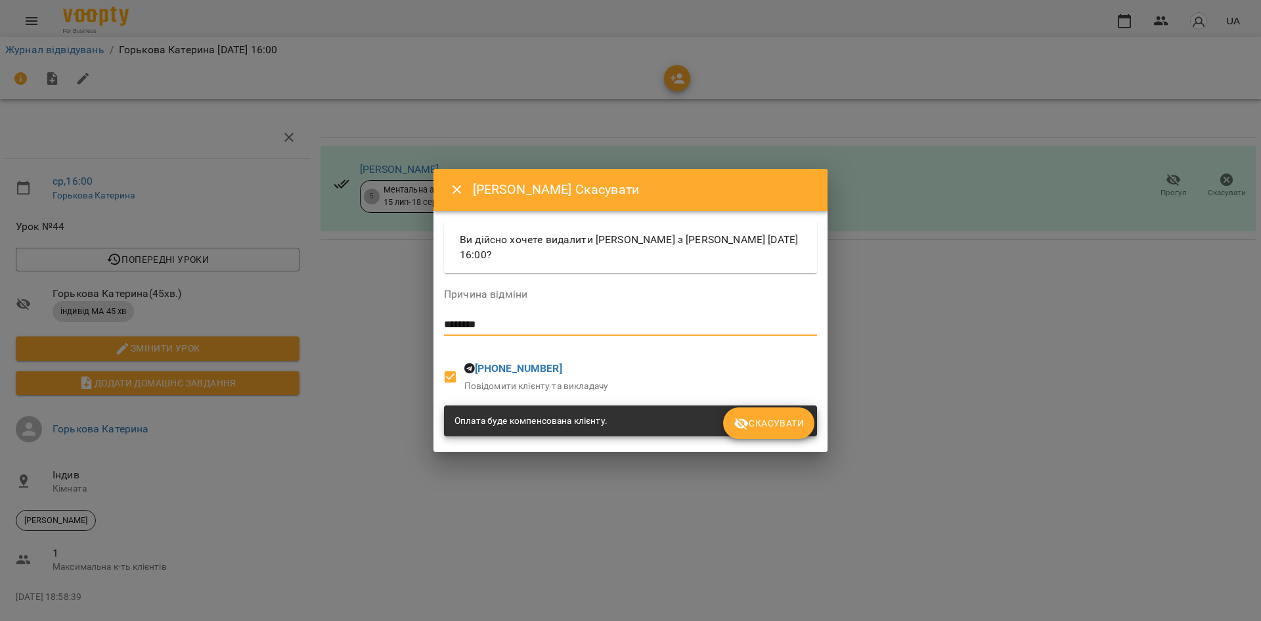
type textarea "********"
click at [765, 426] on span "Скасувати" at bounding box center [769, 423] width 70 height 16
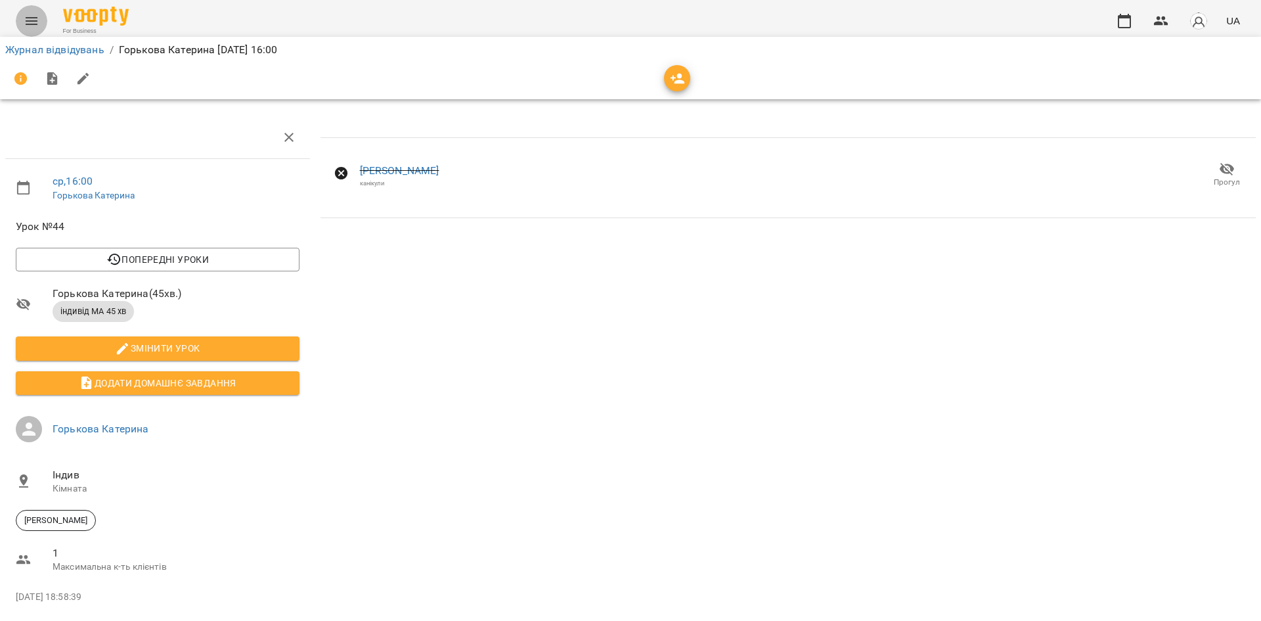
click at [32, 21] on icon "Menu" at bounding box center [32, 21] width 12 height 8
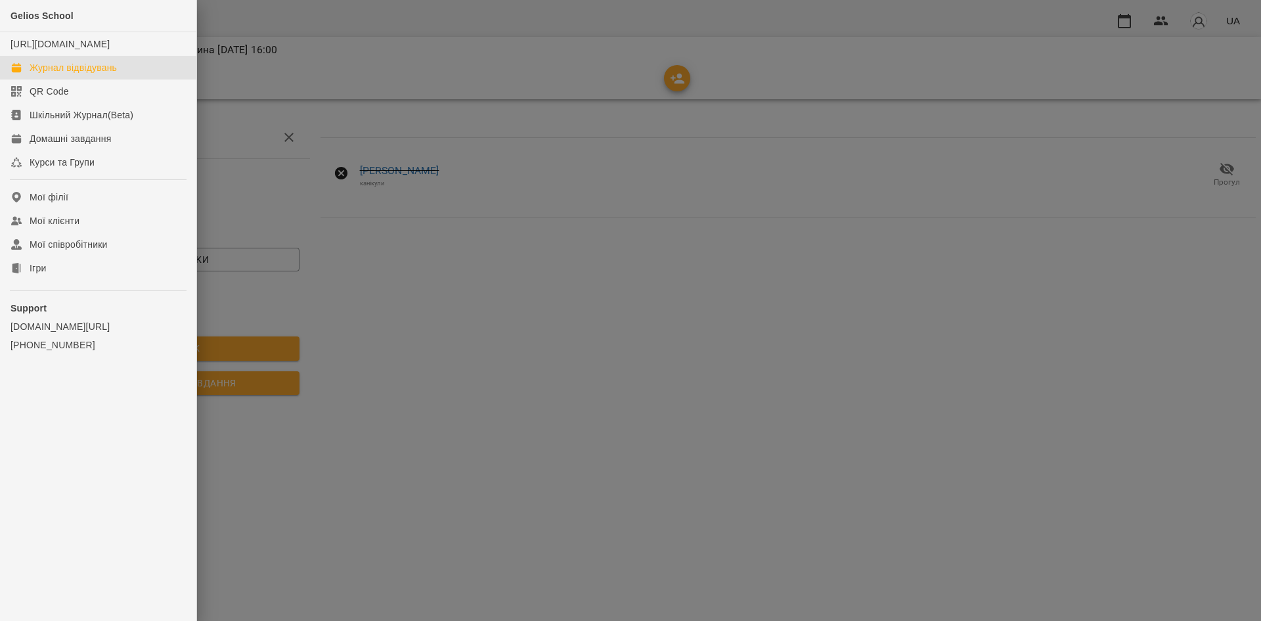
click at [42, 74] on div "Журнал відвідувань" at bounding box center [73, 67] width 87 height 13
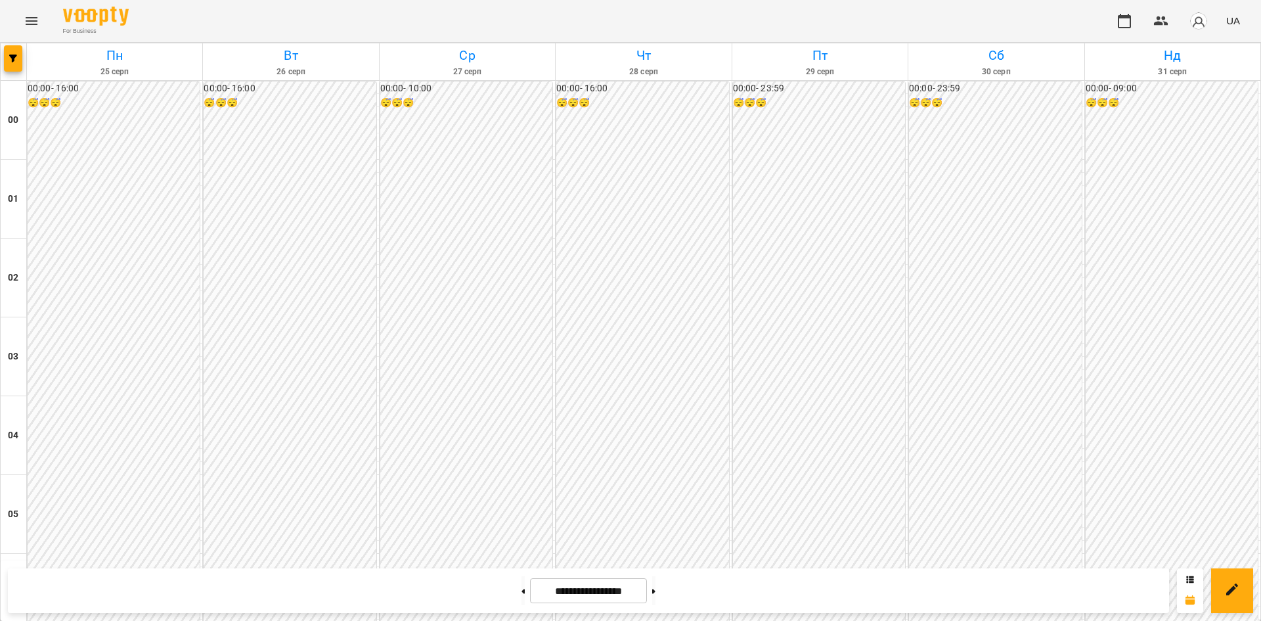
scroll to position [600, 0]
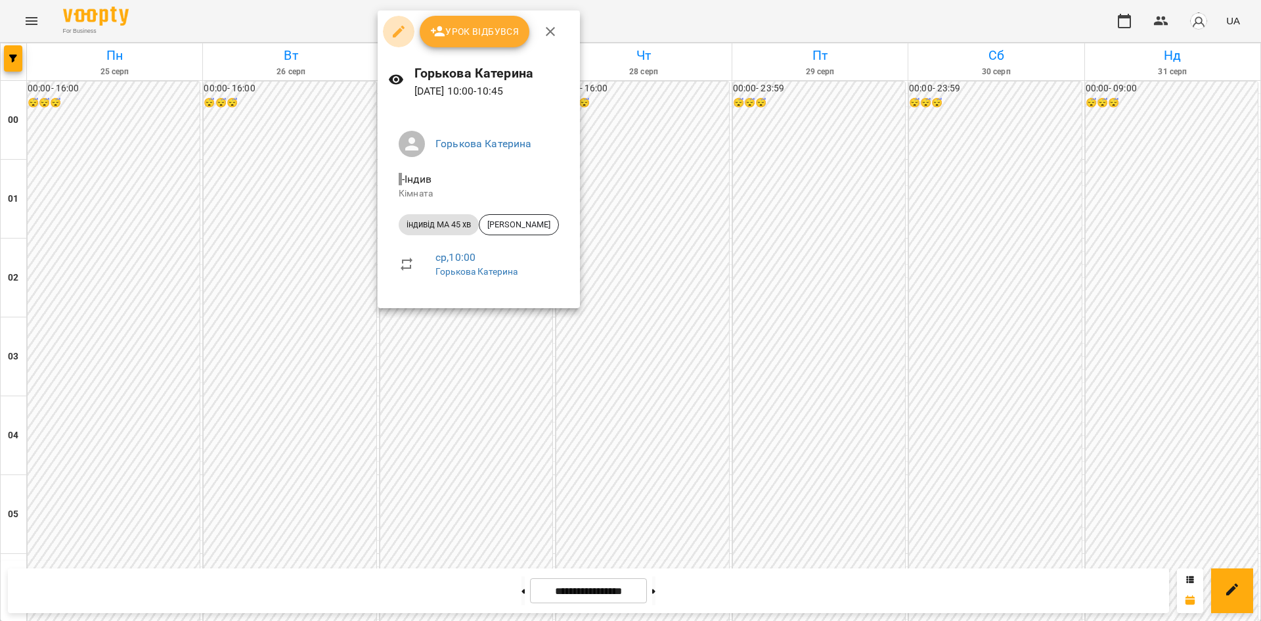
click at [395, 23] on button "button" at bounding box center [399, 32] width 32 height 32
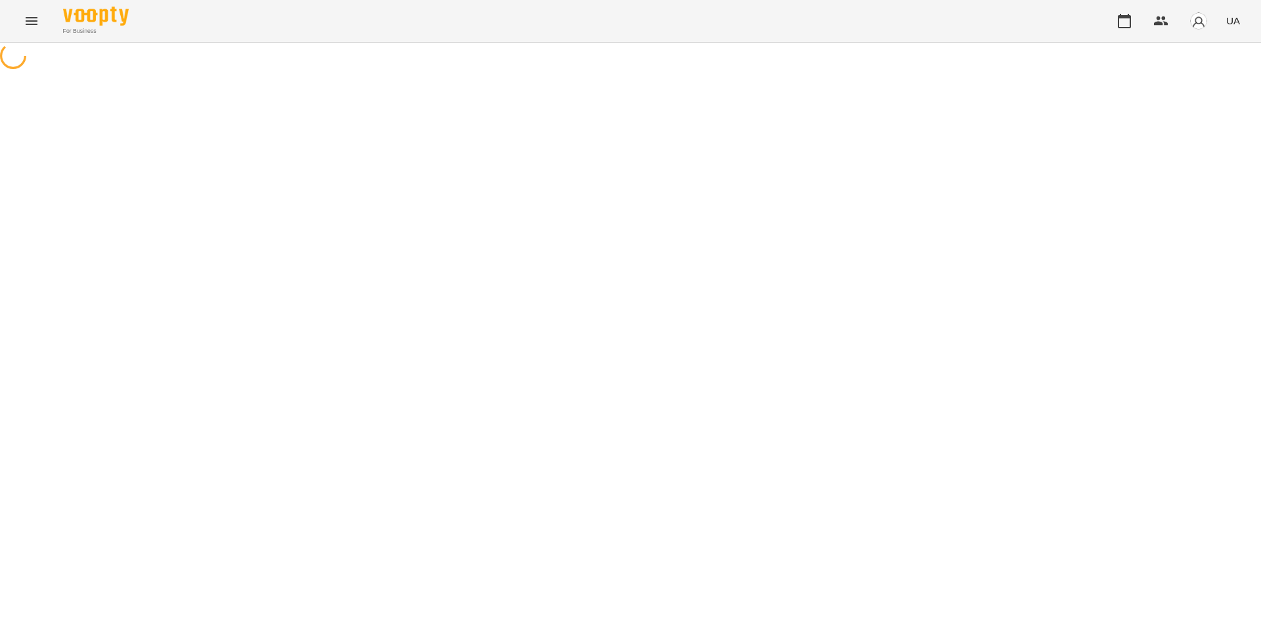
select select "**********"
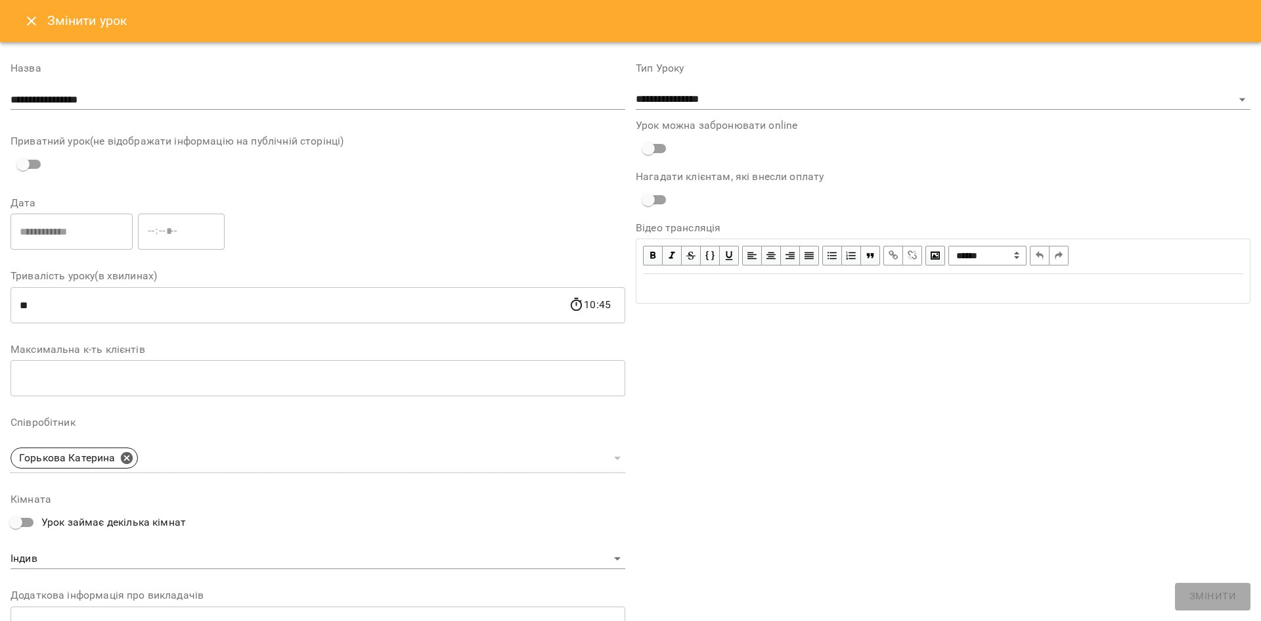
click at [22, 30] on button "Close" at bounding box center [32, 21] width 32 height 32
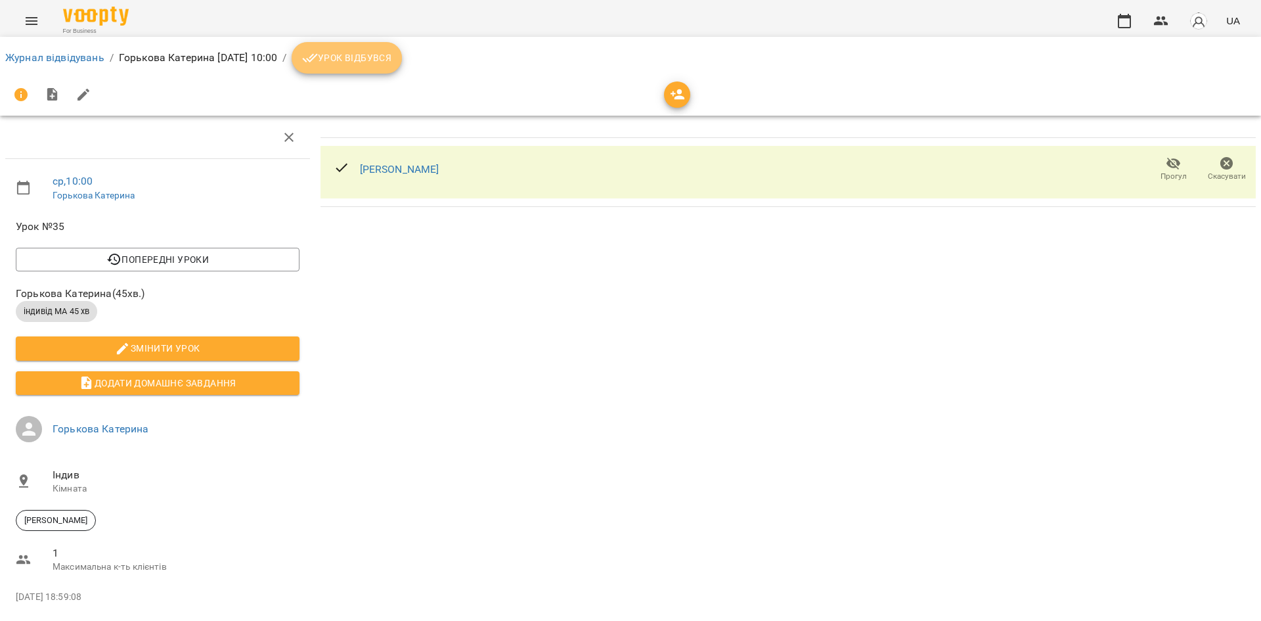
click at [401, 71] on button "Урок відбувся" at bounding box center [347, 58] width 110 height 32
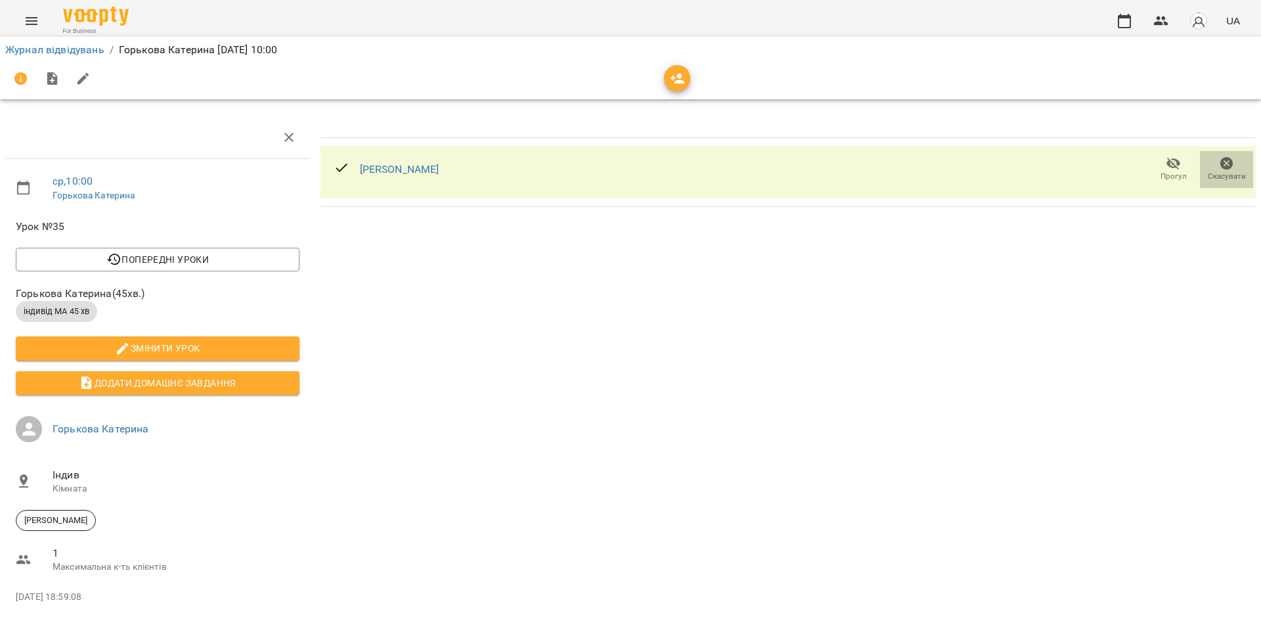
click at [1221, 163] on icon "button" at bounding box center [1227, 163] width 13 height 13
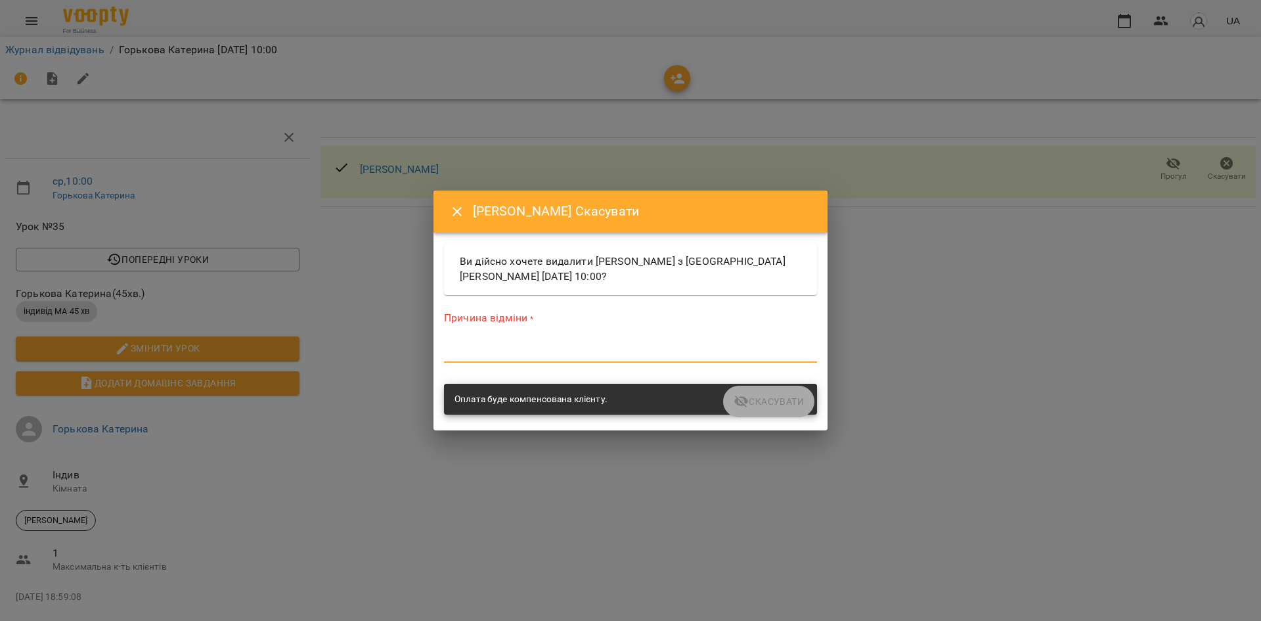
click at [526, 355] on textarea at bounding box center [630, 352] width 373 height 12
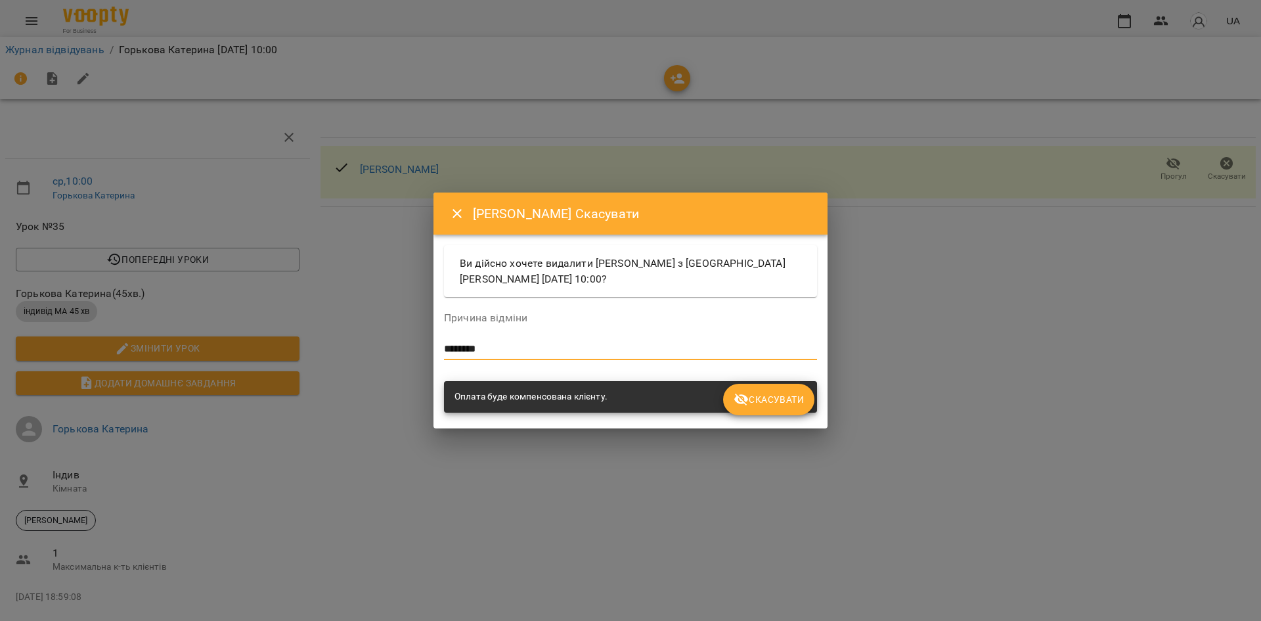
type textarea "********"
click at [743, 386] on button "Скасувати" at bounding box center [768, 400] width 91 height 32
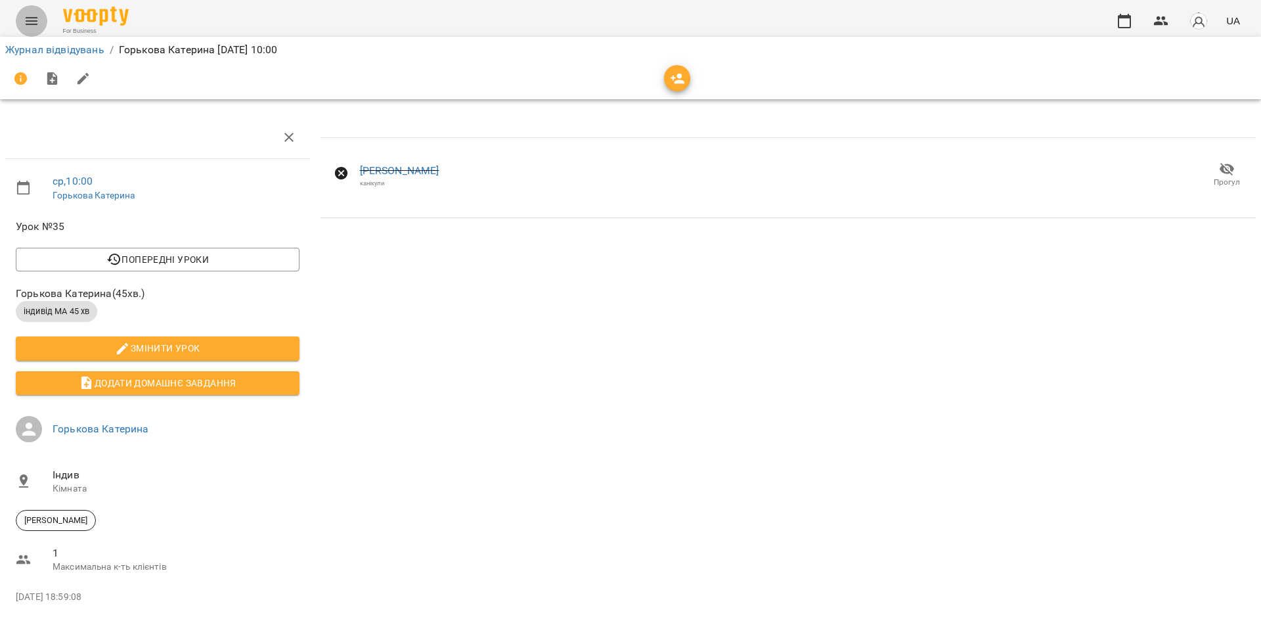
click at [30, 31] on button "Menu" at bounding box center [32, 21] width 32 height 32
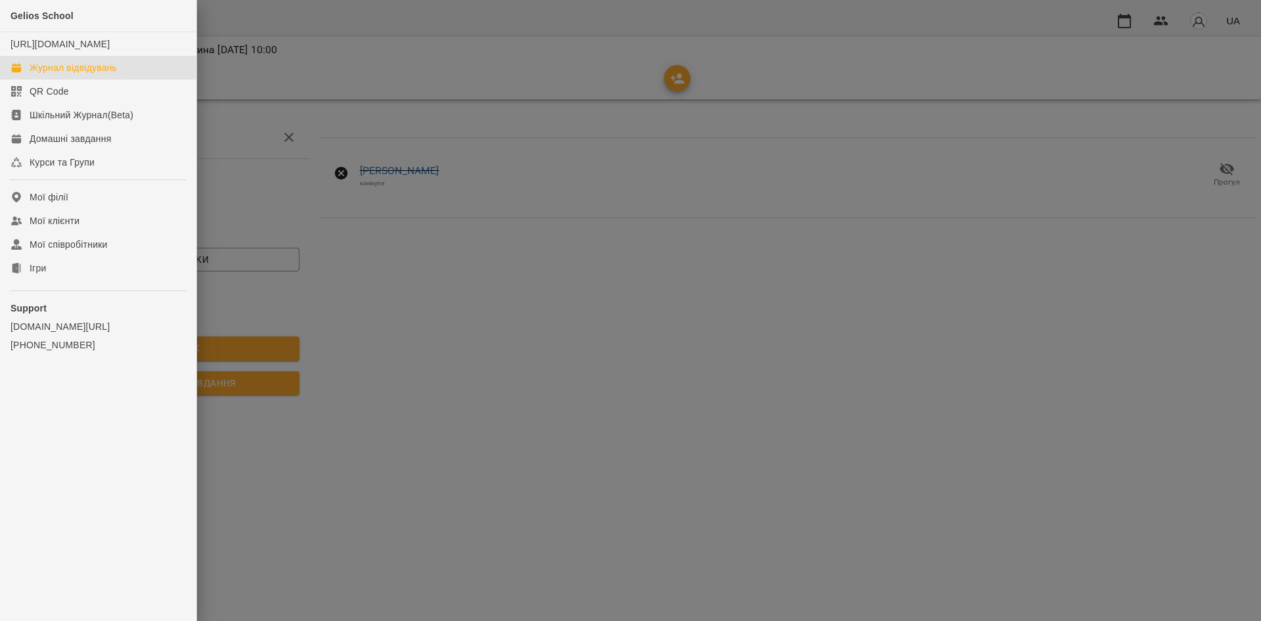
click at [68, 74] on div "Журнал відвідувань" at bounding box center [73, 67] width 87 height 13
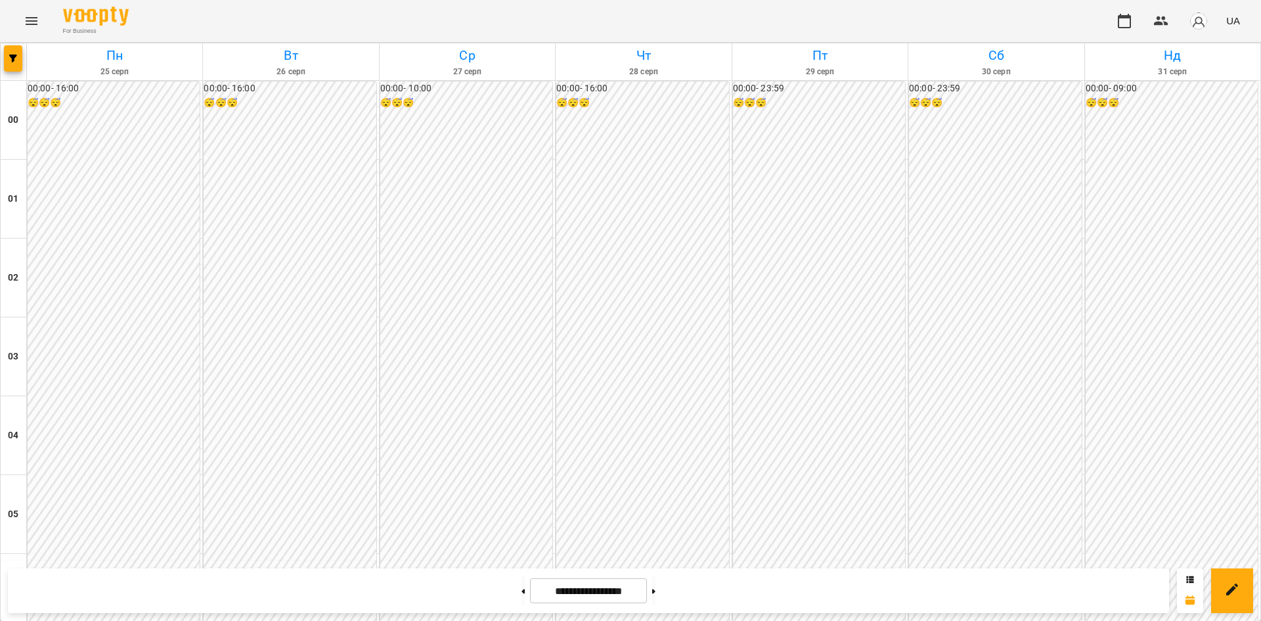
scroll to position [623, 0]
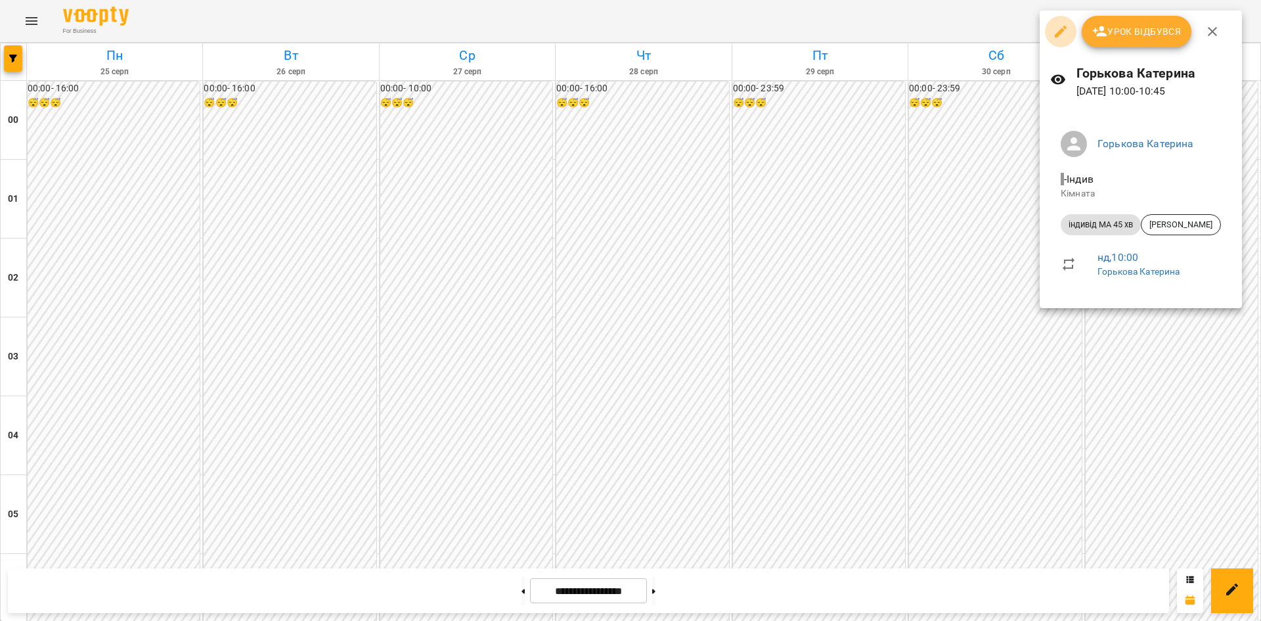
click at [1056, 20] on button "button" at bounding box center [1061, 32] width 32 height 32
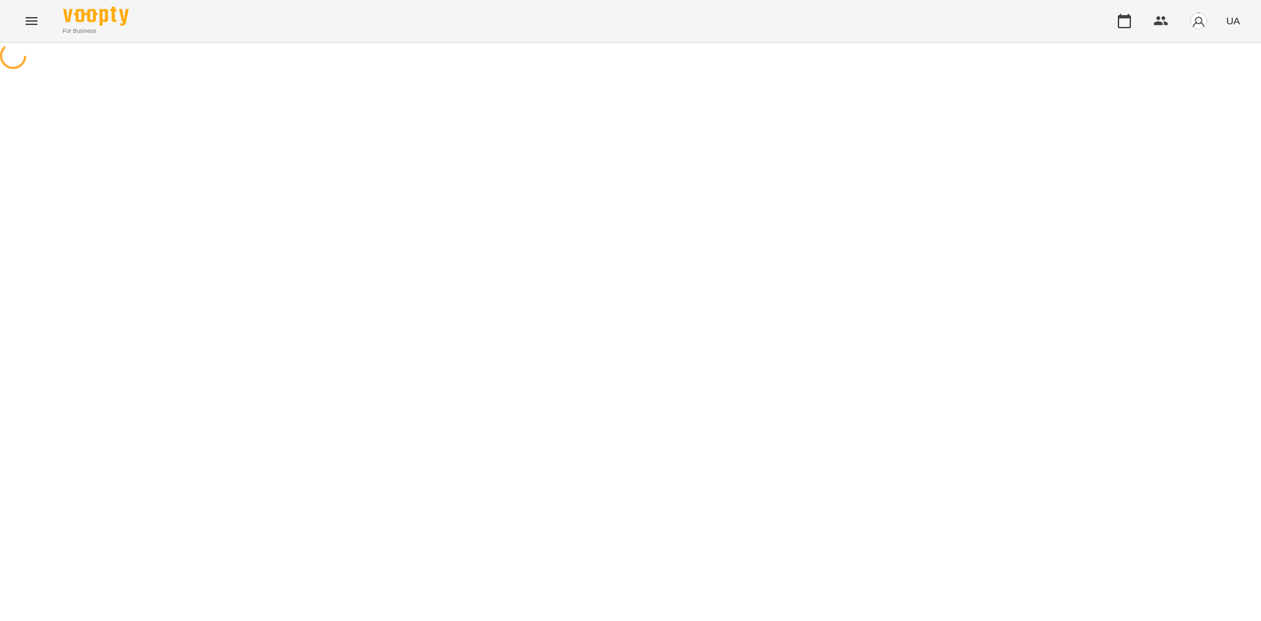
select select "**********"
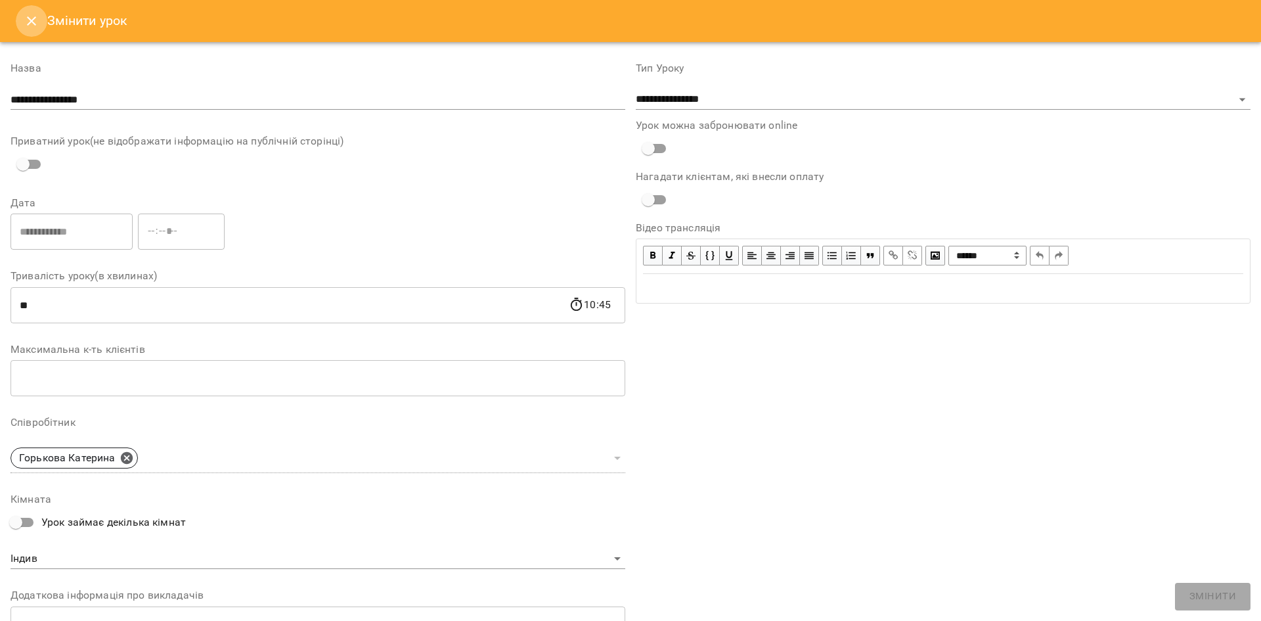
click at [30, 27] on icon "Close" at bounding box center [32, 21] width 16 height 16
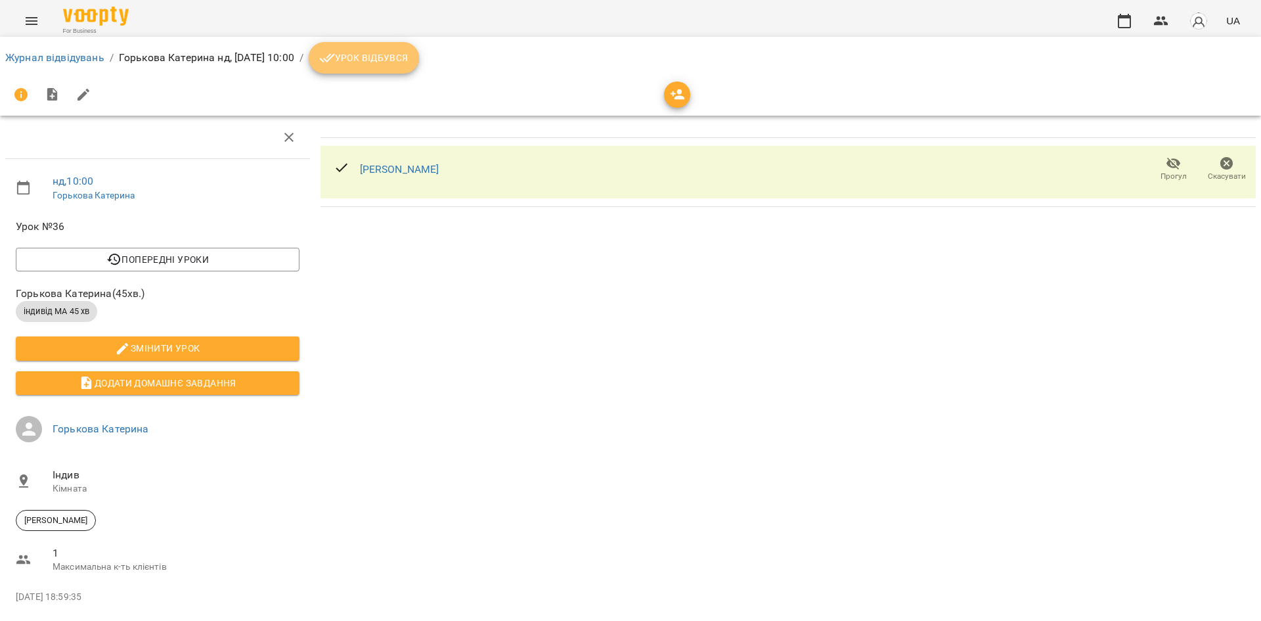
click at [419, 71] on button "Урок відбувся" at bounding box center [364, 58] width 110 height 32
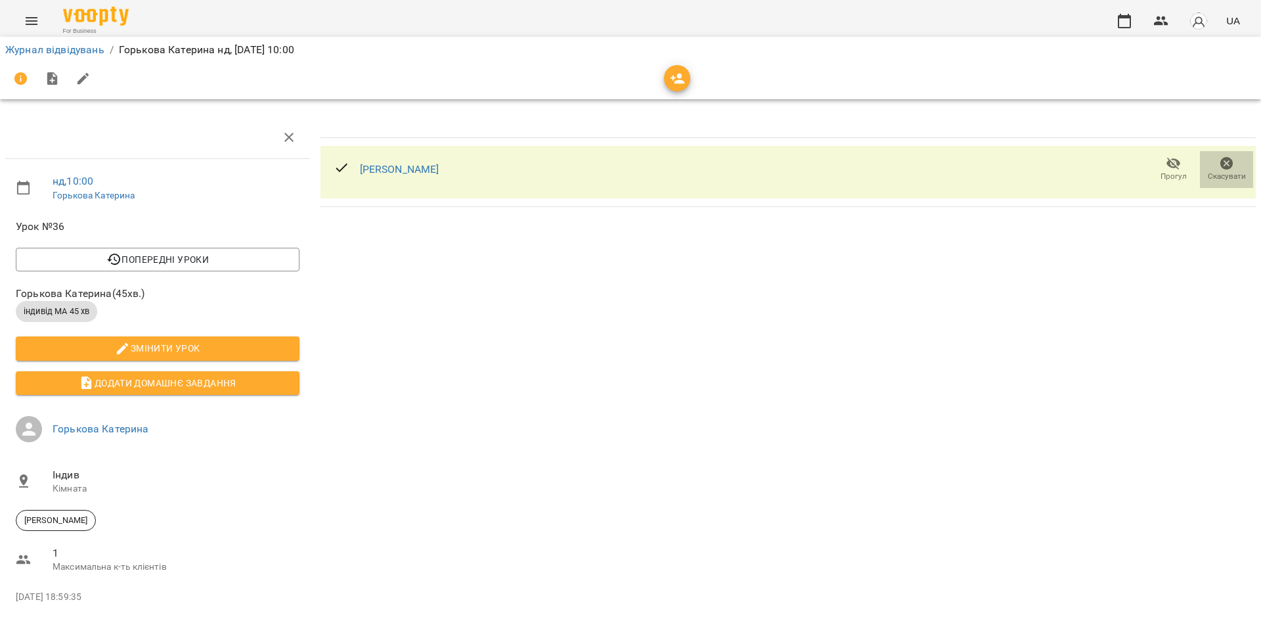
click at [1215, 176] on span "Скасувати" at bounding box center [1227, 176] width 38 height 11
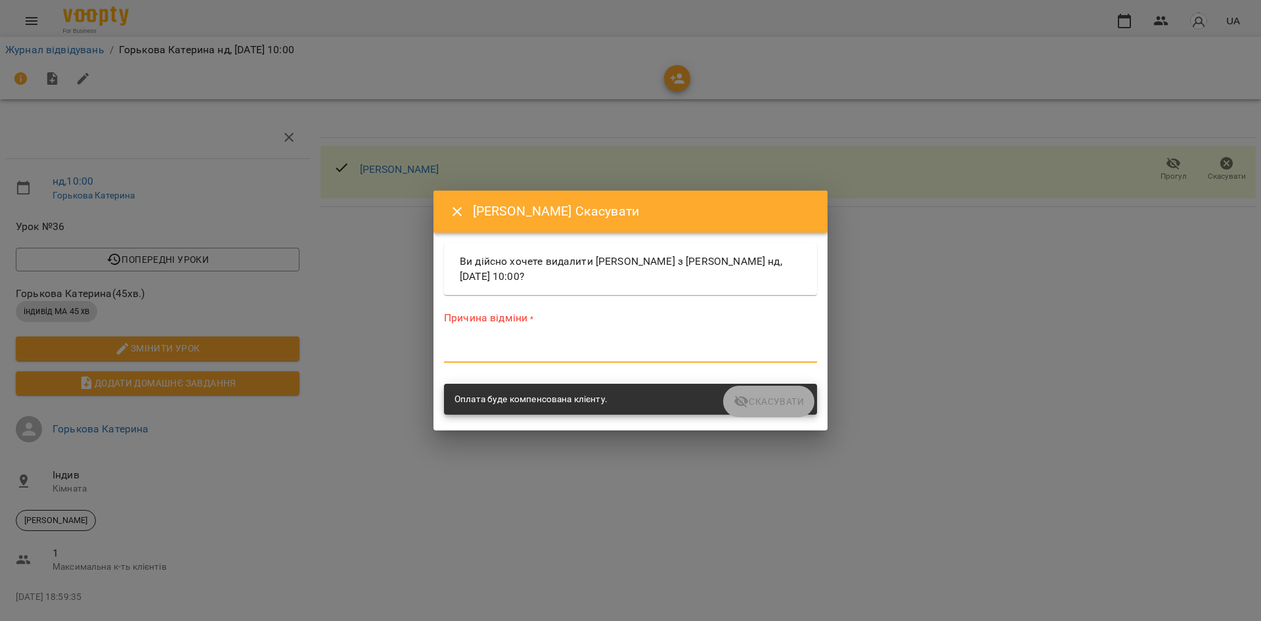
click at [543, 347] on textarea at bounding box center [630, 352] width 373 height 12
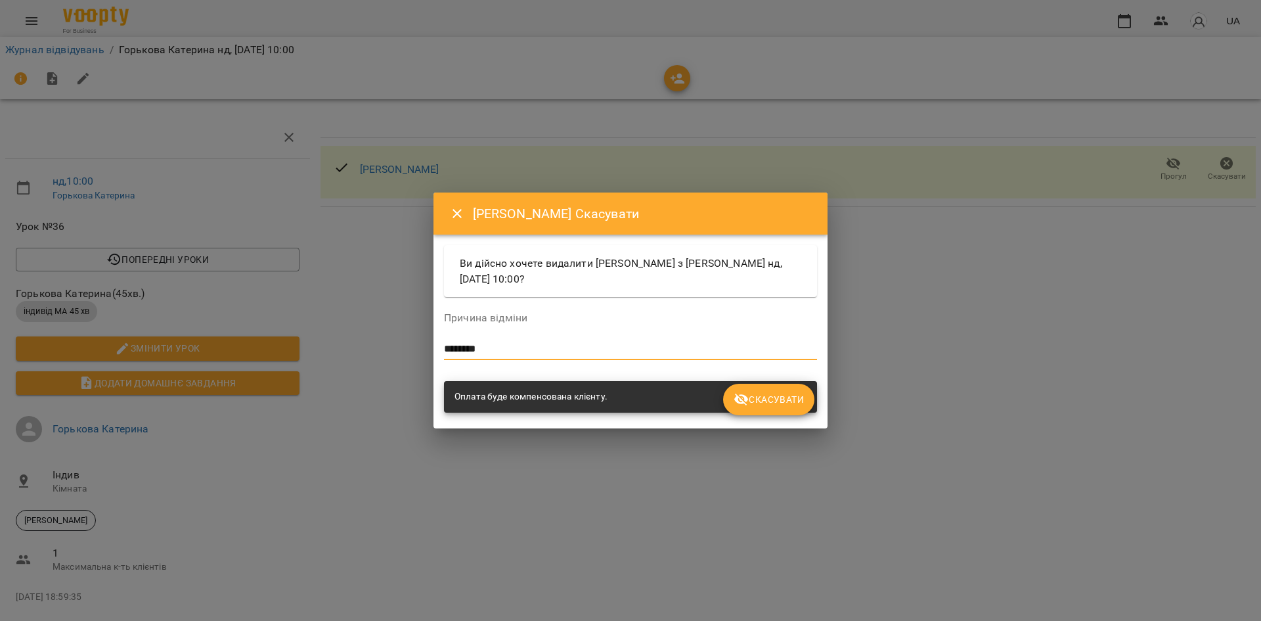
type textarea "********"
drag, startPoint x: 785, startPoint y: 415, endPoint x: 775, endPoint y: 380, distance: 36.2
click at [775, 380] on div "Ви дійсно хочете видалити Шамилов Данила з Горькова Катерина нд, 31 серп 2025 1…" at bounding box center [630, 331] width 378 height 178
click at [775, 394] on span "Скасувати" at bounding box center [769, 400] width 70 height 16
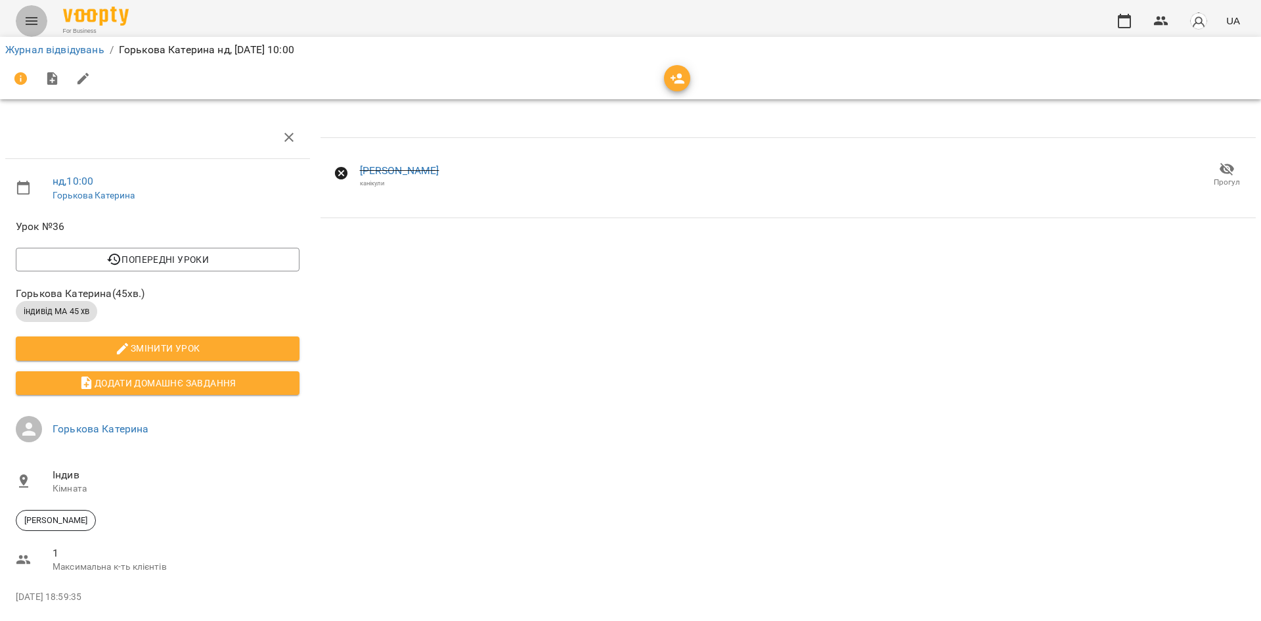
click at [37, 20] on icon "Menu" at bounding box center [32, 21] width 16 height 16
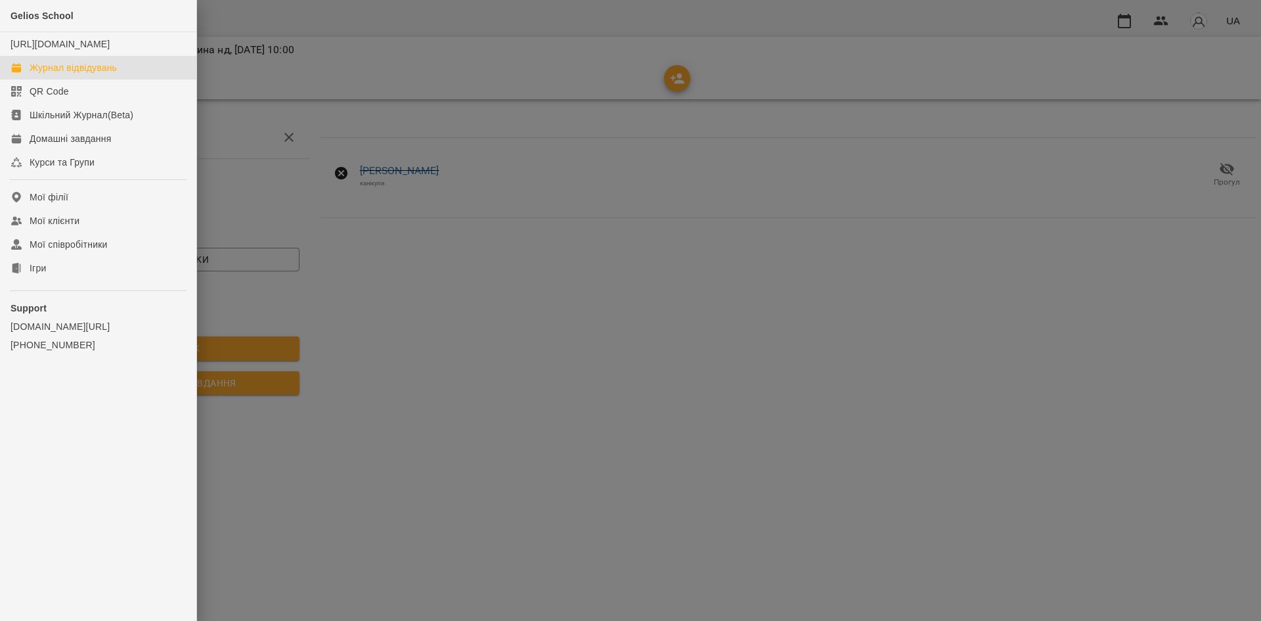
click at [51, 74] on div "Журнал відвідувань" at bounding box center [73, 67] width 87 height 13
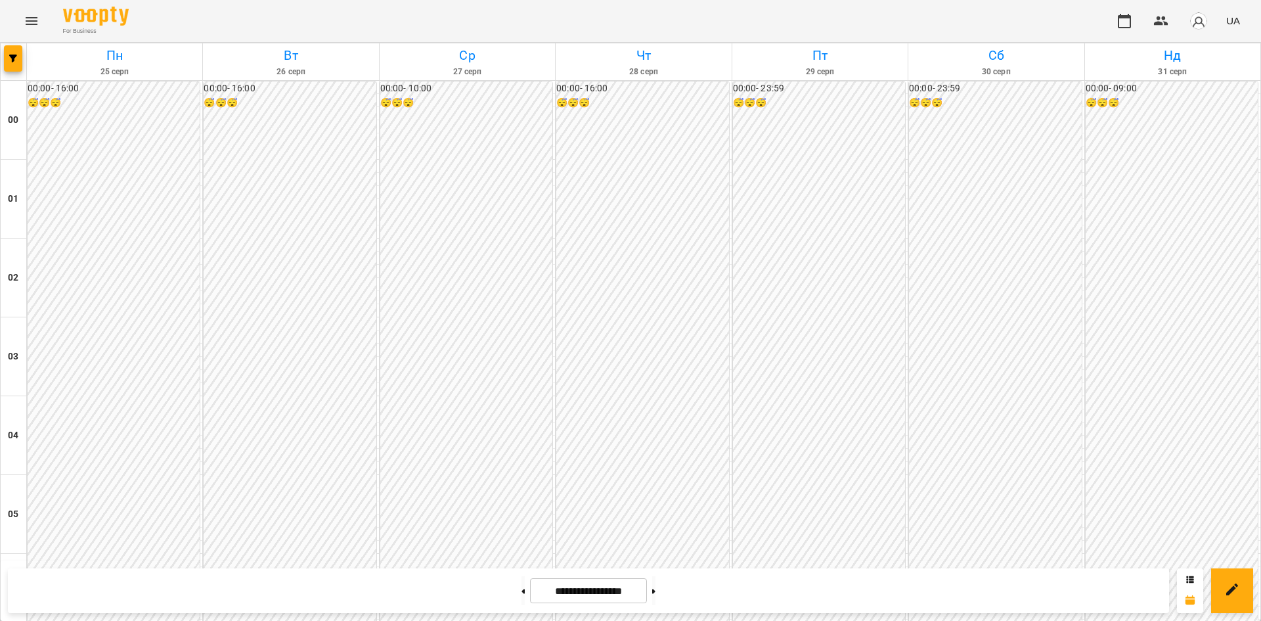
scroll to position [1050, 0]
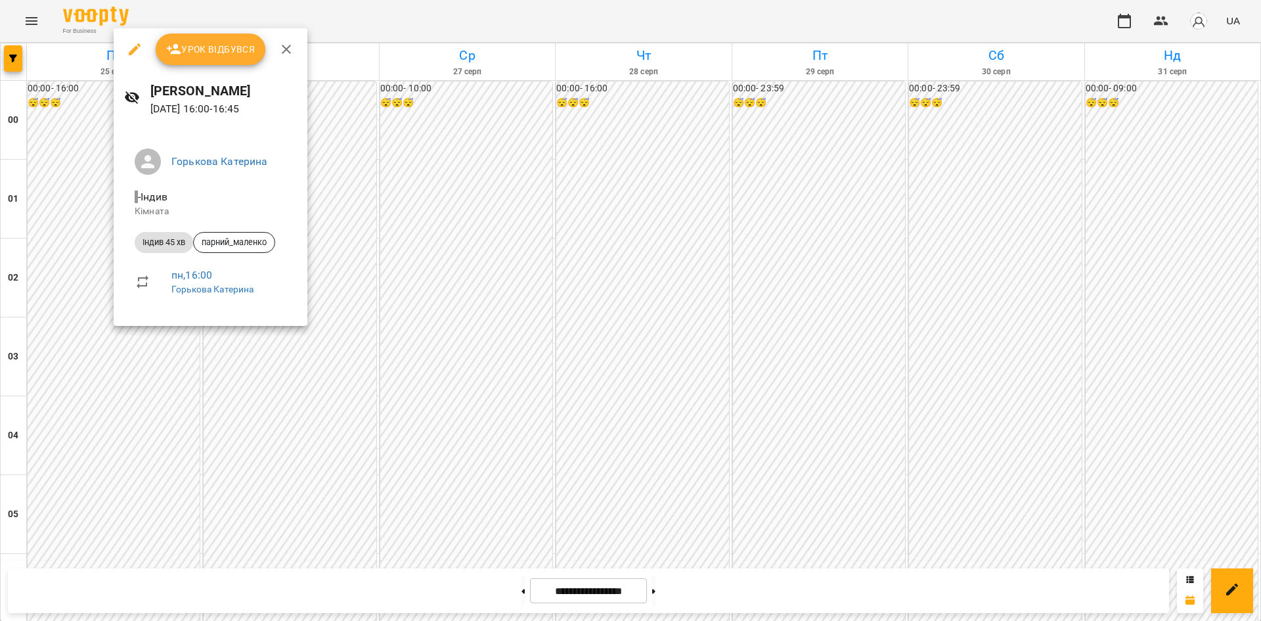
click at [131, 52] on icon "button" at bounding box center [135, 49] width 12 height 12
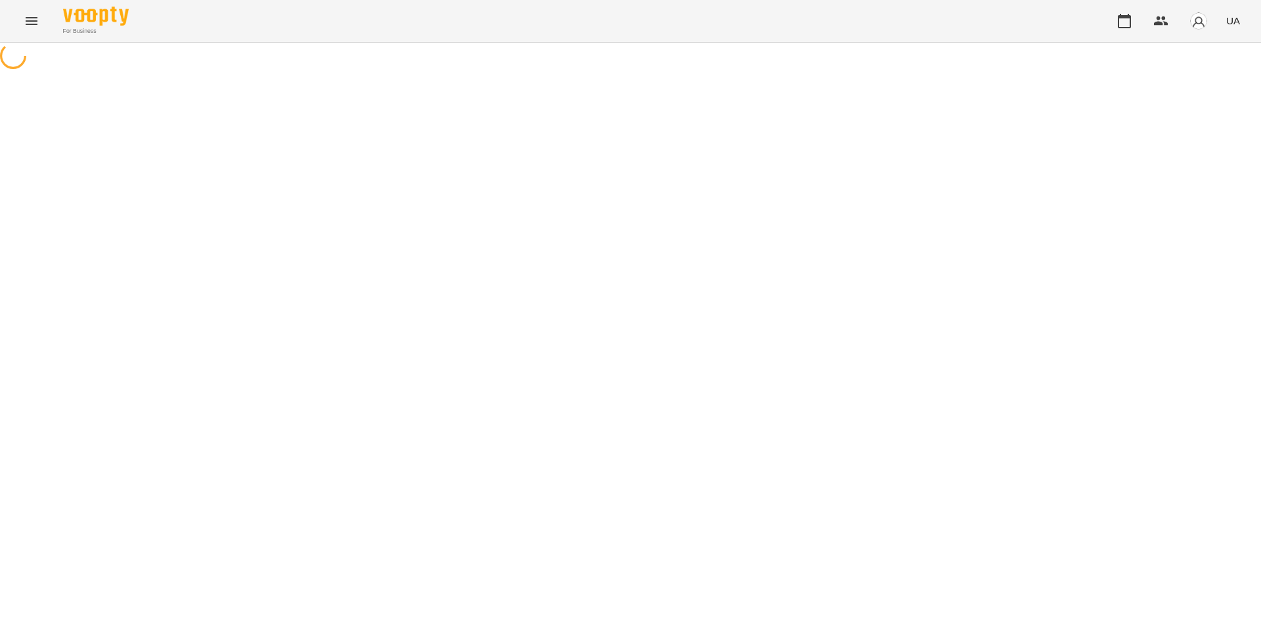
select select "**********"
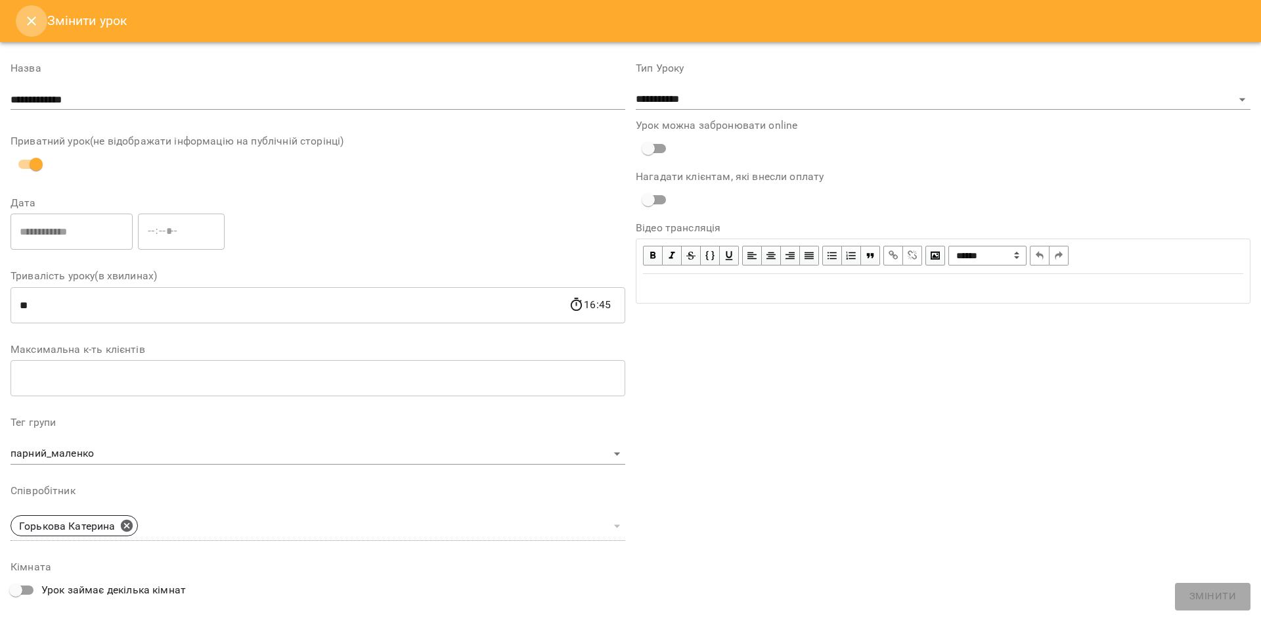
click at [26, 26] on icon "Close" at bounding box center [32, 21] width 16 height 16
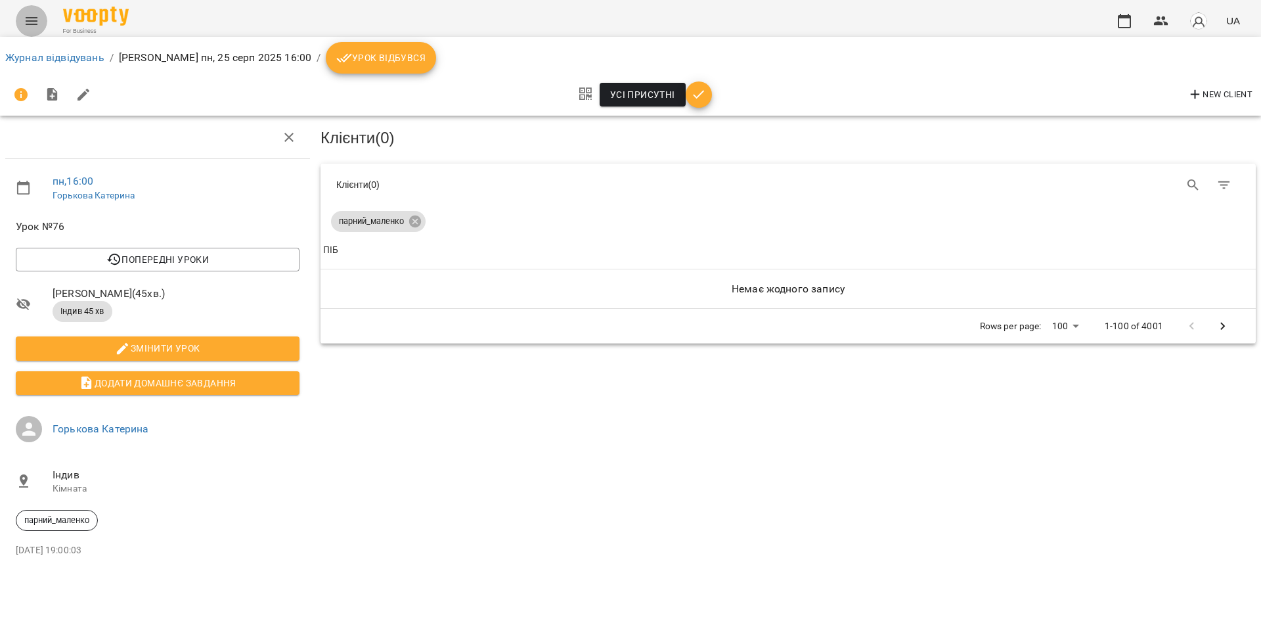
click at [26, 26] on icon "Menu" at bounding box center [32, 21] width 16 height 16
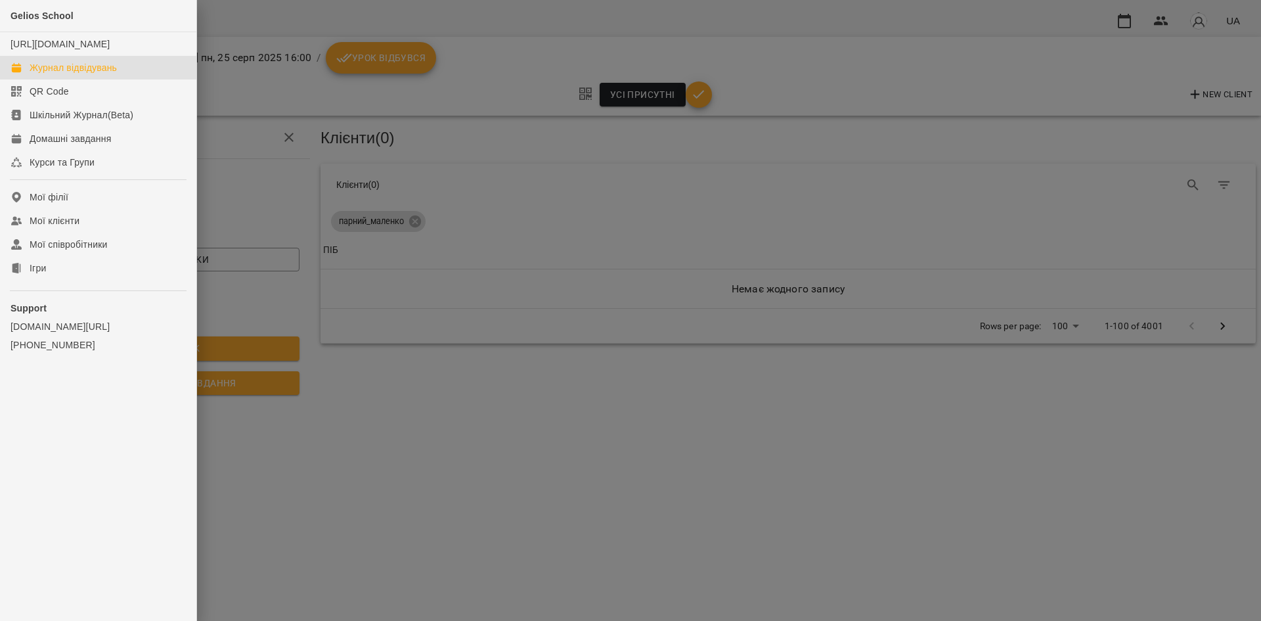
click at [77, 74] on div "Журнал відвідувань" at bounding box center [73, 67] width 87 height 13
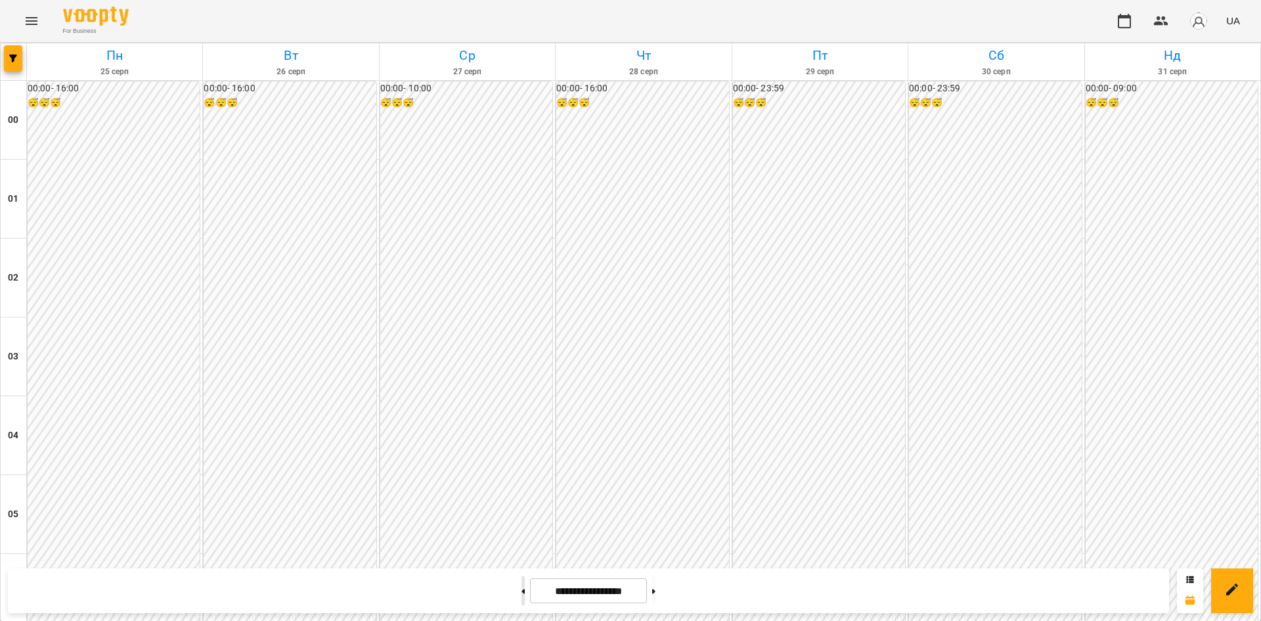
click at [522, 580] on button at bounding box center [523, 590] width 3 height 29
type input "**********"
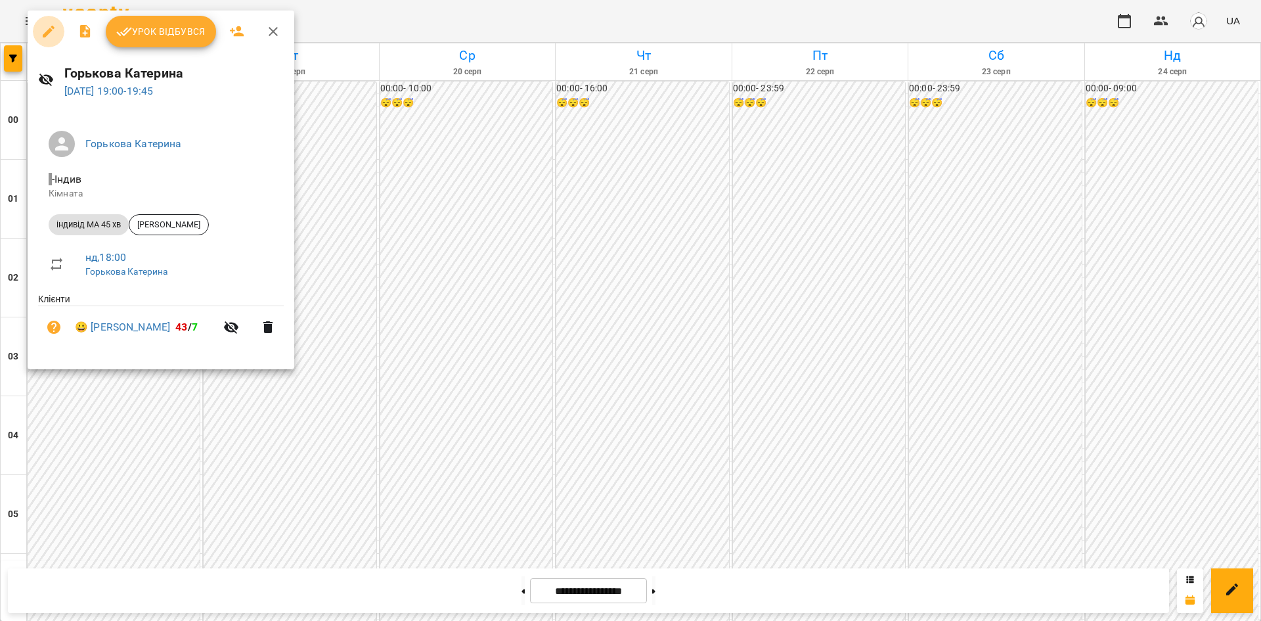
click at [53, 32] on icon "button" at bounding box center [49, 32] width 16 height 16
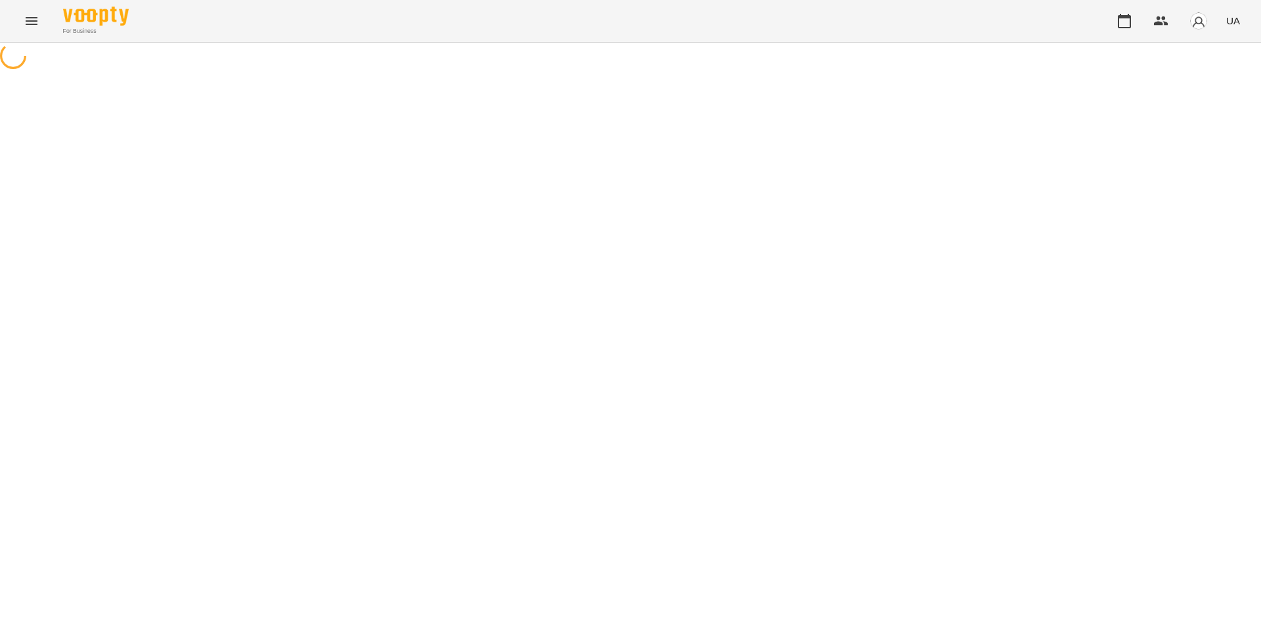
select select "**********"
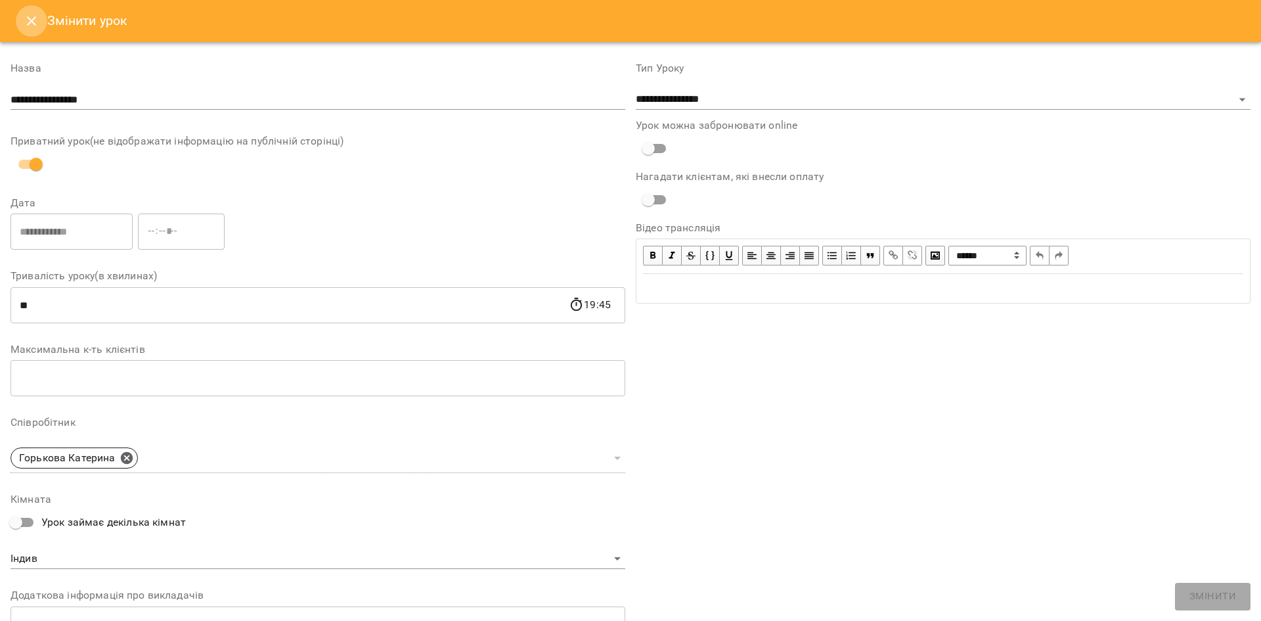
click at [34, 33] on button "Close" at bounding box center [32, 21] width 32 height 32
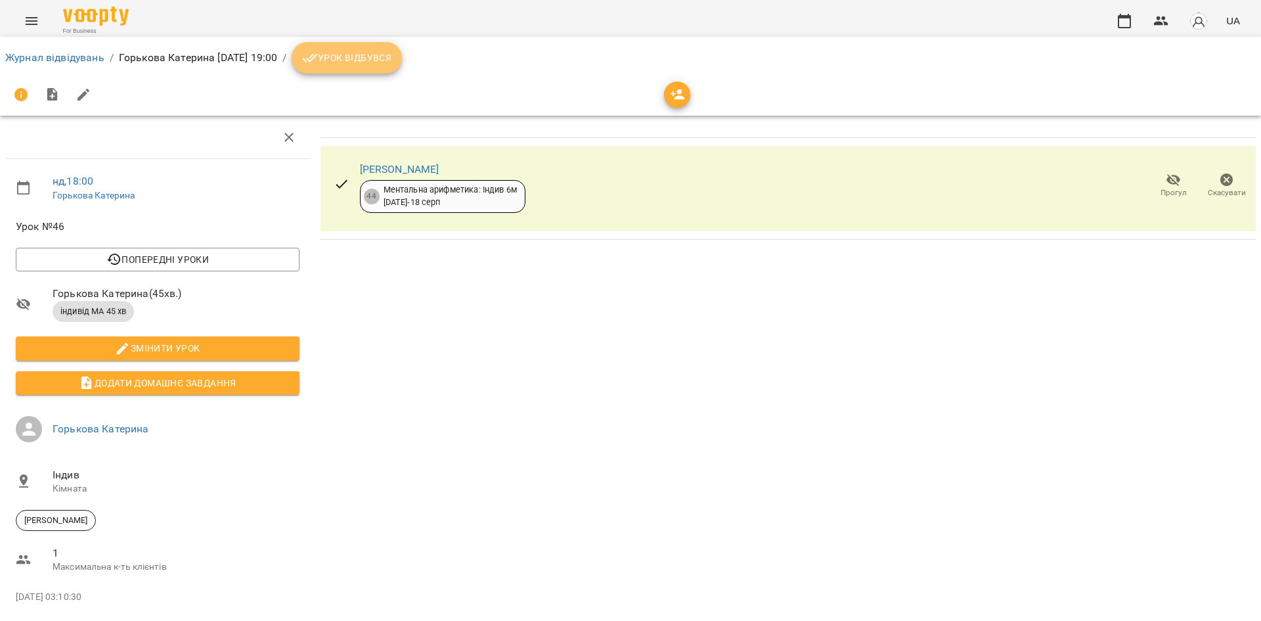
click at [402, 70] on button "Урок відбувся" at bounding box center [347, 58] width 110 height 32
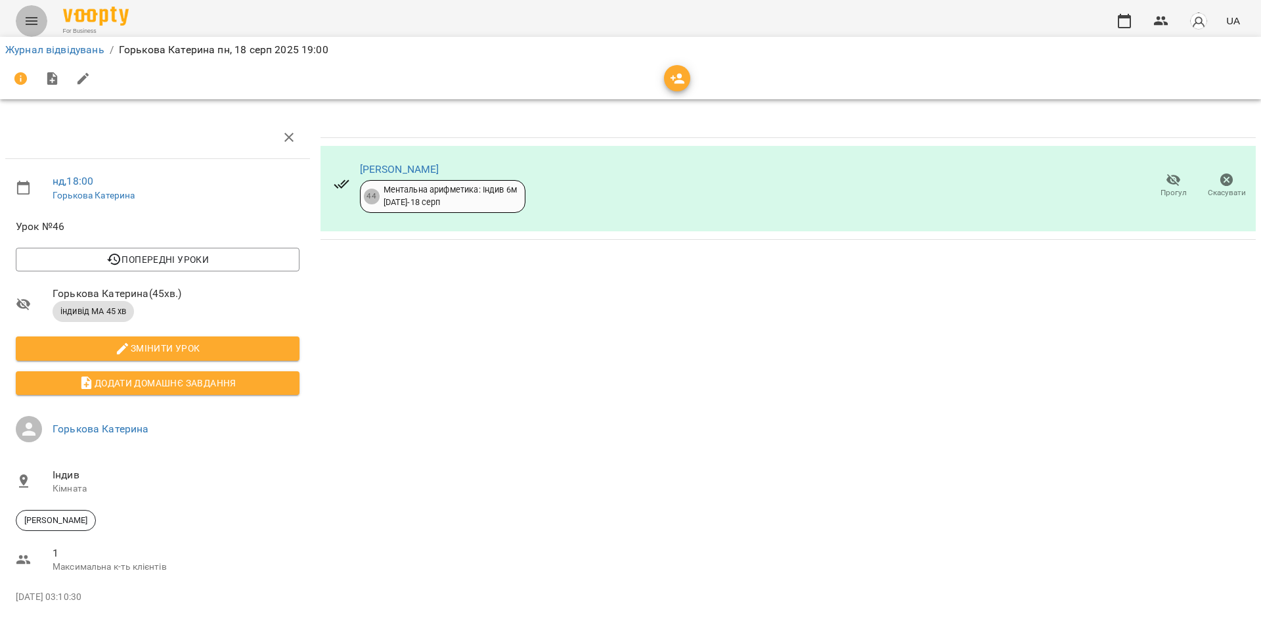
click at [26, 25] on icon "Menu" at bounding box center [32, 21] width 16 height 16
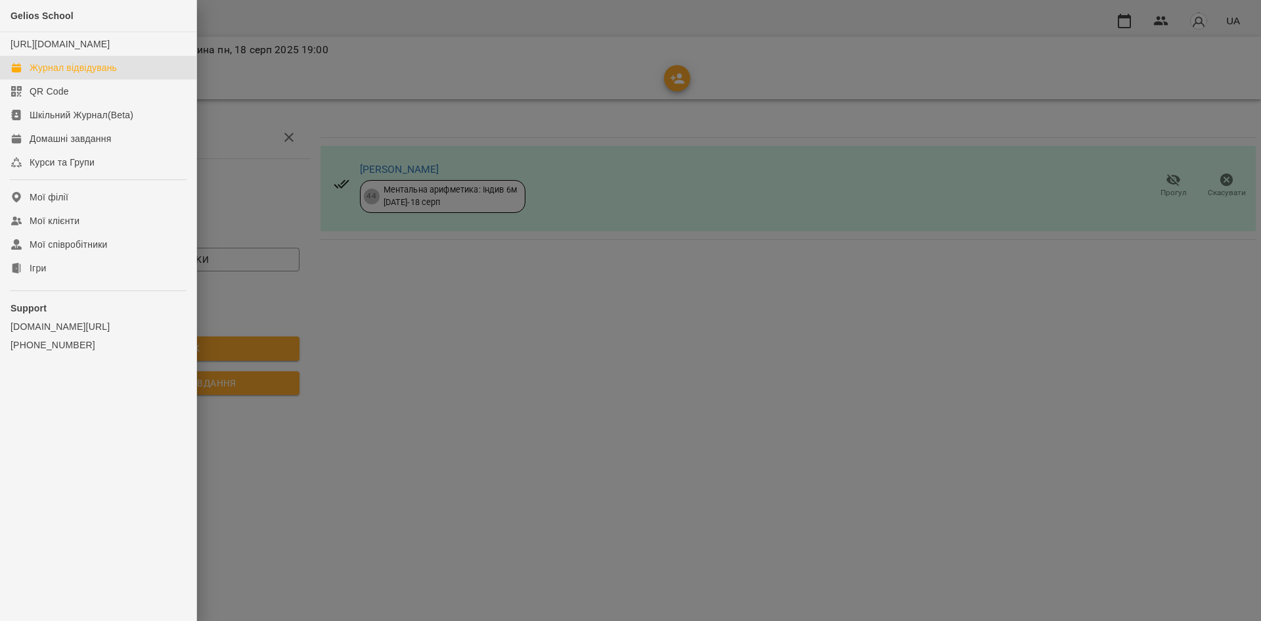
click at [68, 74] on div "Журнал відвідувань" at bounding box center [73, 67] width 87 height 13
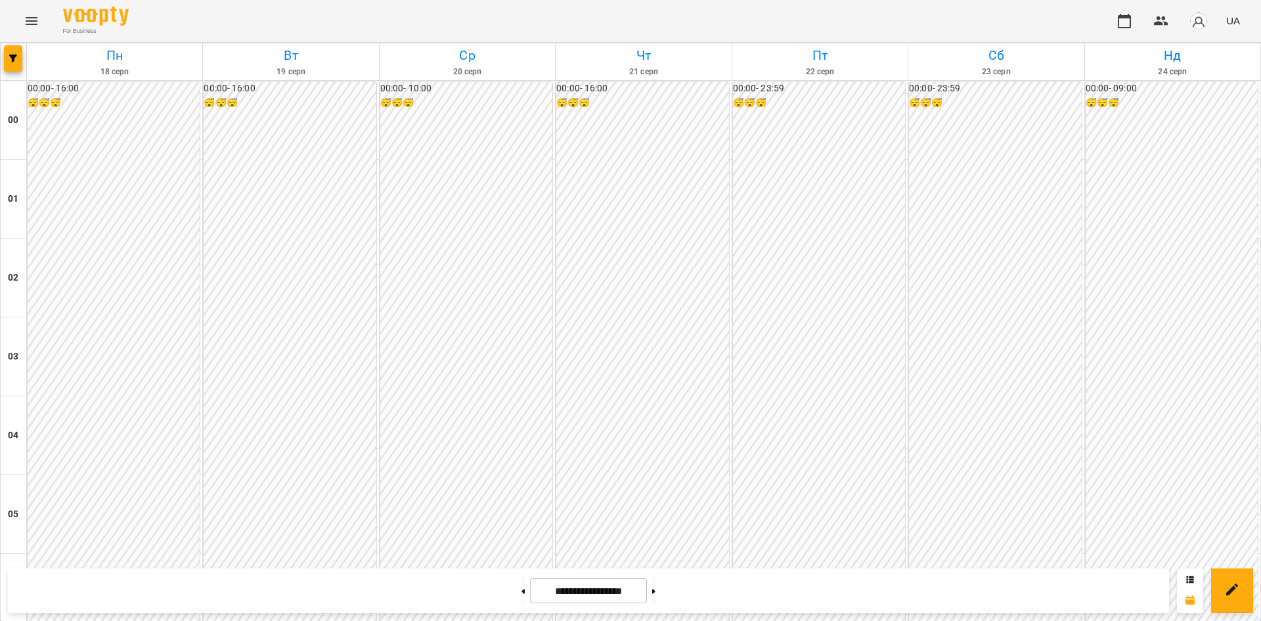
scroll to position [1411, 0]
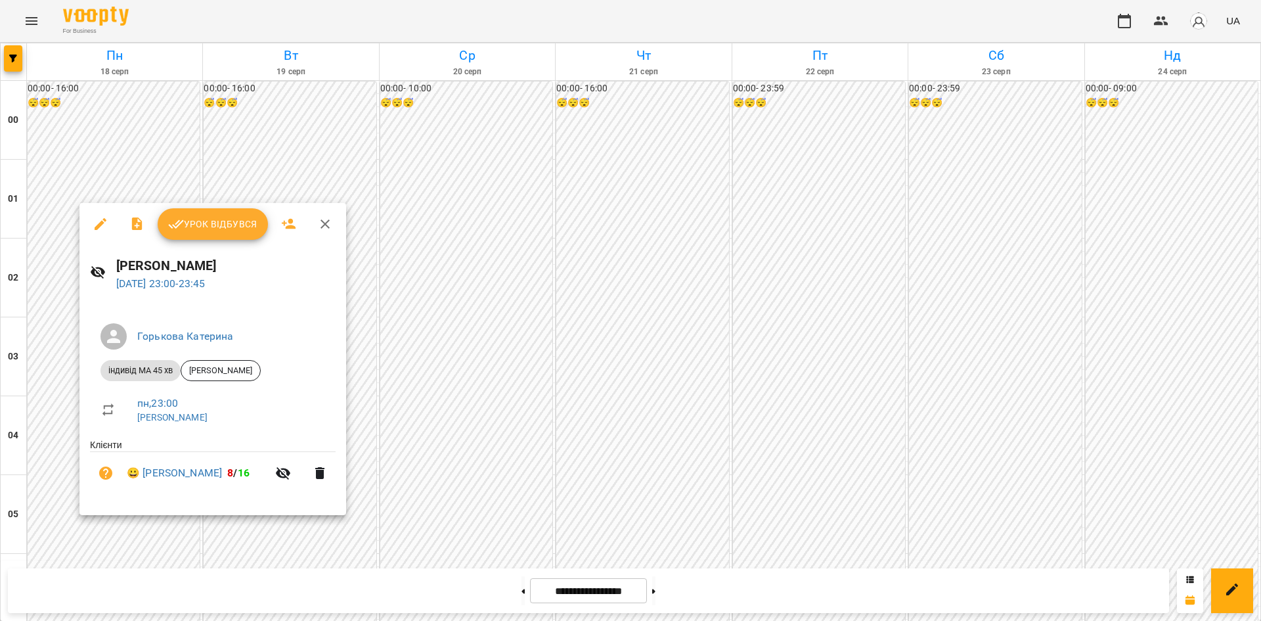
click at [43, 269] on div at bounding box center [630, 310] width 1261 height 621
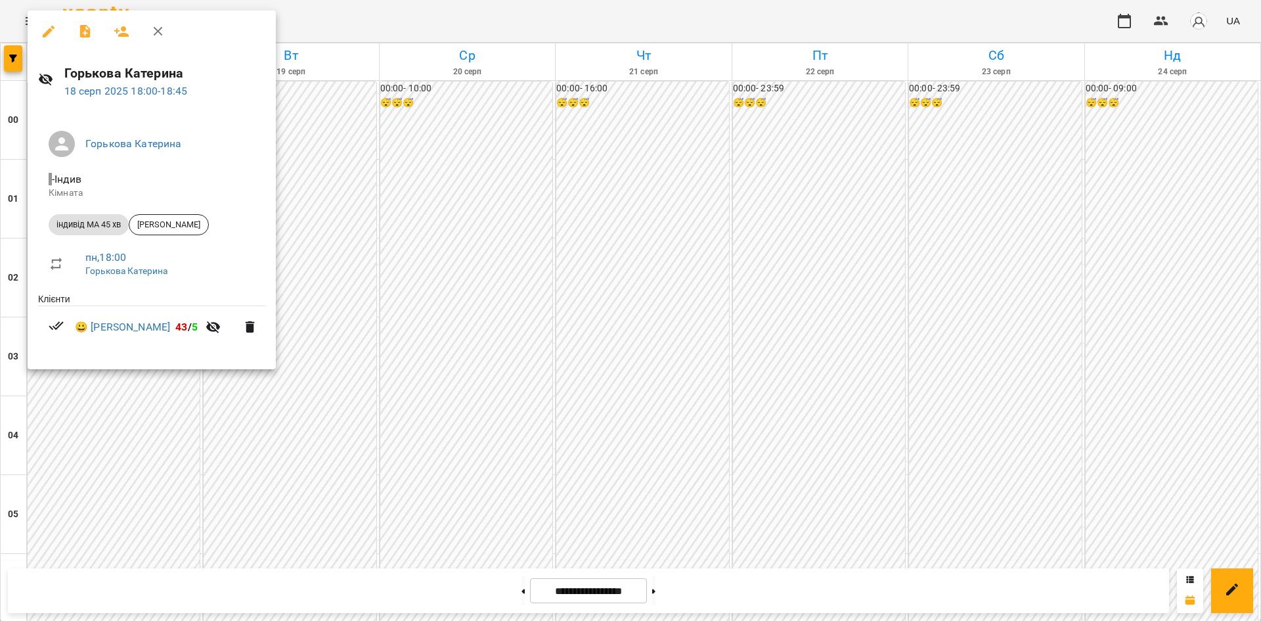
click at [123, 426] on div at bounding box center [630, 310] width 1261 height 621
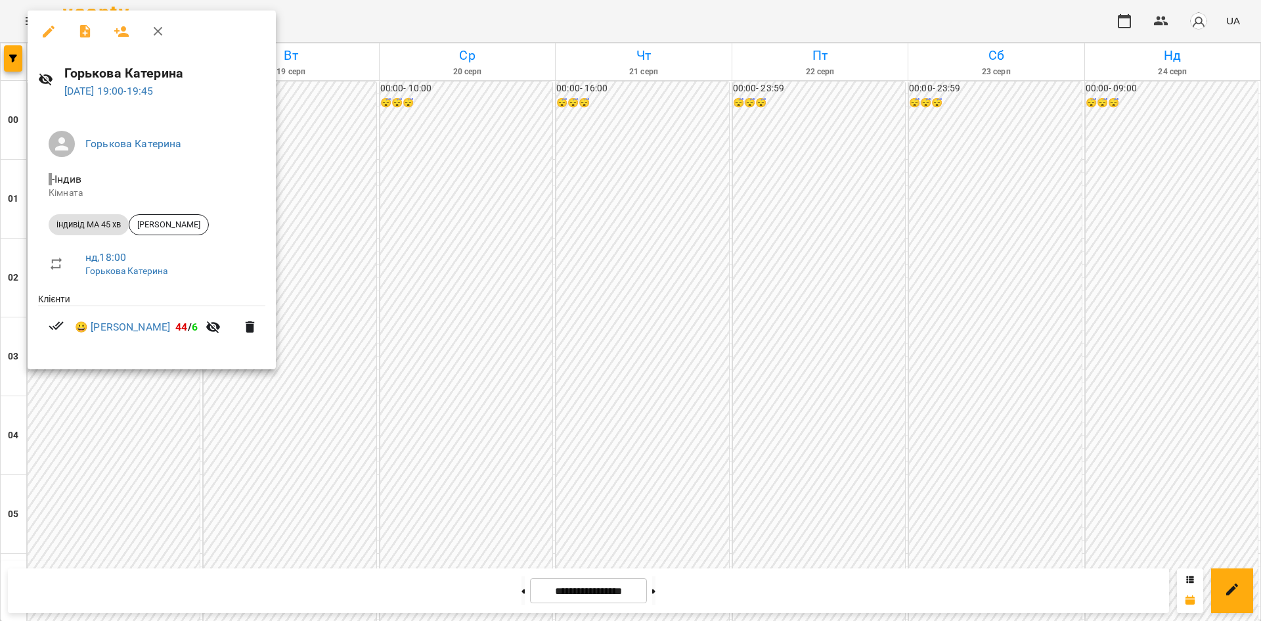
click at [127, 455] on div at bounding box center [630, 310] width 1261 height 621
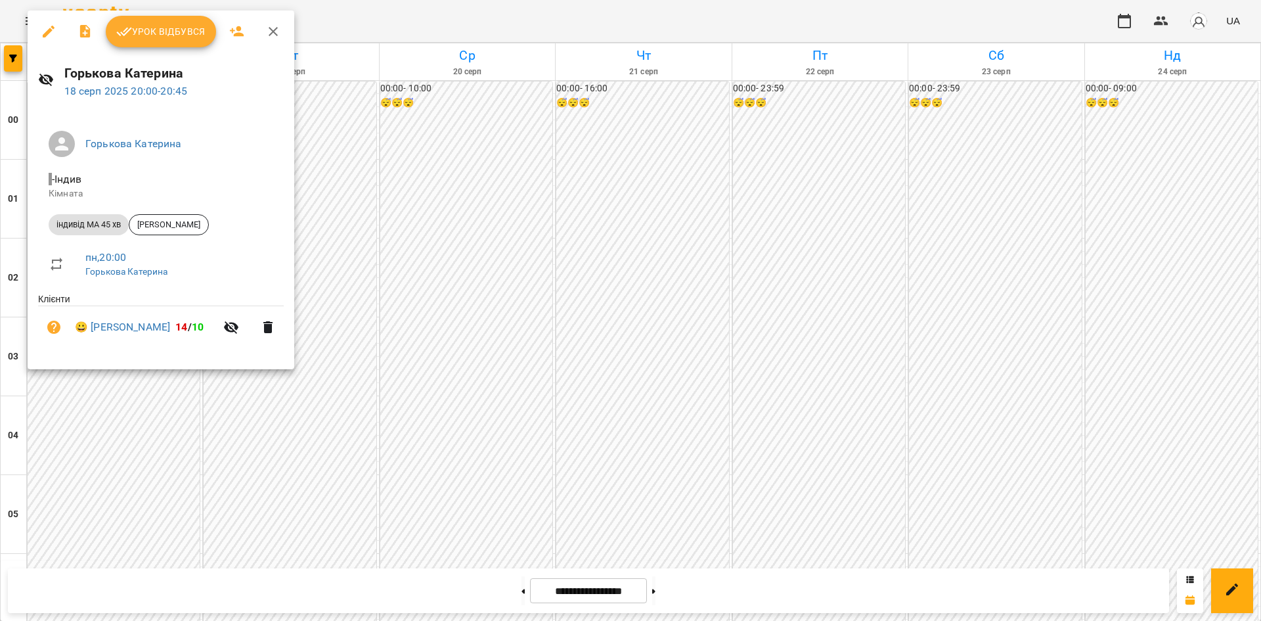
click at [141, 452] on div at bounding box center [630, 310] width 1261 height 621
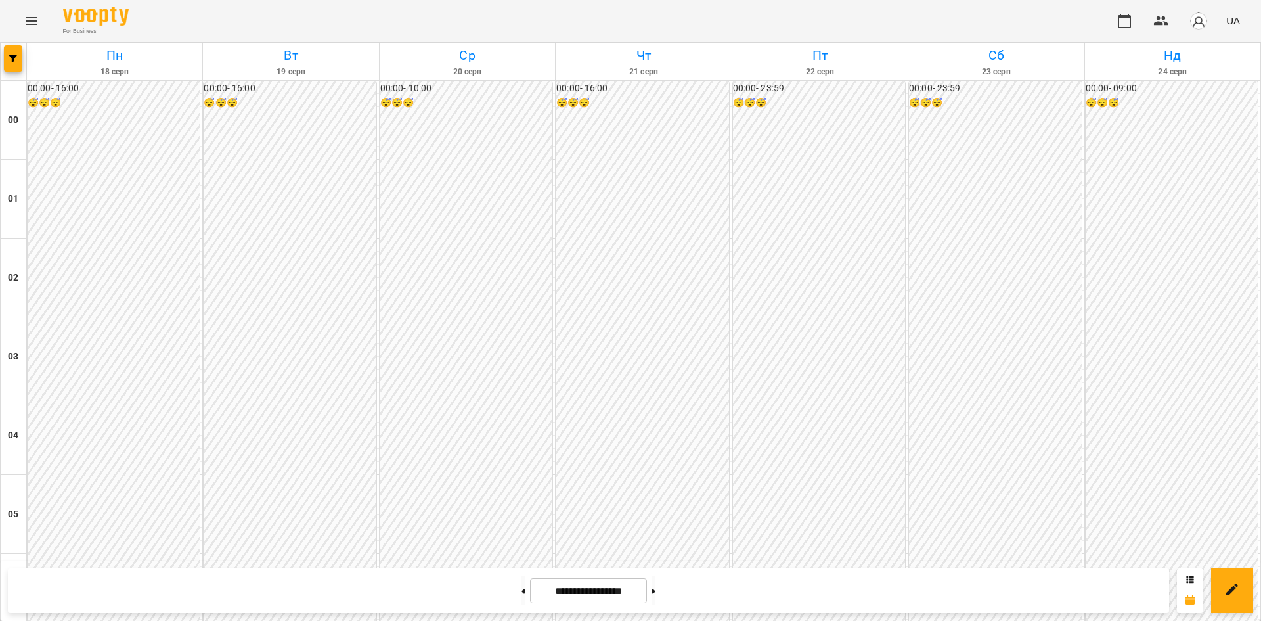
scroll to position [1411, 0]
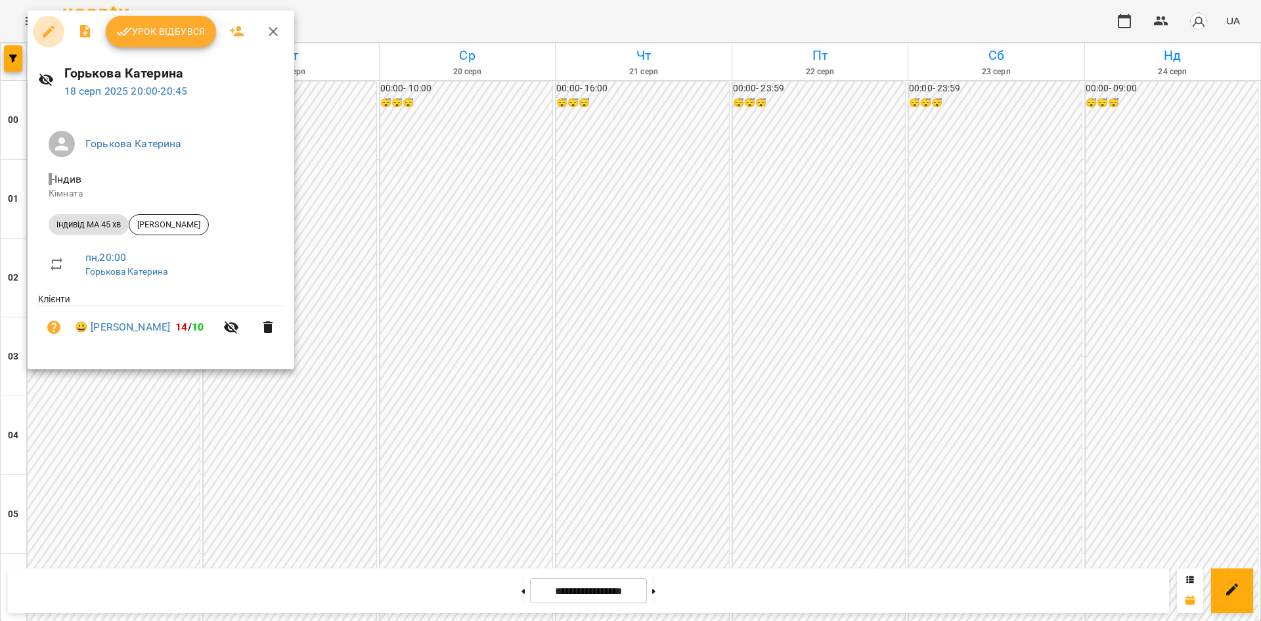
click at [56, 30] on button "button" at bounding box center [49, 32] width 32 height 32
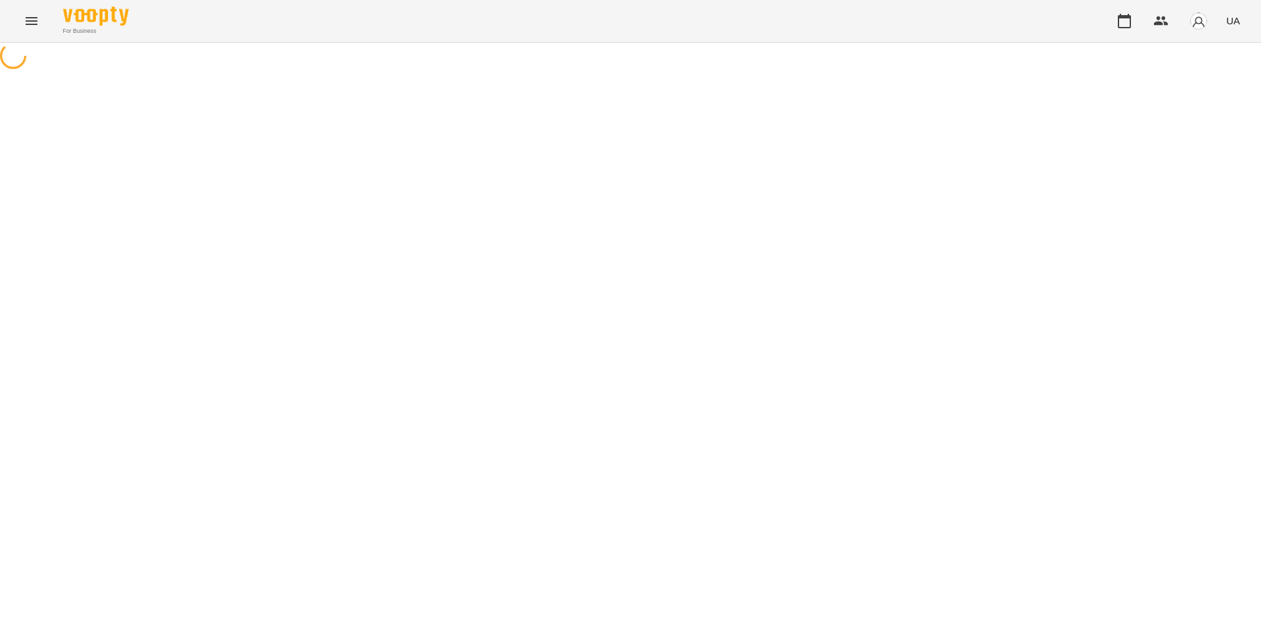
select select "**********"
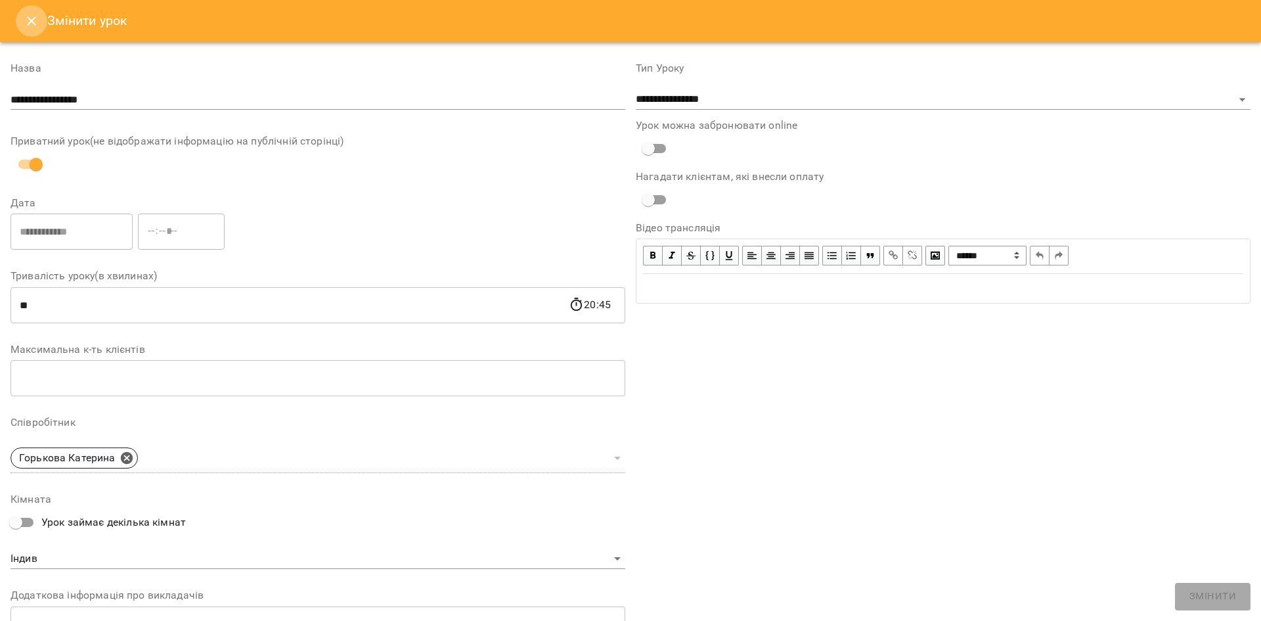
click at [28, 15] on icon "Close" at bounding box center [32, 21] width 16 height 16
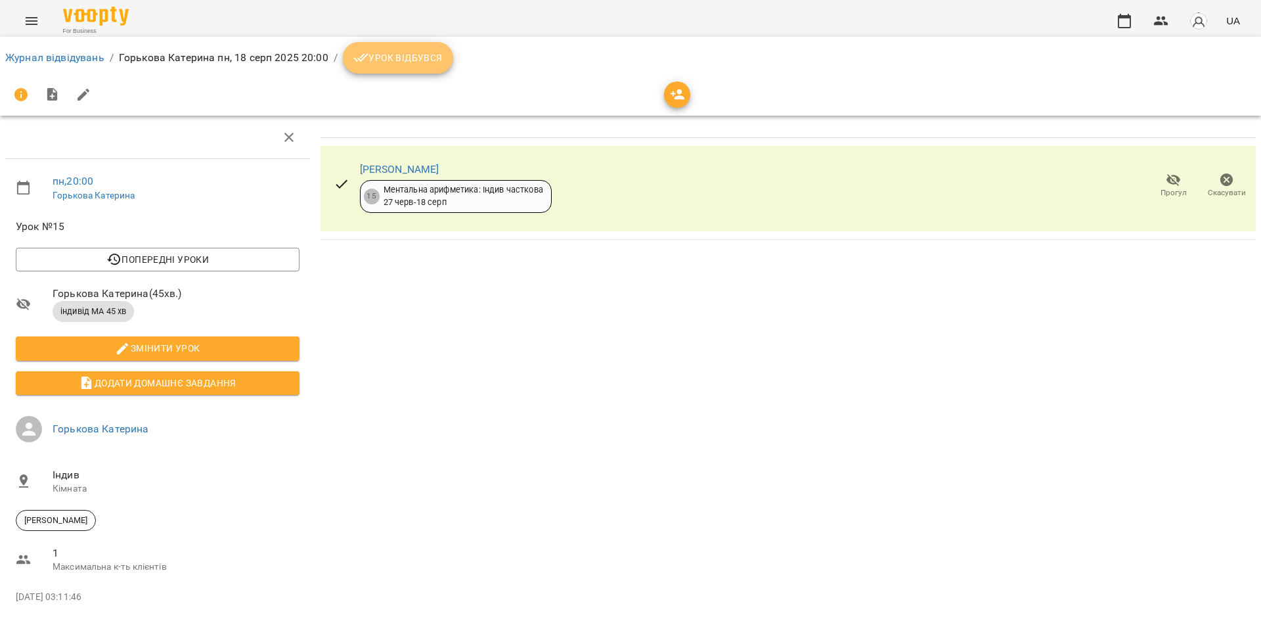
click at [424, 60] on span "Урок відбувся" at bounding box center [397, 58] width 89 height 16
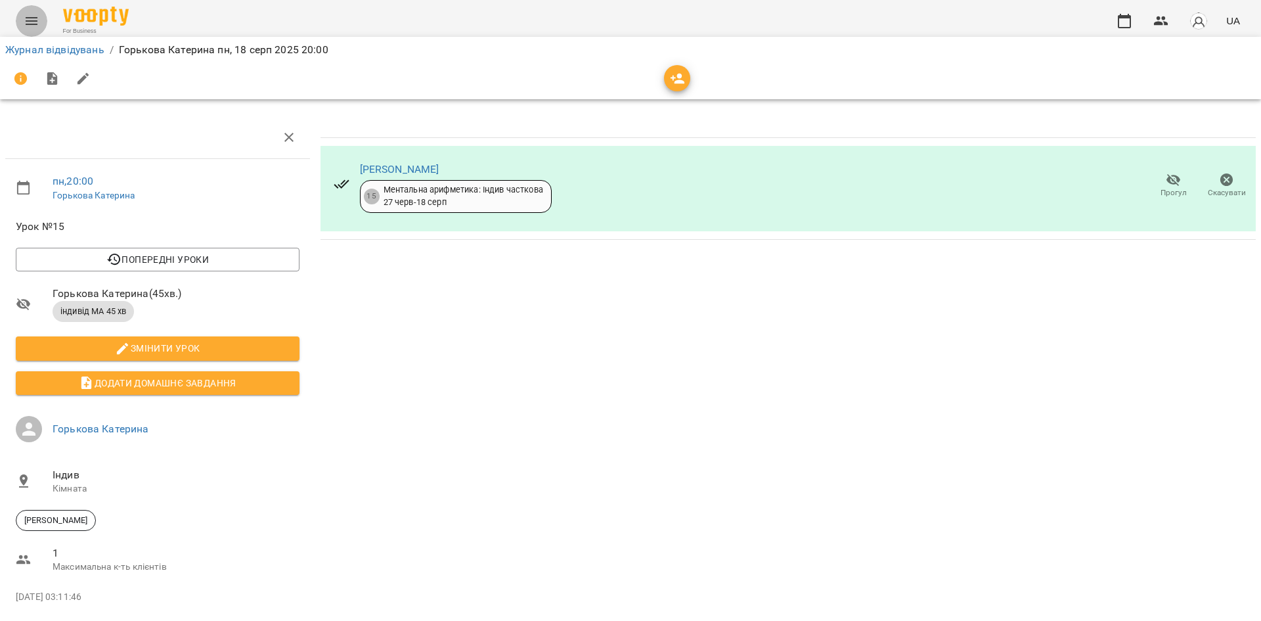
click at [37, 16] on icon "Menu" at bounding box center [32, 21] width 16 height 16
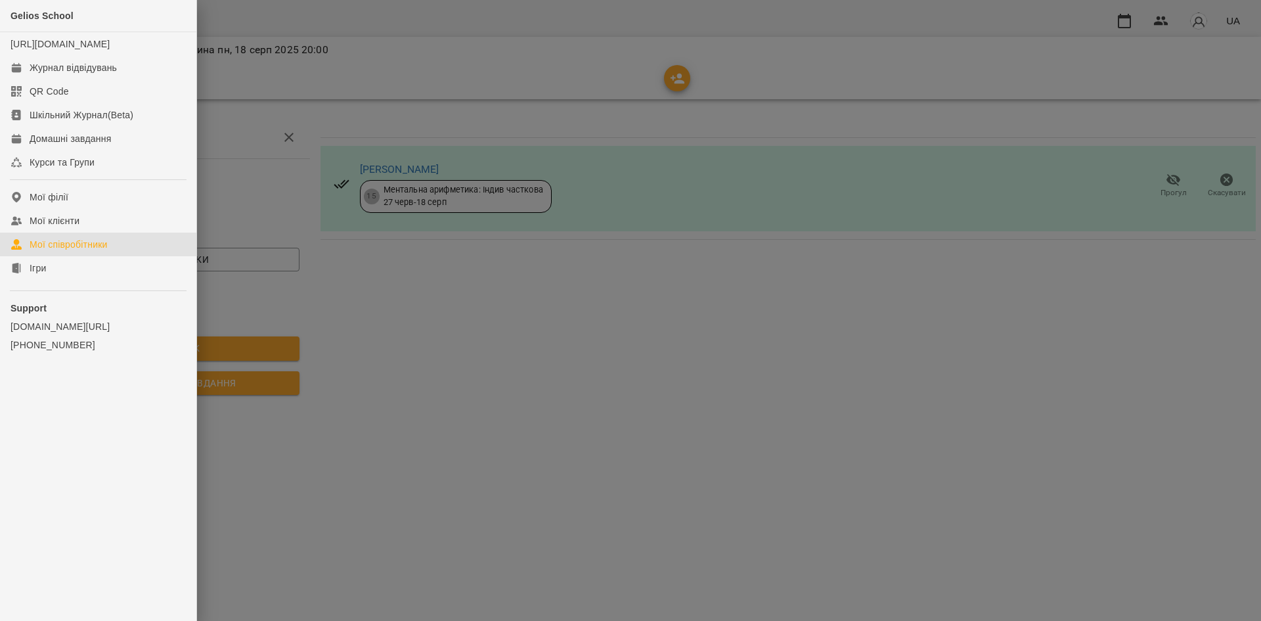
click at [152, 256] on link "Мої співробітники" at bounding box center [98, 245] width 196 height 24
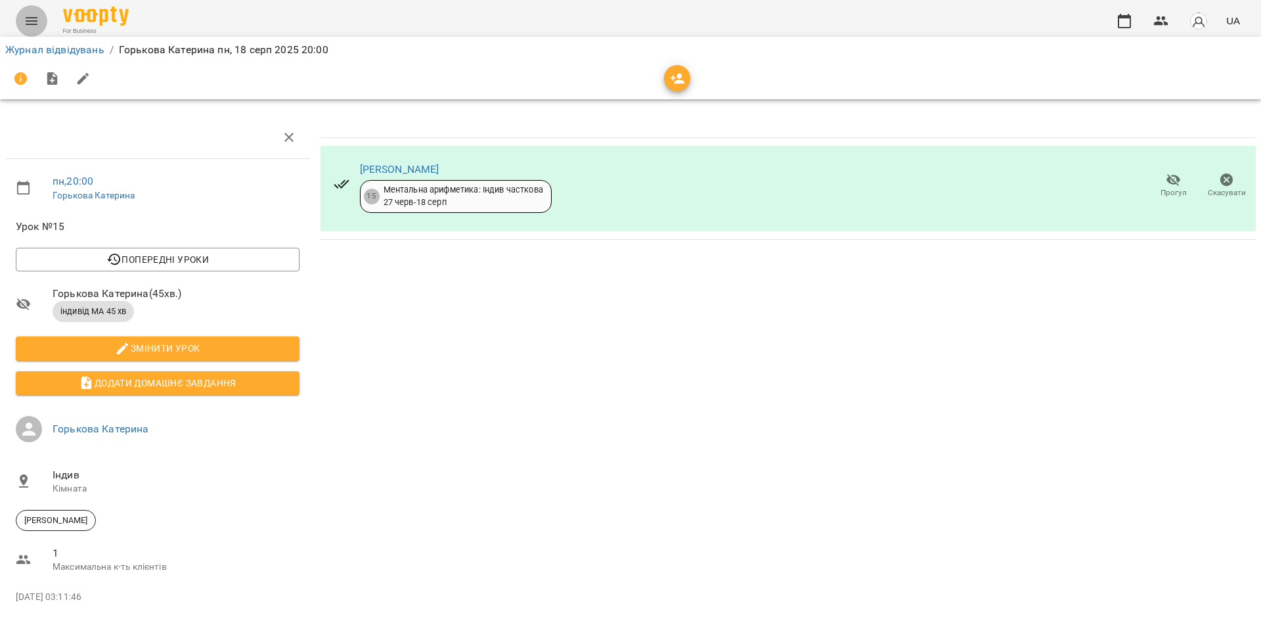
click at [29, 14] on icon "Menu" at bounding box center [32, 21] width 16 height 16
